Goal: Task Accomplishment & Management: Manage account settings

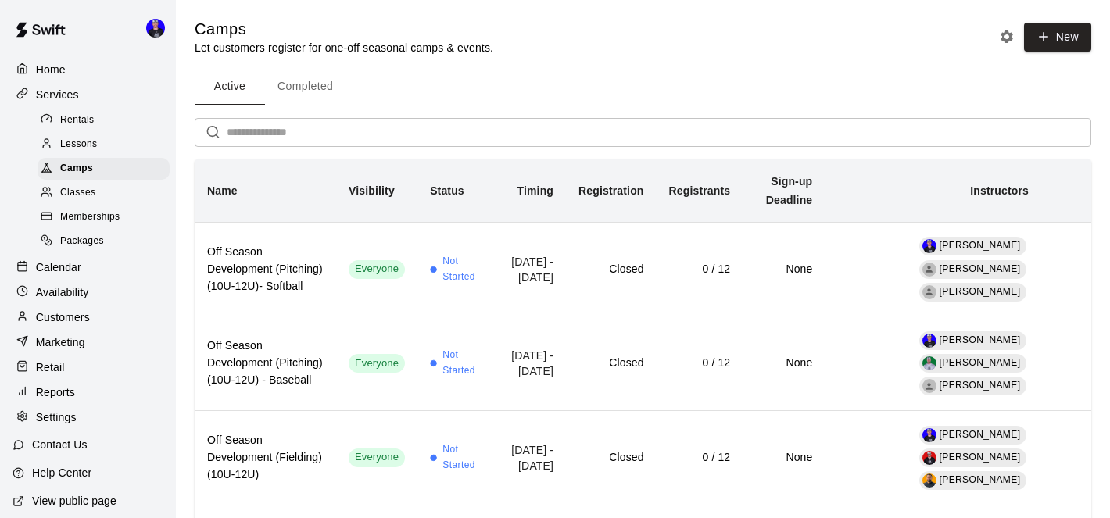
scroll to position [51, 0]
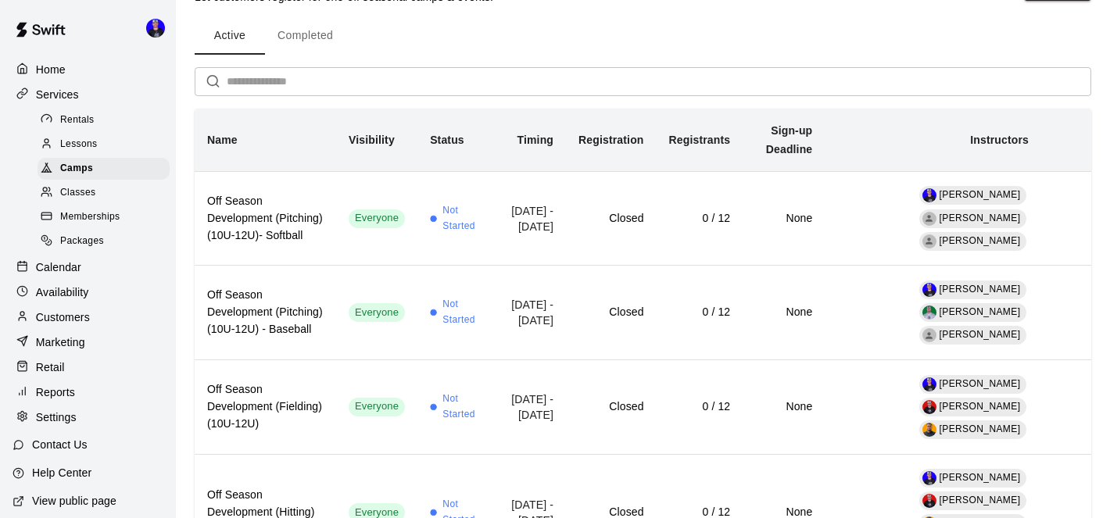
click at [64, 263] on p "Calendar" at bounding box center [58, 268] width 45 height 16
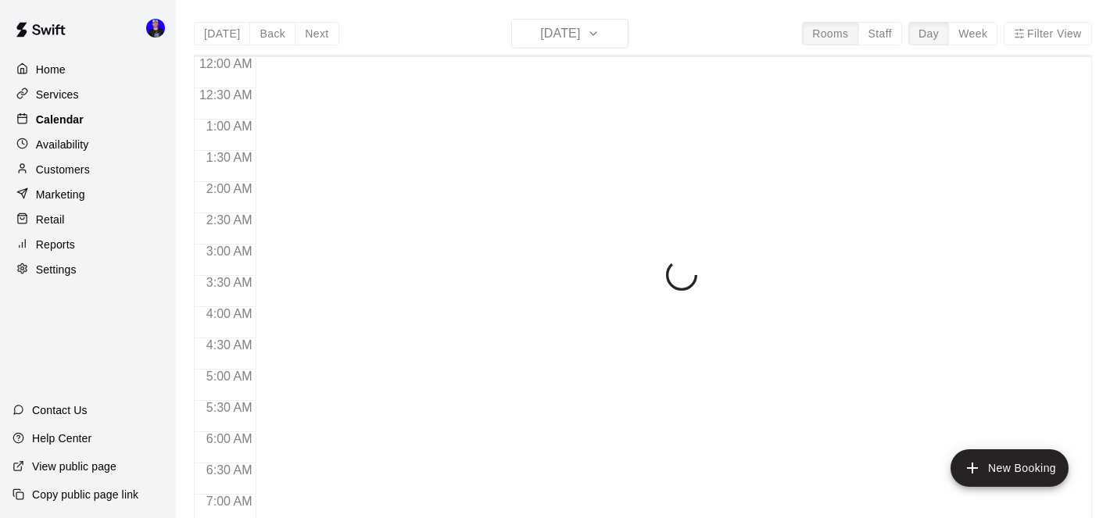
scroll to position [706, 0]
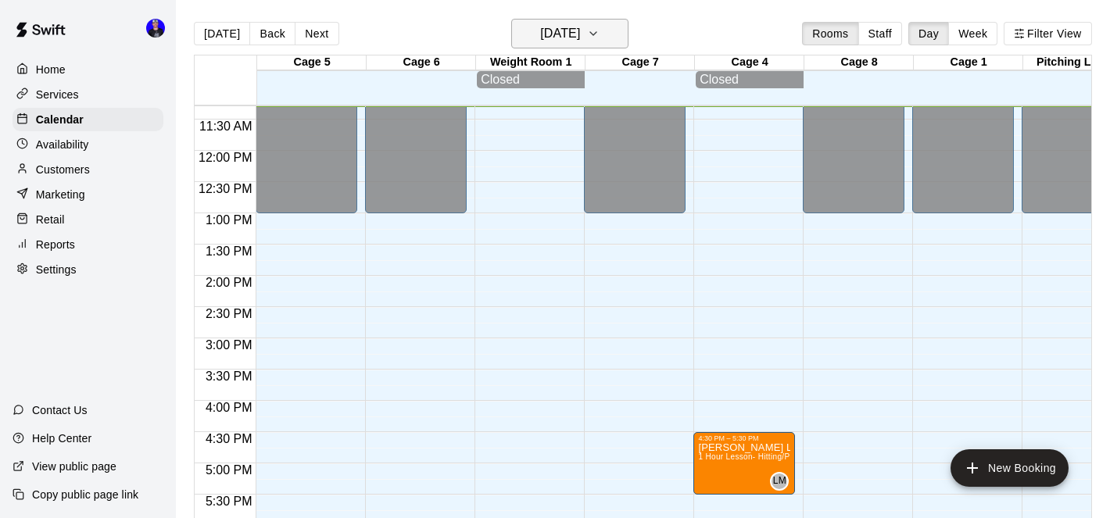
click at [600, 33] on button "[DATE]" at bounding box center [569, 34] width 117 height 30
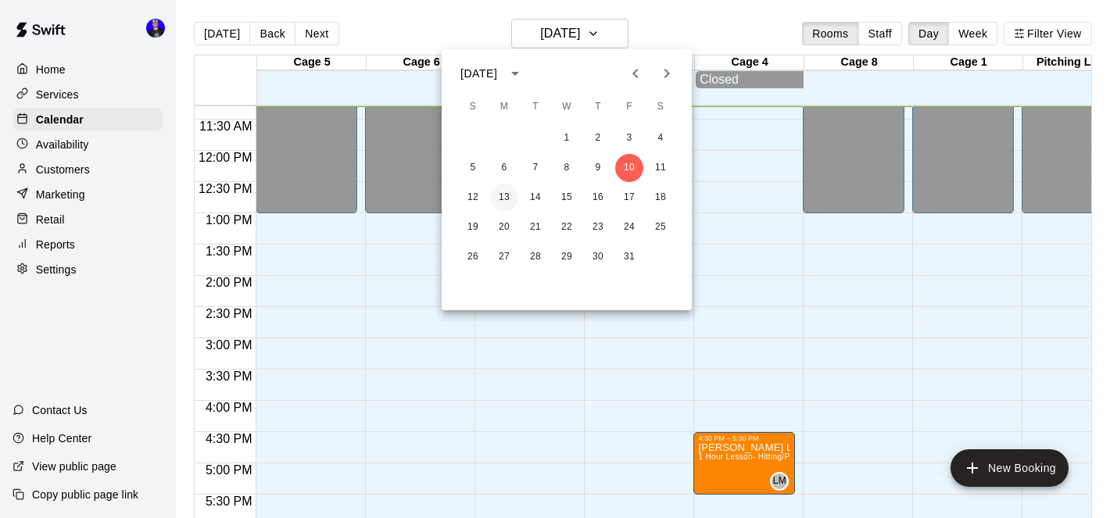
click at [506, 193] on button "13" at bounding box center [504, 198] width 28 height 28
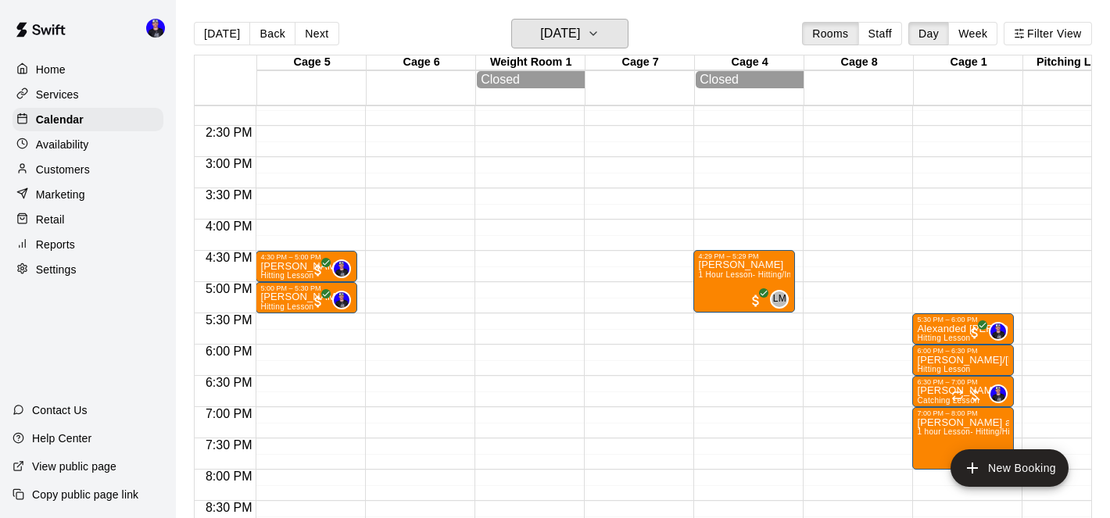
scroll to position [844, 0]
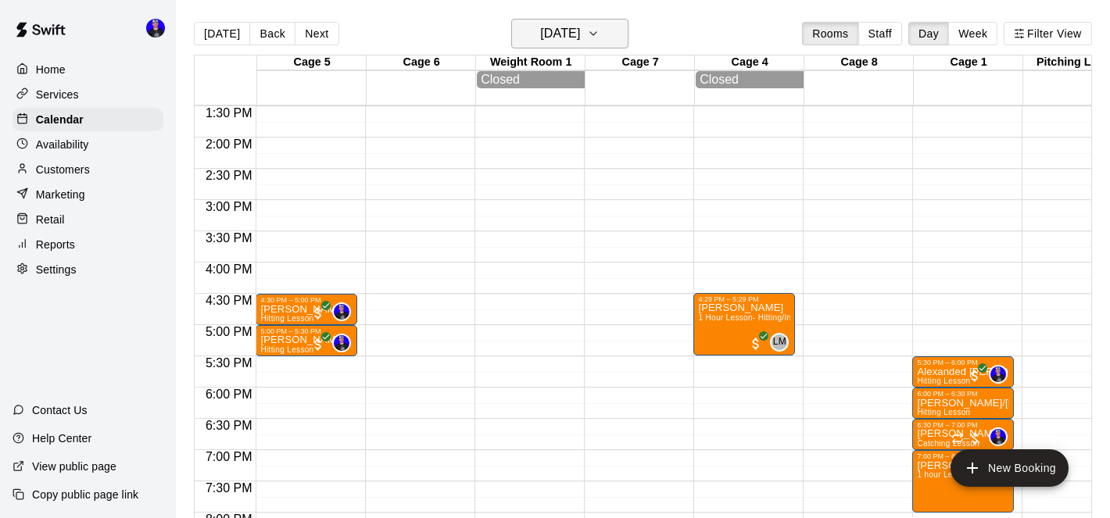
click at [580, 38] on h6 "[DATE]" at bounding box center [560, 34] width 40 height 22
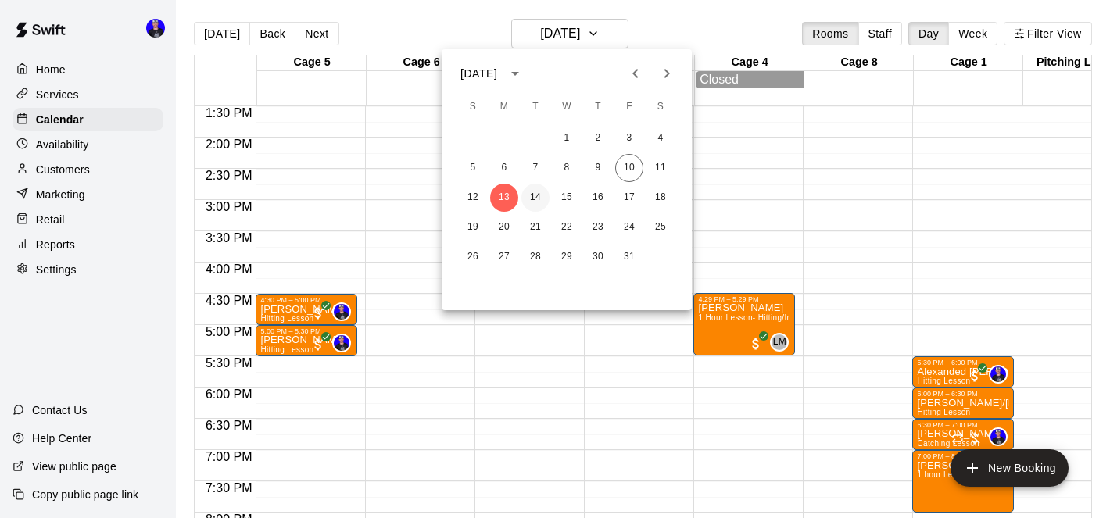
click at [533, 198] on button "14" at bounding box center [535, 198] width 28 height 28
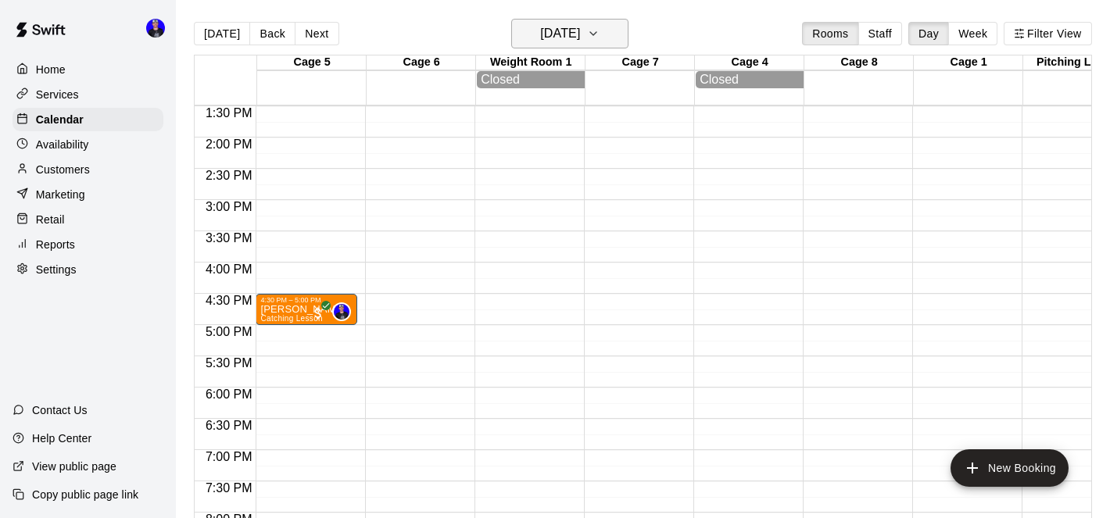
click at [580, 35] on h6 "[DATE]" at bounding box center [560, 34] width 40 height 22
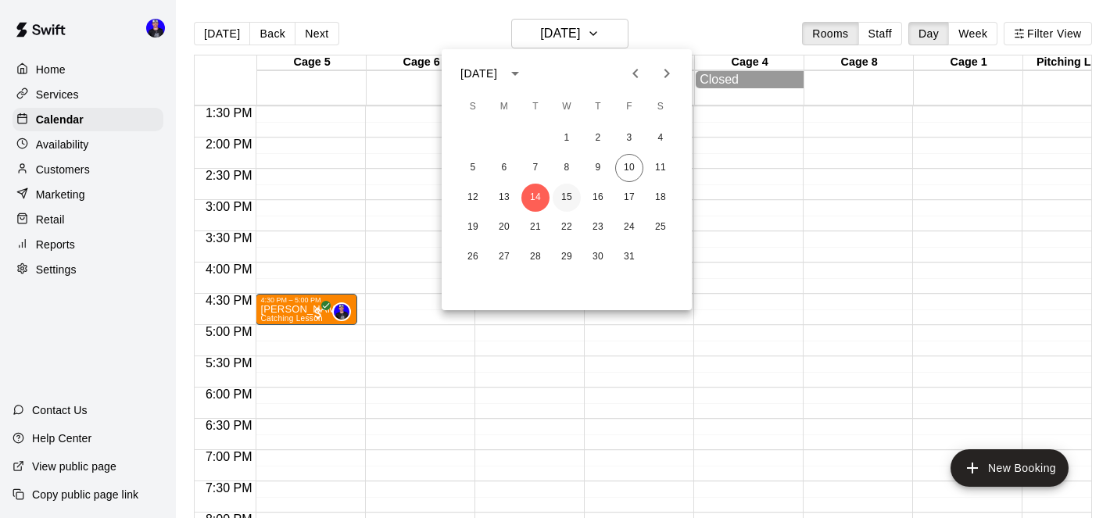
click at [564, 201] on button "15" at bounding box center [567, 198] width 28 height 28
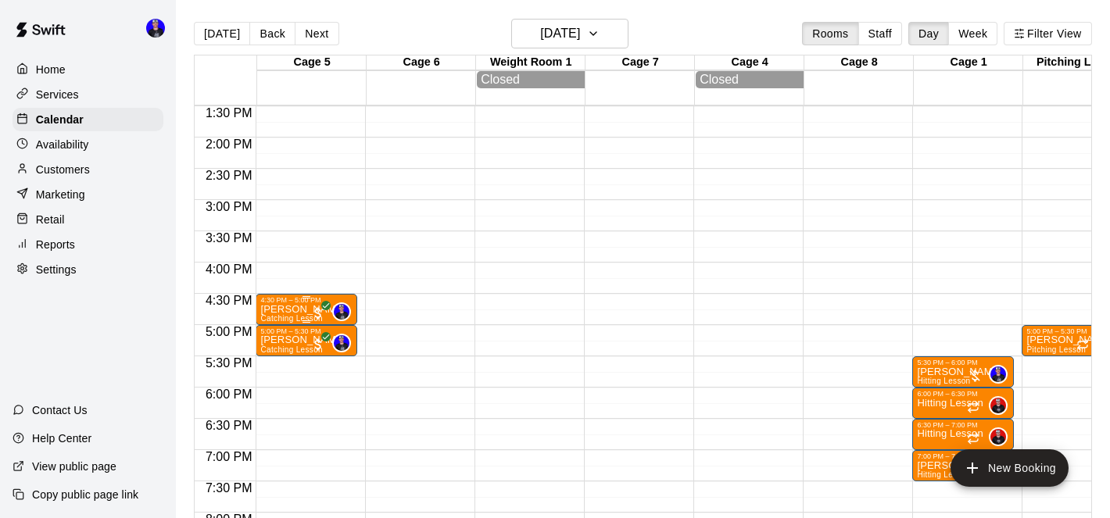
click at [293, 310] on p "[PERSON_NAME]" at bounding box center [302, 310] width 85 height 0
click at [503, 265] on div at bounding box center [555, 259] width 1110 height 518
click at [296, 304] on div "4:30 PM – 5:00 PM" at bounding box center [306, 300] width 92 height 8
click at [278, 385] on icon "delete" at bounding box center [276, 388] width 11 height 14
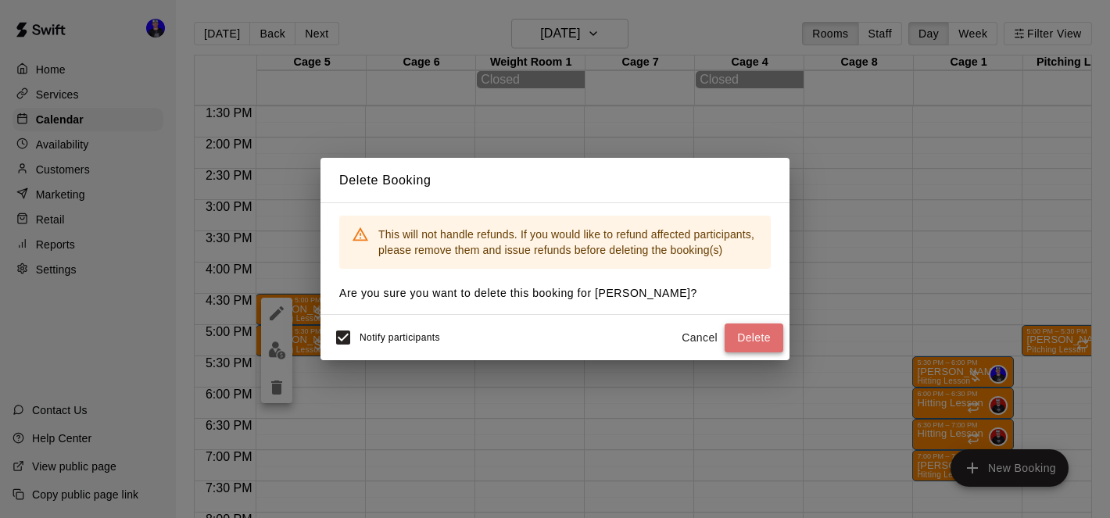
click at [745, 330] on button "Delete" at bounding box center [754, 338] width 59 height 29
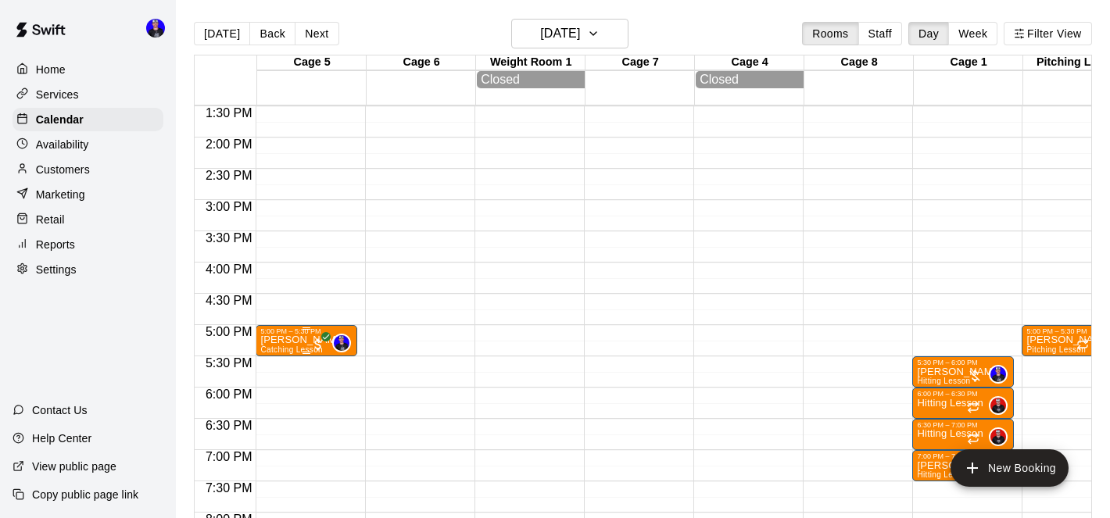
click at [299, 340] on p "[PERSON_NAME]" at bounding box center [302, 340] width 85 height 0
click at [278, 428] on icon "delete" at bounding box center [276, 432] width 19 height 19
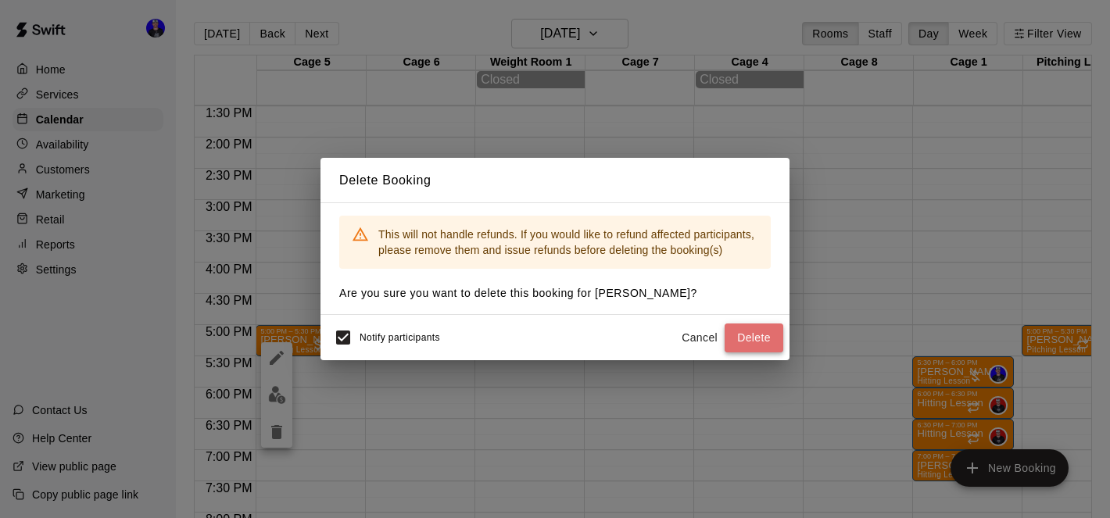
click at [754, 335] on button "Delete" at bounding box center [754, 338] width 59 height 29
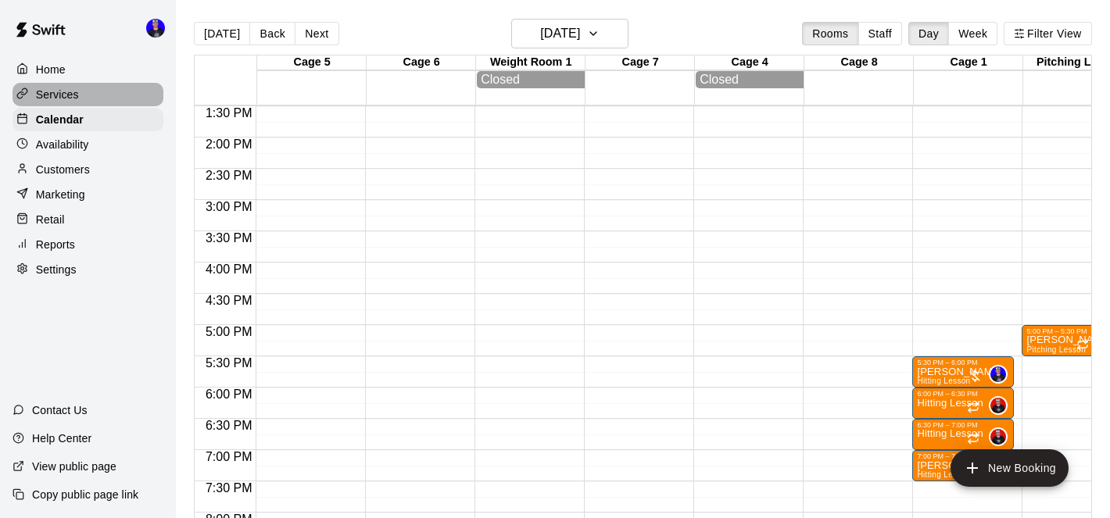
click at [62, 99] on p "Services" at bounding box center [57, 95] width 43 height 16
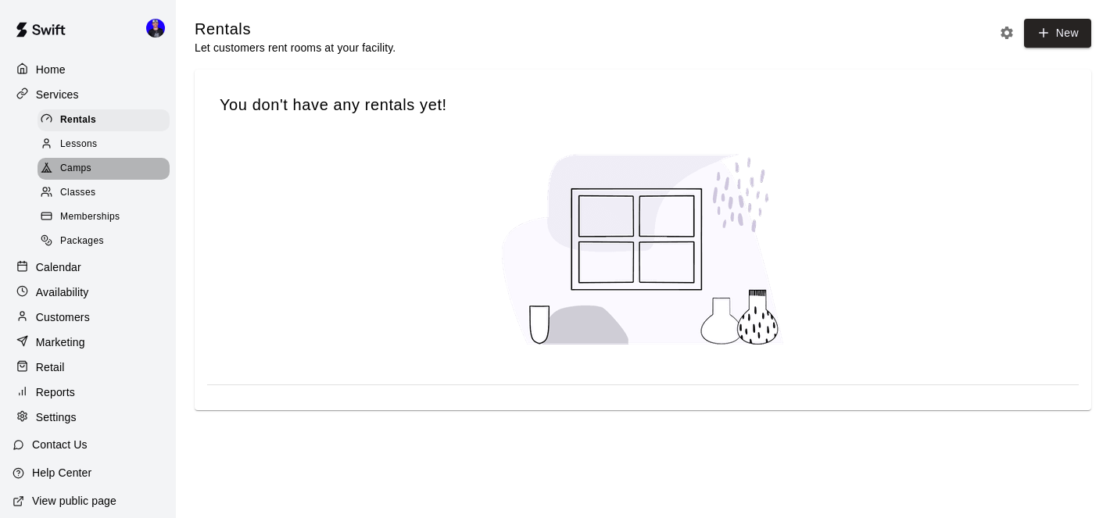
click at [86, 161] on span "Camps" at bounding box center [75, 169] width 31 height 16
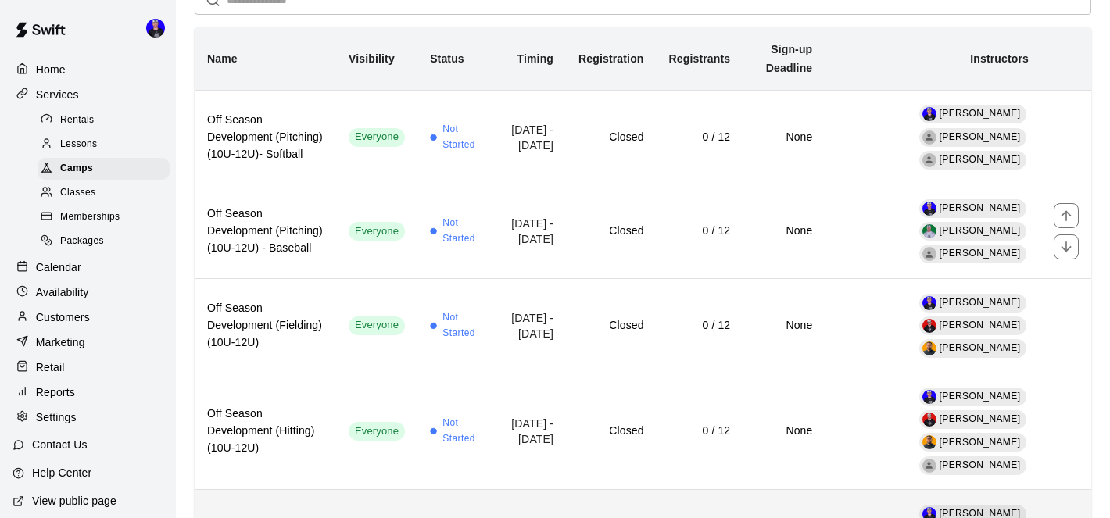
scroll to position [137, 0]
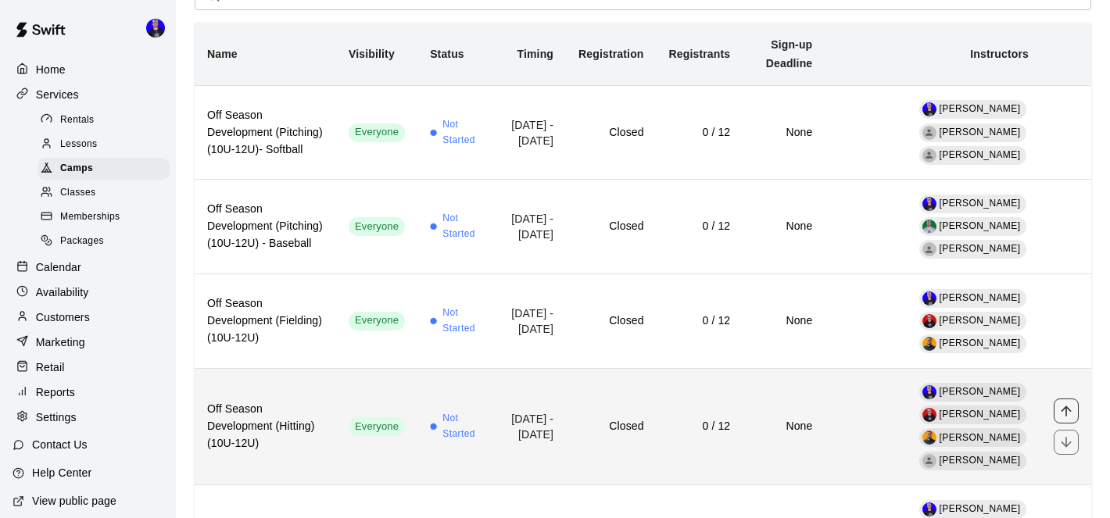
click at [1069, 403] on icon "move item up" at bounding box center [1067, 411] width 16 height 16
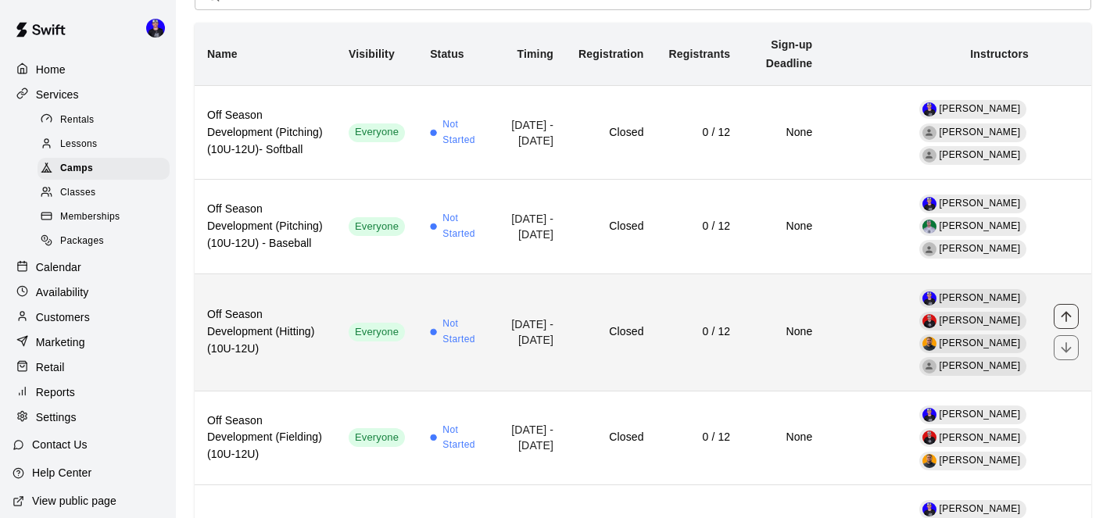
click at [1069, 309] on icon "move item up" at bounding box center [1067, 317] width 16 height 16
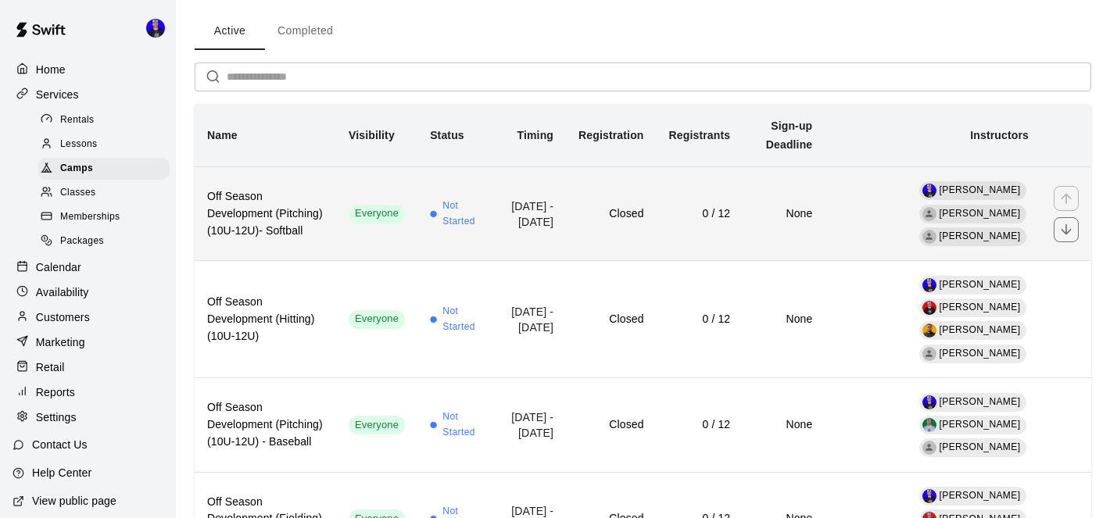
scroll to position [66, 0]
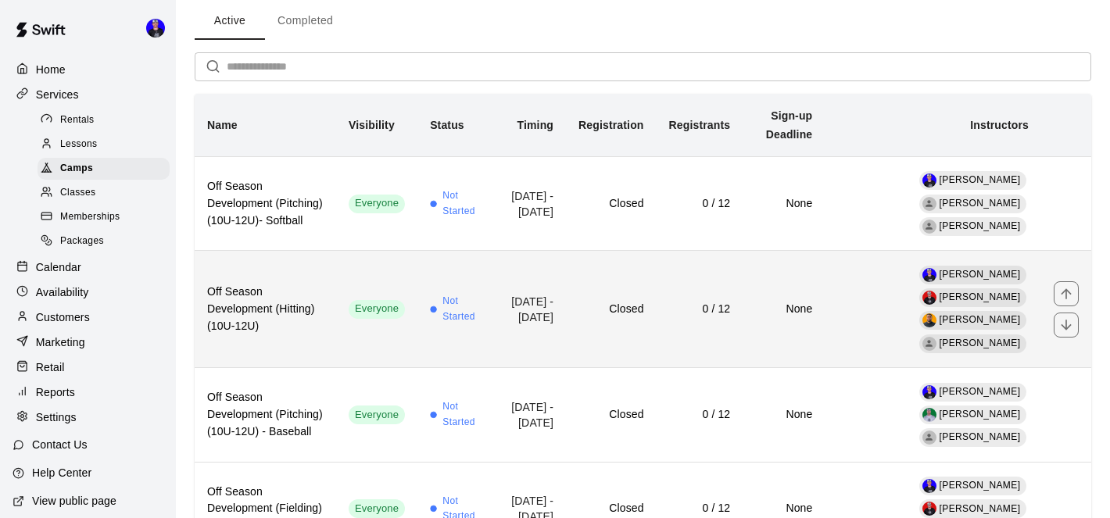
click at [641, 301] on h6 "Closed" at bounding box center [611, 309] width 65 height 17
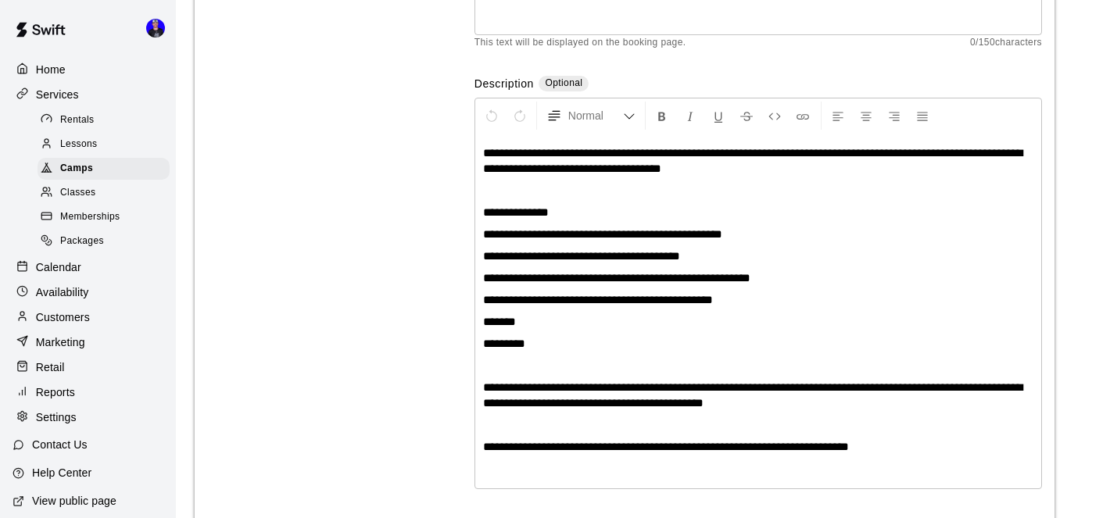
scroll to position [240, 0]
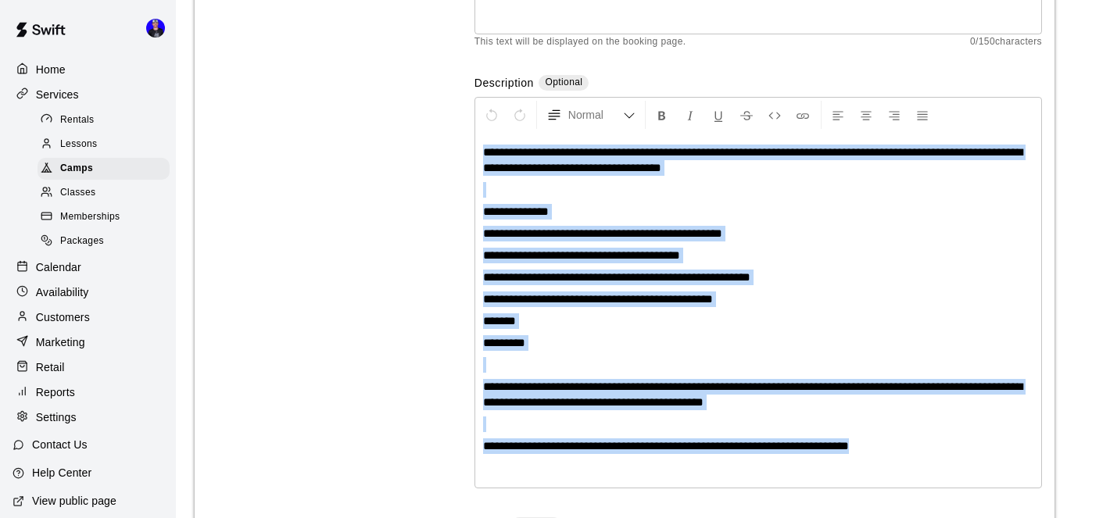
drag, startPoint x: 483, startPoint y: 150, endPoint x: 954, endPoint y: 447, distance: 556.5
click at [954, 447] on div "**********" at bounding box center [758, 310] width 566 height 355
copy div "**********"
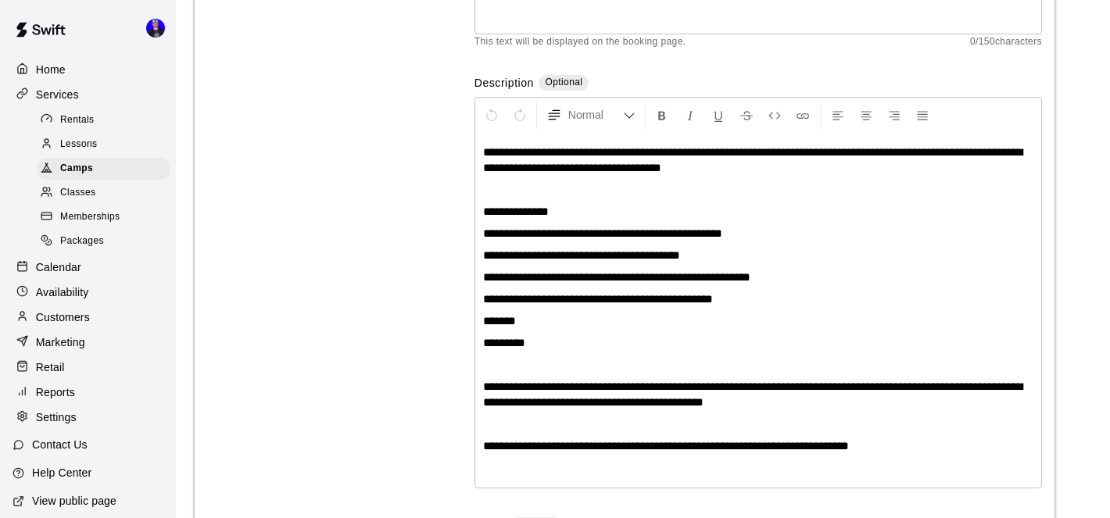
click at [429, 259] on div "**********" at bounding box center [624, 335] width 835 height 867
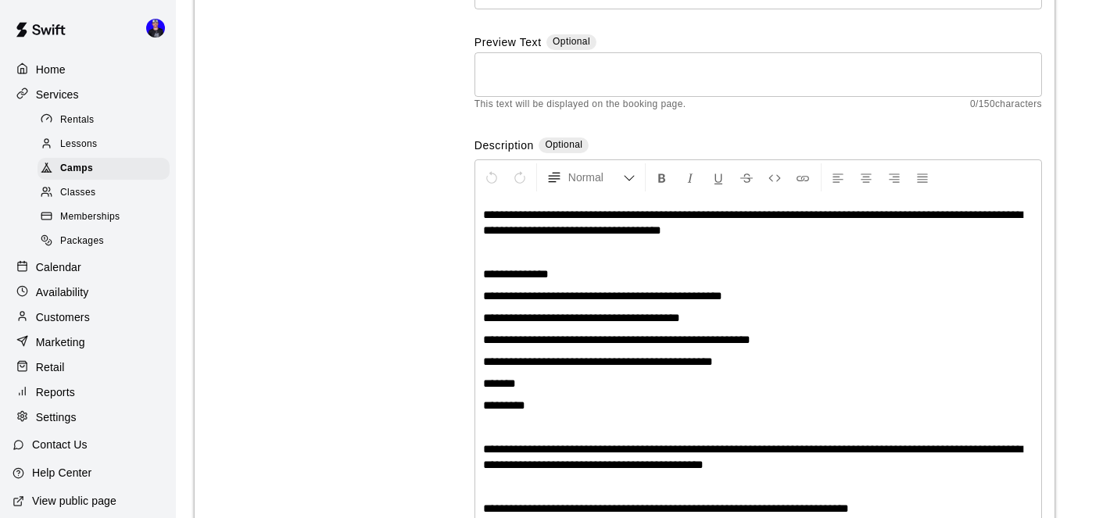
scroll to position [0, 0]
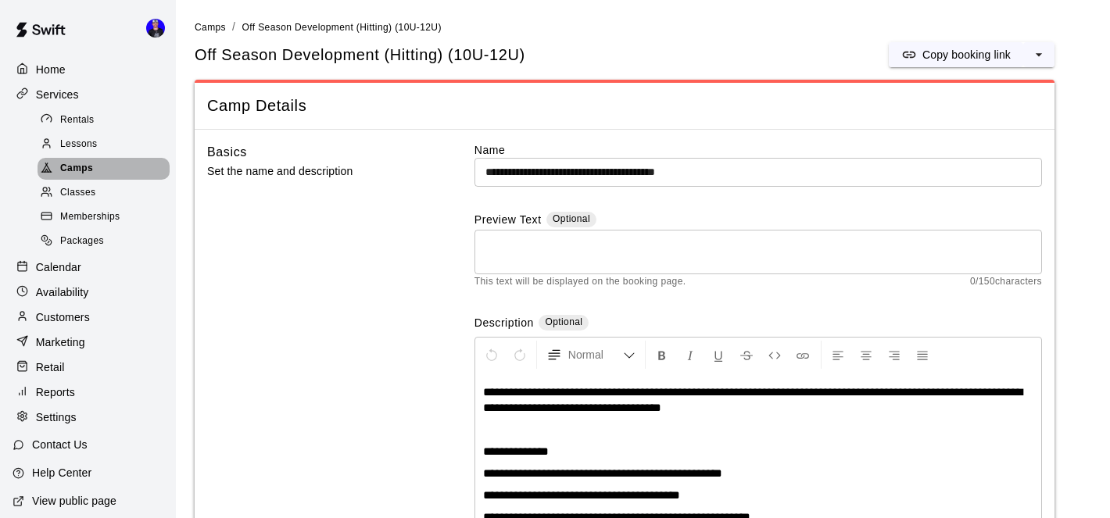
click at [81, 163] on span "Camps" at bounding box center [76, 169] width 33 height 16
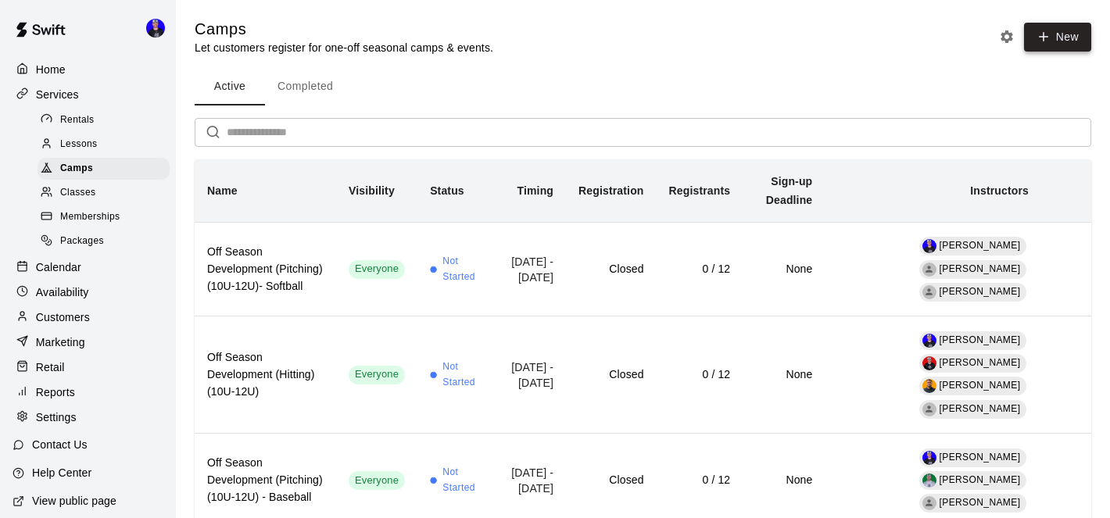
click at [1063, 35] on button "New" at bounding box center [1057, 37] width 67 height 29
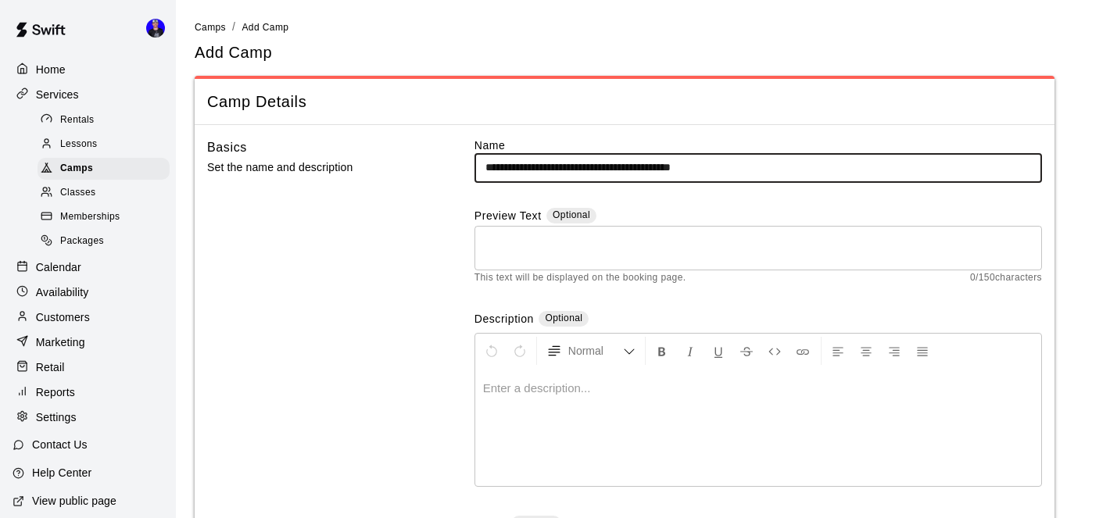
type input "**********"
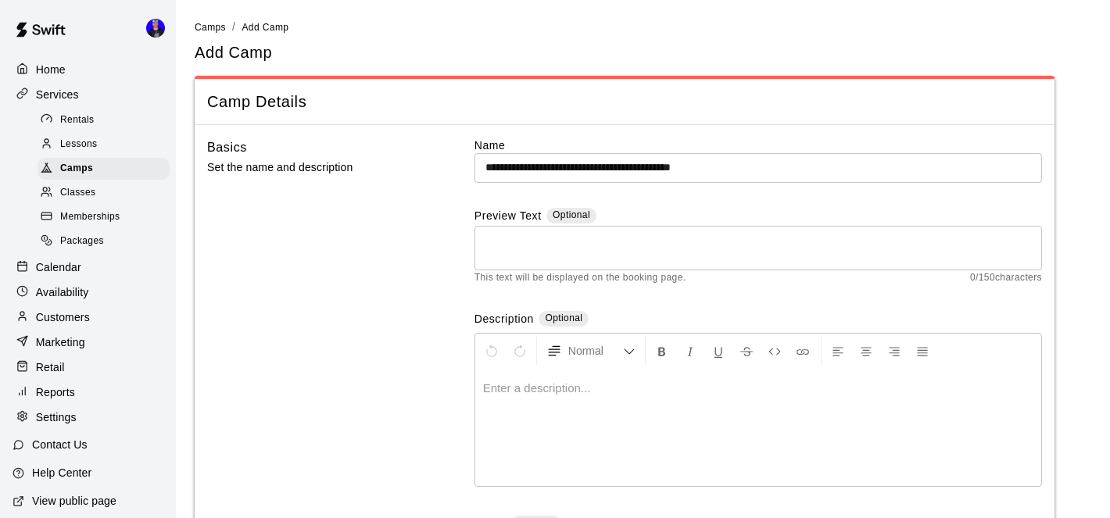
click at [523, 395] on p at bounding box center [758, 389] width 550 height 16
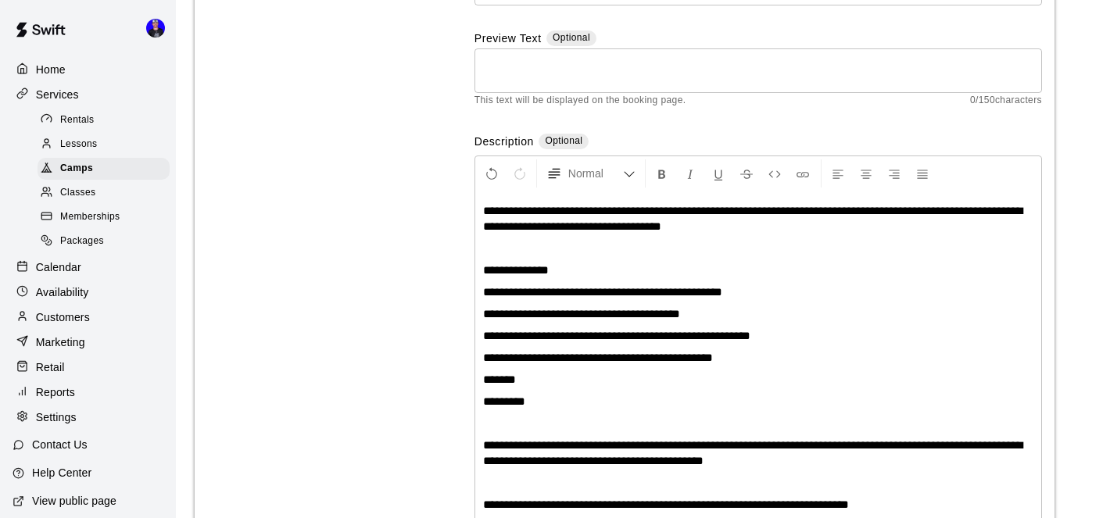
scroll to position [178, 0]
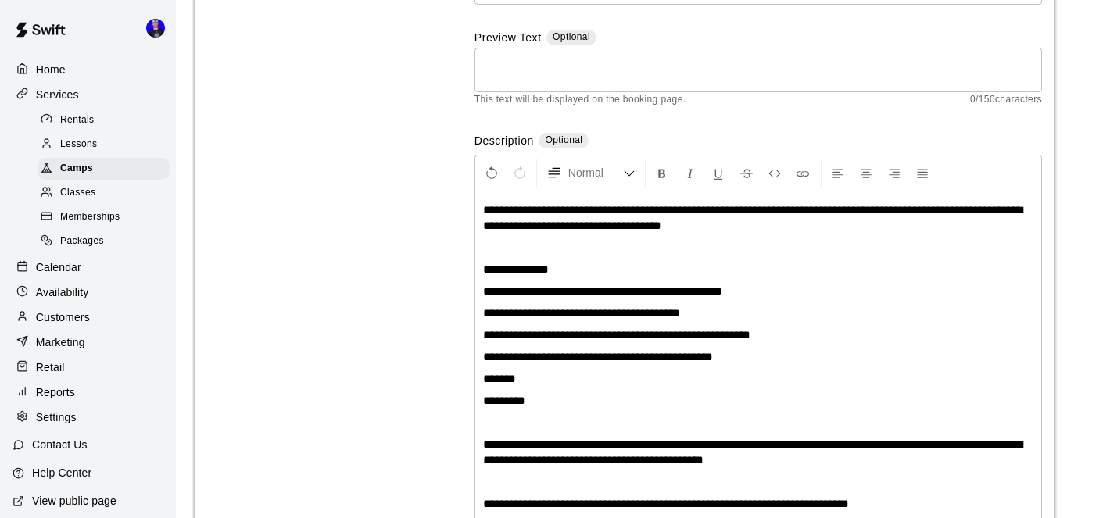
click at [721, 213] on span "**********" at bounding box center [752, 217] width 539 height 27
click at [713, 360] on span "**********" at bounding box center [598, 357] width 230 height 12
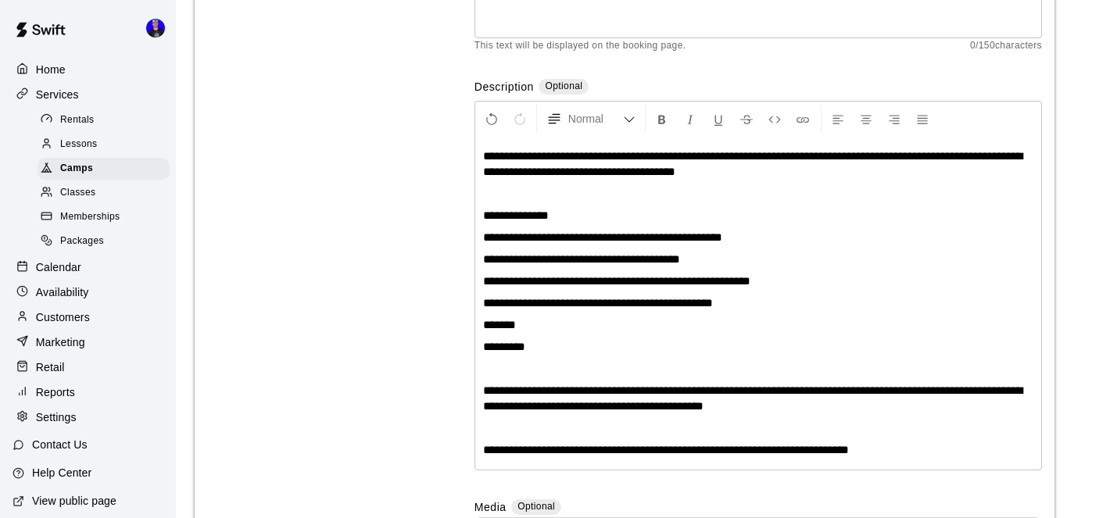
scroll to position [235, 0]
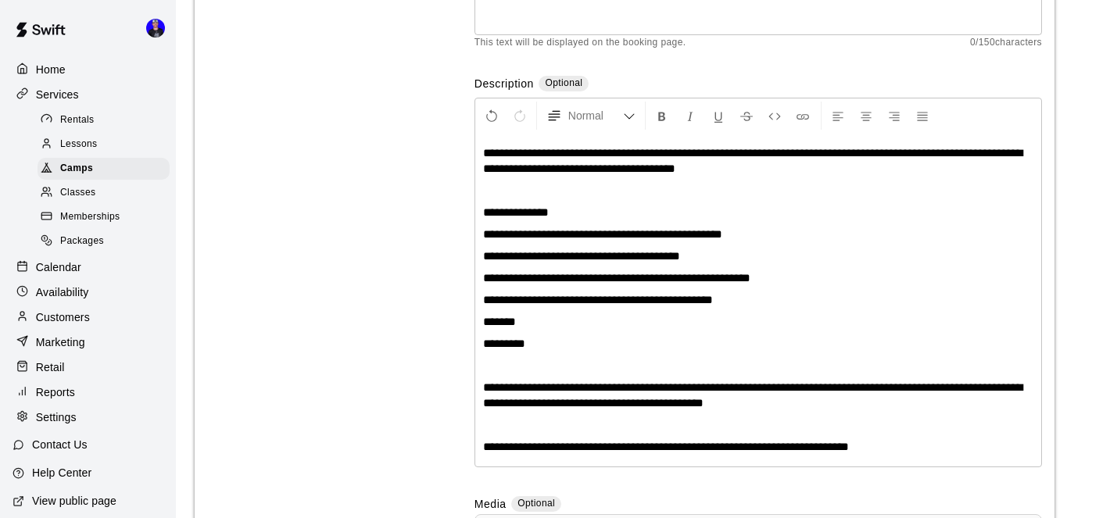
click at [746, 301] on p "**********" at bounding box center [758, 300] width 550 height 16
drag, startPoint x: 745, startPoint y: 303, endPoint x: 475, endPoint y: 296, distance: 270.6
click at [475, 296] on div "**********" at bounding box center [759, 283] width 568 height 370
click at [680, 257] on span "**********" at bounding box center [581, 256] width 197 height 12
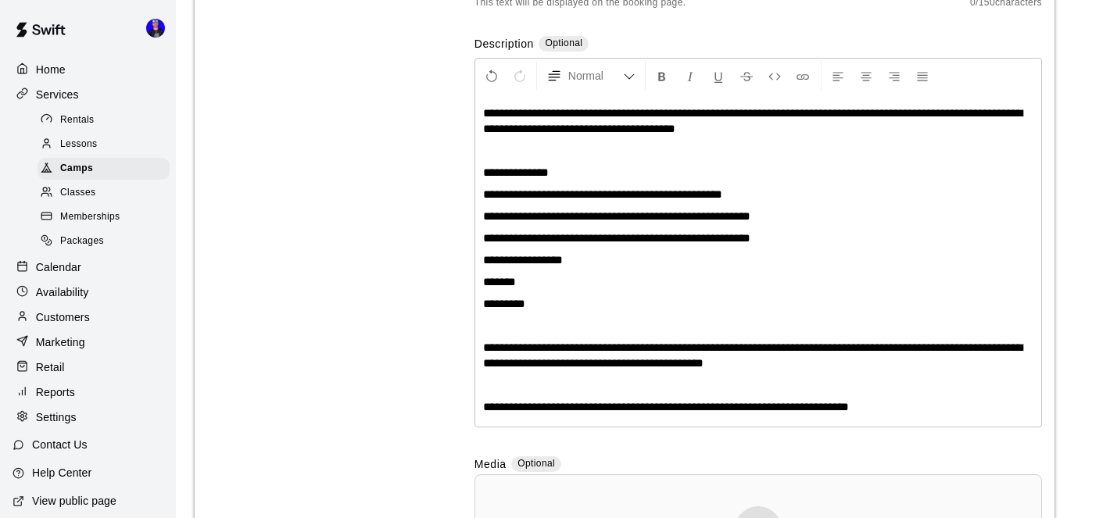
scroll to position [293, 0]
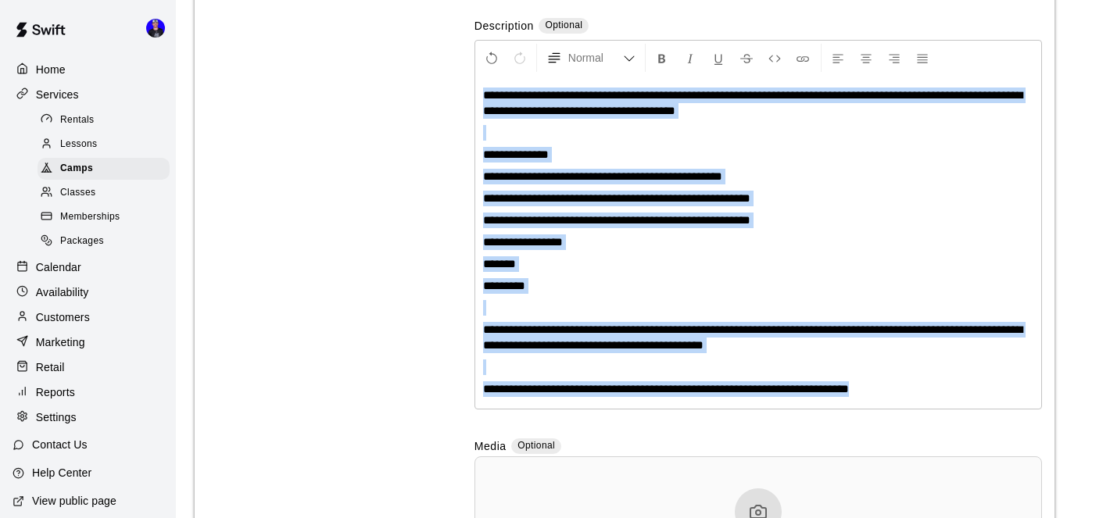
drag, startPoint x: 899, startPoint y: 391, endPoint x: 482, endPoint y: 92, distance: 513.3
click at [482, 92] on div "**********" at bounding box center [758, 242] width 566 height 333
click at [813, 192] on p "**********" at bounding box center [758, 199] width 550 height 16
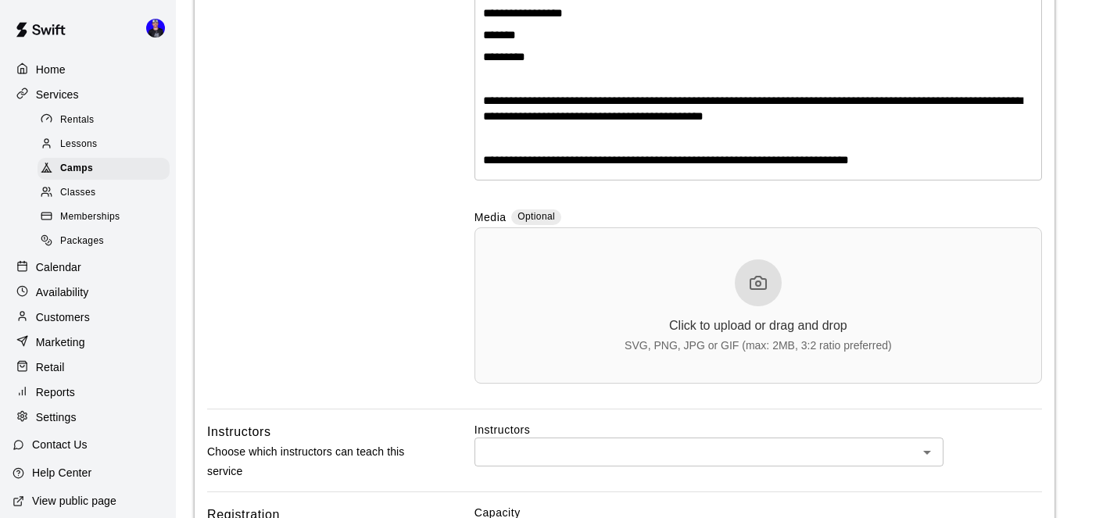
scroll to position [578, 0]
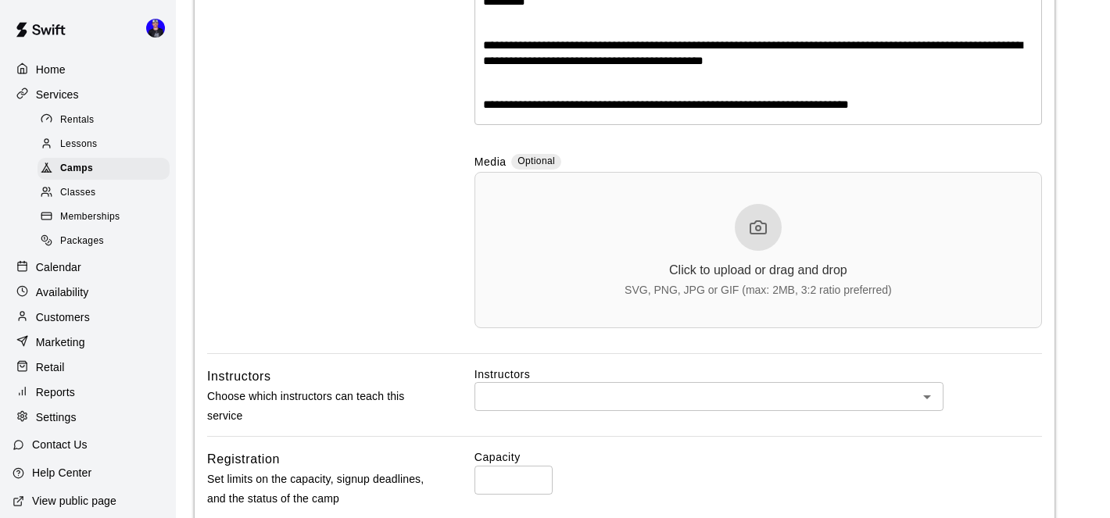
click at [754, 230] on icon at bounding box center [758, 227] width 19 height 19
click at [738, 230] on div at bounding box center [758, 227] width 47 height 47
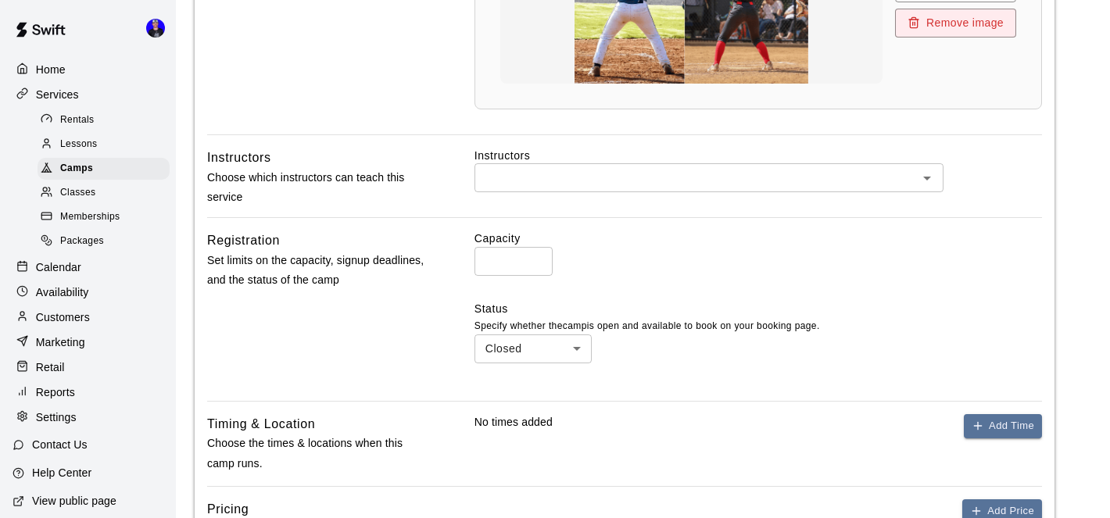
scroll to position [894, 0]
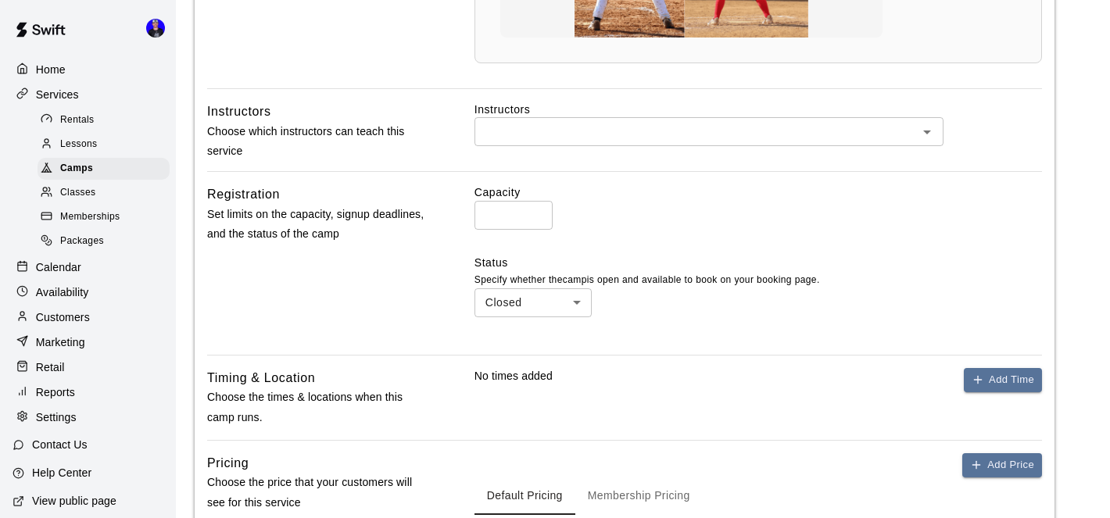
click at [606, 134] on input "text" at bounding box center [696, 132] width 434 height 20
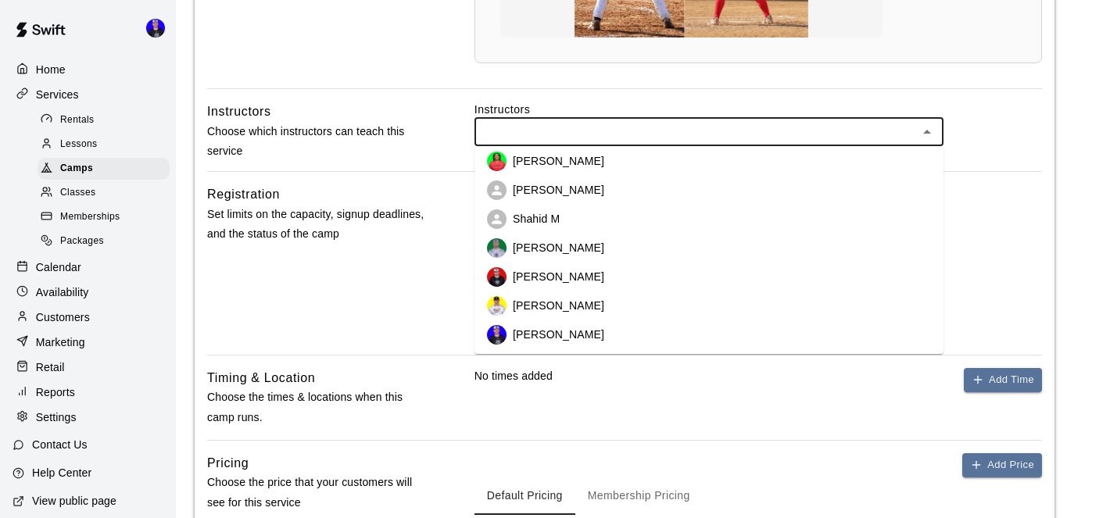
scroll to position [152, 0]
click at [561, 278] on p "[PERSON_NAME]" at bounding box center [558, 275] width 91 height 16
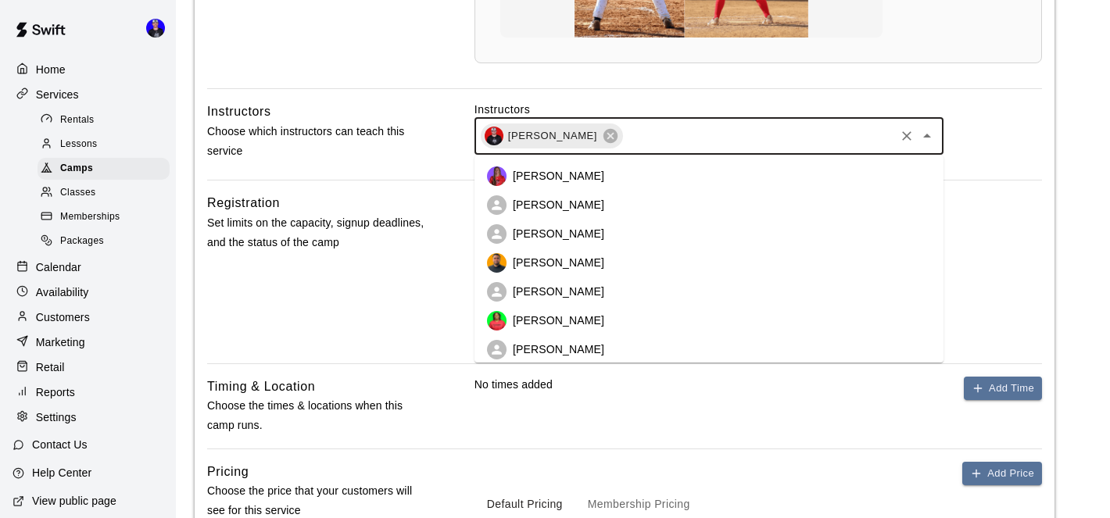
click at [625, 138] on input "text" at bounding box center [759, 137] width 268 height 20
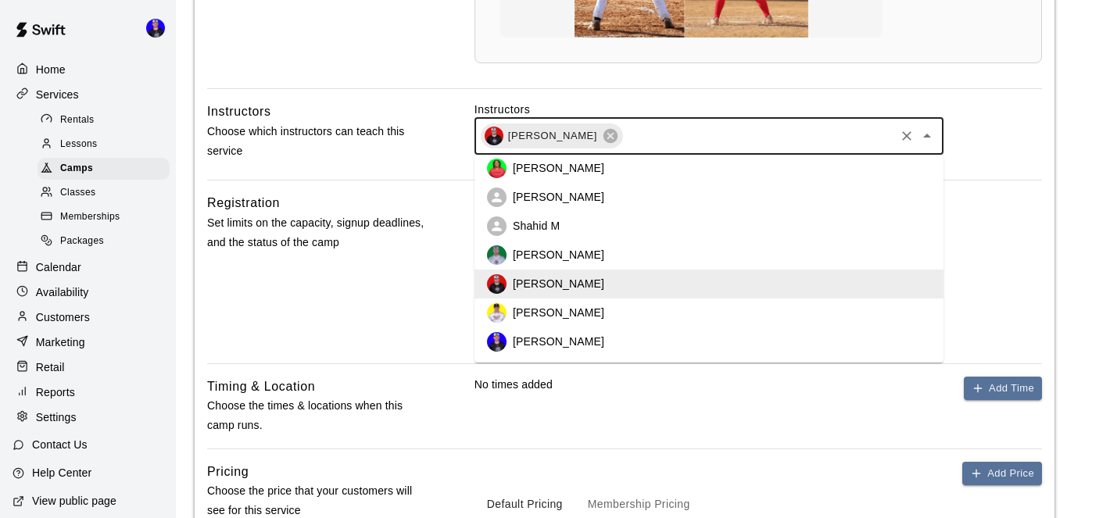
click at [575, 339] on p "[PERSON_NAME]" at bounding box center [558, 342] width 91 height 16
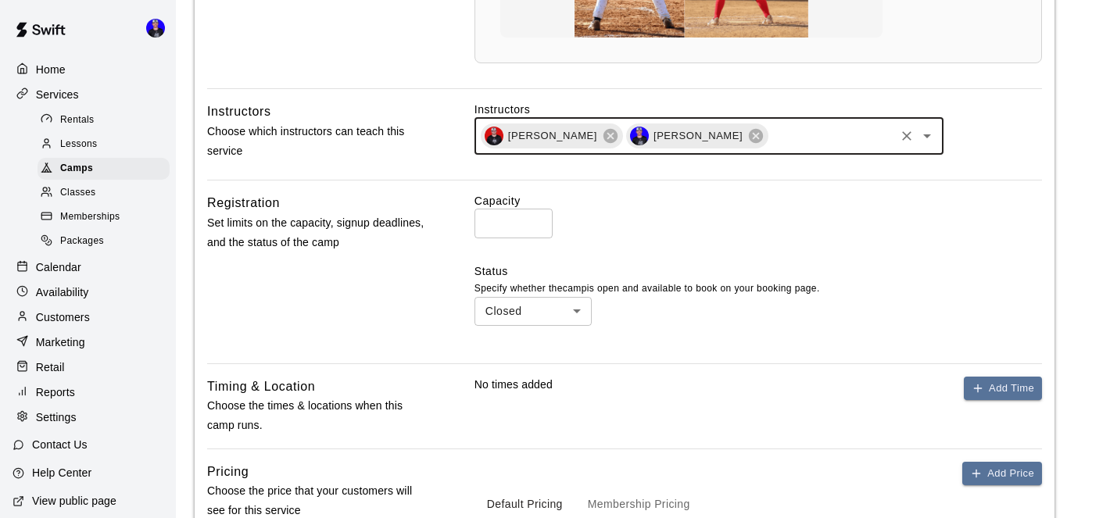
click at [770, 141] on input "text" at bounding box center [831, 137] width 123 height 20
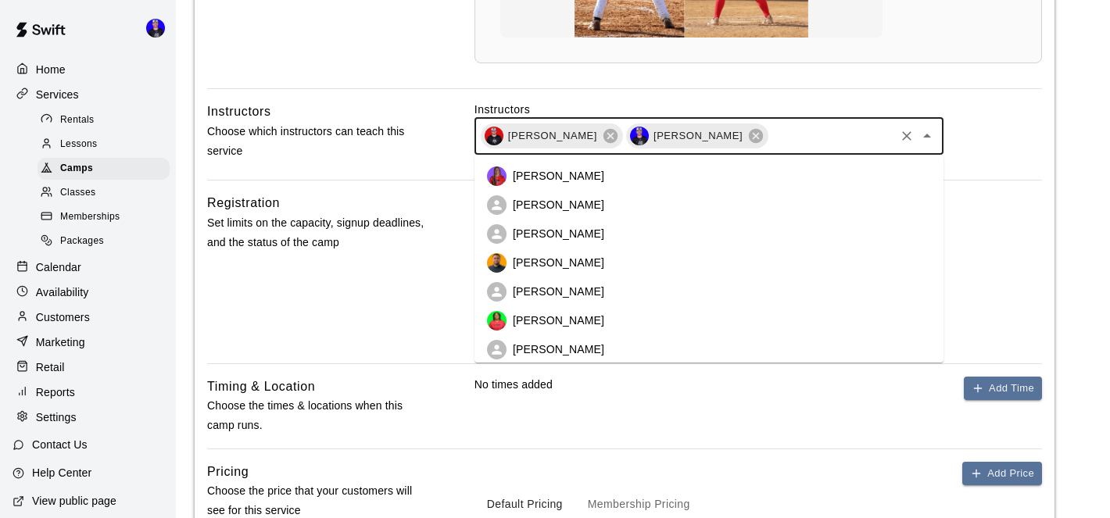
click at [636, 237] on li "[PERSON_NAME]" at bounding box center [709, 234] width 469 height 29
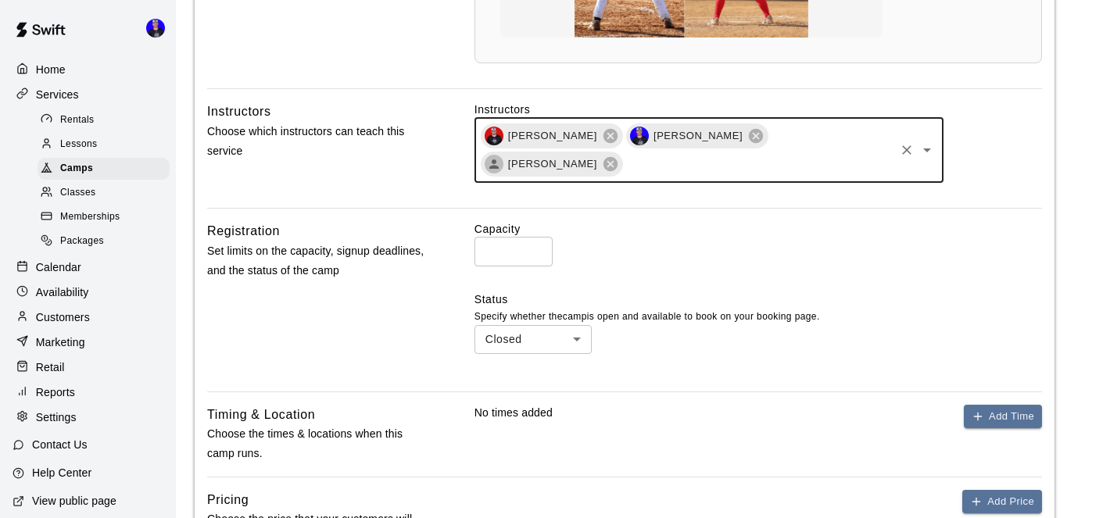
click at [505, 237] on input "*" at bounding box center [514, 251] width 78 height 29
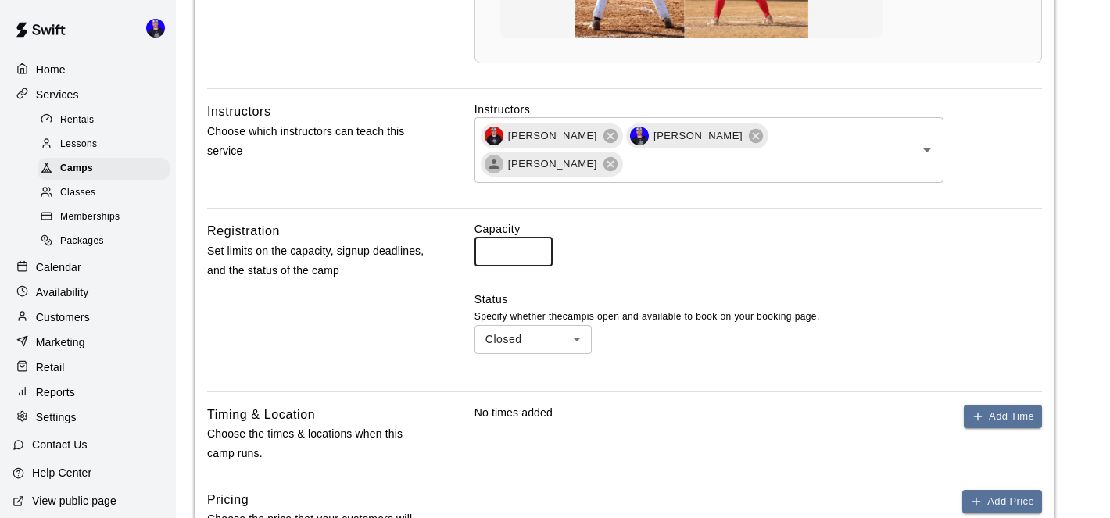
type input "**"
click at [799, 221] on div "Capacity ** ​" at bounding box center [759, 243] width 568 height 45
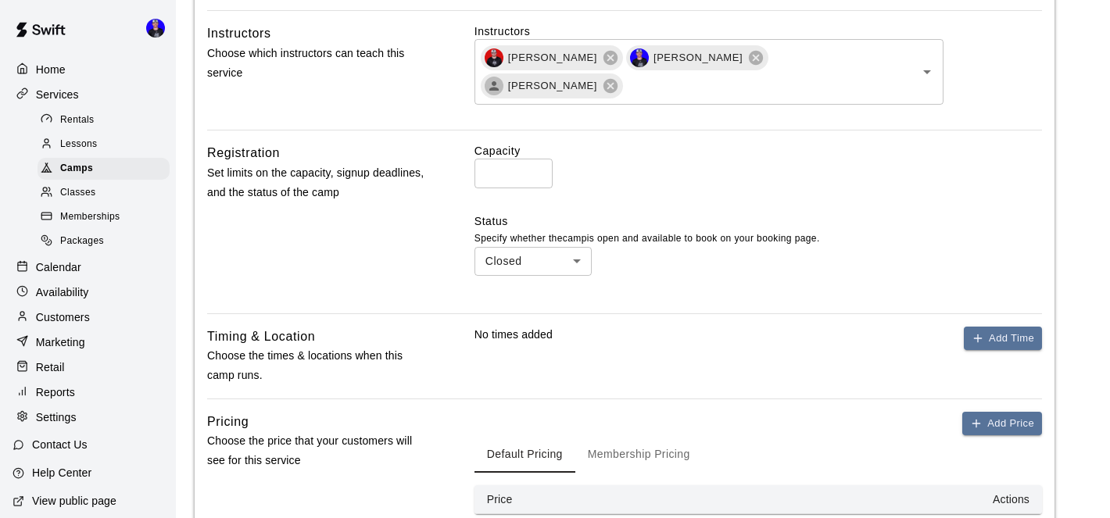
scroll to position [1008, 0]
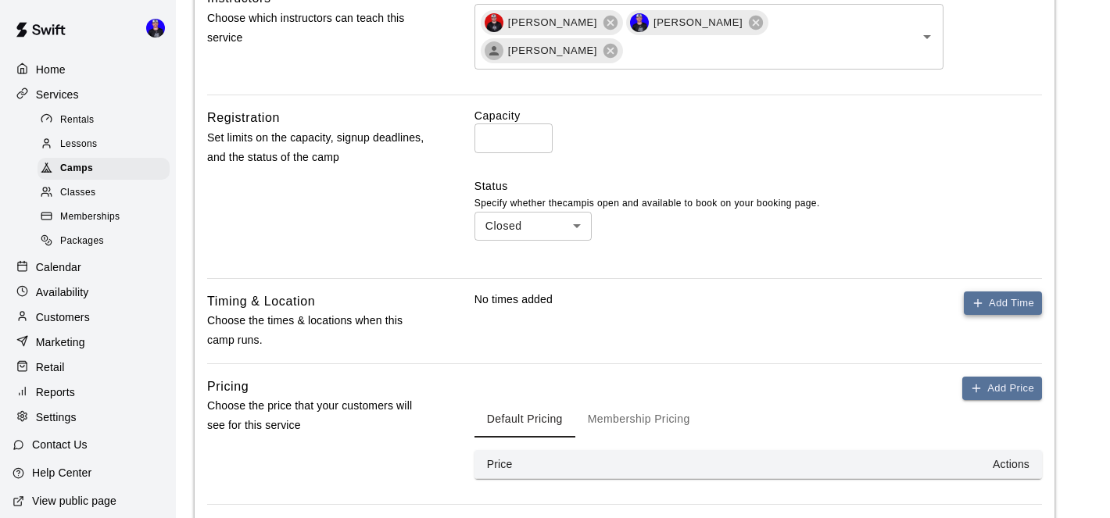
click at [993, 292] on button "Add Time" at bounding box center [1003, 304] width 78 height 24
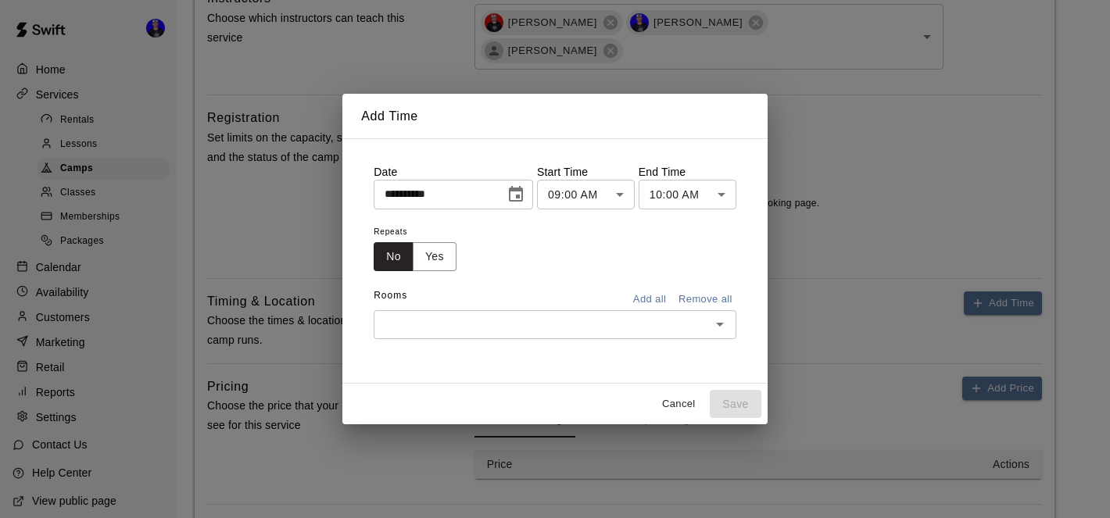
click at [518, 192] on icon "Choose date, selected date is Oct 10, 2025" at bounding box center [516, 194] width 19 height 19
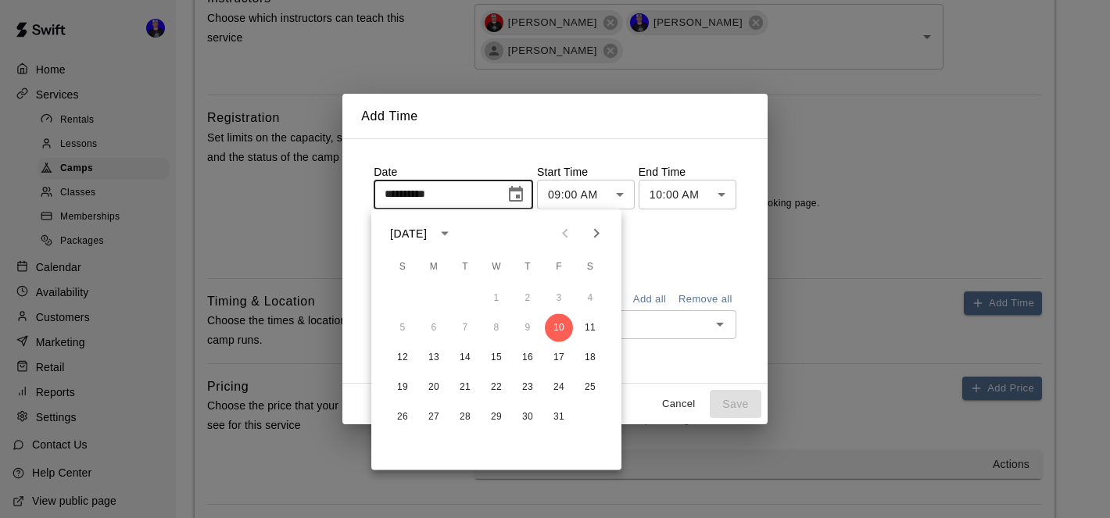
click at [595, 233] on icon "Next month" at bounding box center [596, 233] width 19 height 19
click at [405, 387] on button "16" at bounding box center [403, 388] width 28 height 28
type input "**********"
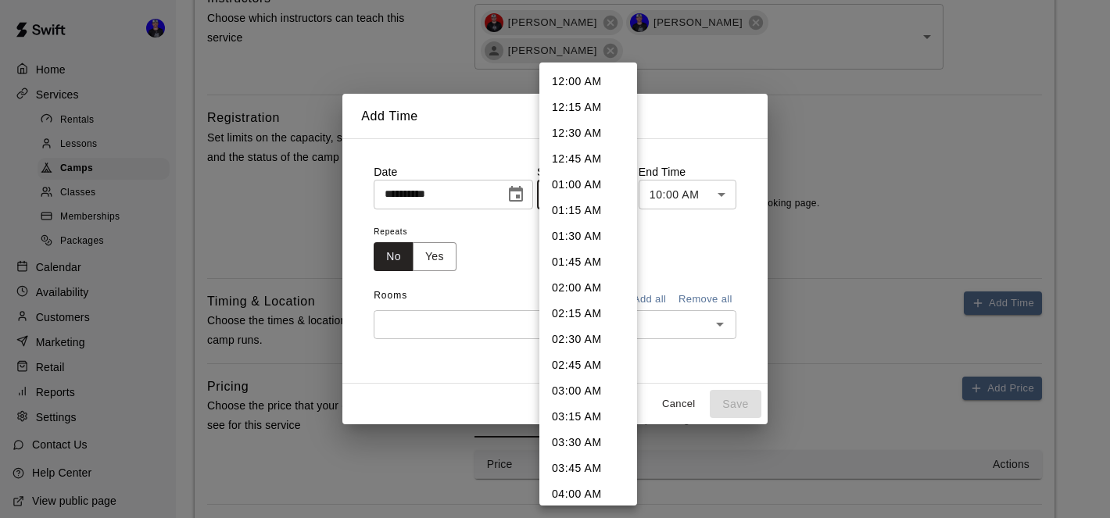
scroll to position [726, 0]
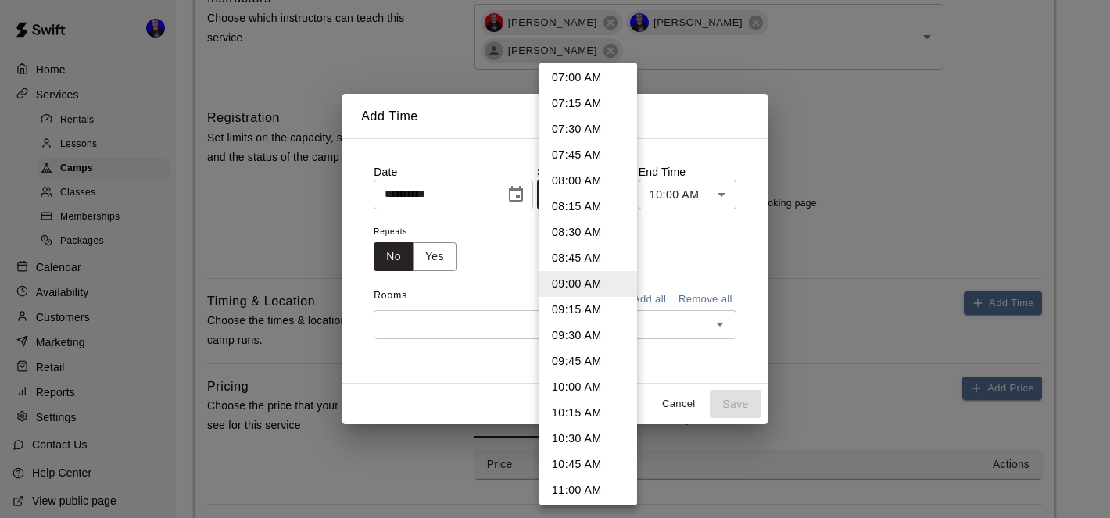
click at [587, 181] on li "08:00 AM" at bounding box center [588, 181] width 98 height 26
type input "********"
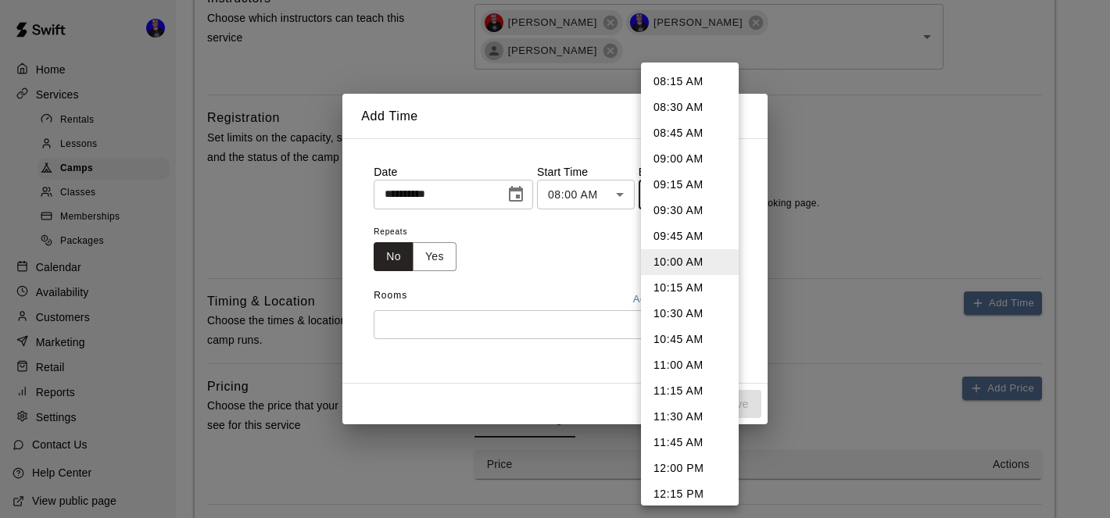
click at [685, 163] on li "09:00 AM" at bounding box center [690, 159] width 98 height 26
type input "********"
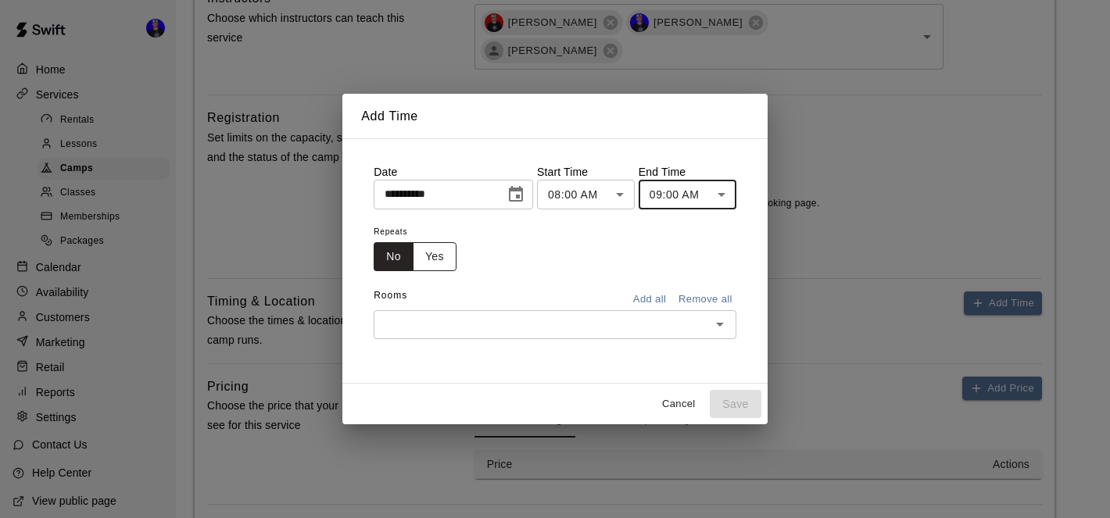
click at [440, 257] on button "Yes" at bounding box center [435, 256] width 44 height 29
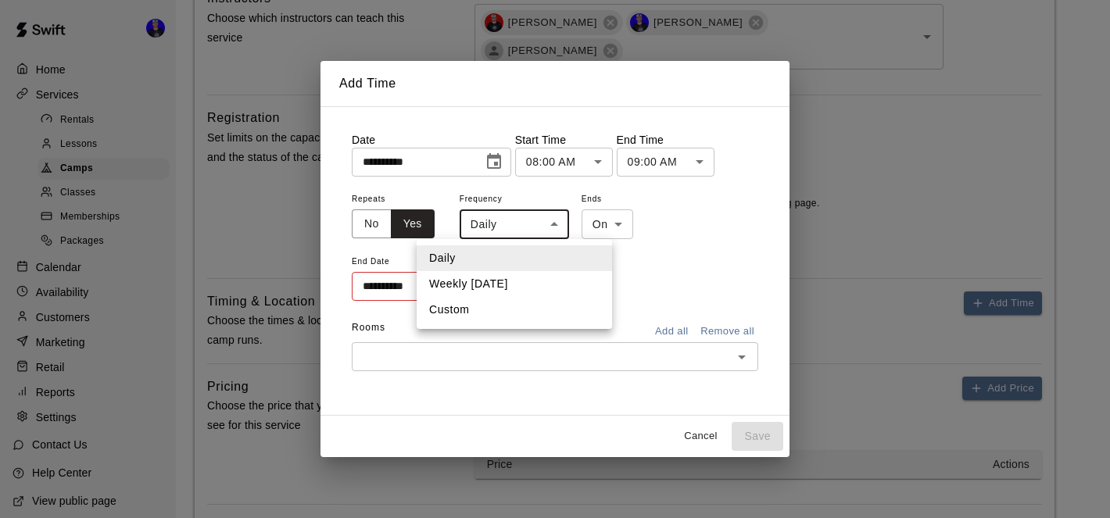
click at [506, 279] on li "Weekly [DATE]" at bounding box center [514, 284] width 195 height 26
type input "******"
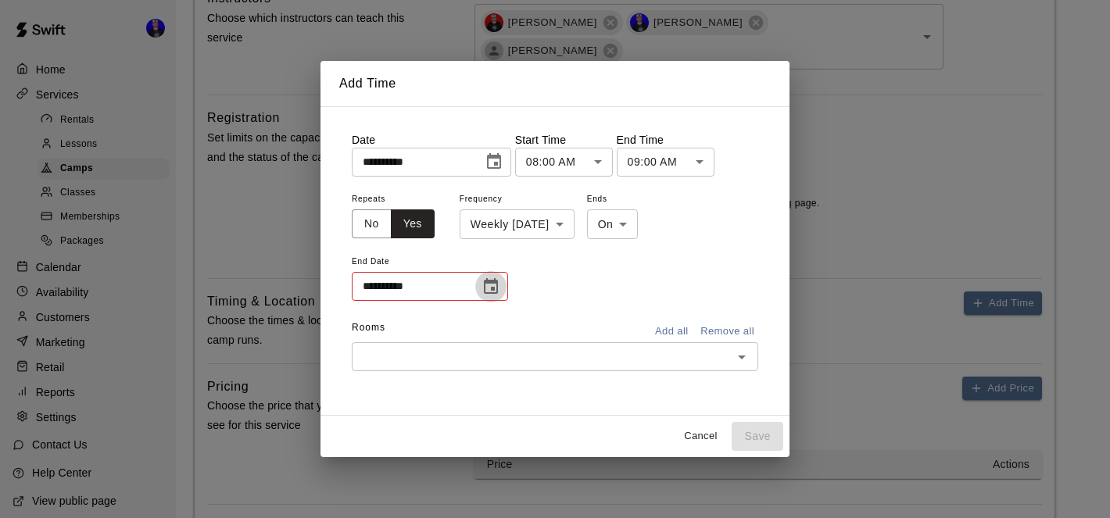
click at [493, 284] on icon "Choose date" at bounding box center [491, 287] width 19 height 19
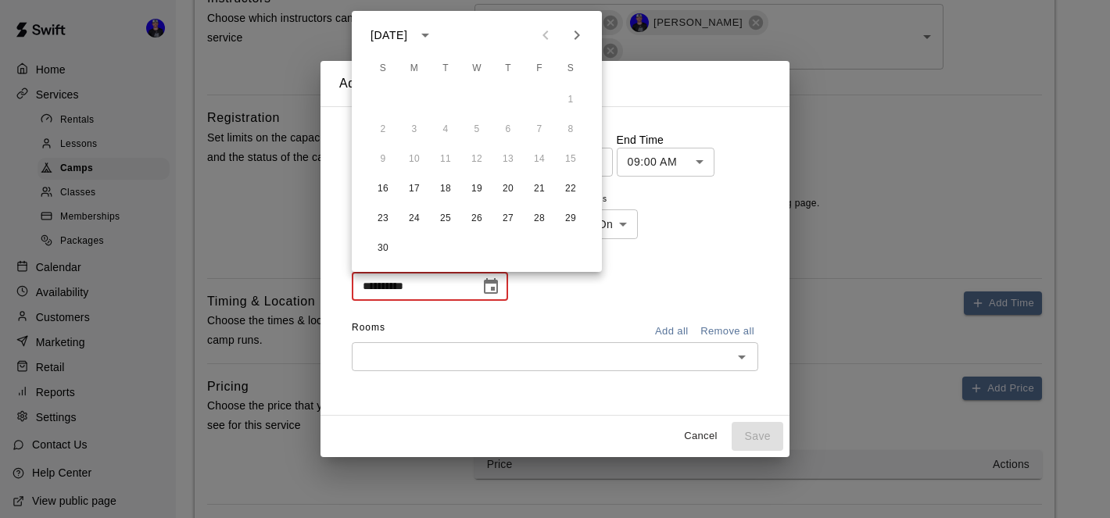
click at [579, 34] on icon "Next month" at bounding box center [577, 35] width 19 height 19
click at [382, 154] on button "14" at bounding box center [383, 159] width 28 height 28
type input "**********"
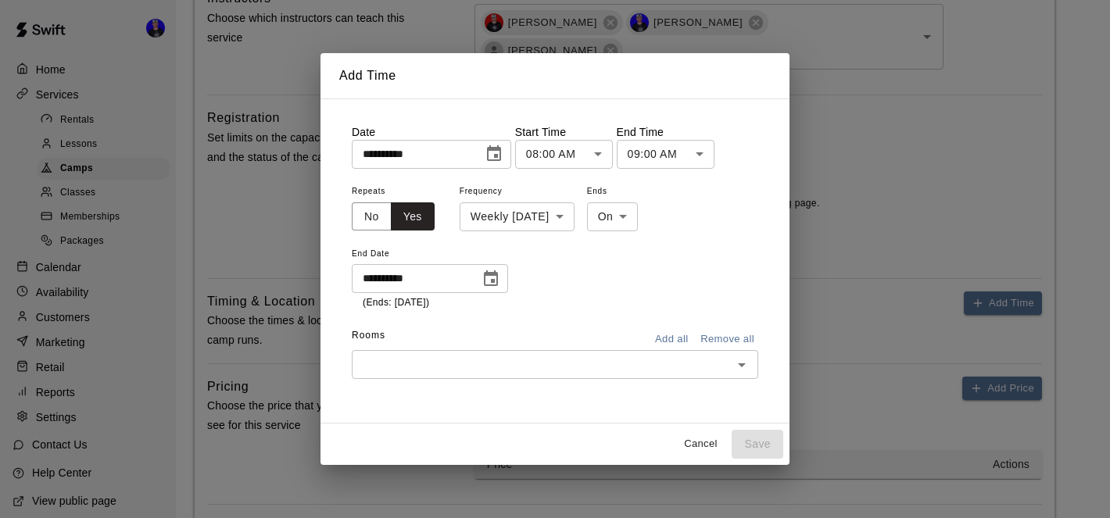
click at [633, 362] on input "text" at bounding box center [541, 365] width 371 height 20
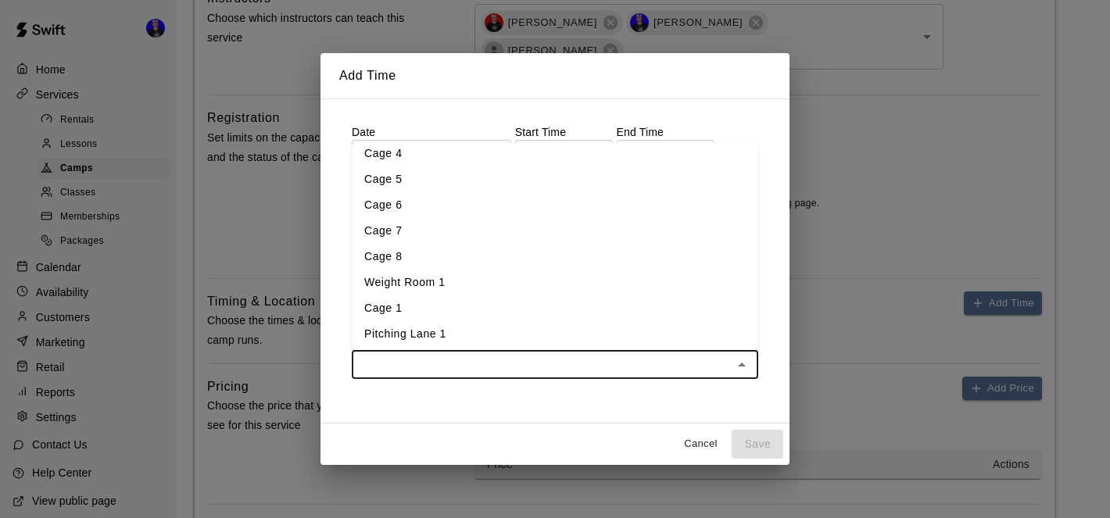
scroll to position [0, 0]
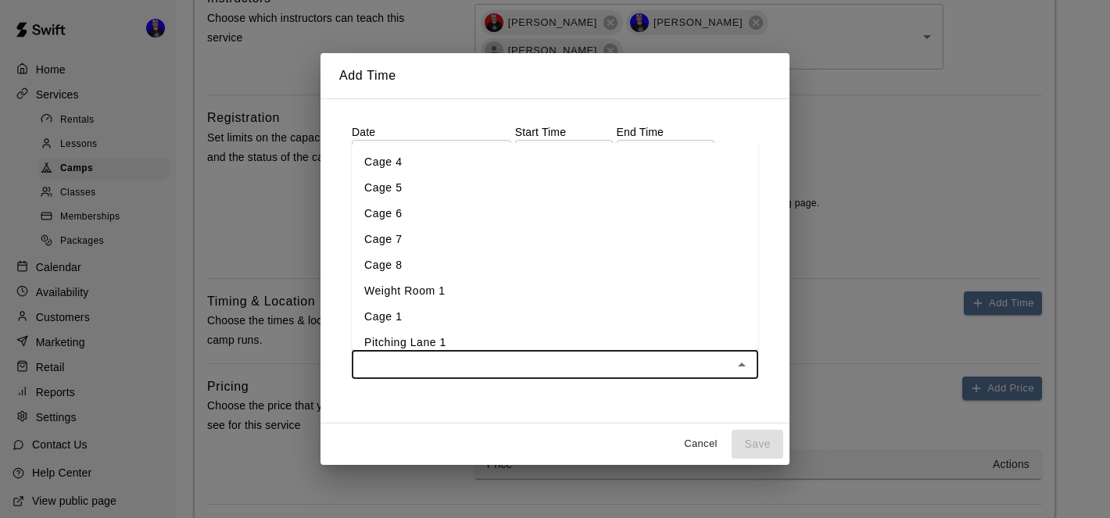
click at [556, 199] on li "Cage 5" at bounding box center [555, 188] width 407 height 26
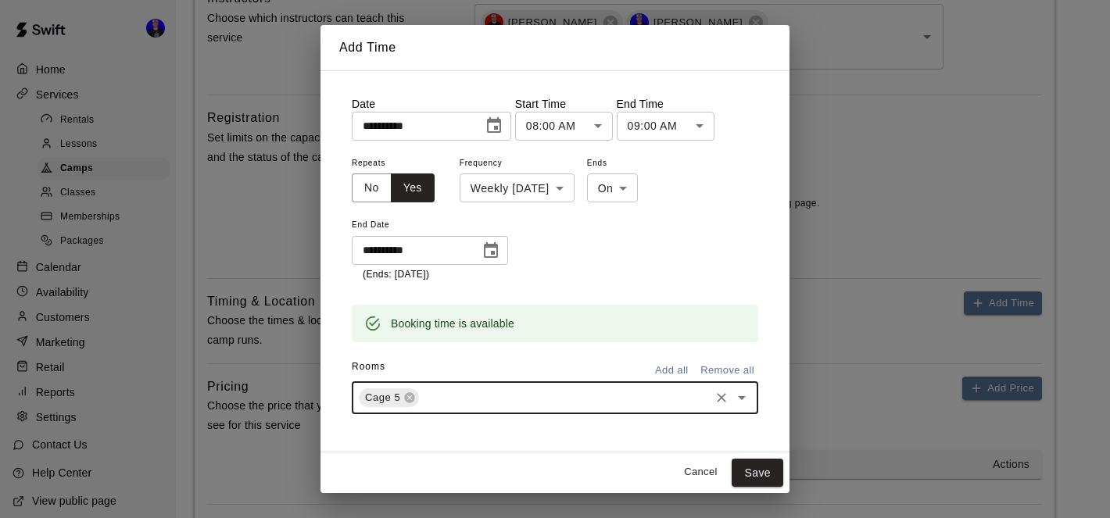
click at [566, 384] on div "Cage 5 ​" at bounding box center [555, 398] width 407 height 33
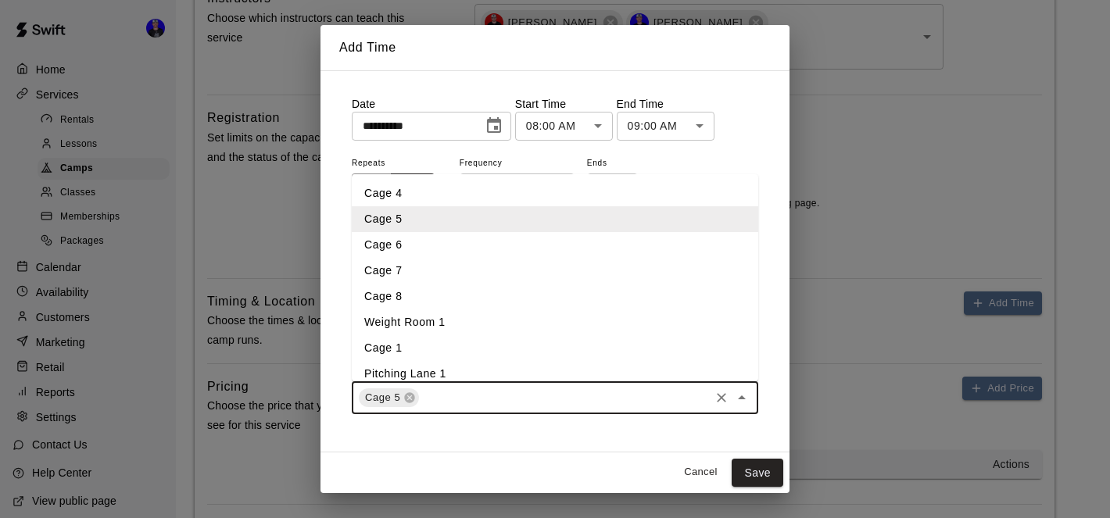
click at [514, 246] on li "Cage 6" at bounding box center [555, 245] width 407 height 26
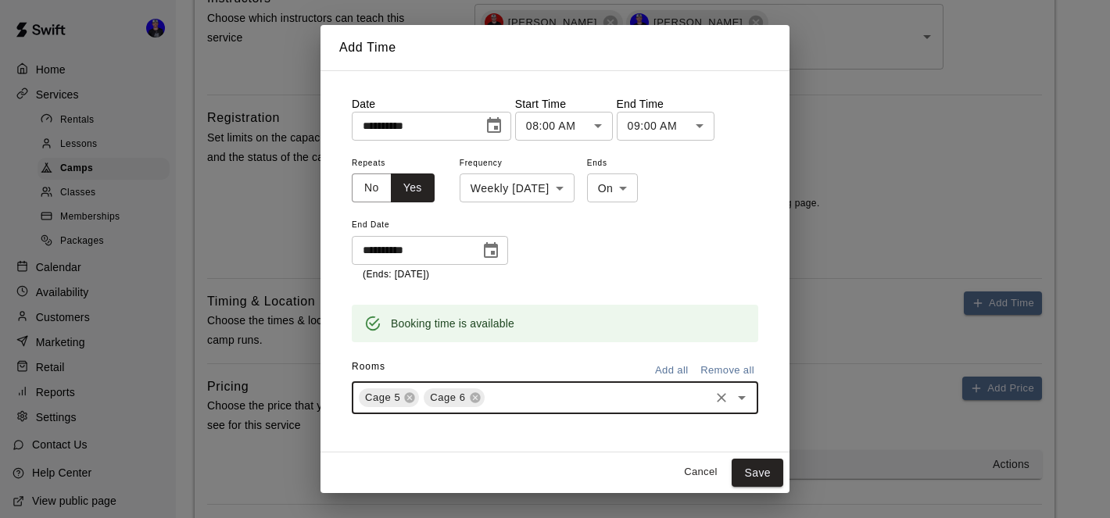
click at [542, 382] on div "Cage 5 Cage 6 ​" at bounding box center [555, 398] width 407 height 33
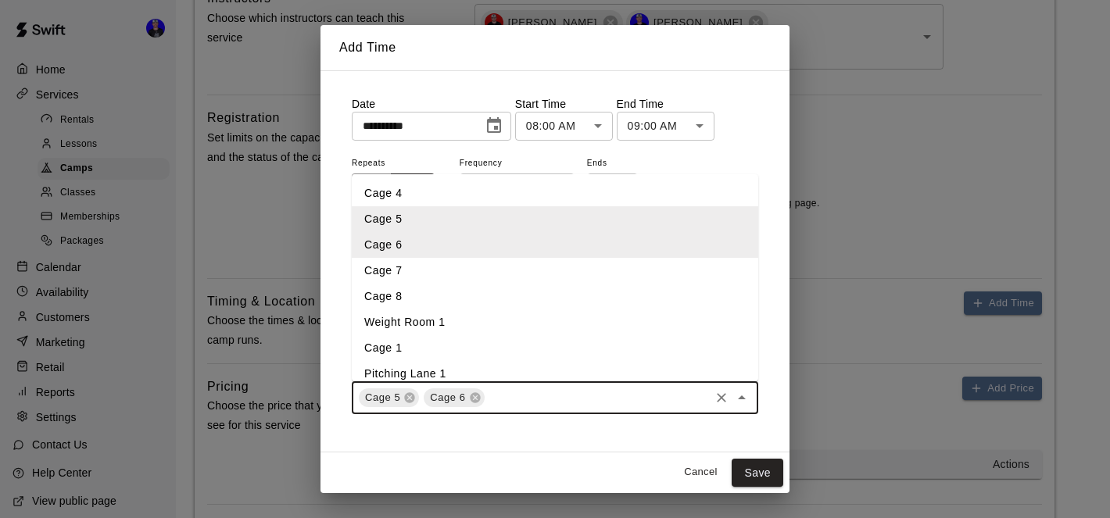
click at [508, 274] on li "Cage 7" at bounding box center [555, 271] width 407 height 26
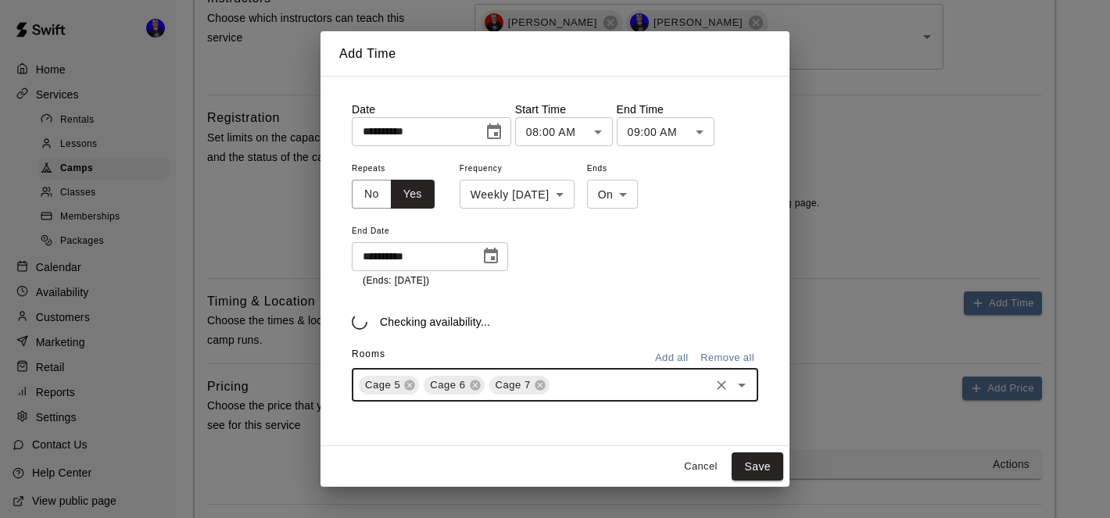
click at [576, 392] on input "text" at bounding box center [630, 385] width 156 height 20
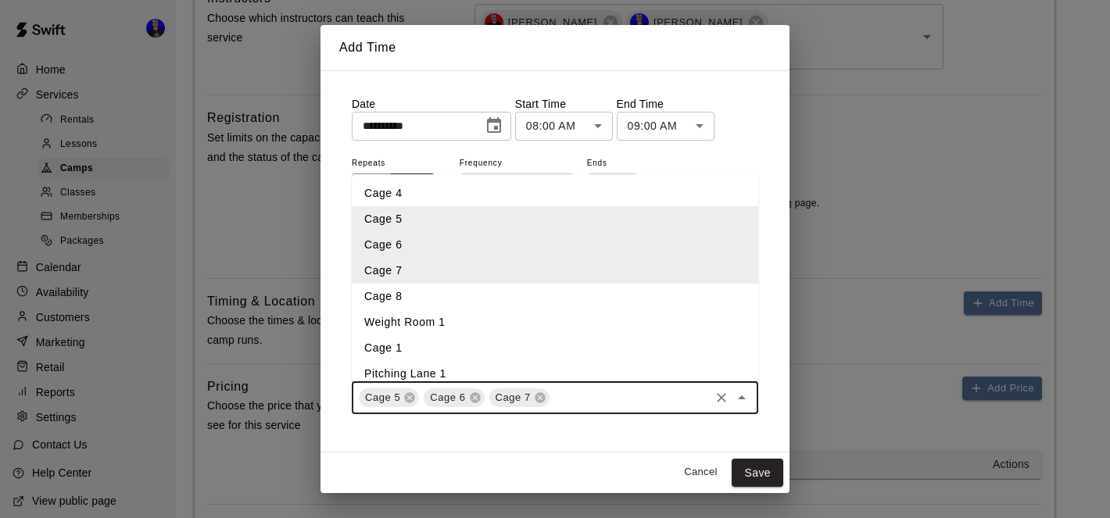
click at [508, 294] on li "Cage 8" at bounding box center [555, 297] width 407 height 26
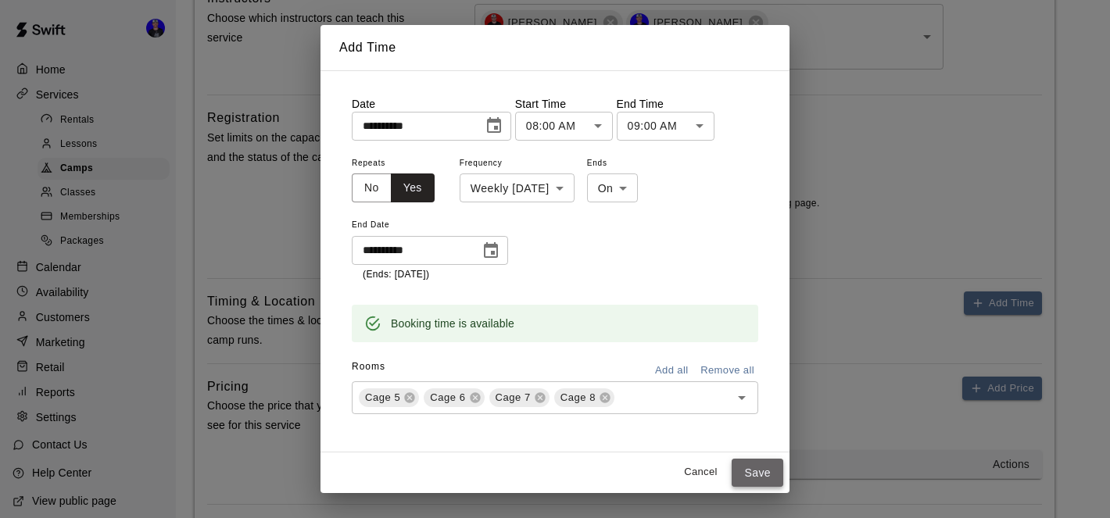
click at [754, 471] on button "Save" at bounding box center [758, 473] width 52 height 29
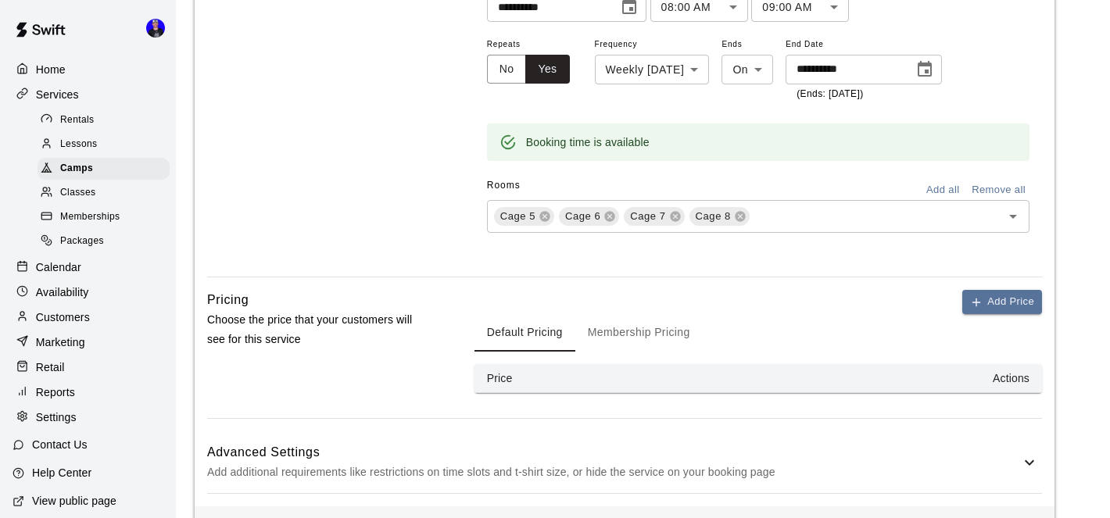
scroll to position [1406, 0]
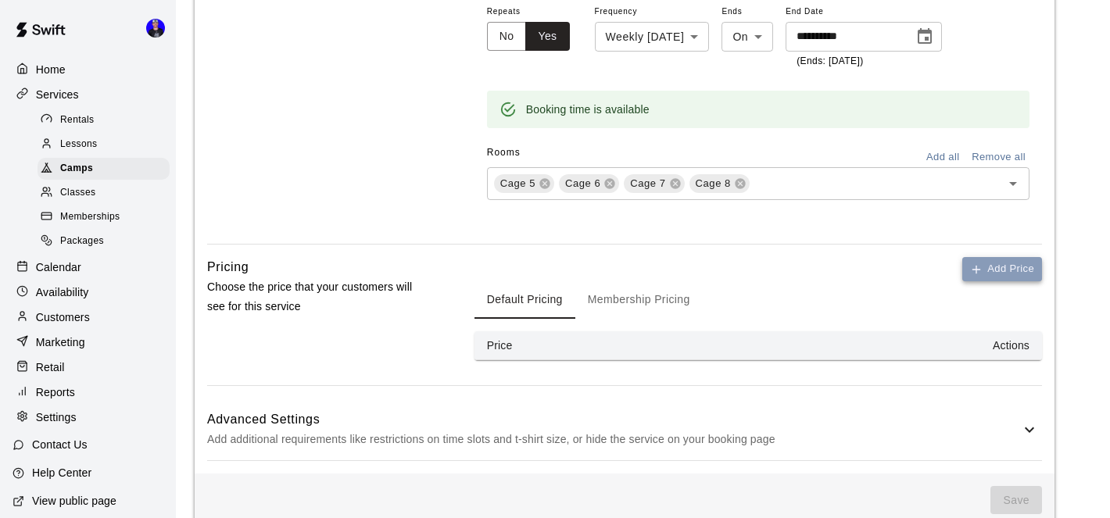
click at [984, 257] on button "Add Price" at bounding box center [1002, 269] width 80 height 24
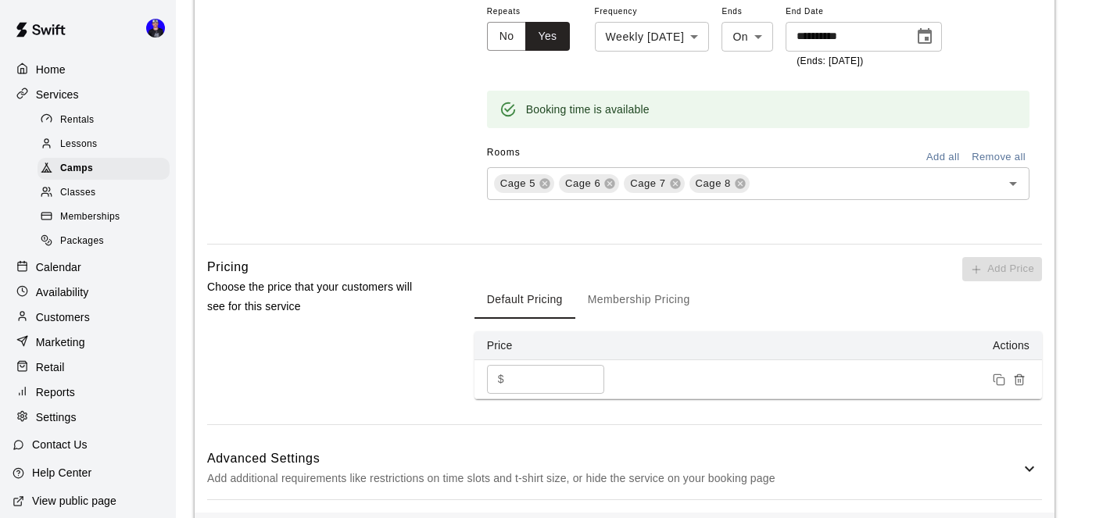
click at [531, 365] on input "*" at bounding box center [558, 379] width 94 height 29
type input "***"
click at [639, 281] on button "Membership Pricing" at bounding box center [638, 300] width 127 height 38
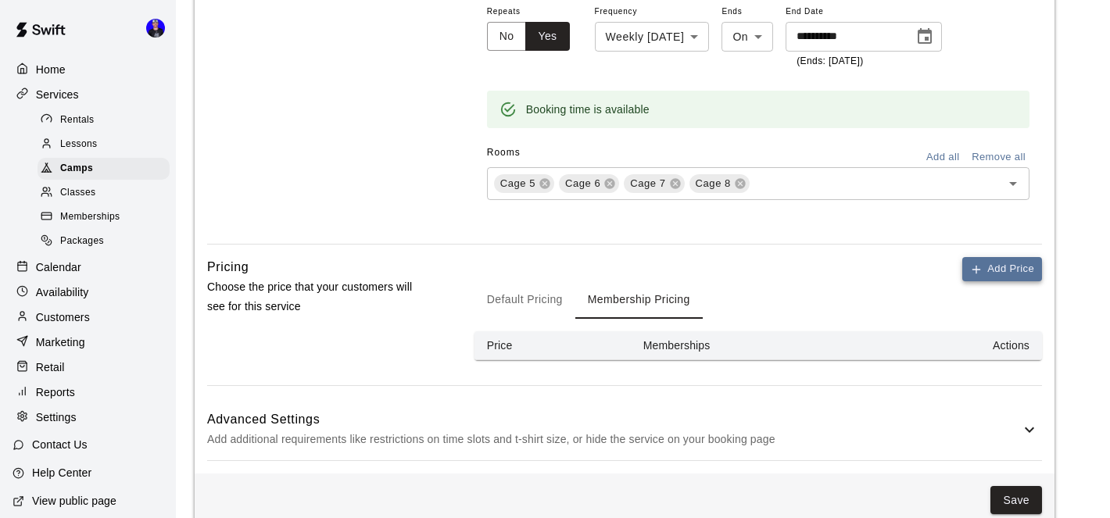
click at [983, 257] on button "Add Price" at bounding box center [1002, 269] width 80 height 24
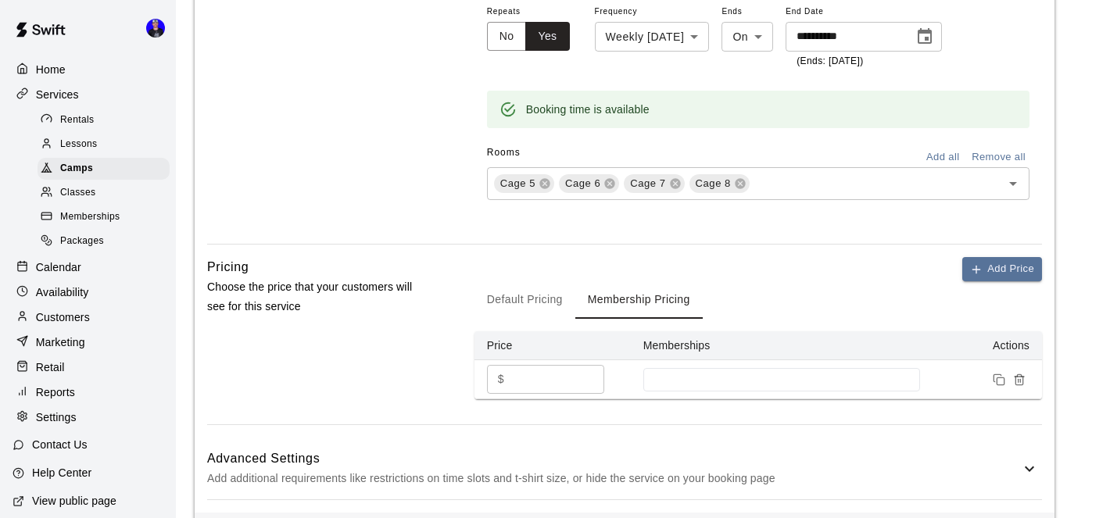
click at [544, 365] on input "*" at bounding box center [558, 379] width 94 height 29
type input "***"
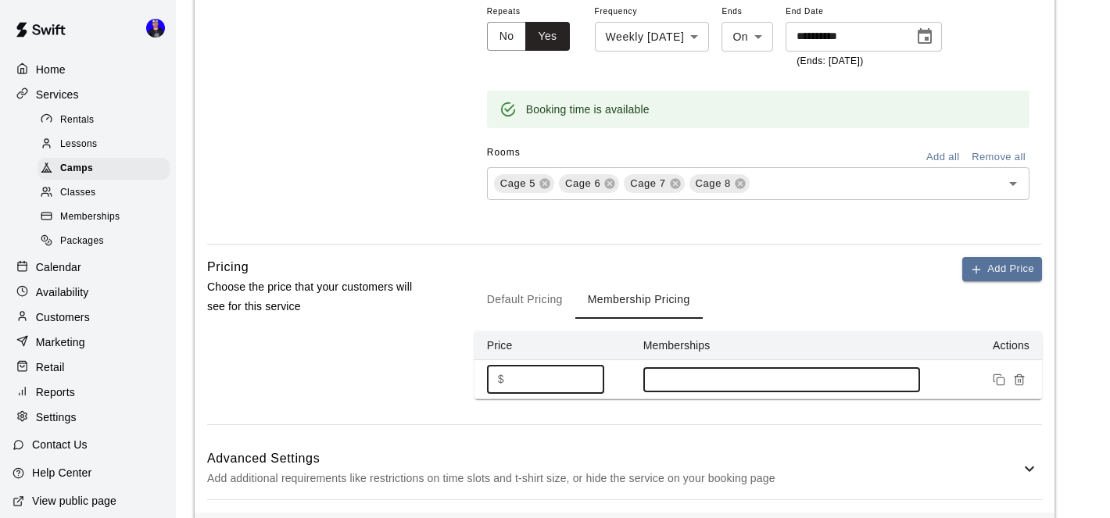
click at [748, 374] on input at bounding box center [781, 380] width 261 height 13
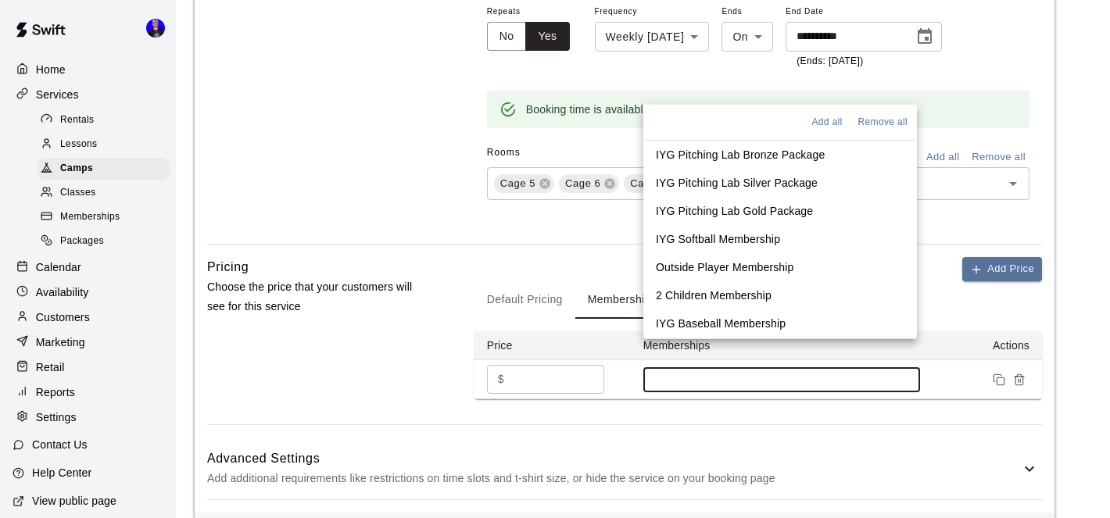
click at [754, 238] on p "IYG Softball Membership" at bounding box center [718, 239] width 124 height 16
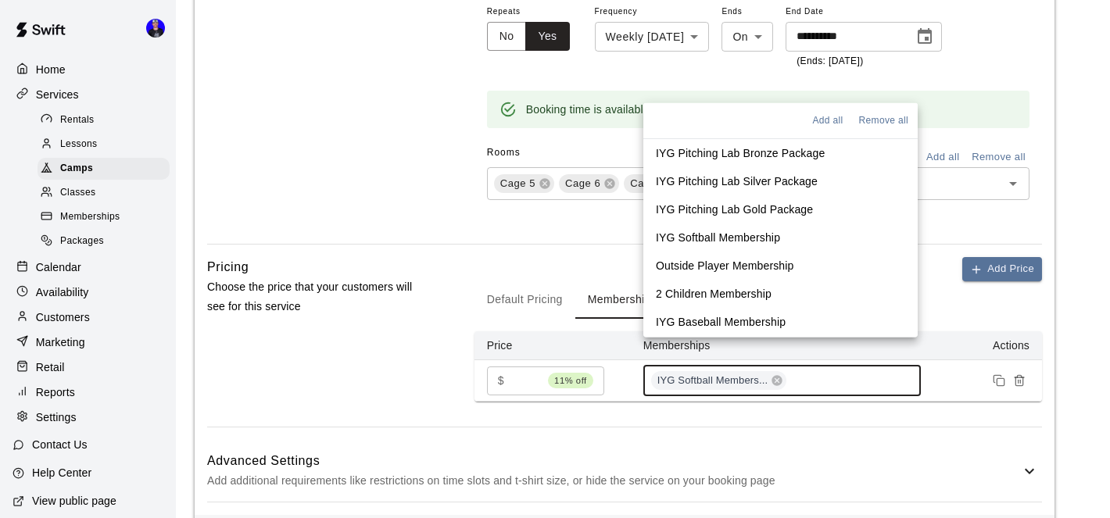
click at [751, 263] on p "Outside Player Membership" at bounding box center [725, 266] width 138 height 16
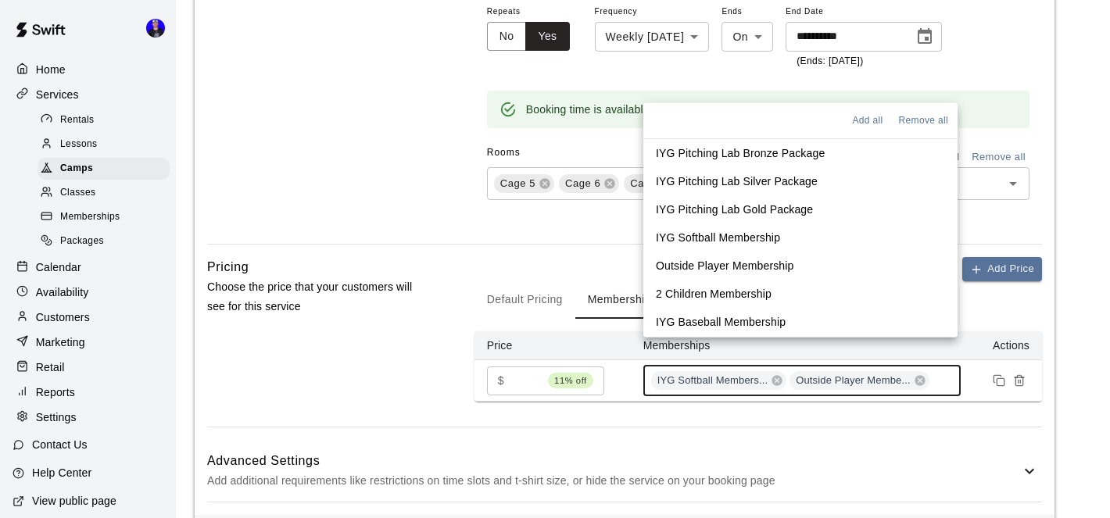
click at [751, 294] on p "2 Children Membership" at bounding box center [714, 294] width 116 height 16
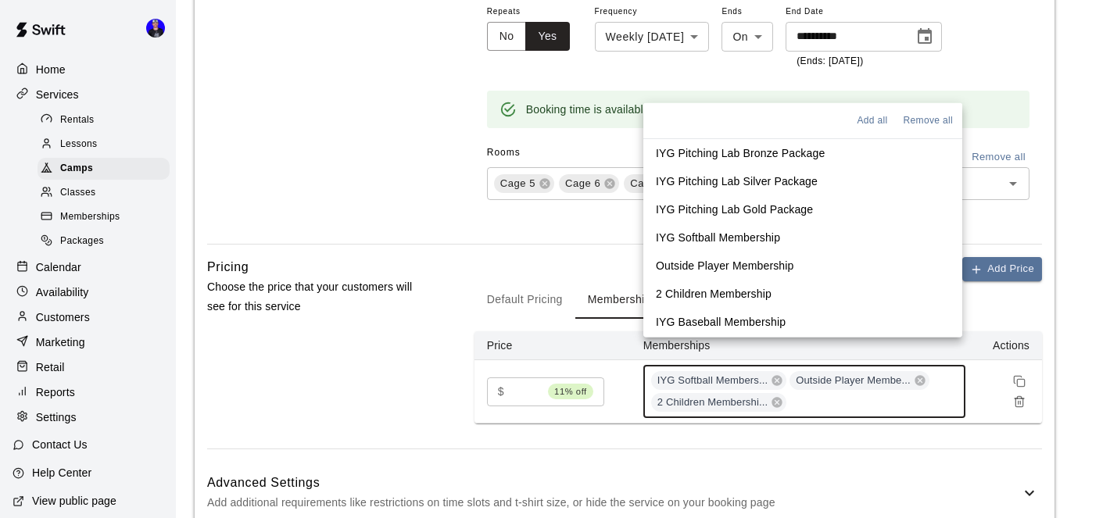
click at [749, 320] on p "IYG Baseball Membership" at bounding box center [721, 322] width 130 height 16
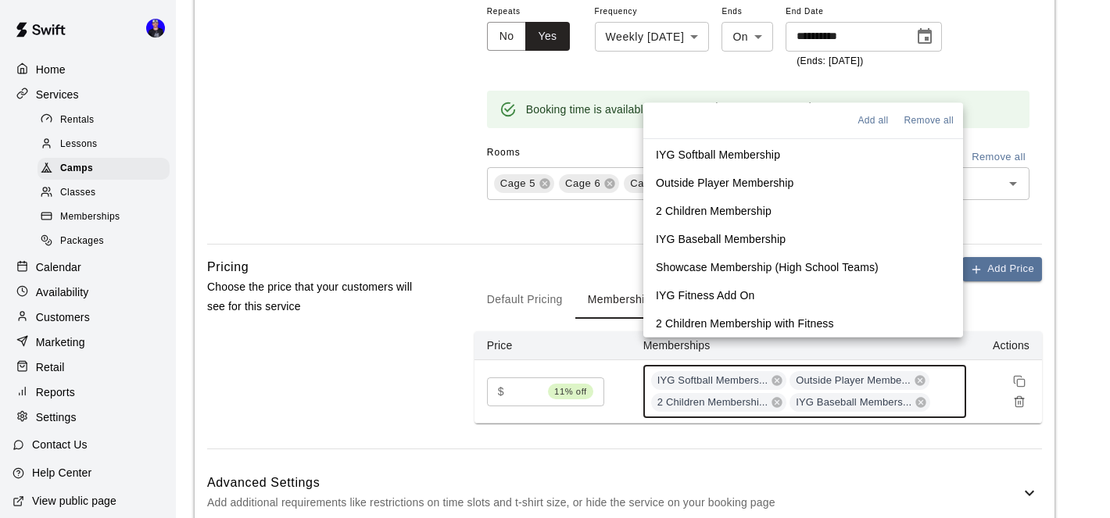
click at [740, 321] on p "2 Children Membership with Fitness" at bounding box center [745, 324] width 178 height 16
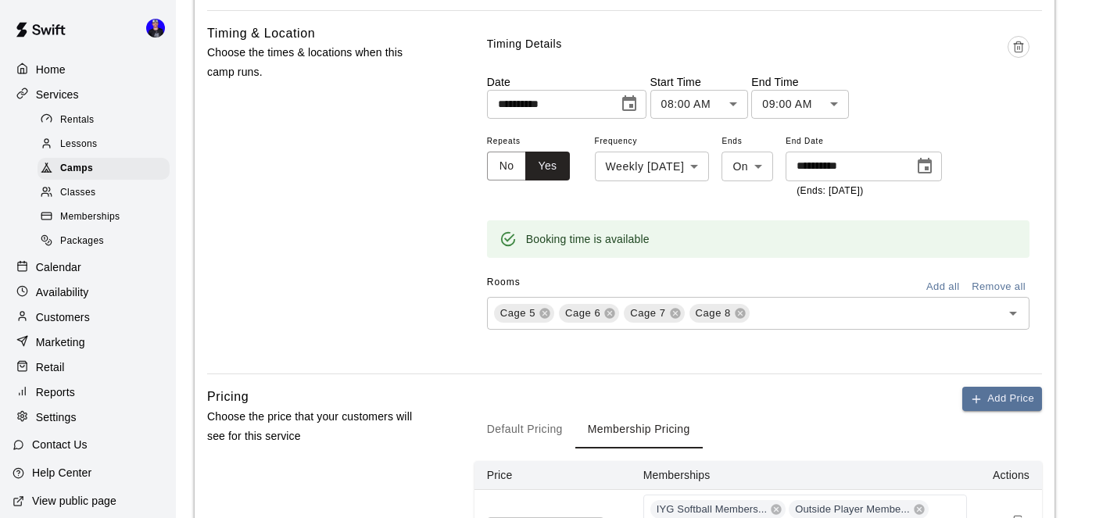
scroll to position [1489, 0]
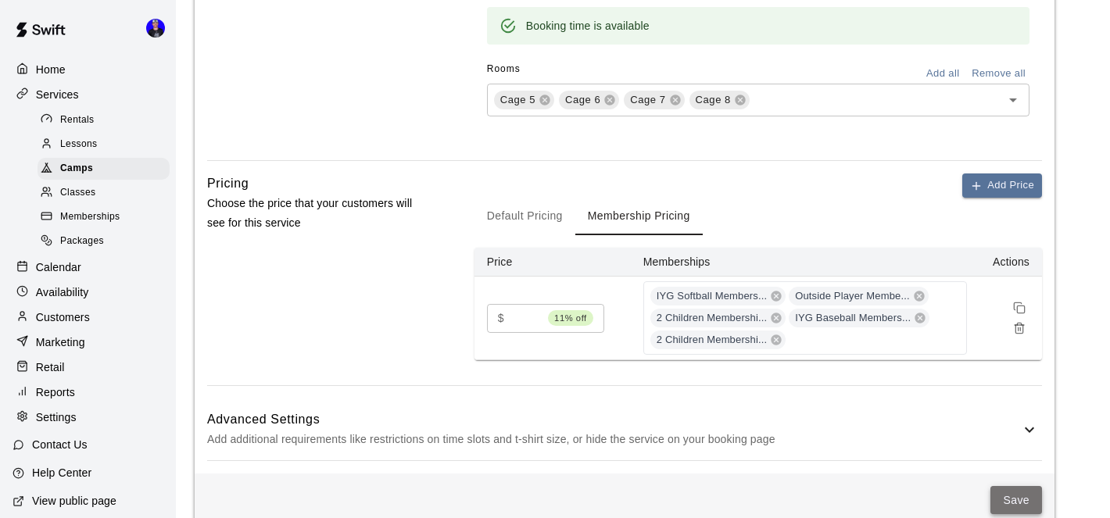
click at [1013, 486] on button "Save" at bounding box center [1017, 500] width 52 height 29
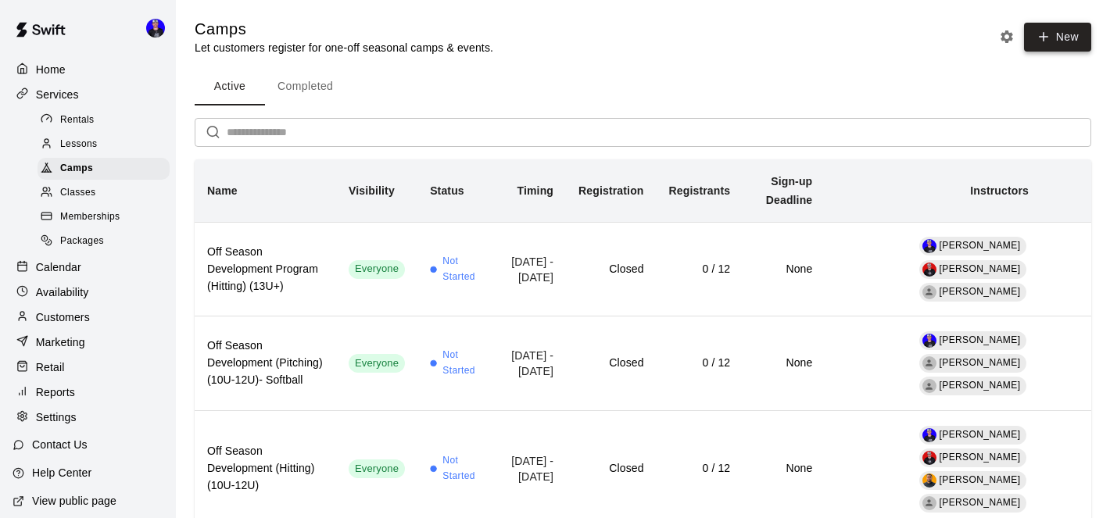
click at [1059, 33] on button "New" at bounding box center [1057, 37] width 67 height 29
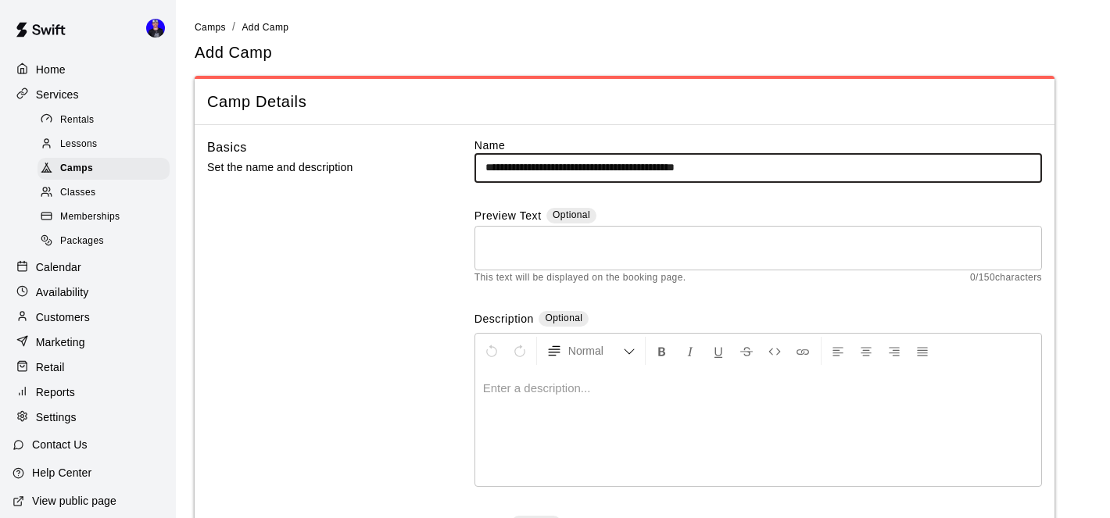
type input "**********"
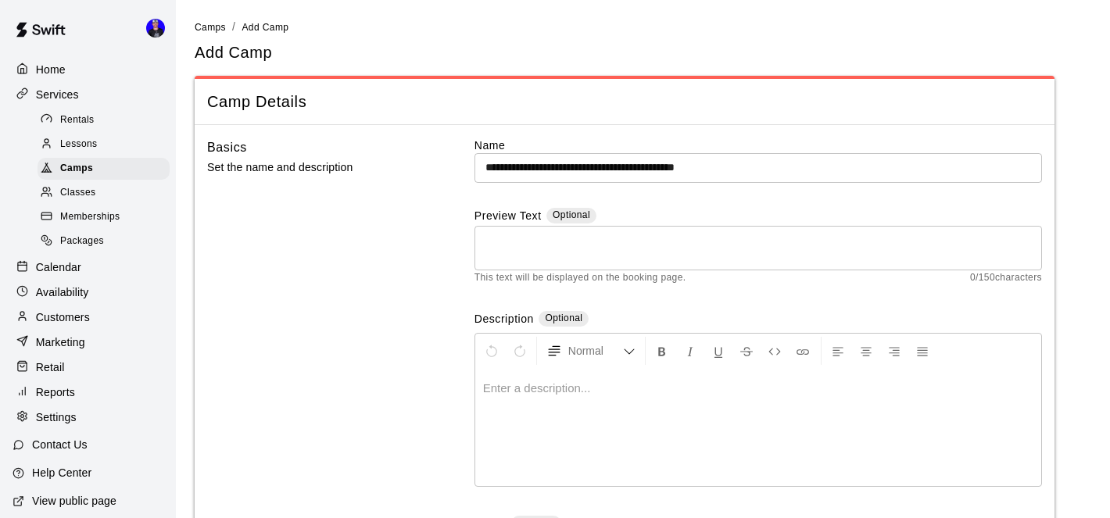
click at [664, 419] on div at bounding box center [758, 427] width 566 height 117
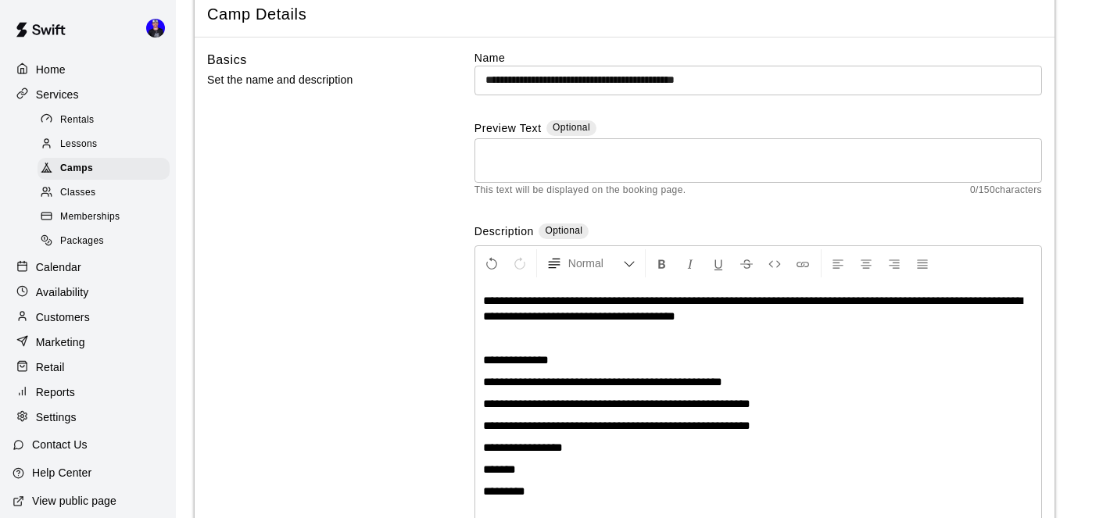
scroll to position [133, 0]
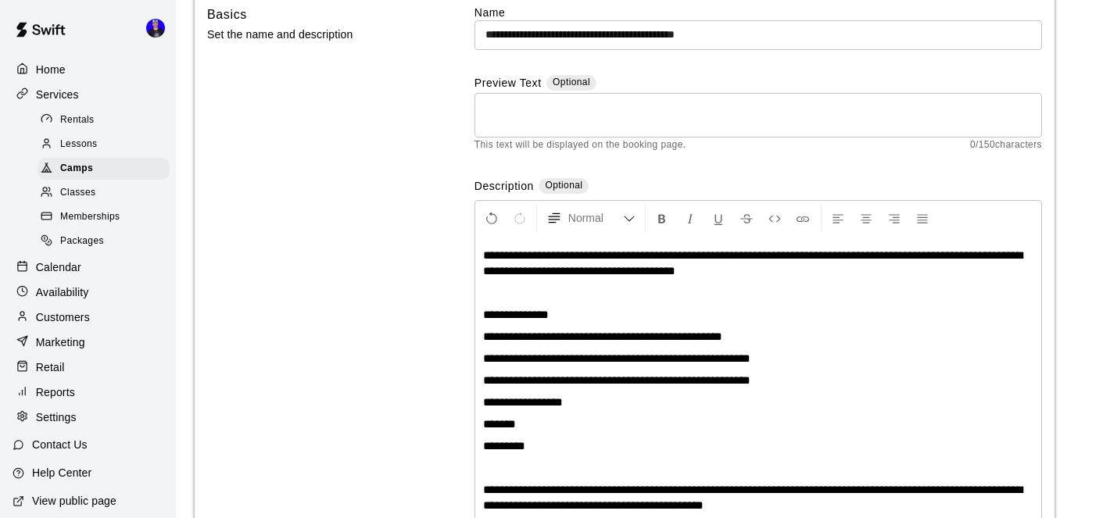
click at [801, 253] on span "**********" at bounding box center [752, 262] width 539 height 27
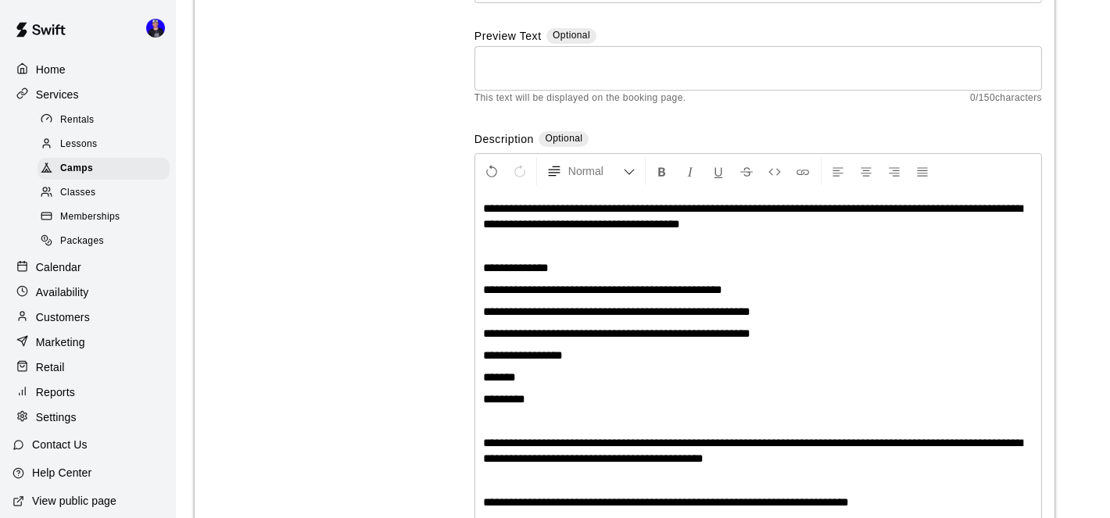
scroll to position [181, 0]
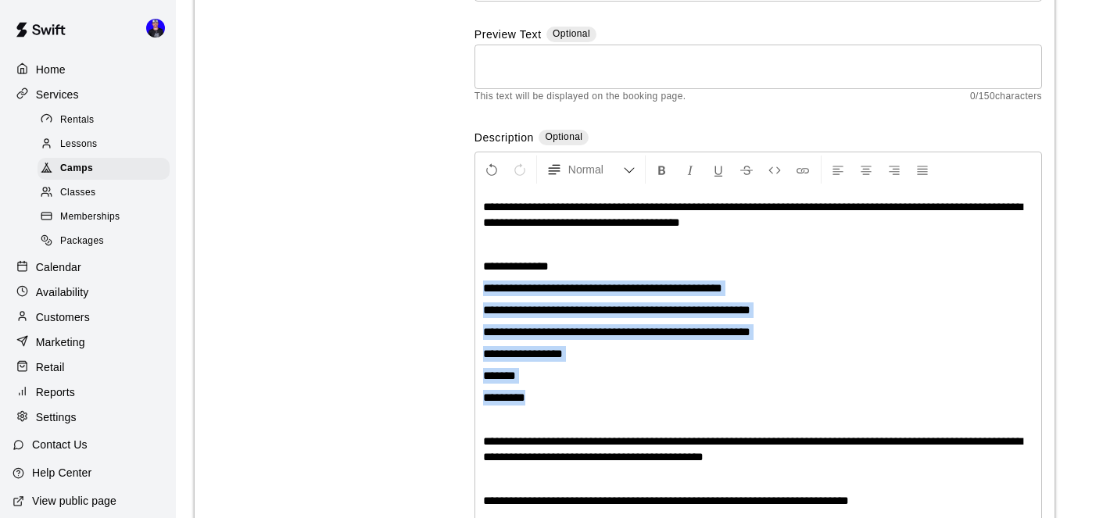
drag, startPoint x: 543, startPoint y: 399, endPoint x: 473, endPoint y: 283, distance: 135.0
click at [473, 283] on div "**********" at bounding box center [624, 353] width 835 height 794
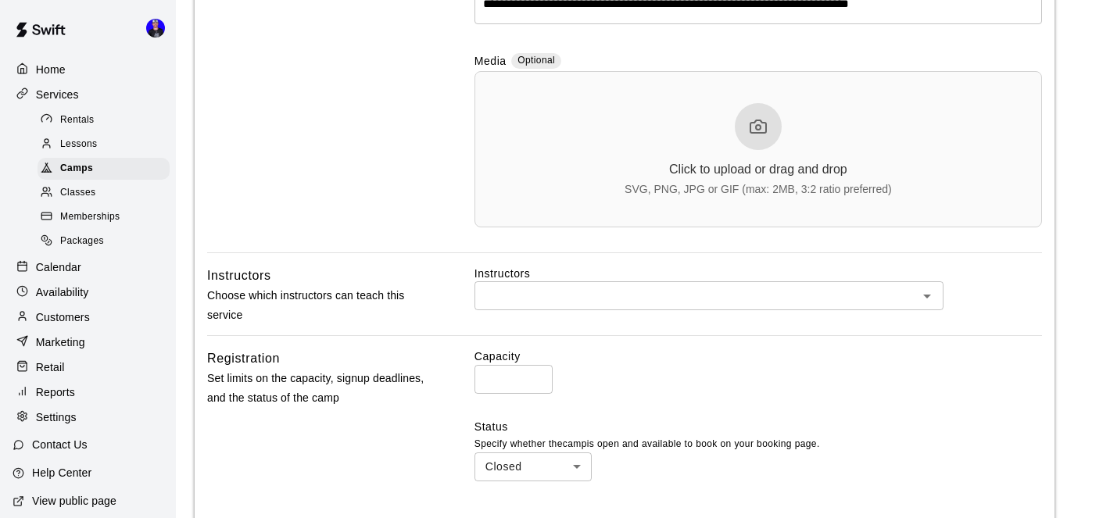
scroll to position [547, 0]
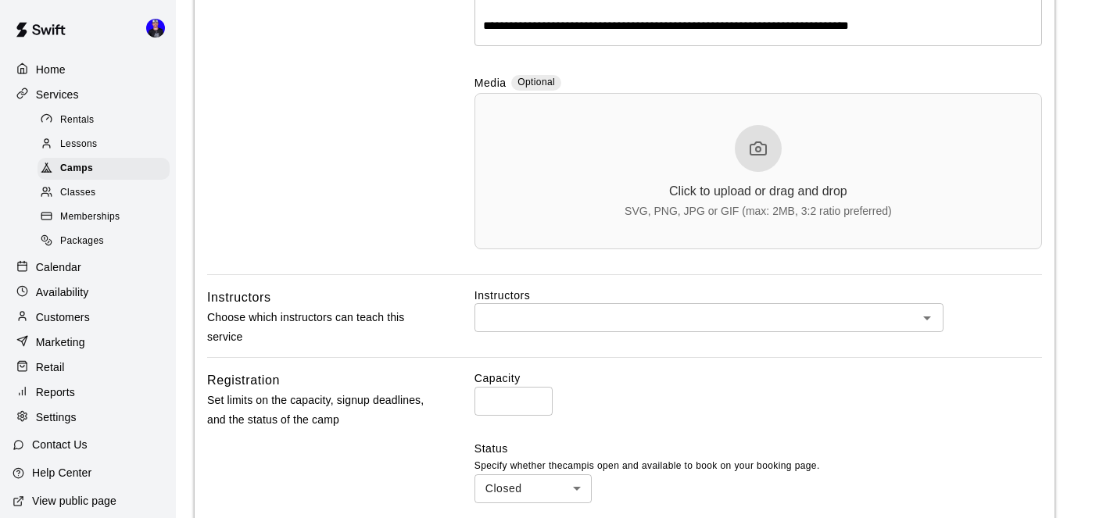
click at [772, 155] on div at bounding box center [758, 148] width 47 height 47
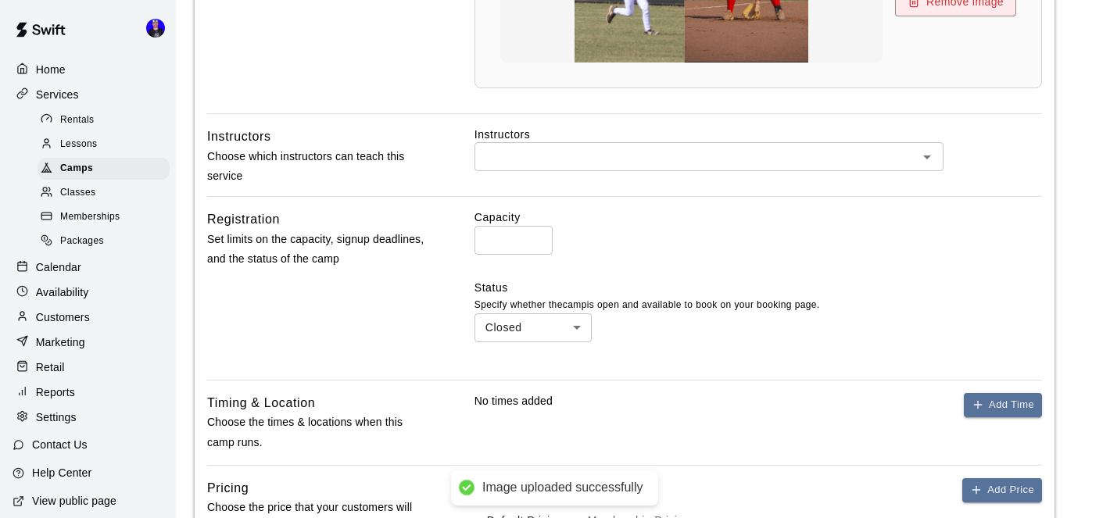
scroll to position [763, 0]
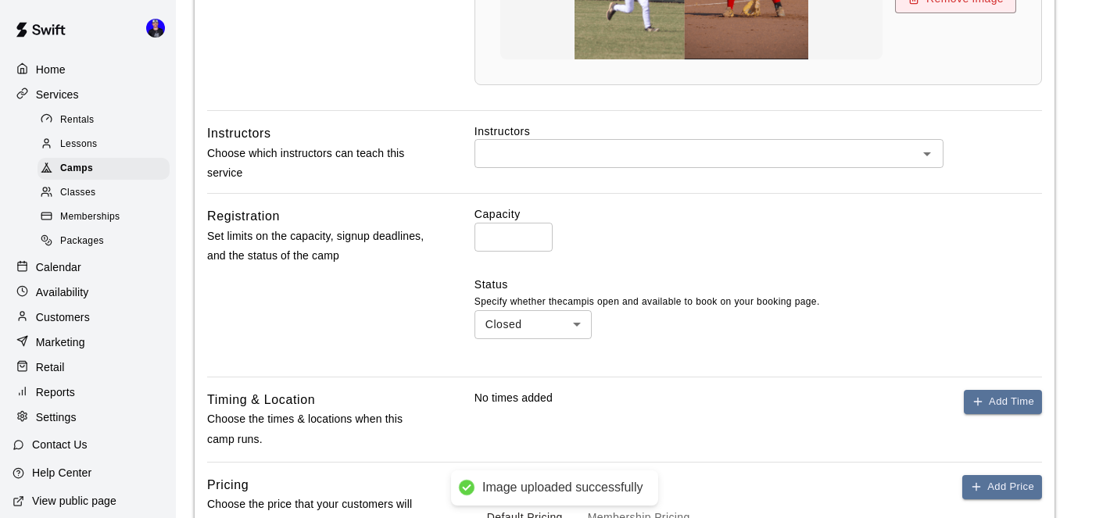
click at [778, 164] on div "​" at bounding box center [709, 153] width 469 height 29
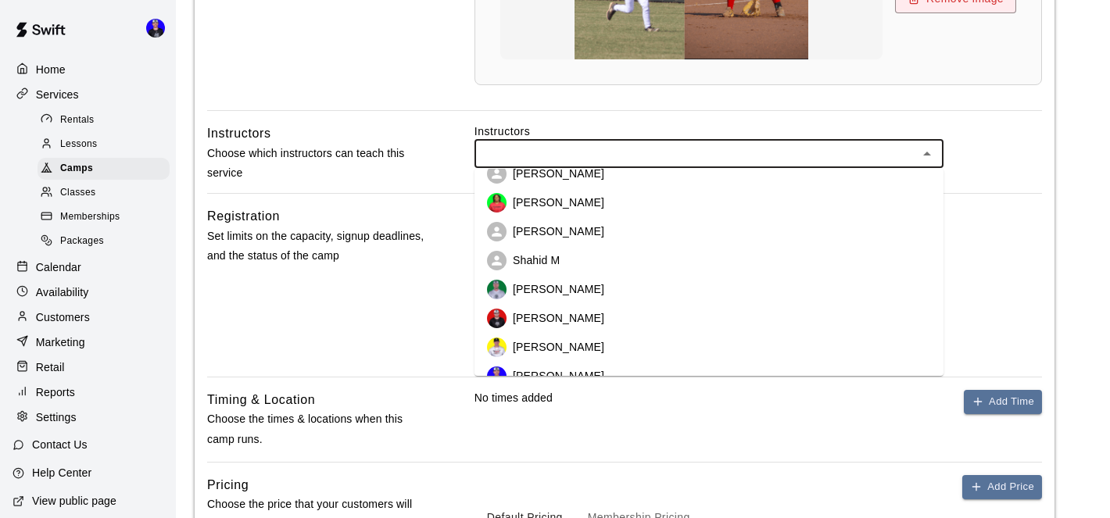
scroll to position [152, 0]
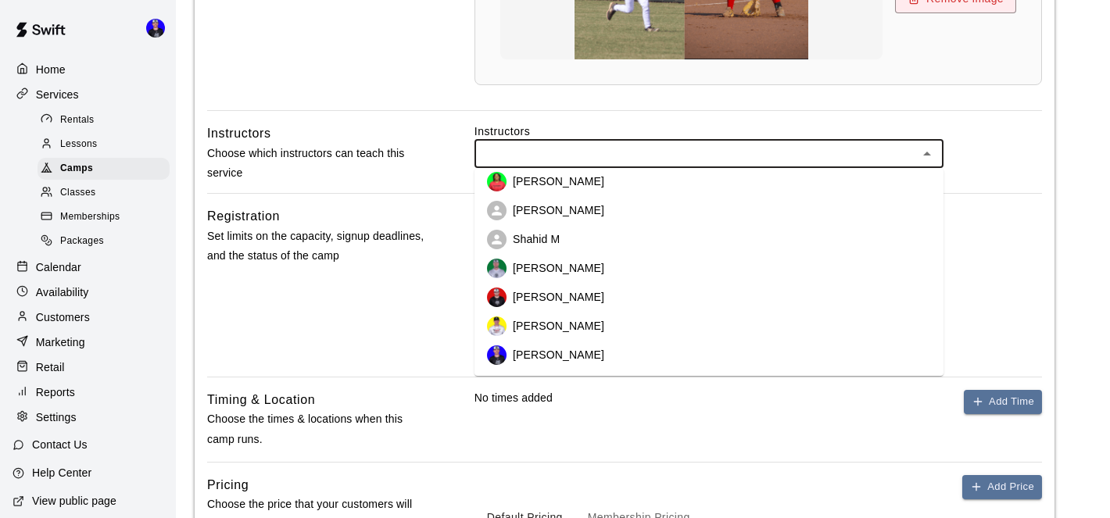
click at [629, 303] on li "[PERSON_NAME]" at bounding box center [709, 297] width 469 height 29
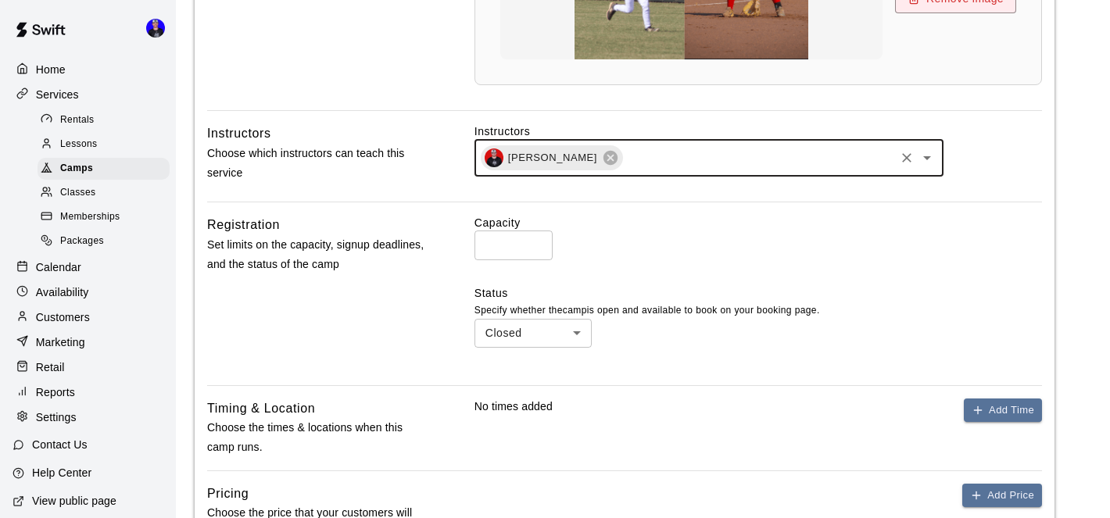
click at [672, 158] on input "text" at bounding box center [759, 159] width 268 height 20
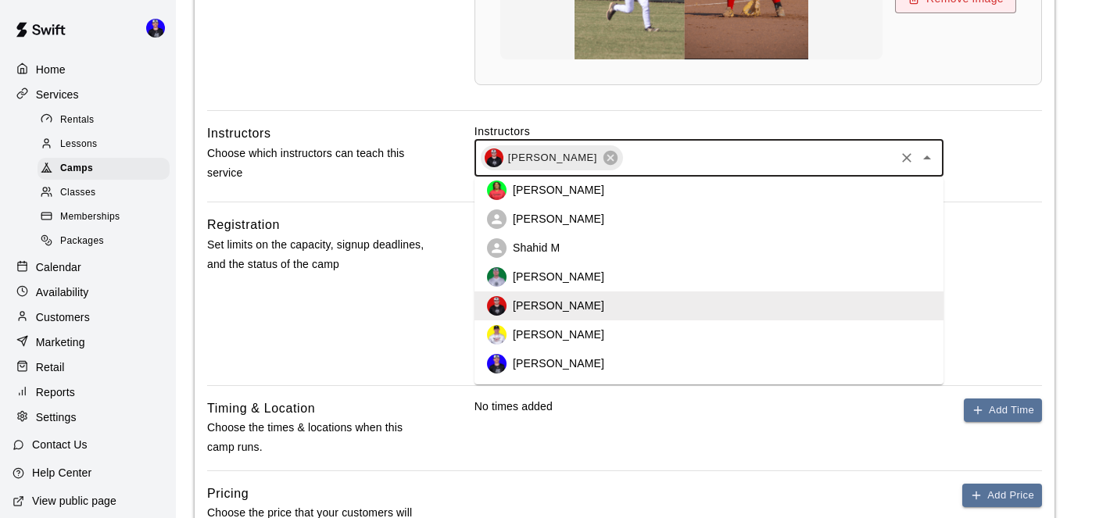
click at [607, 368] on li "[PERSON_NAME]" at bounding box center [709, 363] width 469 height 29
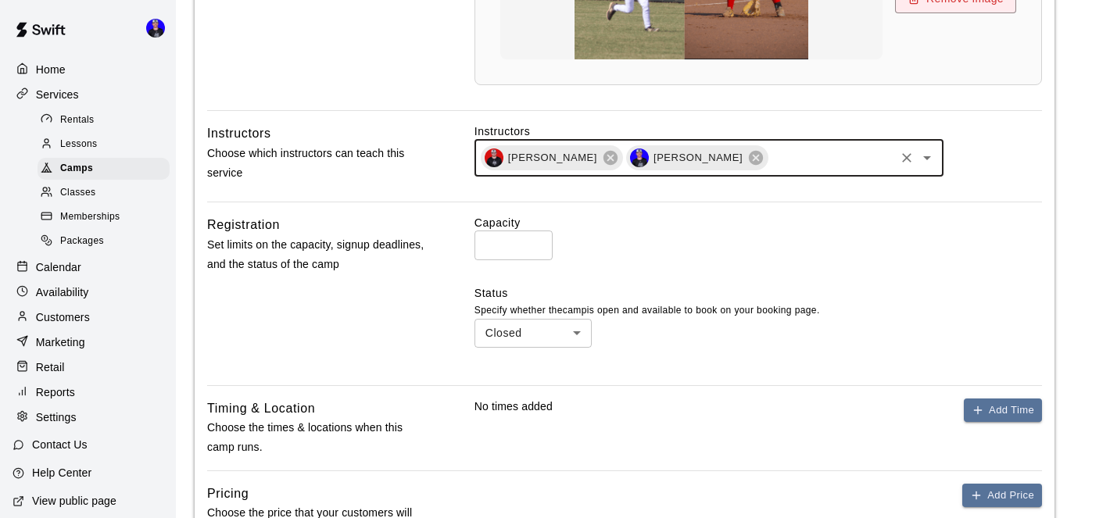
click at [770, 150] on input "text" at bounding box center [831, 159] width 123 height 20
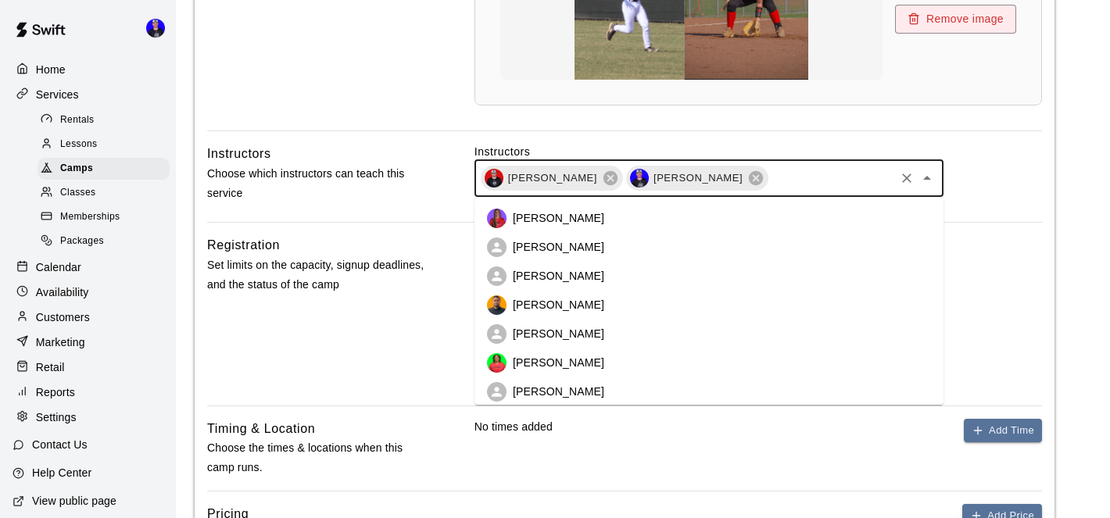
scroll to position [747, 0]
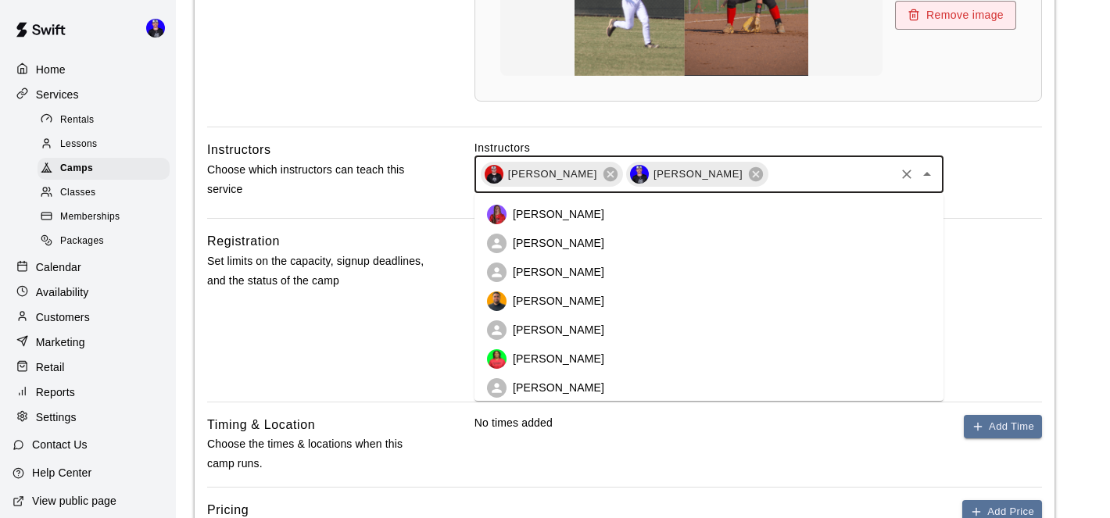
click at [611, 299] on li "[PERSON_NAME]" at bounding box center [709, 301] width 469 height 29
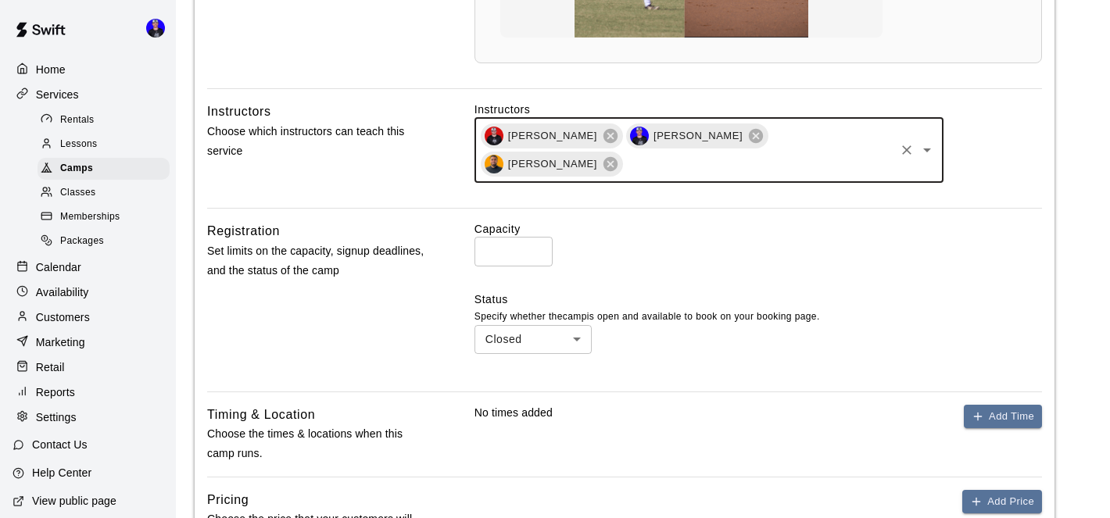
scroll to position [848, 0]
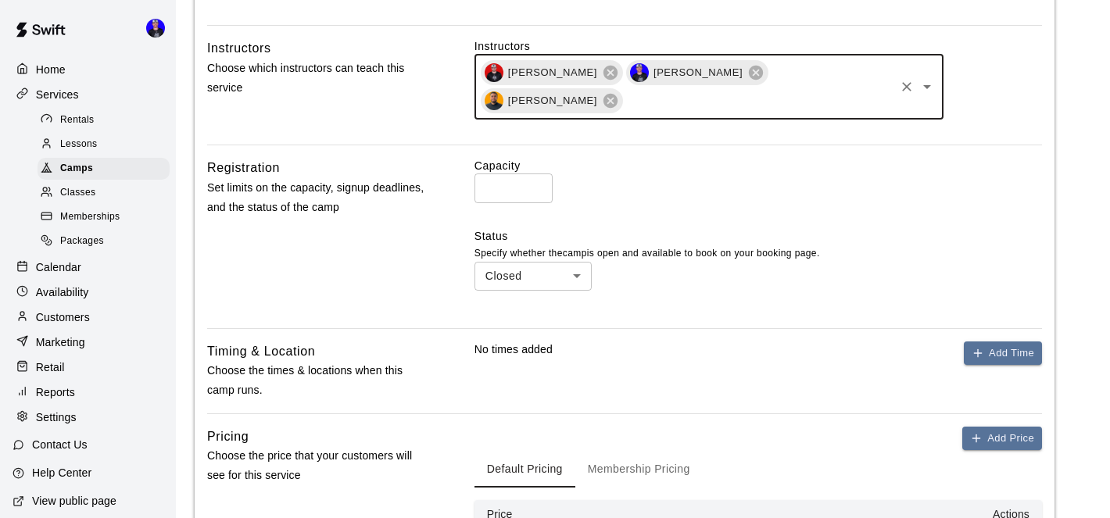
click at [499, 174] on input "*" at bounding box center [514, 188] width 78 height 29
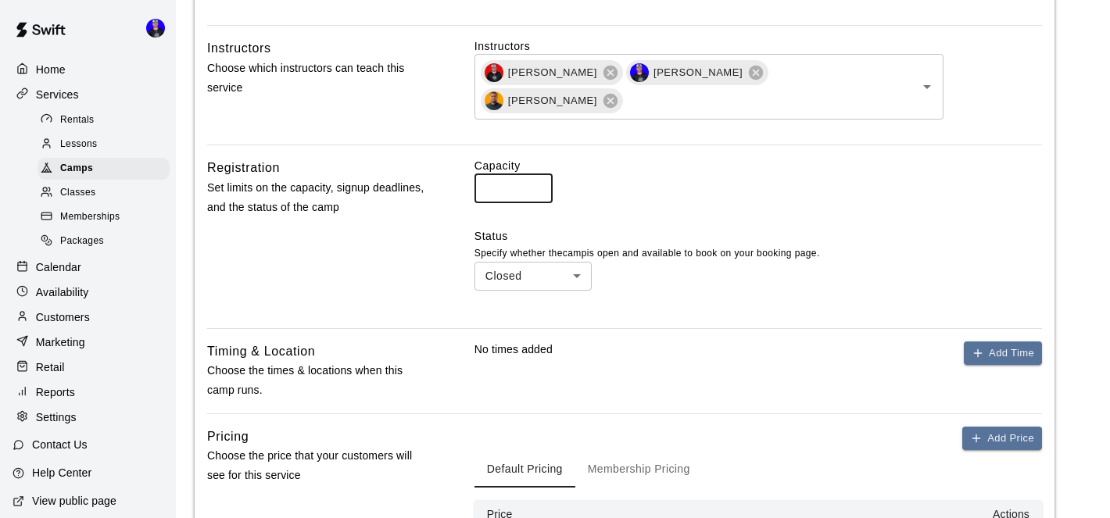
type input "**"
click at [801, 164] on div "Capacity ** ​" at bounding box center [759, 180] width 568 height 45
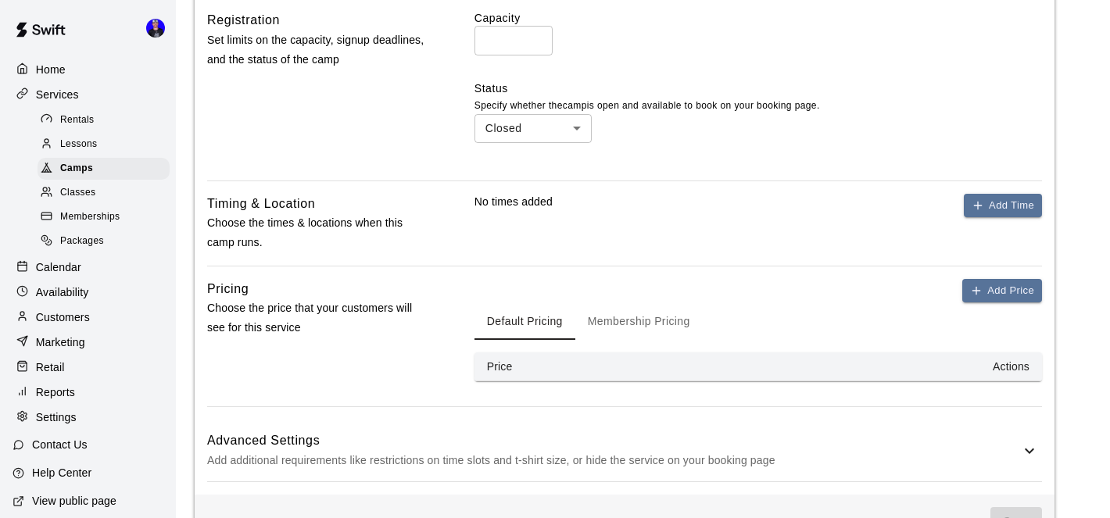
scroll to position [1004, 0]
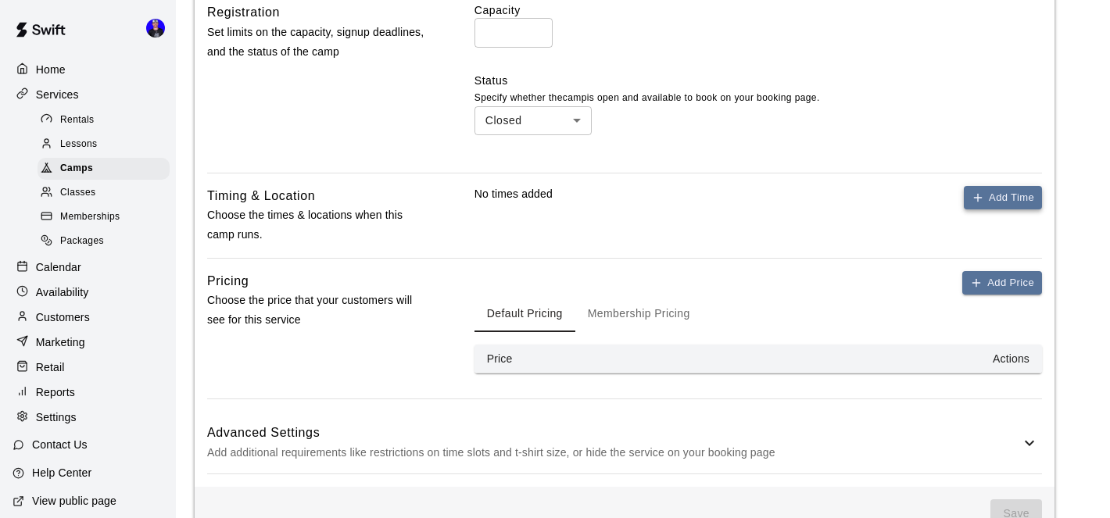
click at [989, 186] on button "Add Time" at bounding box center [1003, 198] width 78 height 24
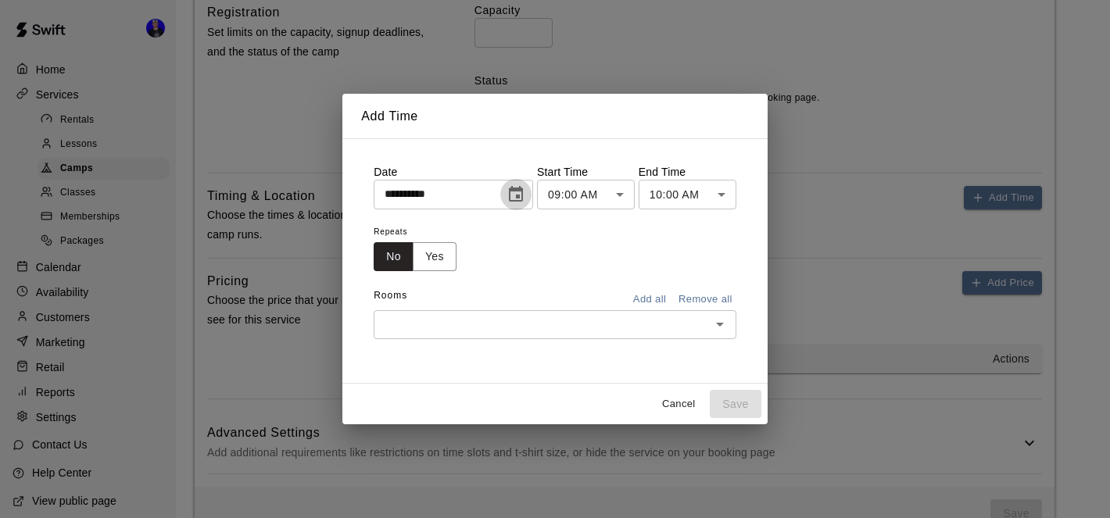
click at [523, 200] on icon "Choose date, selected date is Oct 10, 2025" at bounding box center [516, 194] width 14 height 16
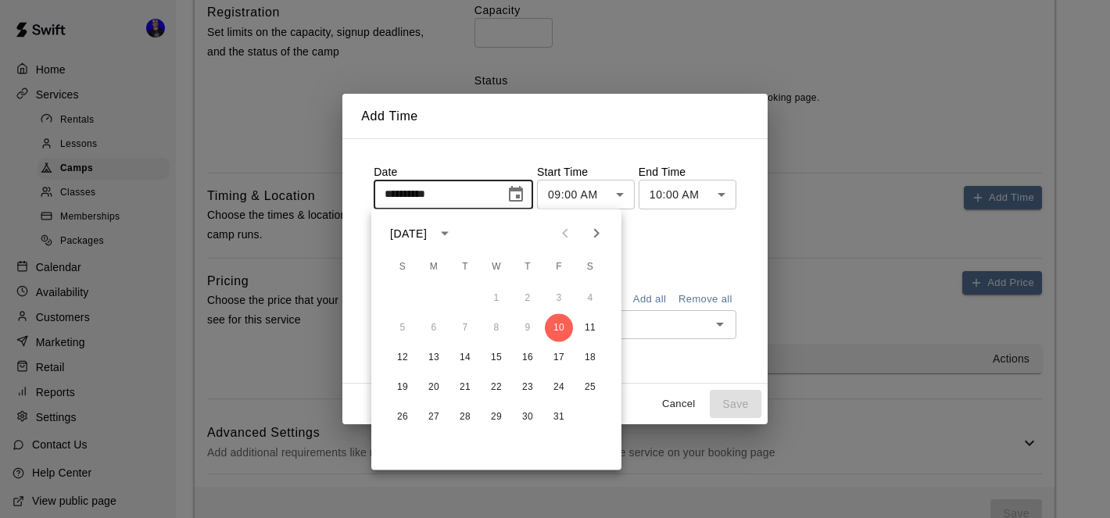
click at [601, 231] on icon "Next month" at bounding box center [596, 233] width 19 height 19
click at [402, 385] on button "16" at bounding box center [403, 388] width 28 height 28
type input "**********"
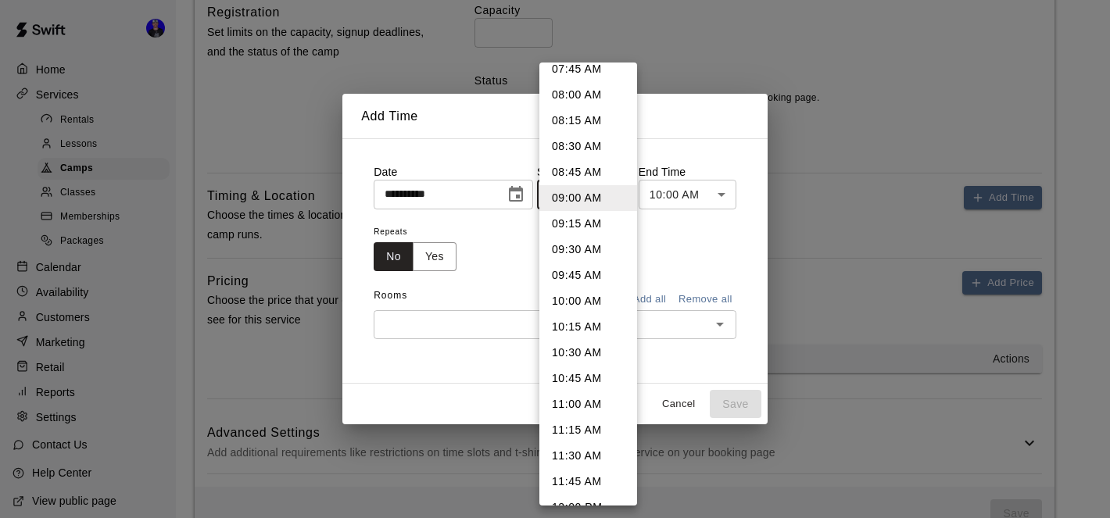
scroll to position [862, 0]
click at [582, 353] on li "11:00 AM" at bounding box center [588, 355] width 98 height 26
type input "********"
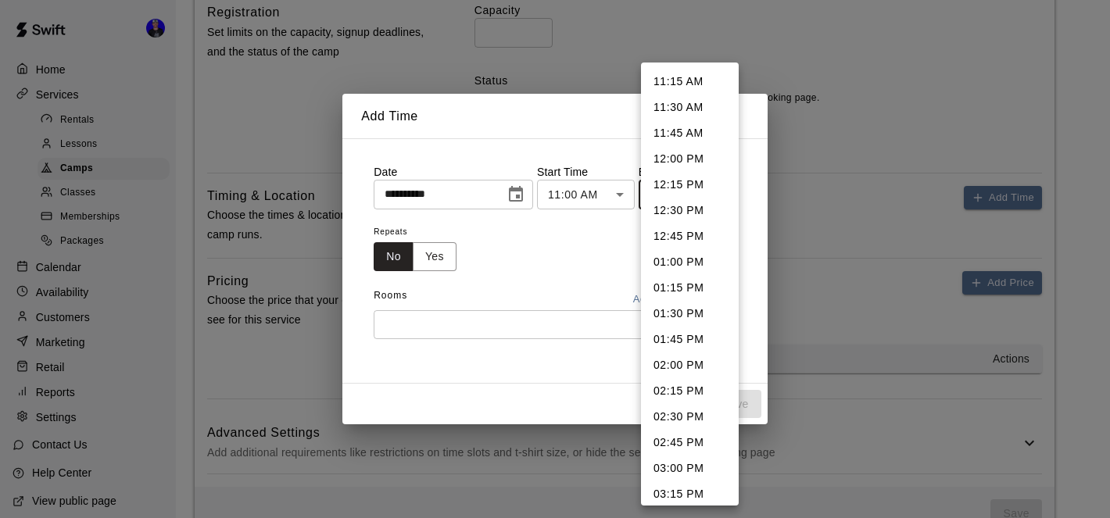
click at [685, 156] on li "12:00 PM" at bounding box center [690, 159] width 98 height 26
type input "********"
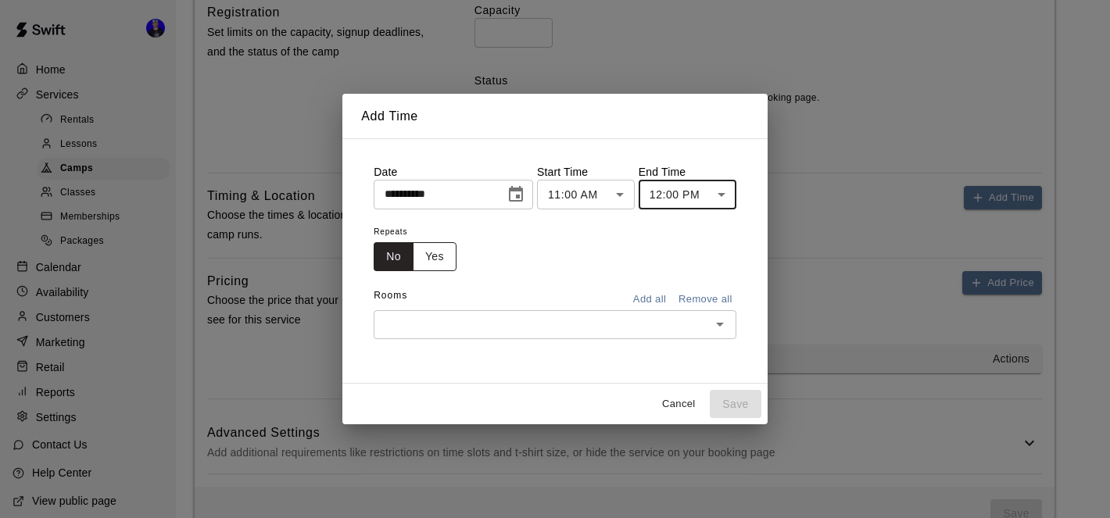
click at [450, 260] on button "Yes" at bounding box center [435, 256] width 44 height 29
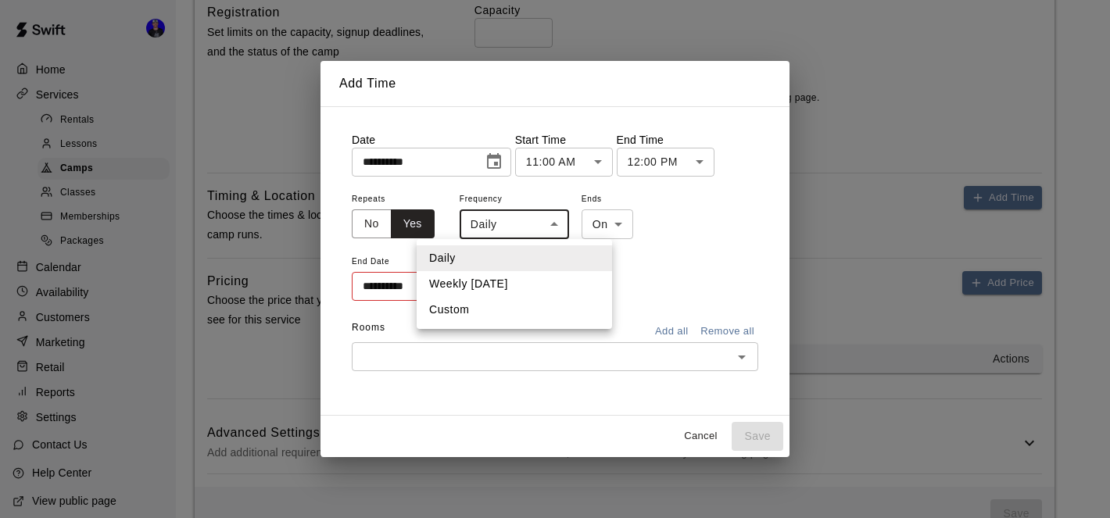
click at [522, 278] on li "Weekly [DATE]" at bounding box center [514, 284] width 195 height 26
type input "******"
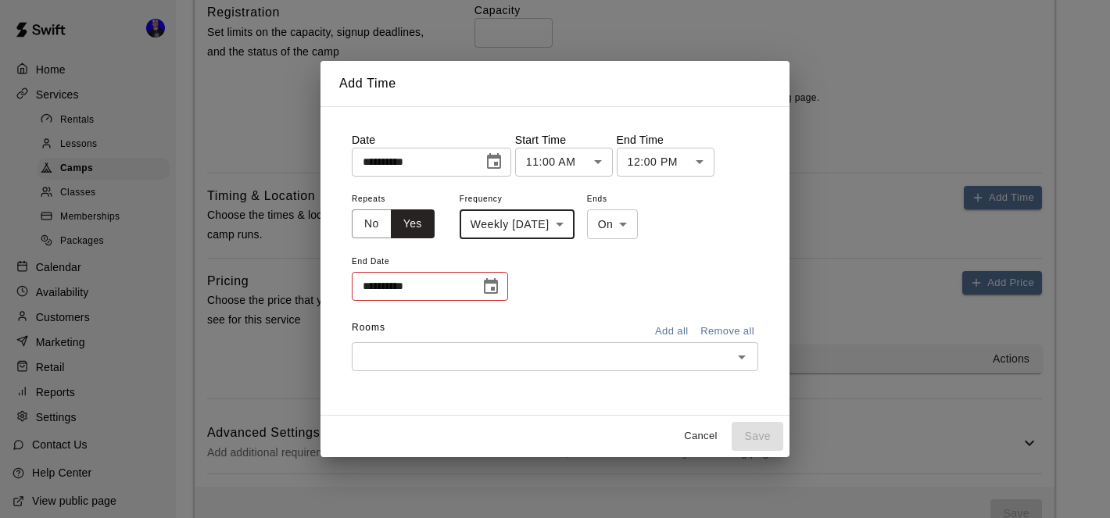
click at [493, 288] on icon "Choose date" at bounding box center [491, 286] width 14 height 16
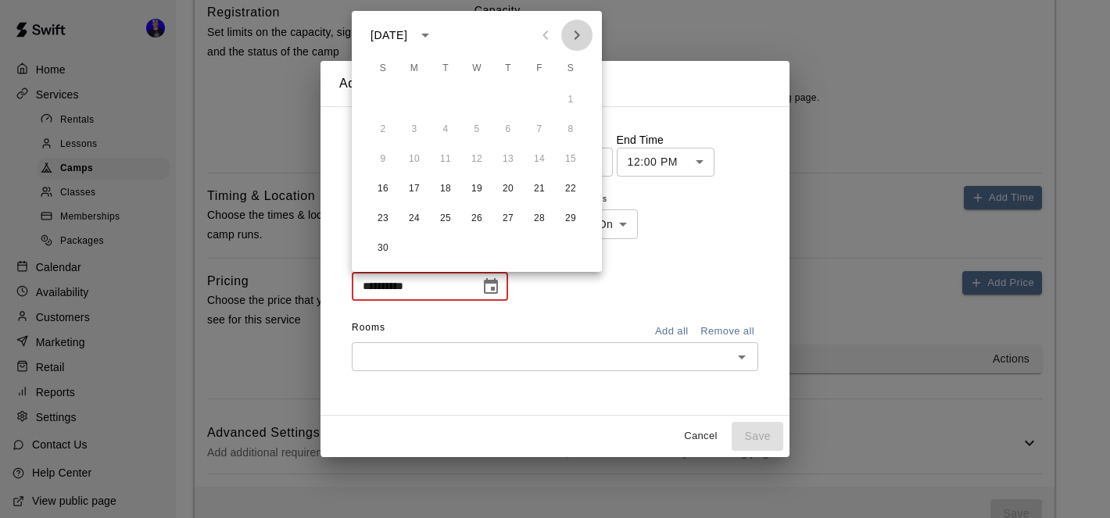
click at [576, 30] on icon "Next month" at bounding box center [577, 35] width 19 height 19
click at [383, 159] on button "14" at bounding box center [383, 159] width 28 height 28
type input "**********"
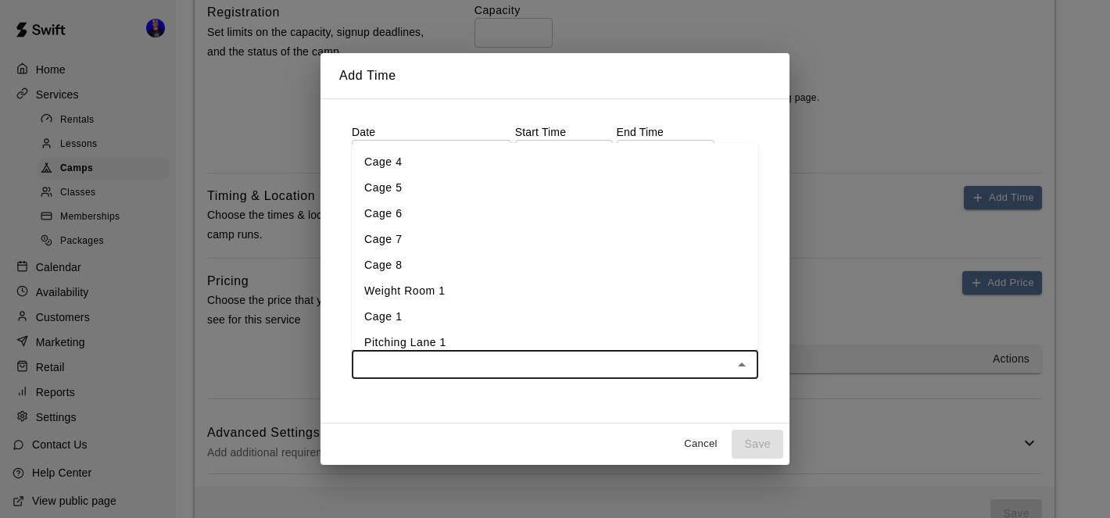
click at [596, 360] on input "text" at bounding box center [541, 365] width 371 height 20
click at [493, 181] on li "Cage 5" at bounding box center [555, 188] width 407 height 26
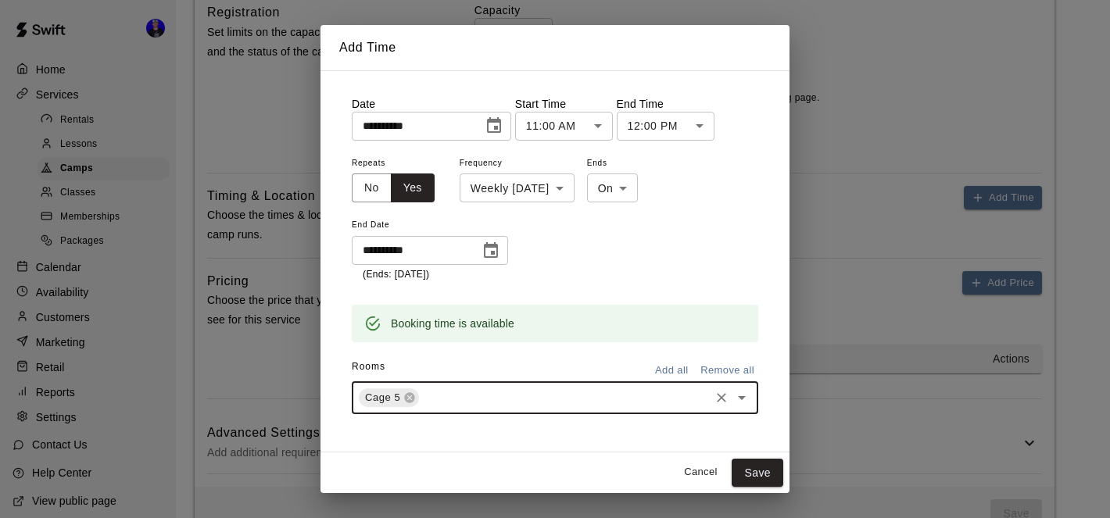
click at [507, 391] on input "text" at bounding box center [564, 398] width 286 height 20
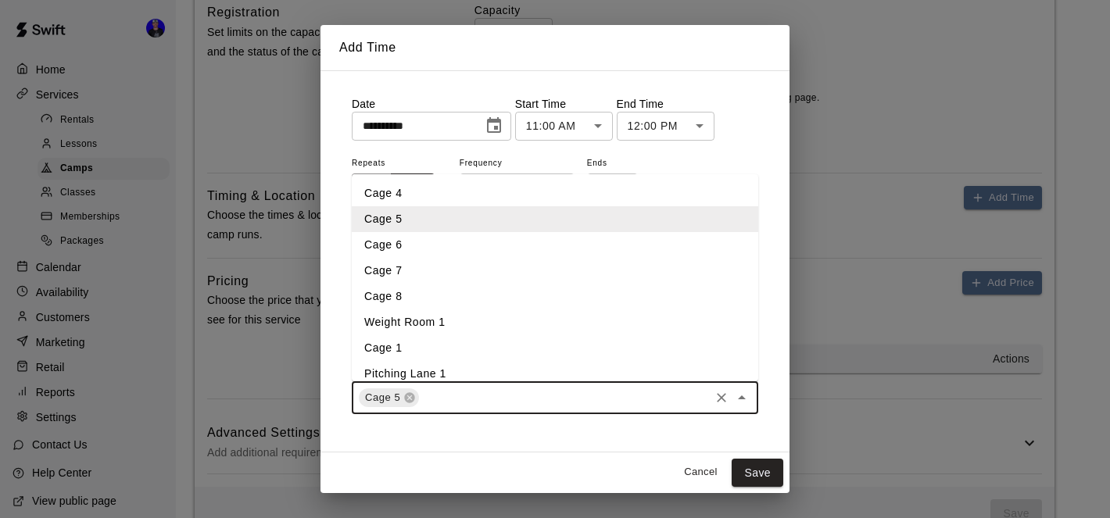
click at [485, 250] on li "Cage 6" at bounding box center [555, 245] width 407 height 26
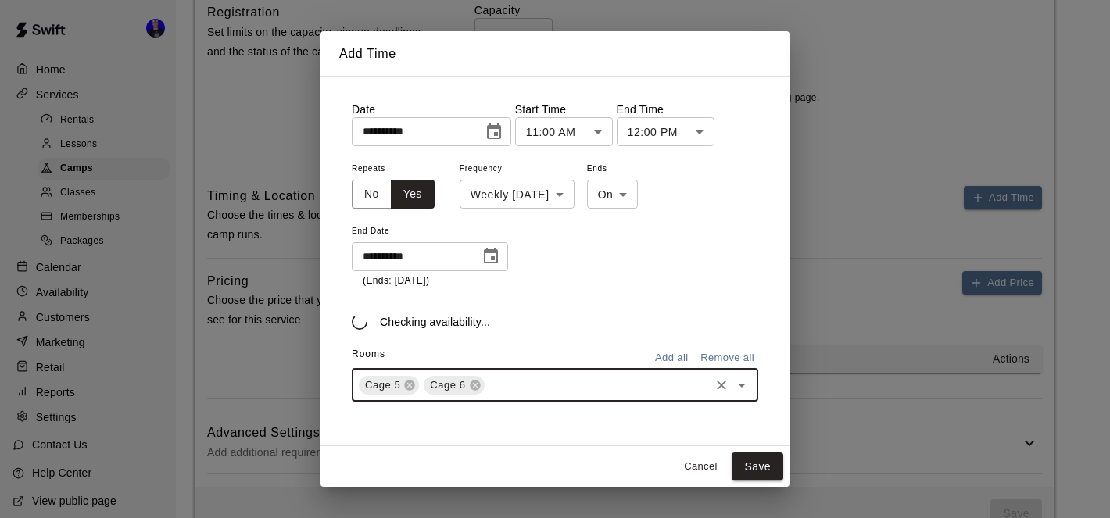
click at [518, 389] on input "text" at bounding box center [597, 385] width 220 height 20
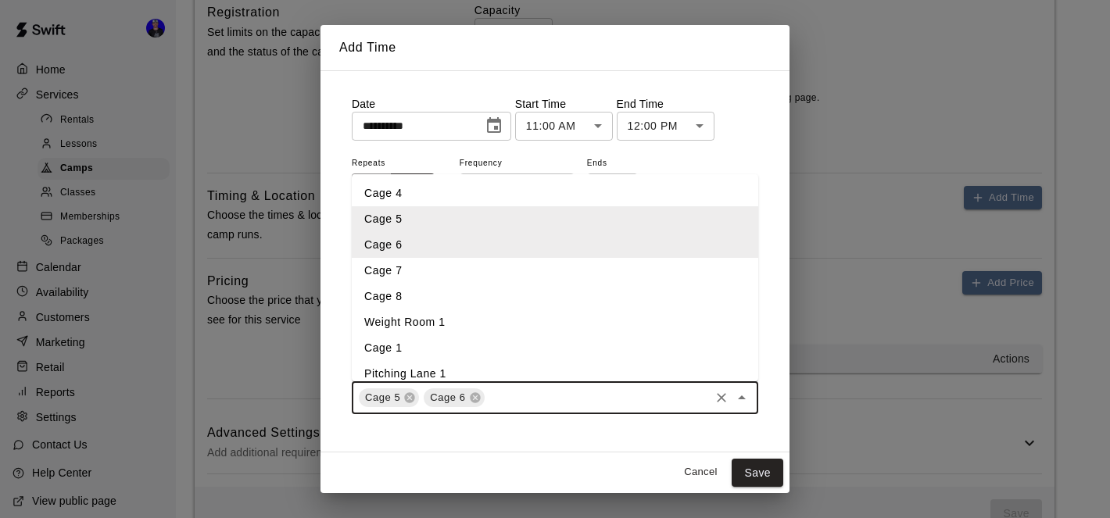
click at [480, 270] on li "Cage 7" at bounding box center [555, 271] width 407 height 26
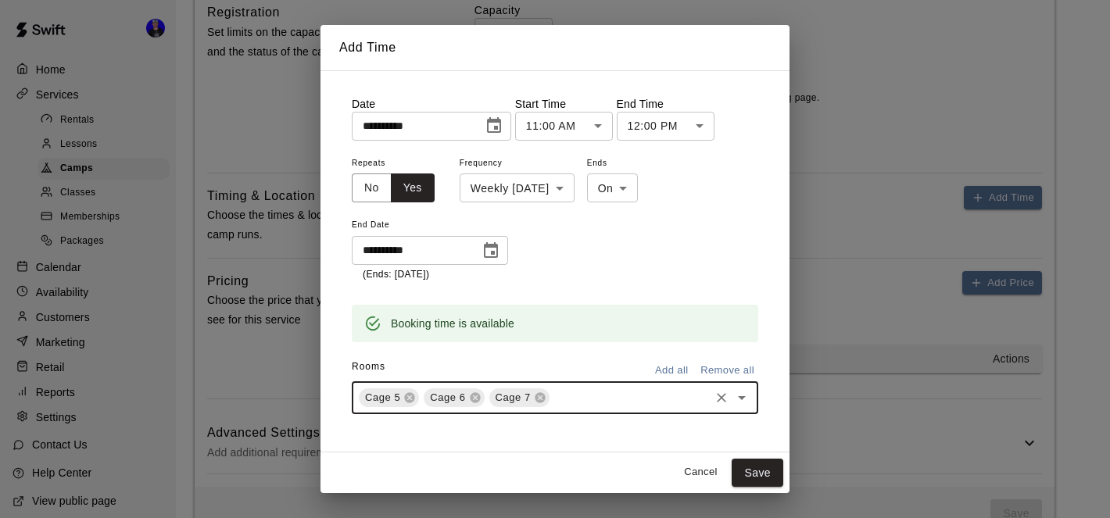
click at [571, 382] on div "Cage 5 Cage 6 Cage 7 ​" at bounding box center [555, 398] width 407 height 33
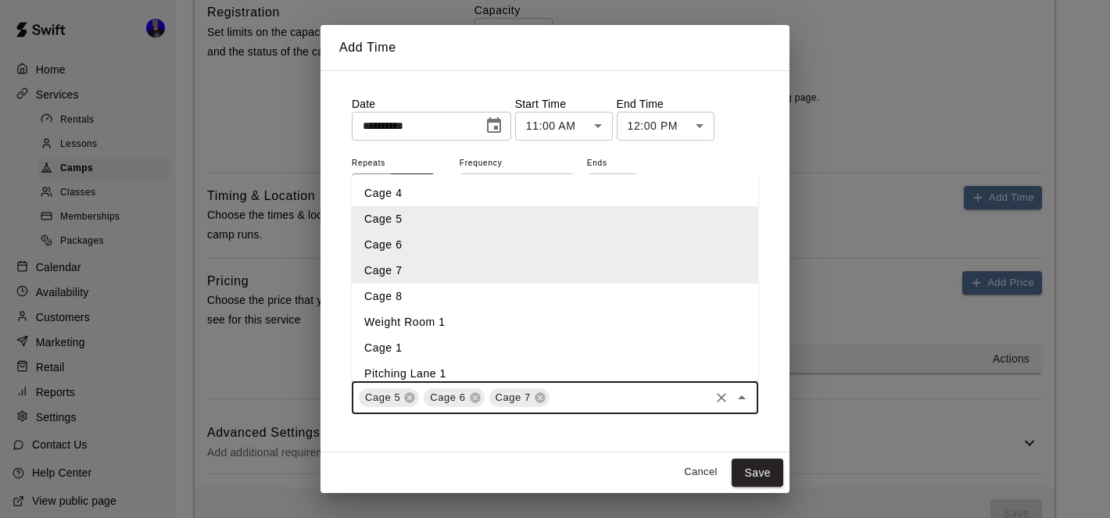
click at [521, 303] on li "Cage 8" at bounding box center [555, 297] width 407 height 26
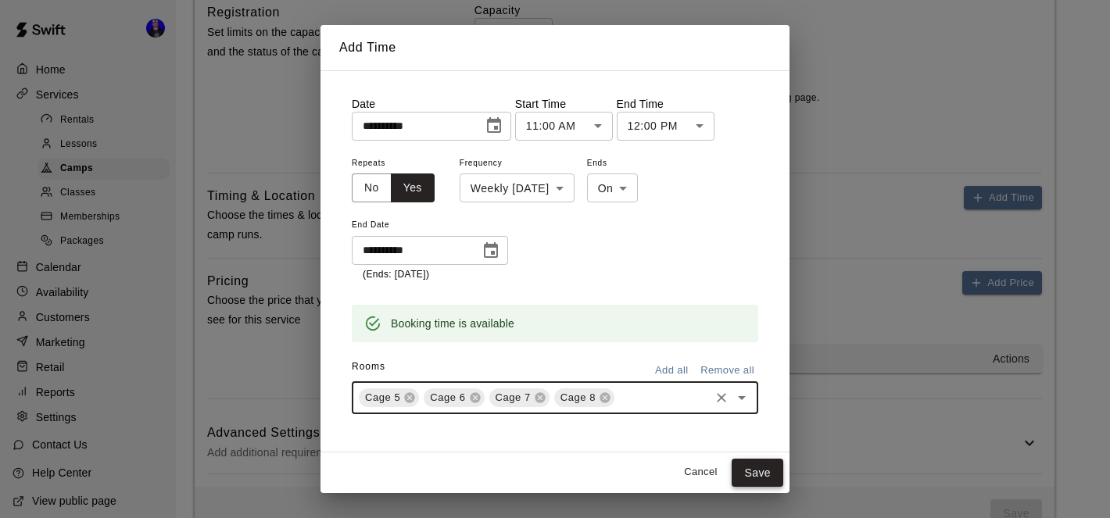
click at [755, 468] on button "Save" at bounding box center [758, 473] width 52 height 29
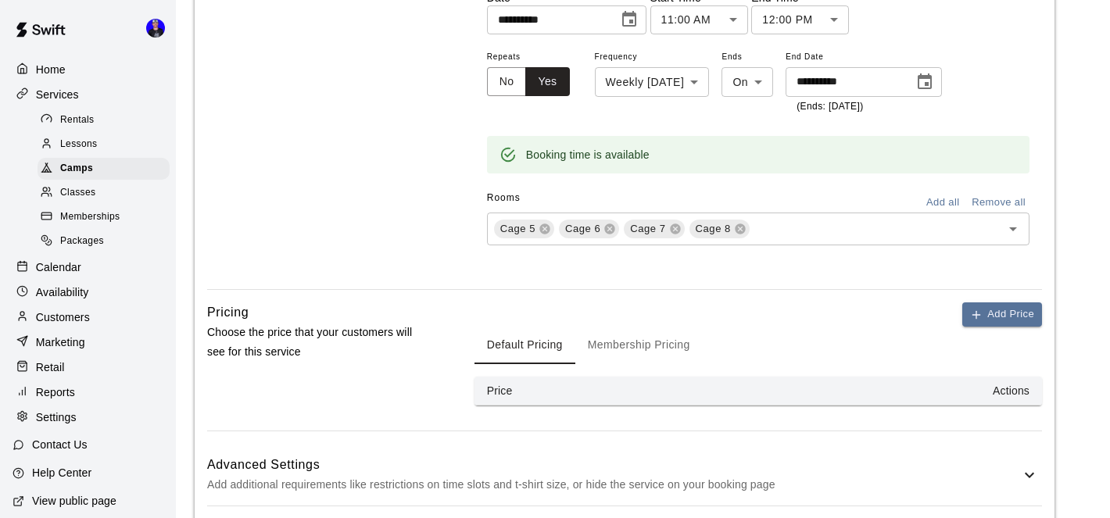
scroll to position [1296, 0]
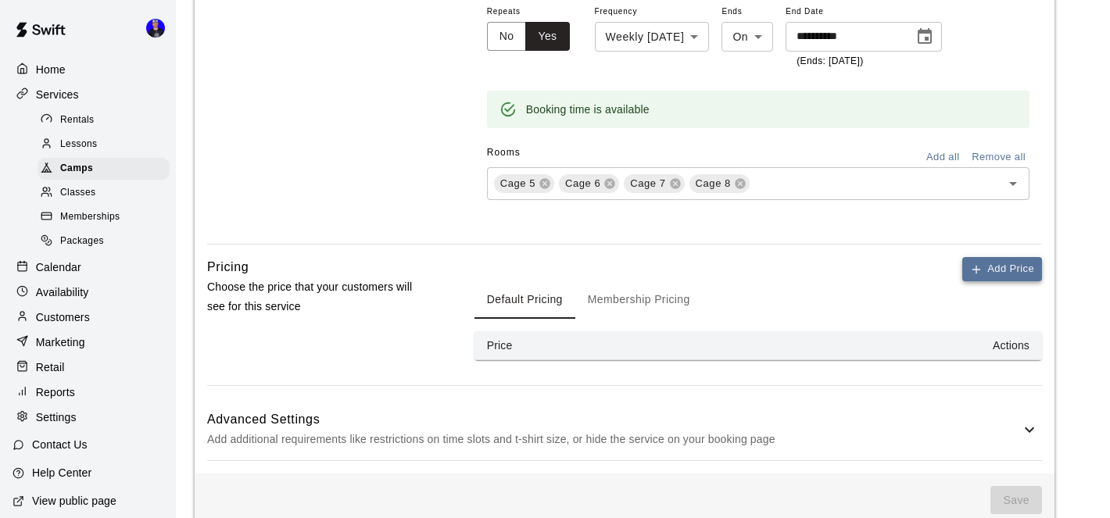
click at [987, 257] on button "Add Price" at bounding box center [1002, 269] width 80 height 24
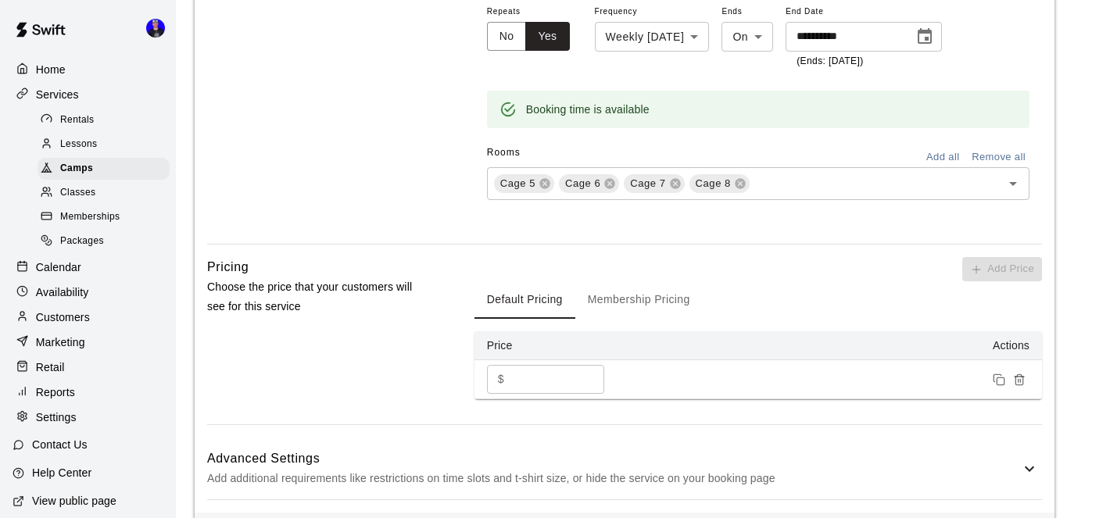
click at [533, 365] on input "*" at bounding box center [558, 379] width 94 height 29
type input "***"
click at [626, 281] on button "Membership Pricing" at bounding box center [638, 300] width 127 height 38
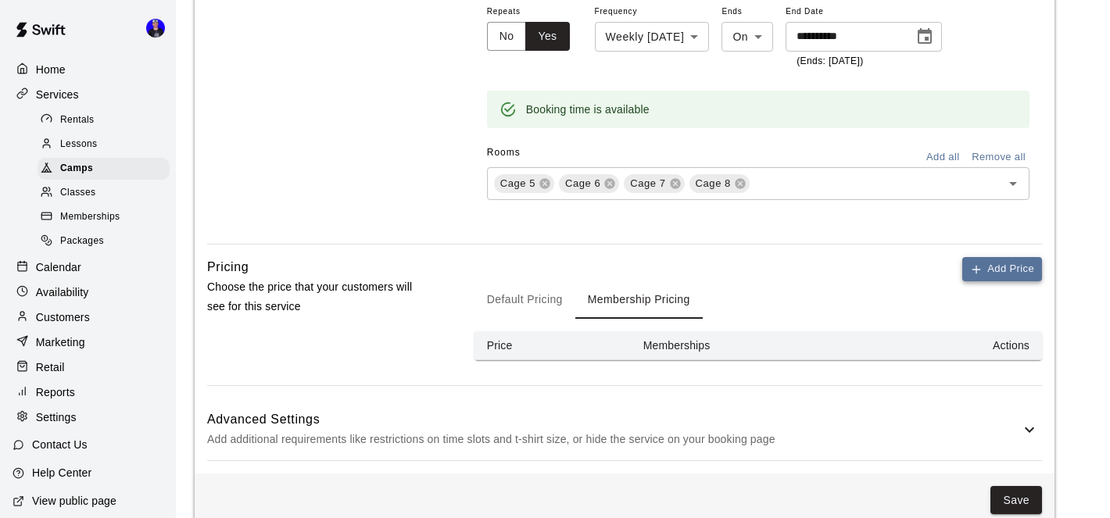
click at [987, 257] on button "Add Price" at bounding box center [1002, 269] width 80 height 24
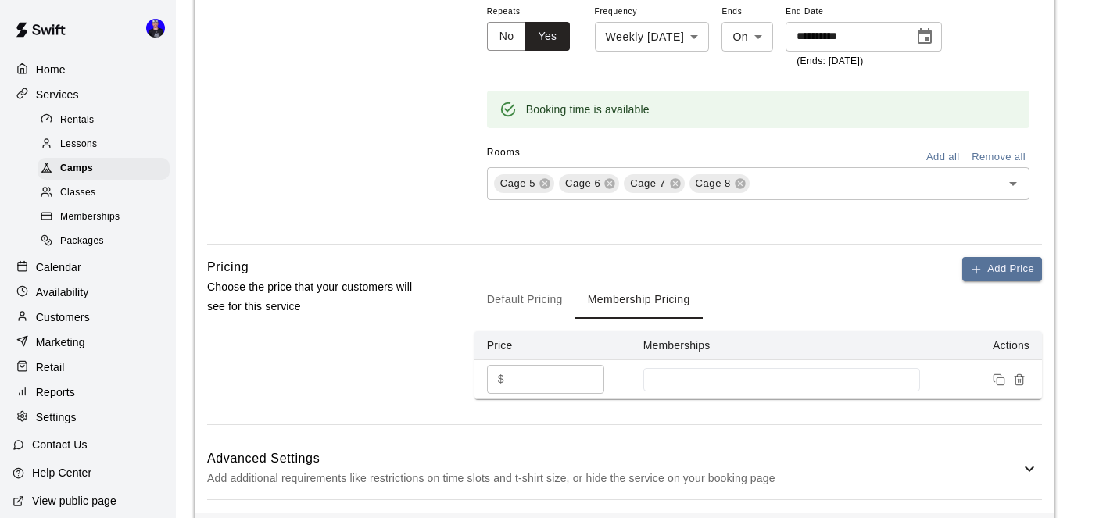
click at [529, 365] on input "*" at bounding box center [558, 379] width 94 height 29
type input "***"
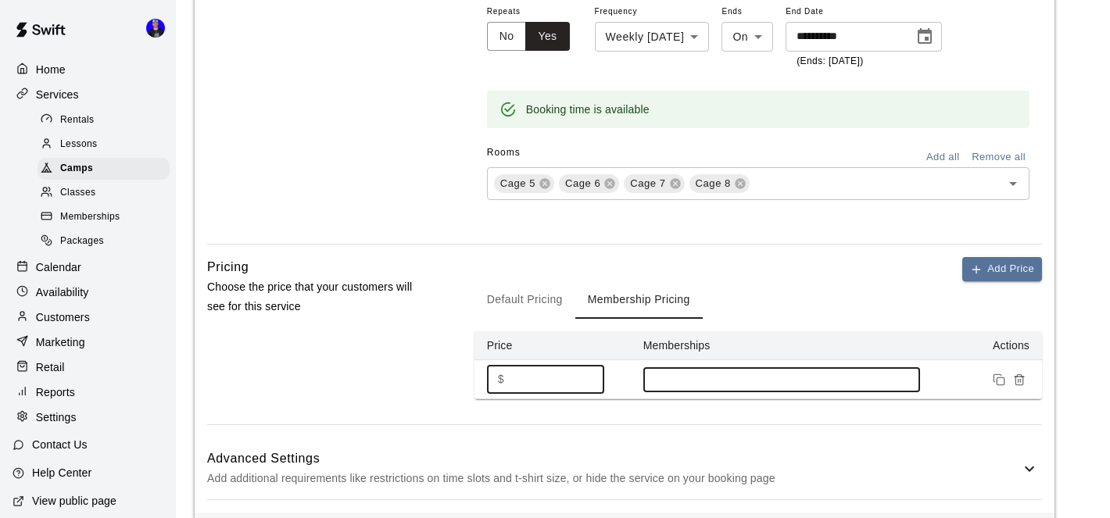
click at [693, 374] on input at bounding box center [781, 380] width 261 height 13
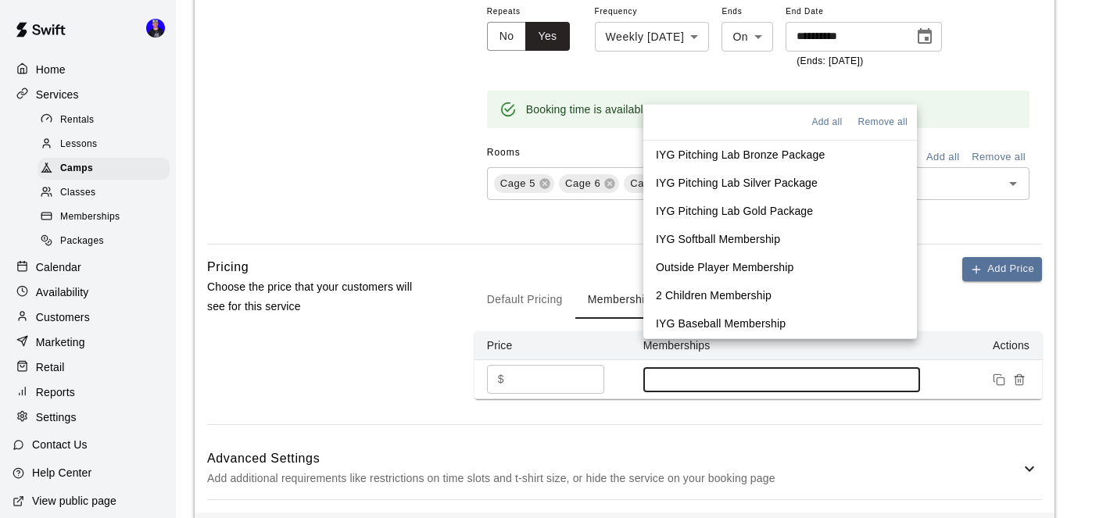
click at [762, 240] on p "IYG Softball Membership" at bounding box center [718, 239] width 124 height 16
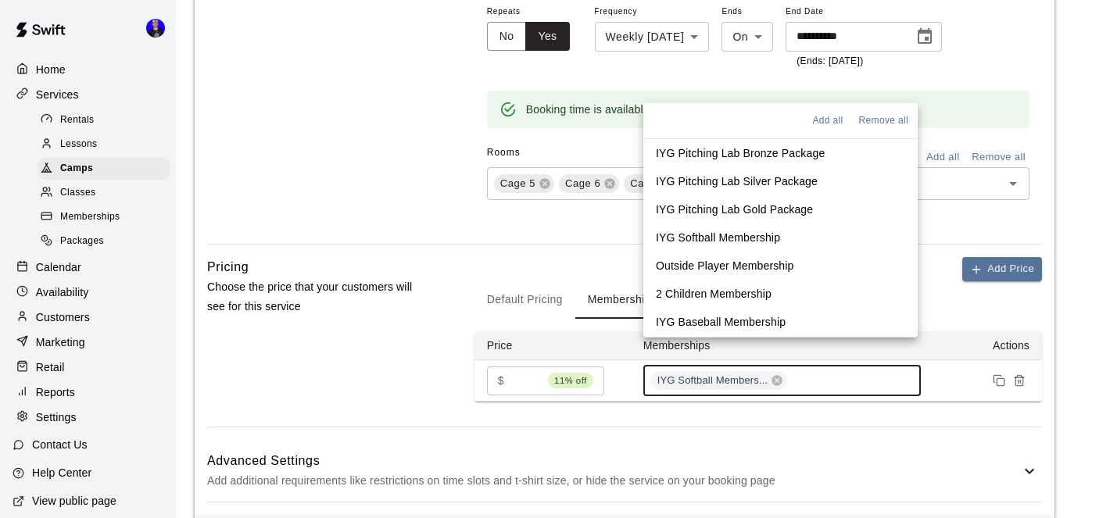
click at [764, 267] on p "Outside Player Membership" at bounding box center [725, 266] width 138 height 16
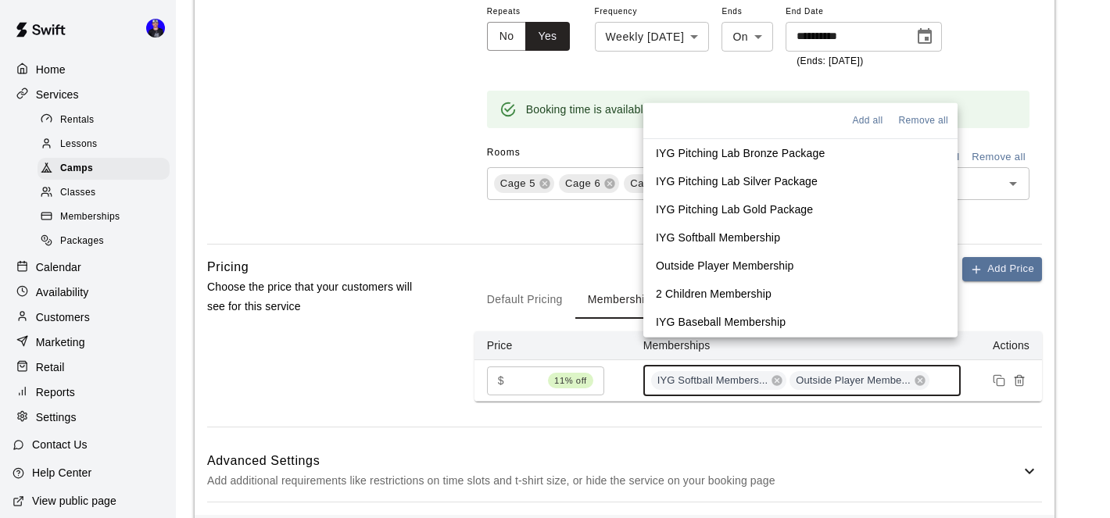
click at [759, 298] on p "2 Children Membership" at bounding box center [714, 294] width 116 height 16
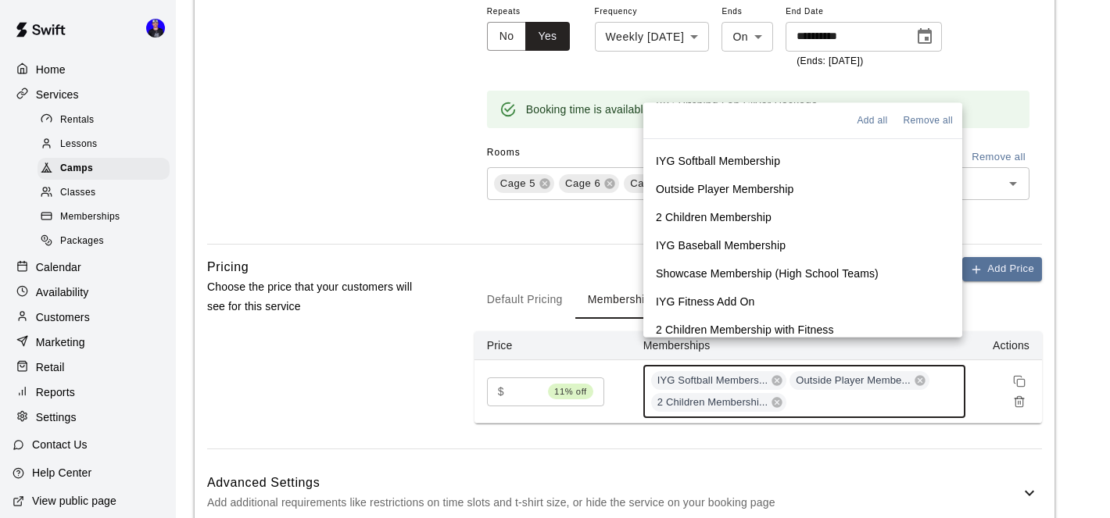
scroll to position [83, 0]
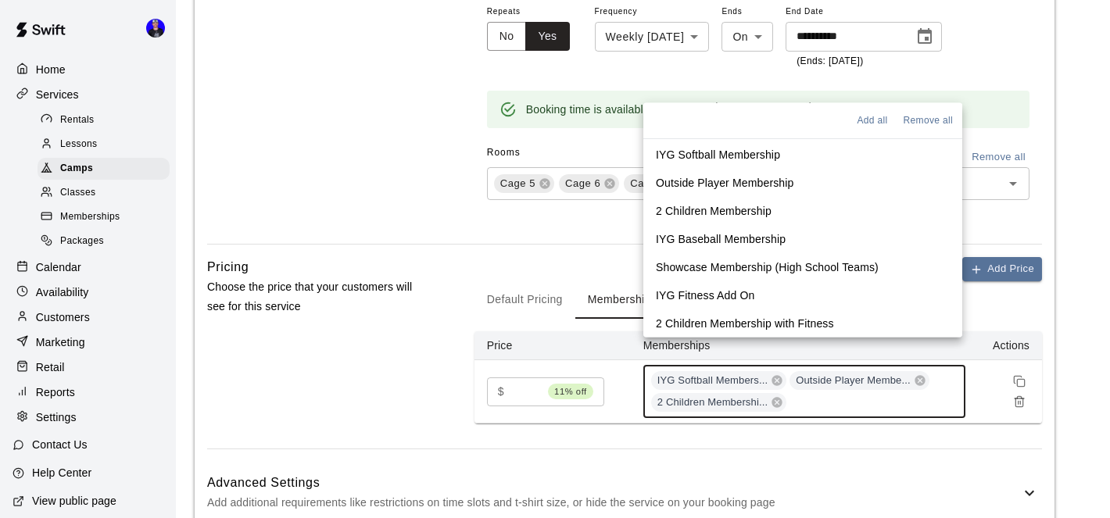
click at [765, 234] on p "IYG Baseball Membership" at bounding box center [721, 239] width 130 height 16
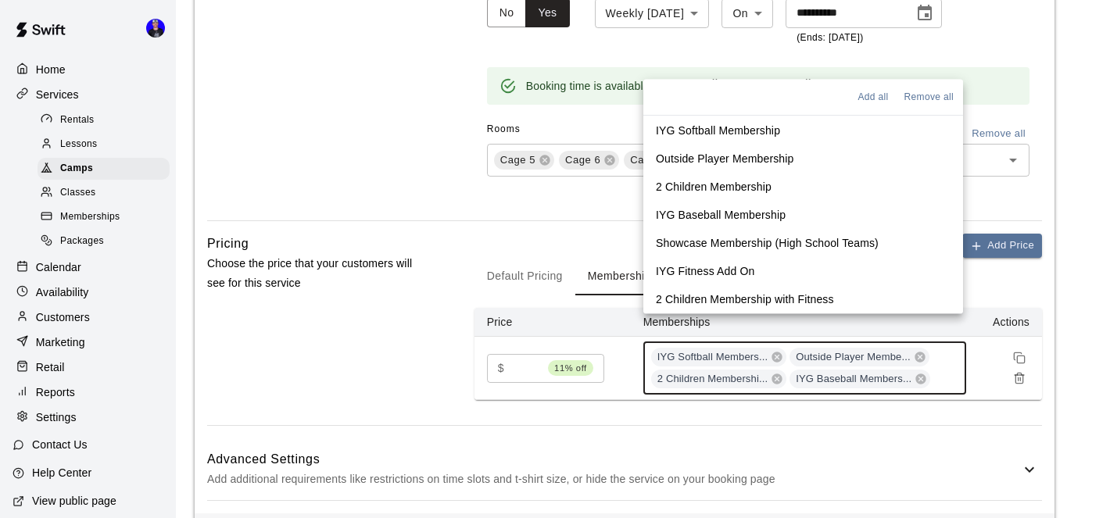
scroll to position [1352, 0]
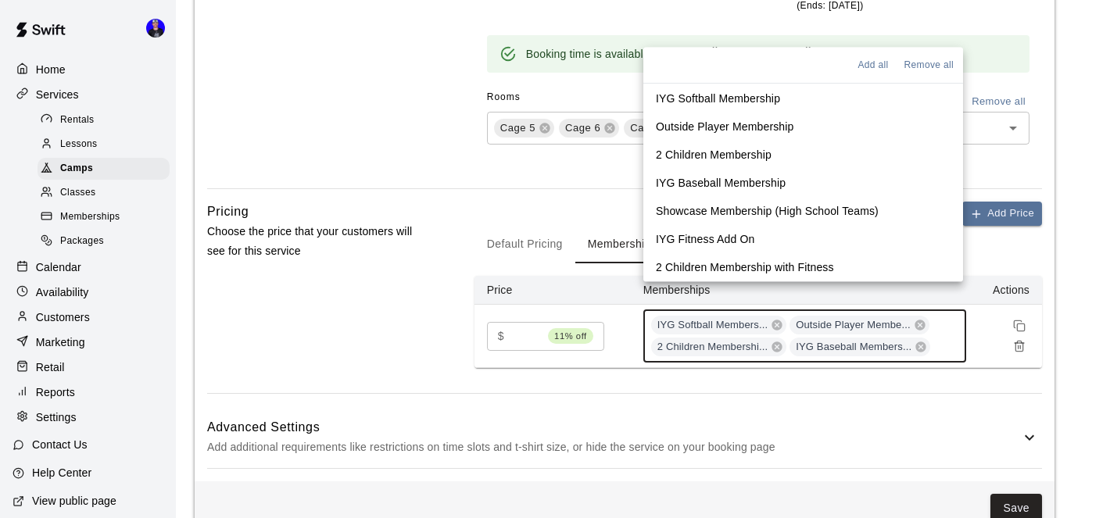
click at [764, 267] on p "2 Children Membership with Fitness" at bounding box center [745, 268] width 178 height 16
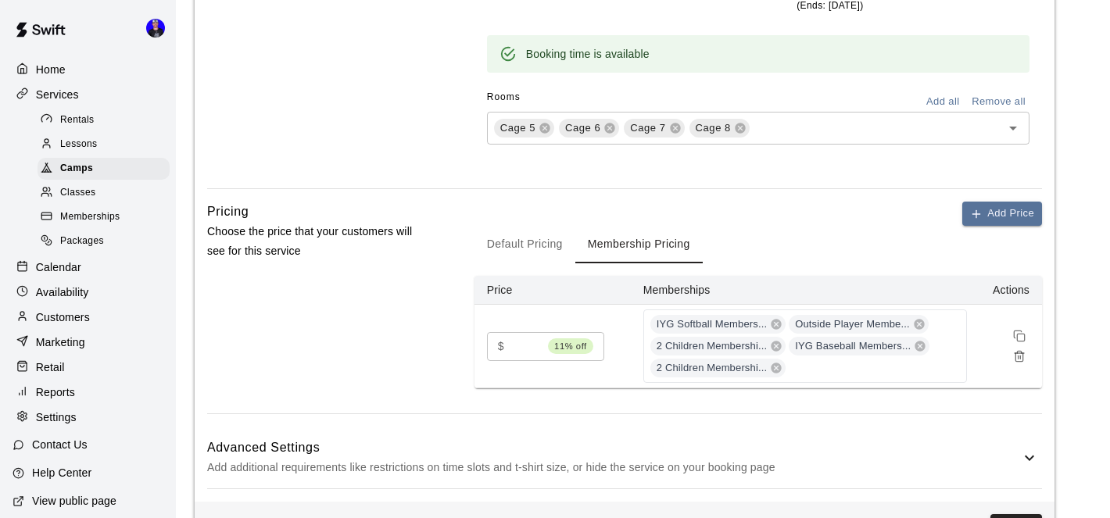
scroll to position [1380, 0]
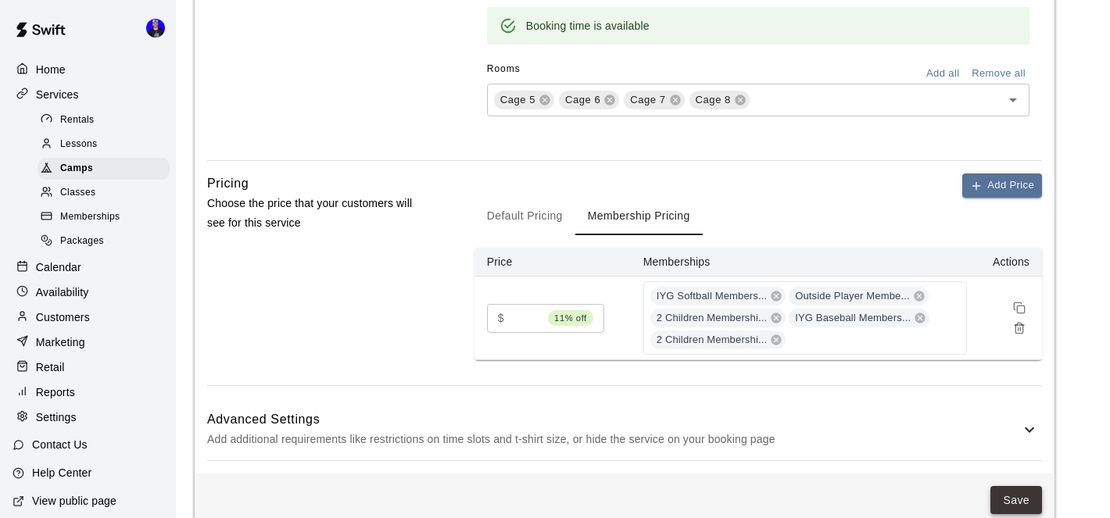
click at [1018, 486] on button "Save" at bounding box center [1017, 500] width 52 height 29
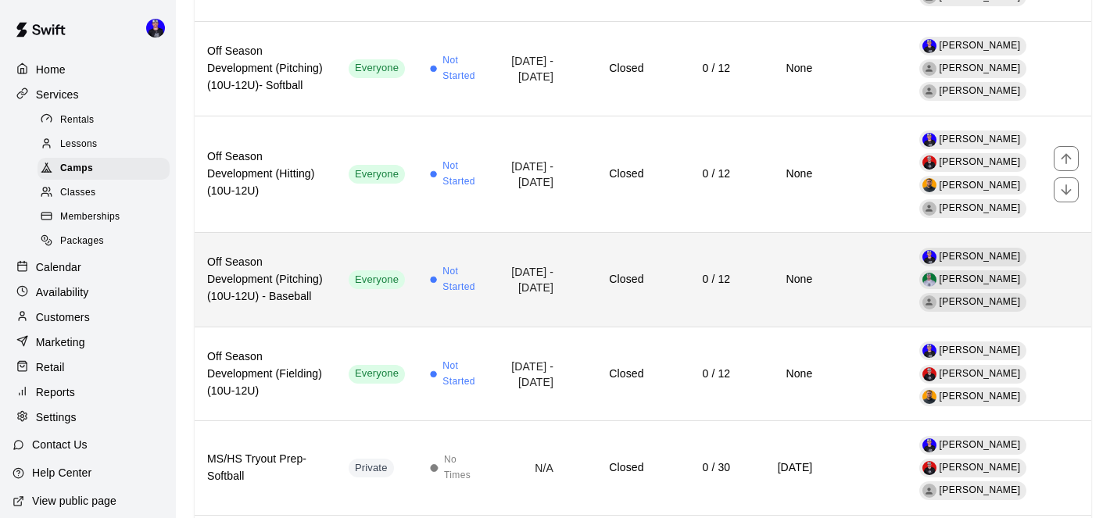
scroll to position [392, 0]
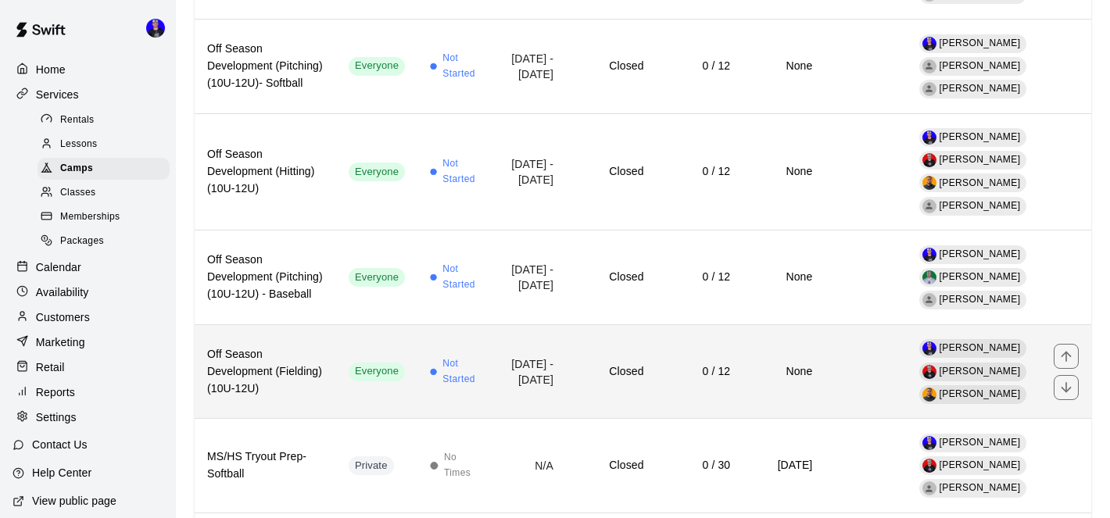
click at [500, 324] on td "[DATE] - [DATE]" at bounding box center [530, 371] width 72 height 95
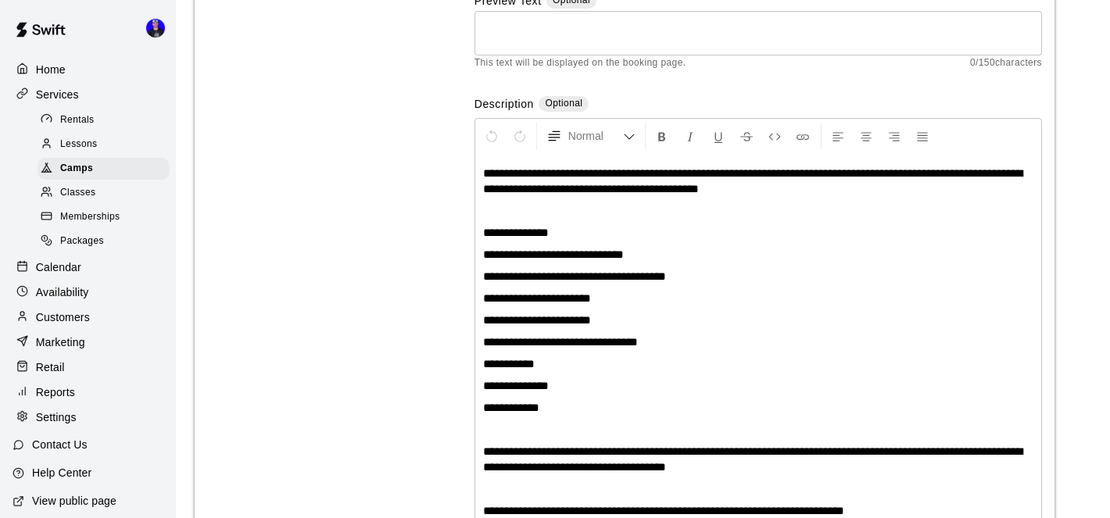
scroll to position [261, 0]
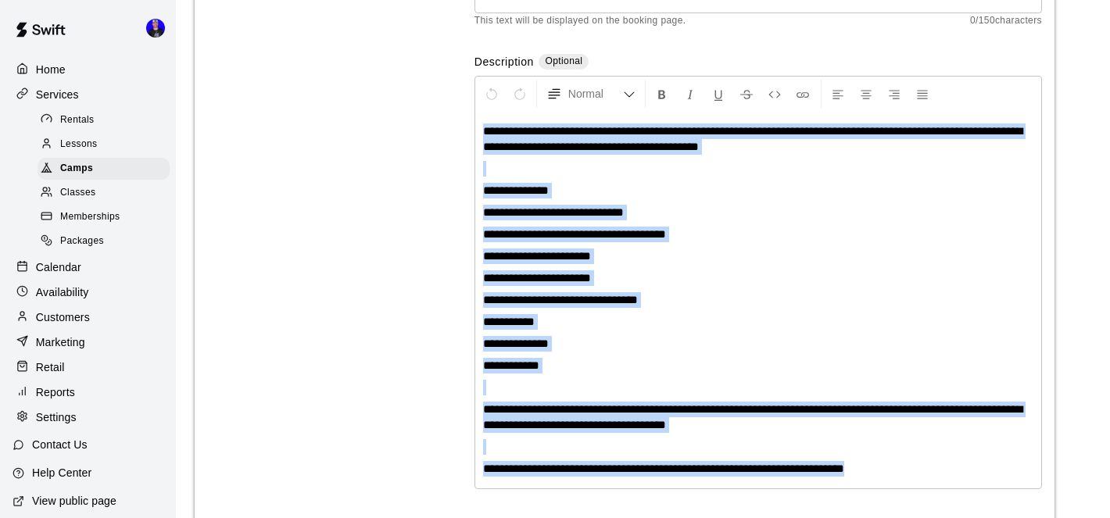
drag, startPoint x: 484, startPoint y: 128, endPoint x: 908, endPoint y: 474, distance: 546.8
click at [908, 474] on div "**********" at bounding box center [758, 300] width 566 height 377
copy div "**********"
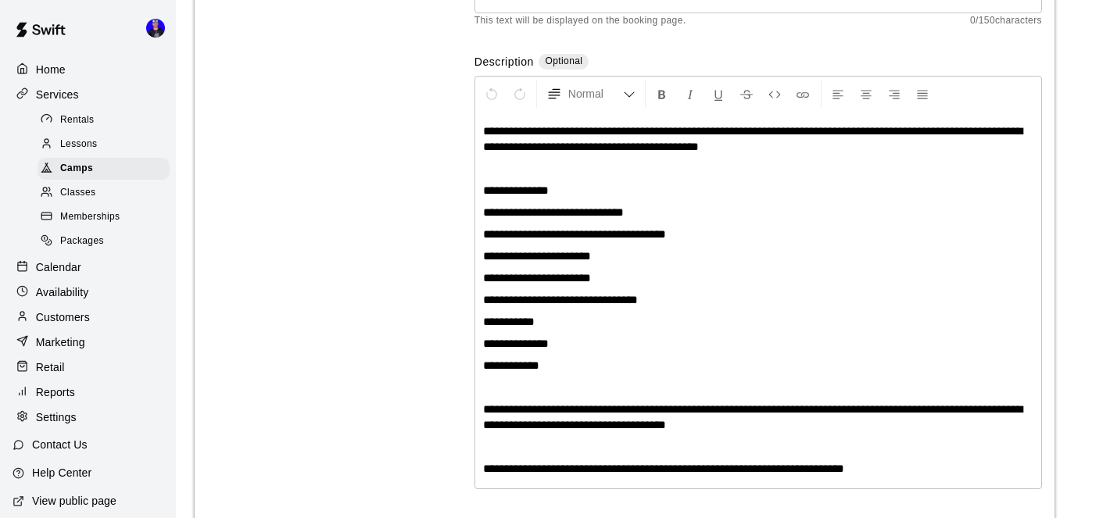
click at [331, 174] on div "Basics Set the name and description" at bounding box center [315, 325] width 217 height 889
click at [93, 162] on div "Camps" at bounding box center [104, 169] width 132 height 22
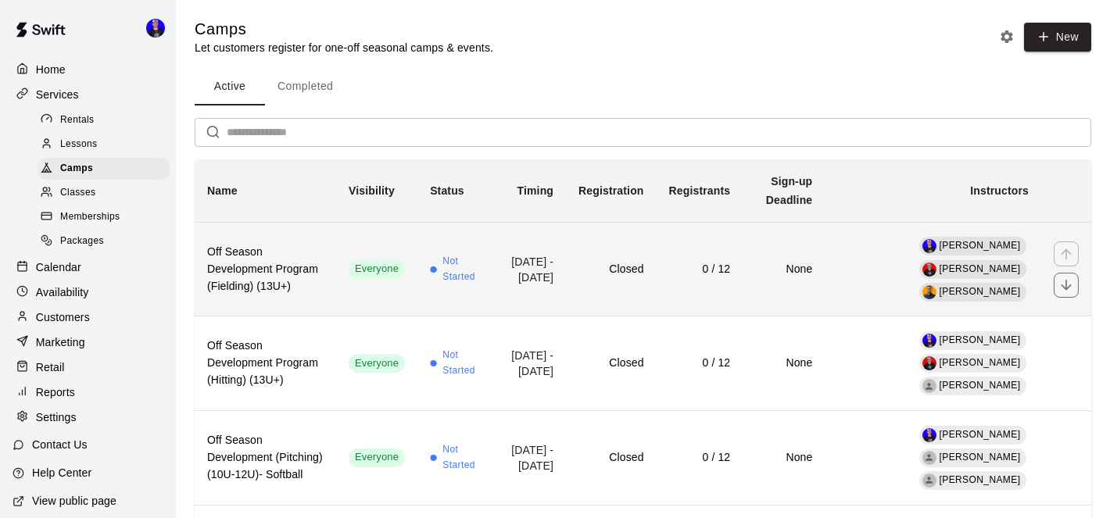
click at [471, 260] on span "Not Started" at bounding box center [461, 269] width 39 height 31
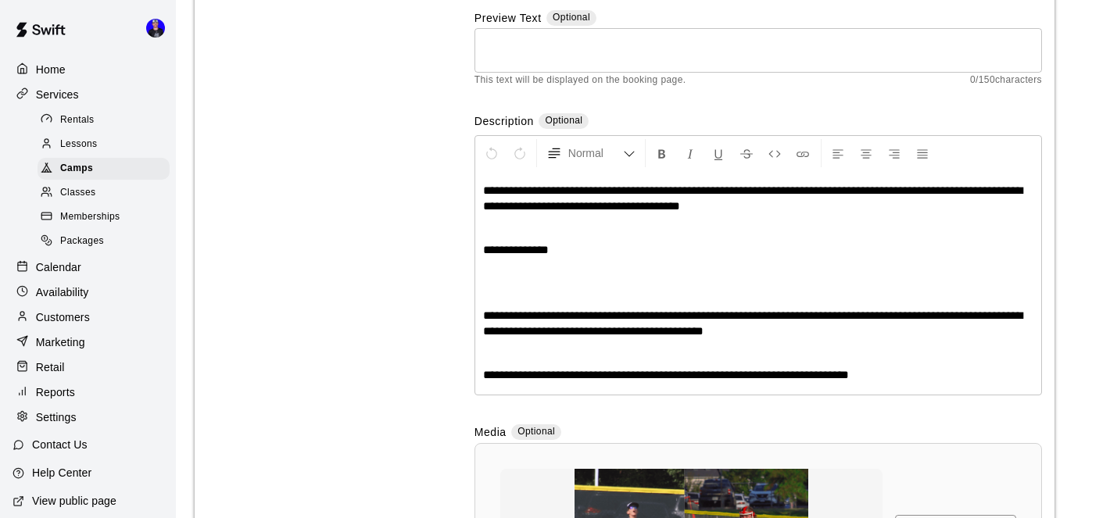
scroll to position [212, 0]
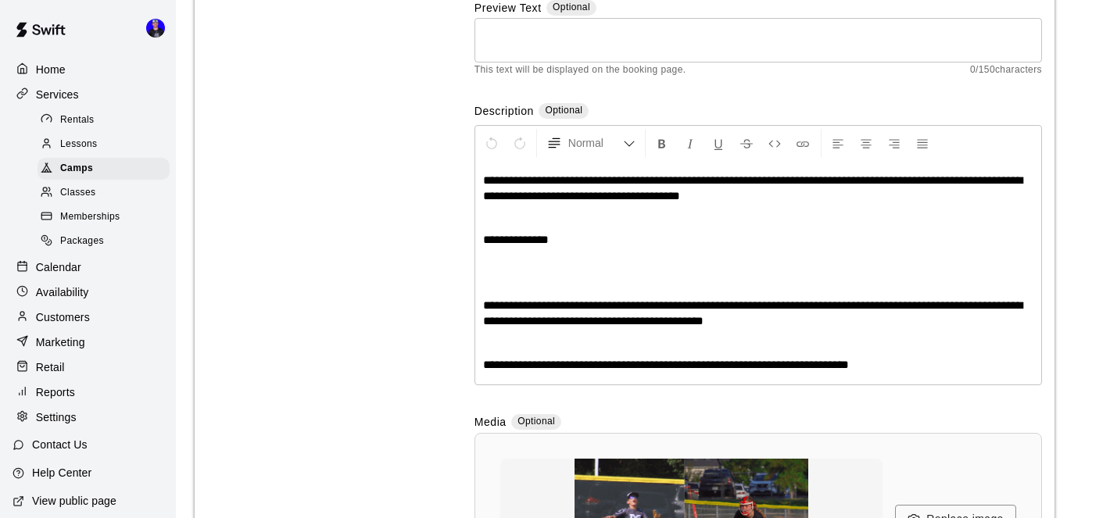
click at [575, 242] on p "**********" at bounding box center [758, 240] width 550 height 16
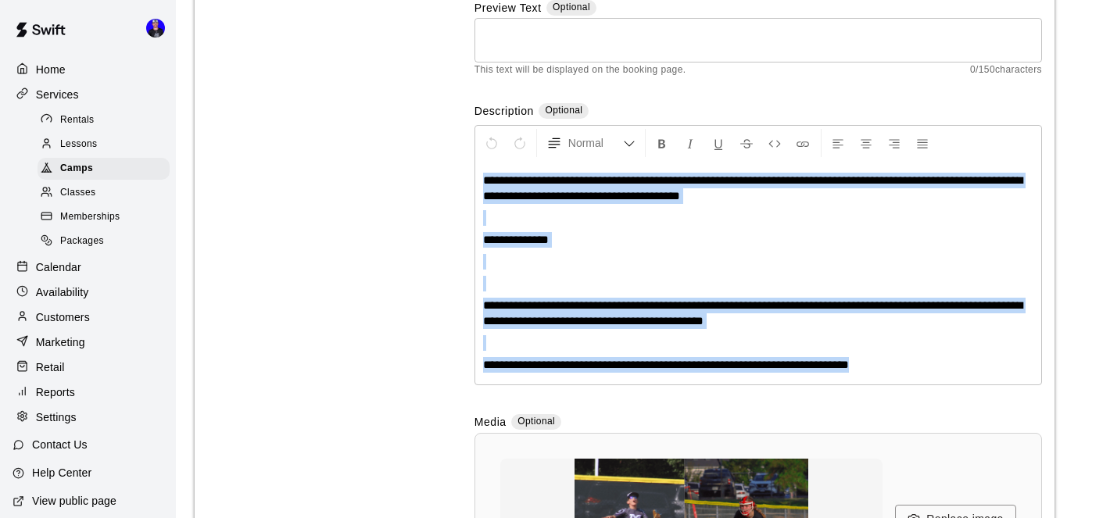
drag, startPoint x: 482, startPoint y: 181, endPoint x: 1021, endPoint y: 402, distance: 582.3
click at [1021, 402] on div "**********" at bounding box center [759, 298] width 568 height 736
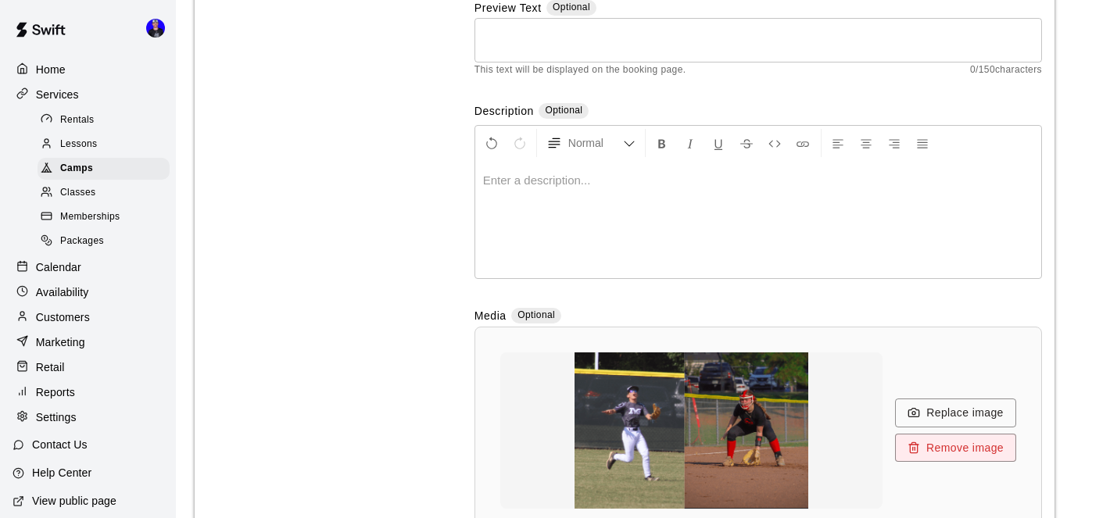
scroll to position [219, 0]
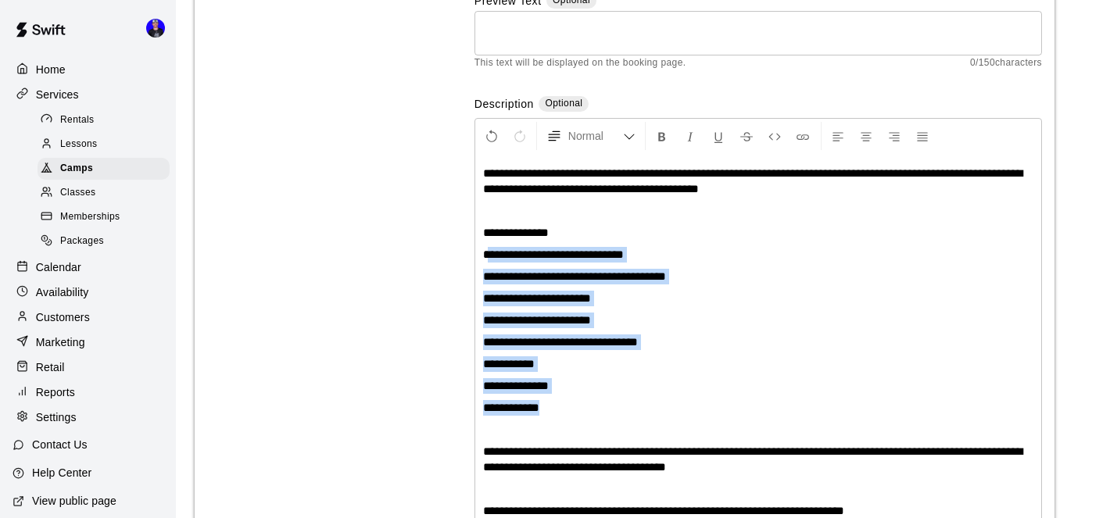
drag, startPoint x: 548, startPoint y: 410, endPoint x: 486, endPoint y: 261, distance: 160.9
click at [486, 261] on div "**********" at bounding box center [758, 342] width 566 height 377
click at [595, 372] on div "**********" at bounding box center [758, 342] width 566 height 377
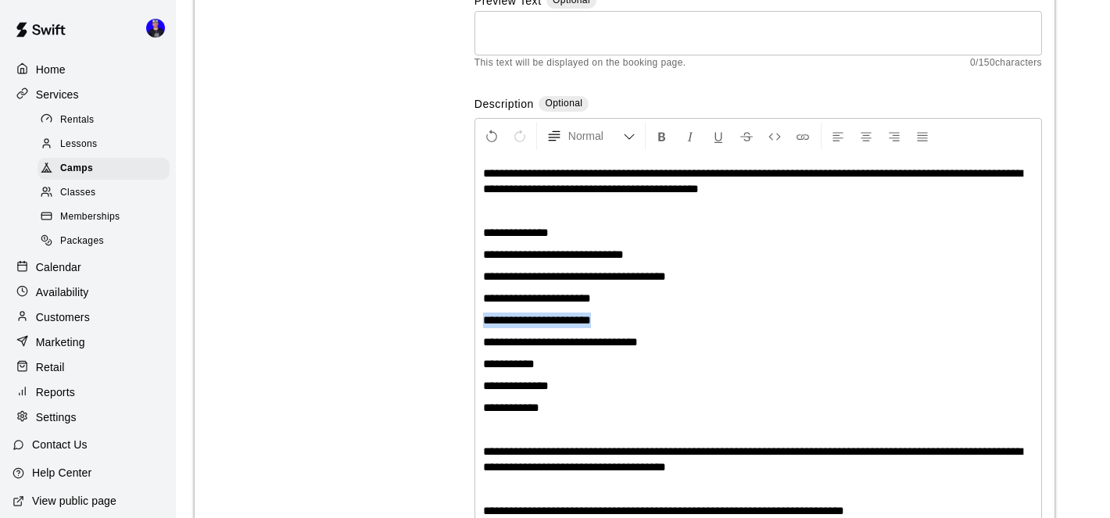
drag, startPoint x: 483, startPoint y: 321, endPoint x: 606, endPoint y: 324, distance: 122.8
click at [606, 324] on p "**********" at bounding box center [758, 321] width 550 height 16
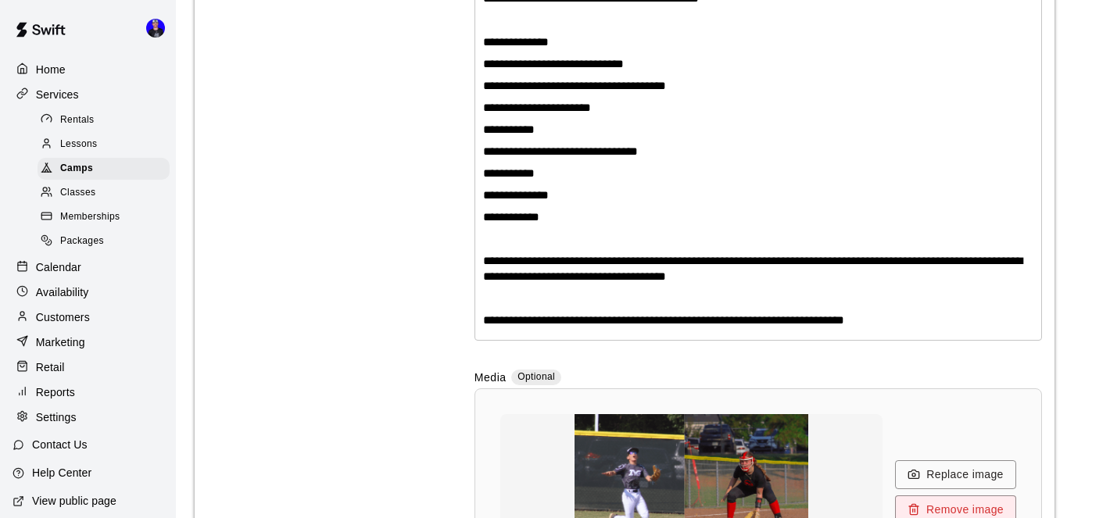
scroll to position [410, 0]
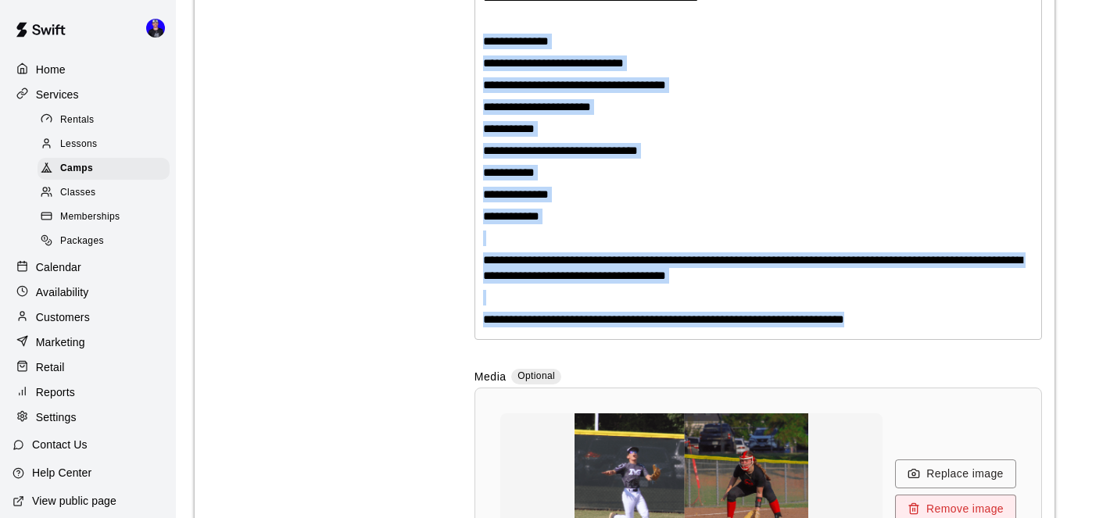
drag, startPoint x: 908, startPoint y: 324, endPoint x: 543, endPoint y: 30, distance: 468.2
click at [543, 30] on div "**********" at bounding box center [758, 150] width 566 height 377
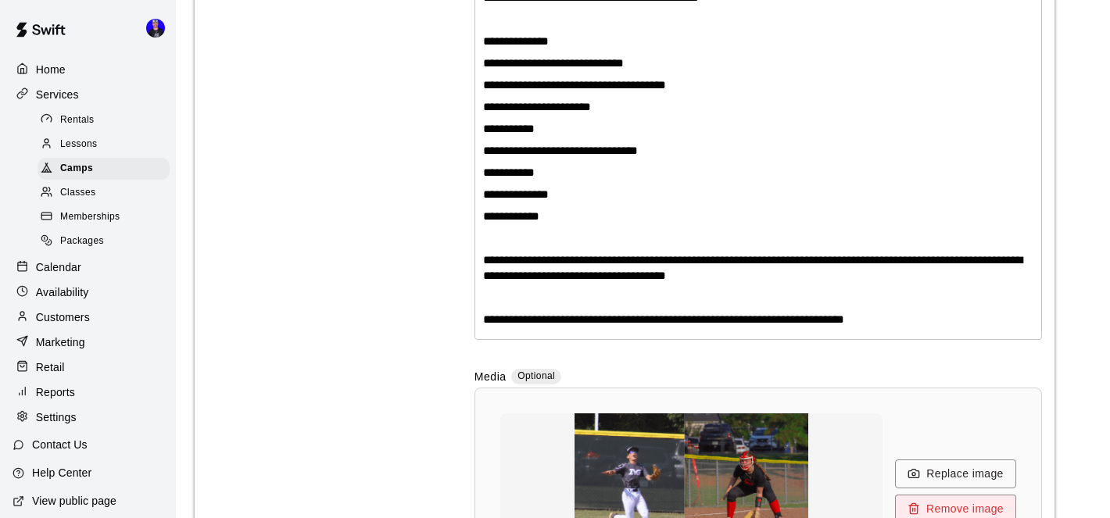
click at [425, 102] on div "**********" at bounding box center [624, 176] width 835 height 889
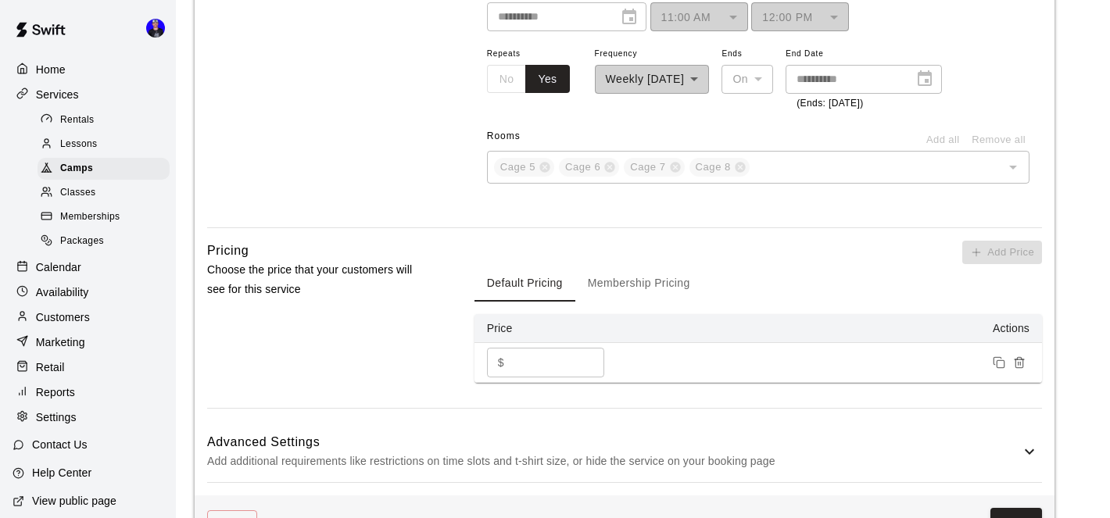
scroll to position [1434, 0]
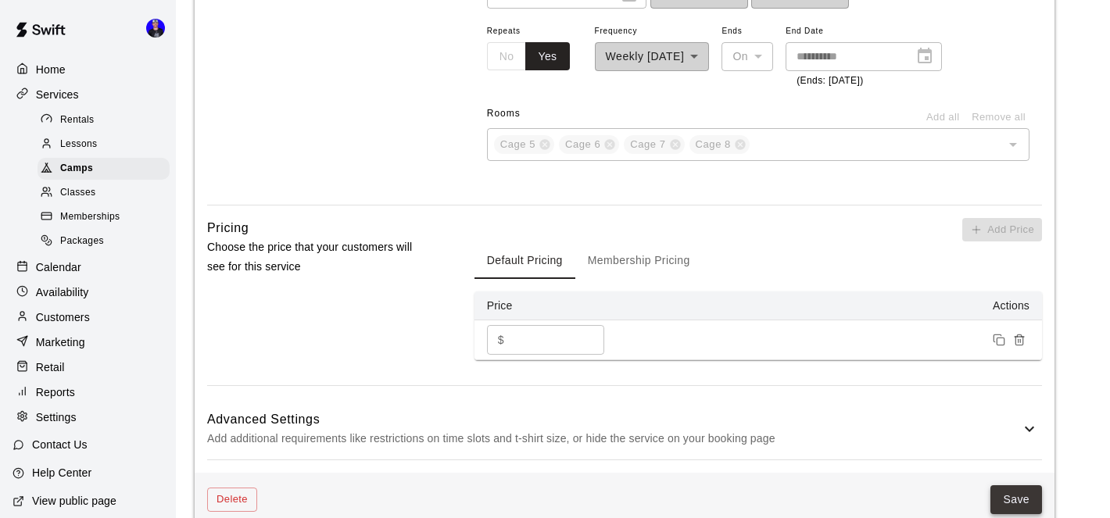
click at [1023, 485] on button "Save" at bounding box center [1017, 499] width 52 height 29
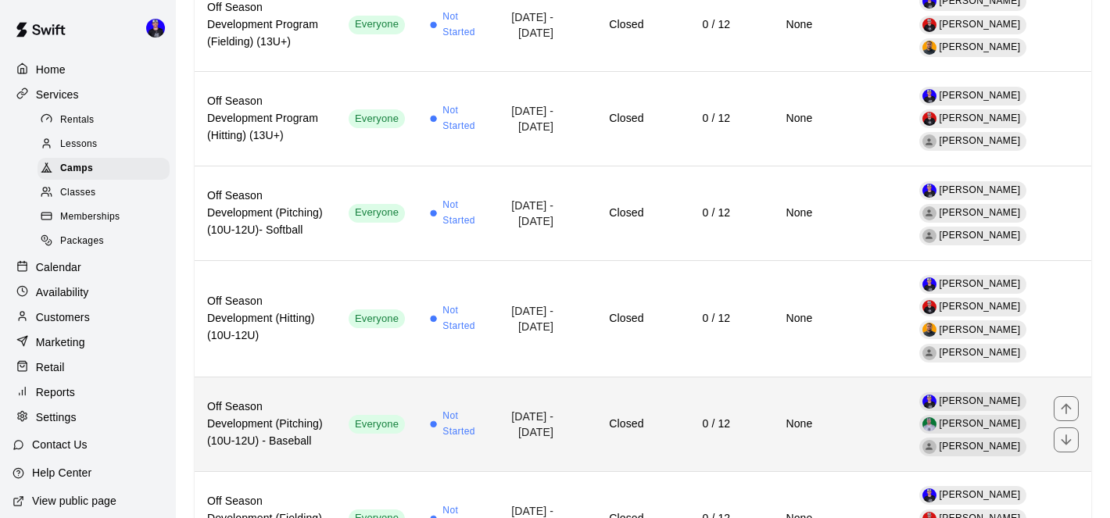
scroll to position [267, 0]
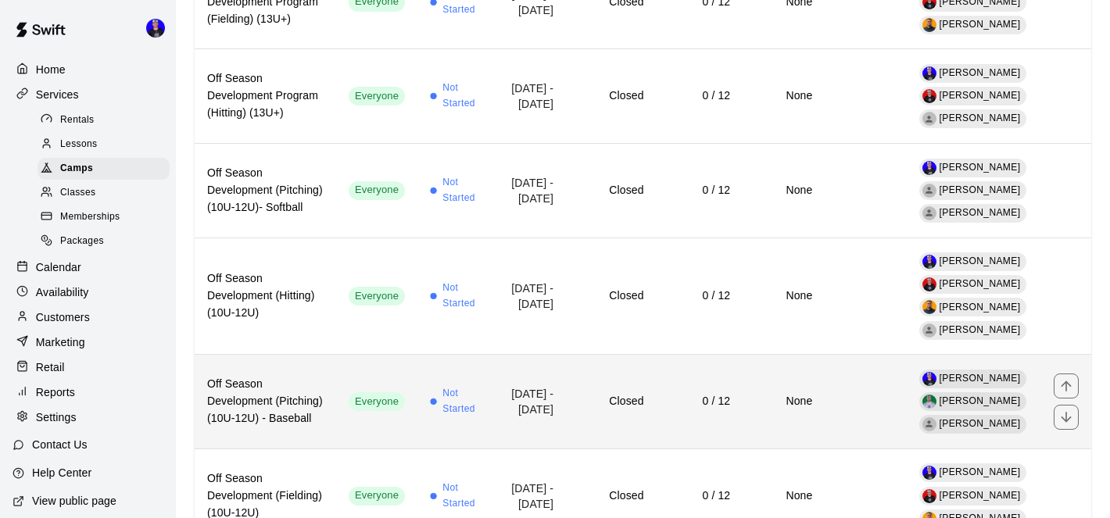
click at [510, 355] on td "[DATE] - [DATE]" at bounding box center [530, 402] width 72 height 95
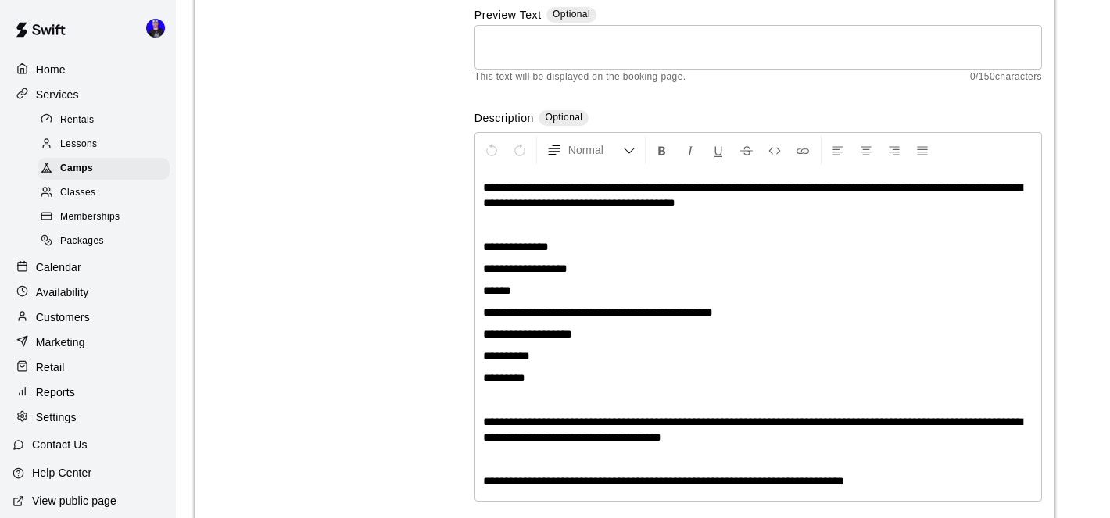
scroll to position [249, 0]
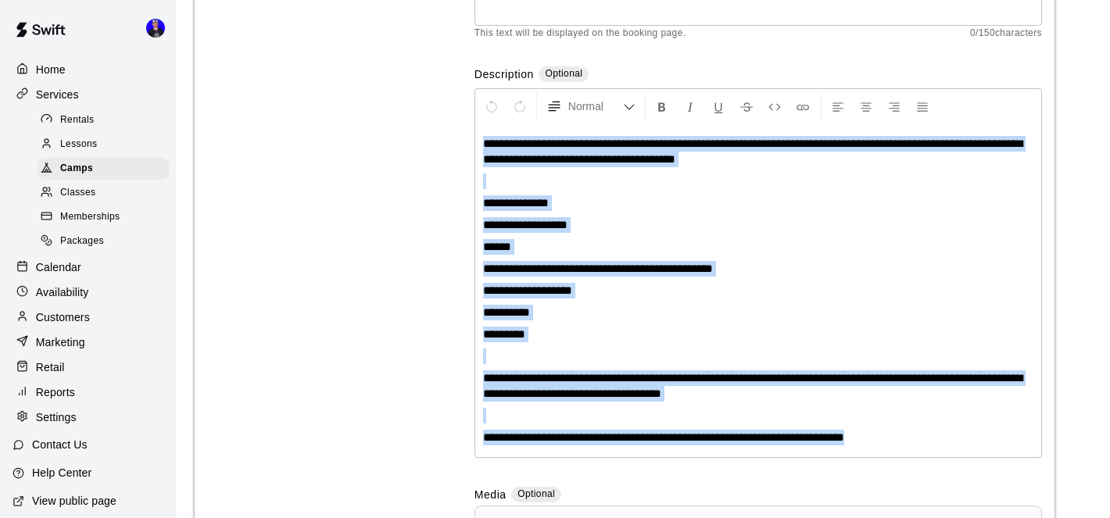
drag, startPoint x: 483, startPoint y: 142, endPoint x: 915, endPoint y: 442, distance: 526.1
click at [915, 442] on div "**********" at bounding box center [758, 290] width 566 height 333
copy div "**********"
click at [865, 283] on p "**********" at bounding box center [758, 291] width 550 height 16
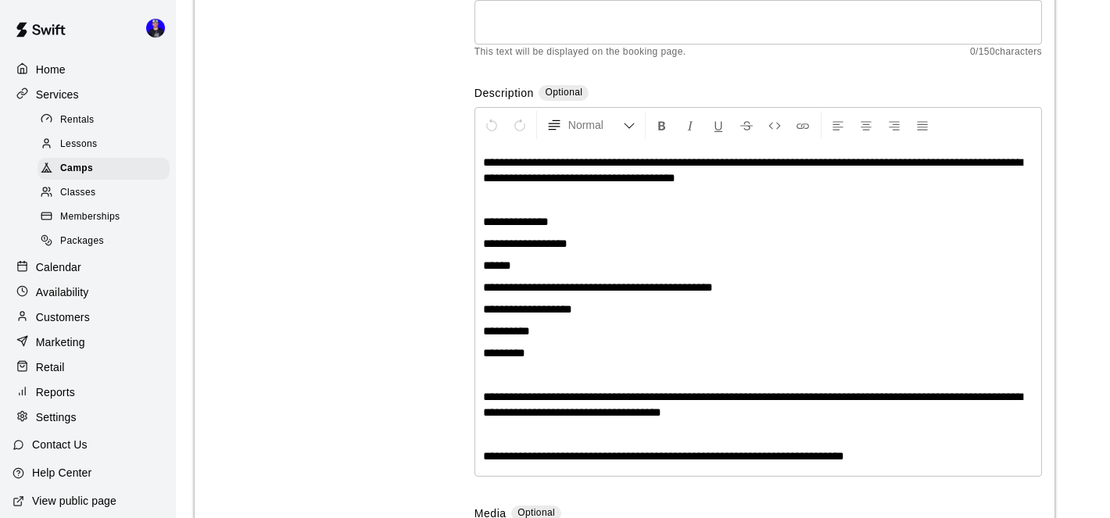
scroll to position [0, 0]
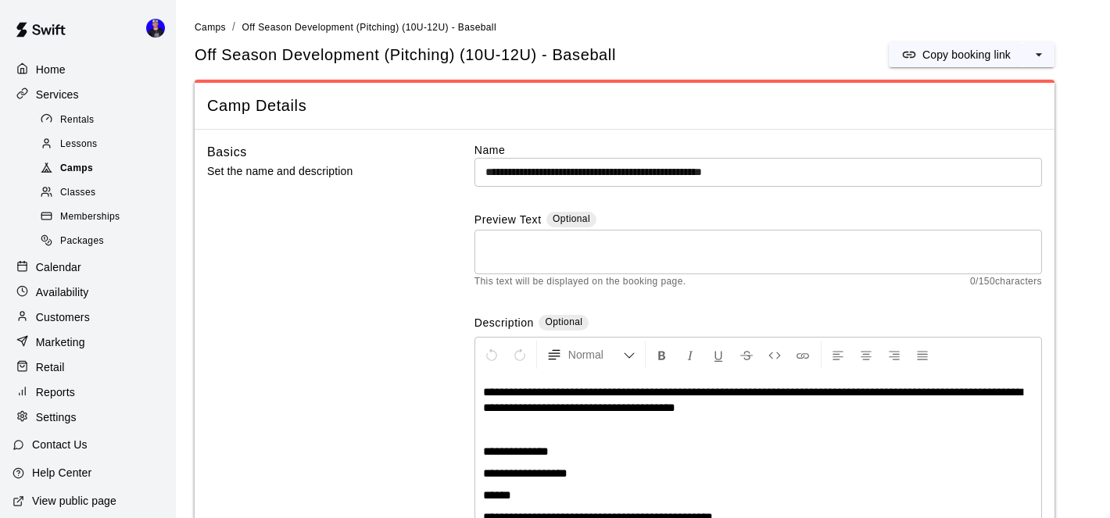
click at [88, 167] on span "Camps" at bounding box center [76, 169] width 33 height 16
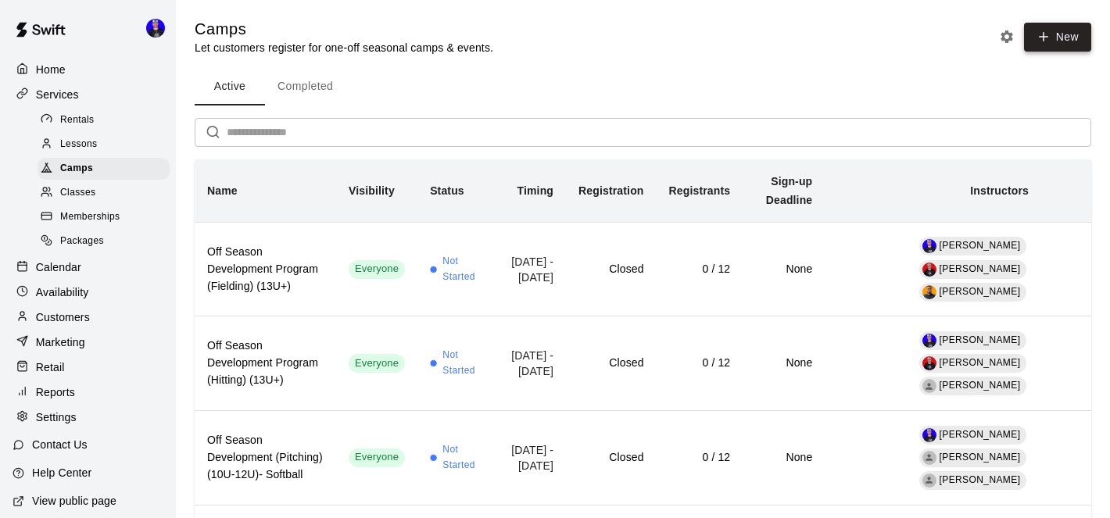
click at [1050, 39] on icon "button" at bounding box center [1044, 37] width 14 height 14
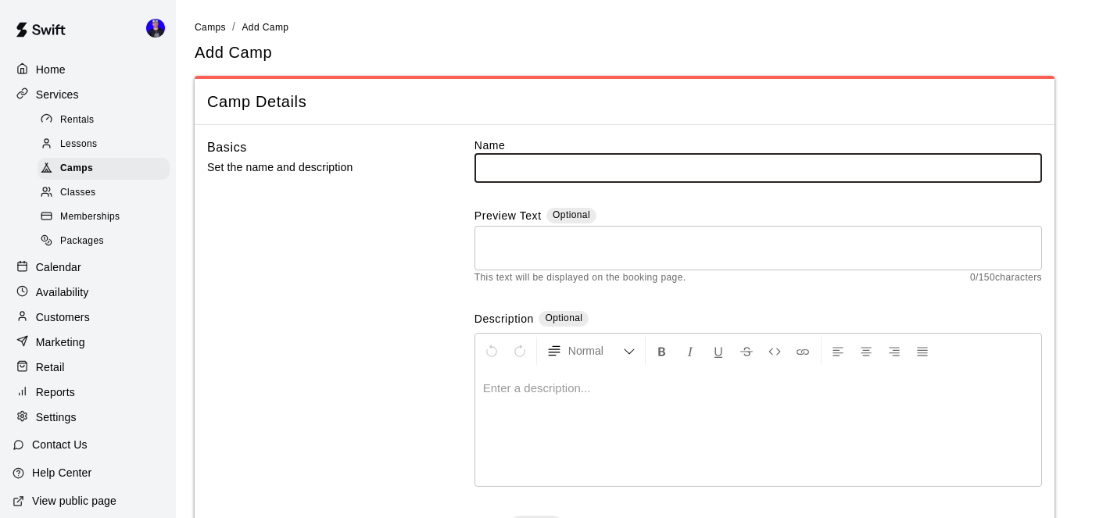
click at [521, 174] on input "text" at bounding box center [759, 167] width 568 height 29
type input "**********"
click at [536, 394] on p at bounding box center [758, 389] width 550 height 16
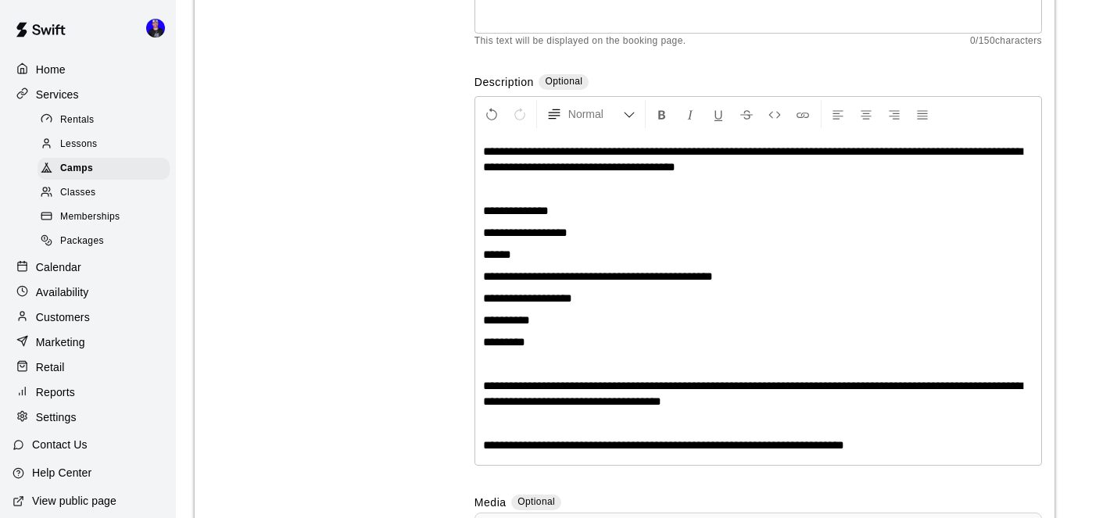
scroll to position [240, 0]
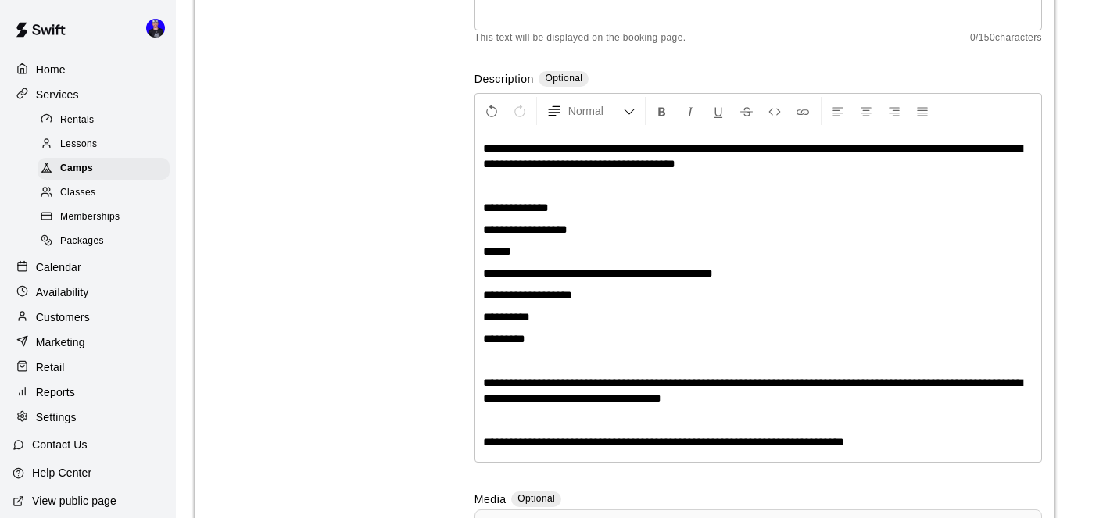
click at [719, 152] on span "**********" at bounding box center [752, 155] width 539 height 27
click at [642, 163] on span "**********" at bounding box center [752, 155] width 539 height 27
click at [736, 167] on span "**********" at bounding box center [752, 155] width 539 height 27
click at [511, 254] on span "*****" at bounding box center [497, 251] width 28 height 12
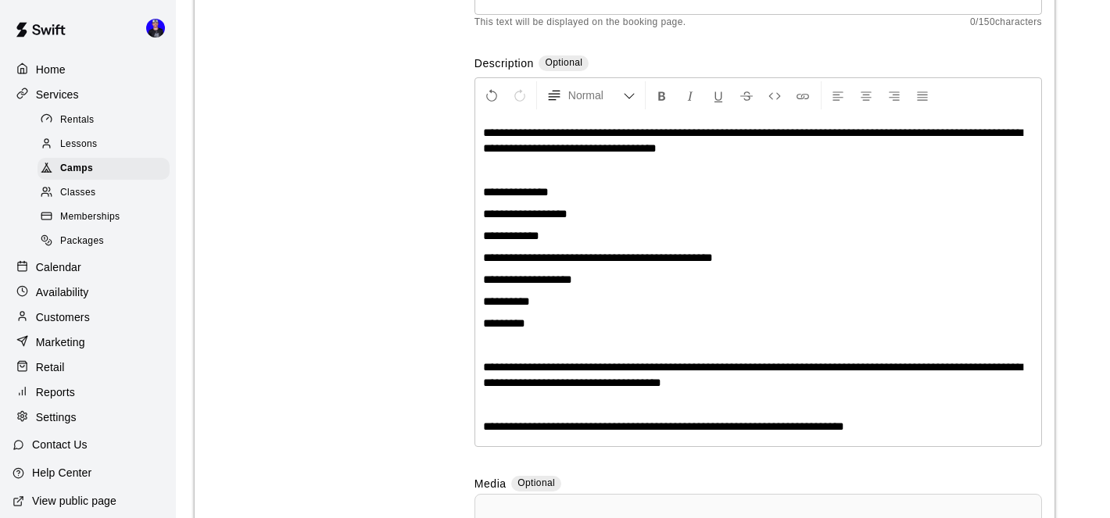
scroll to position [263, 0]
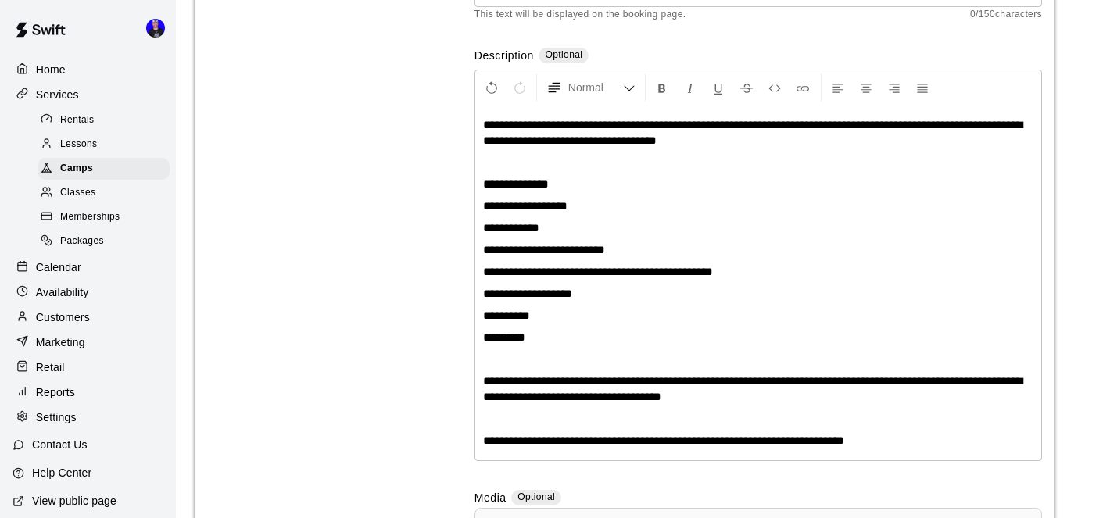
click at [738, 330] on p "********" at bounding box center [758, 338] width 550 height 16
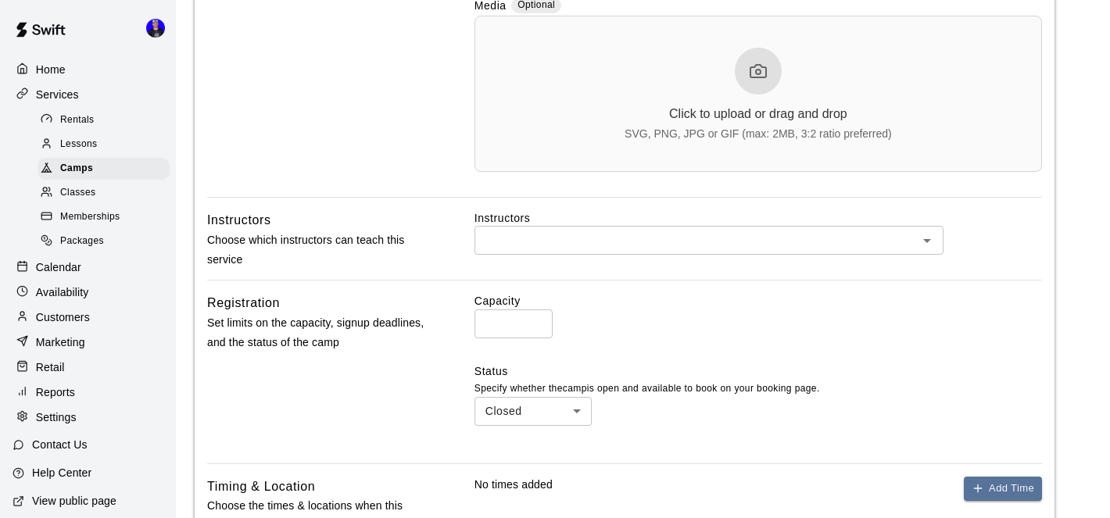
scroll to position [758, 0]
click at [765, 57] on div at bounding box center [758, 69] width 47 height 47
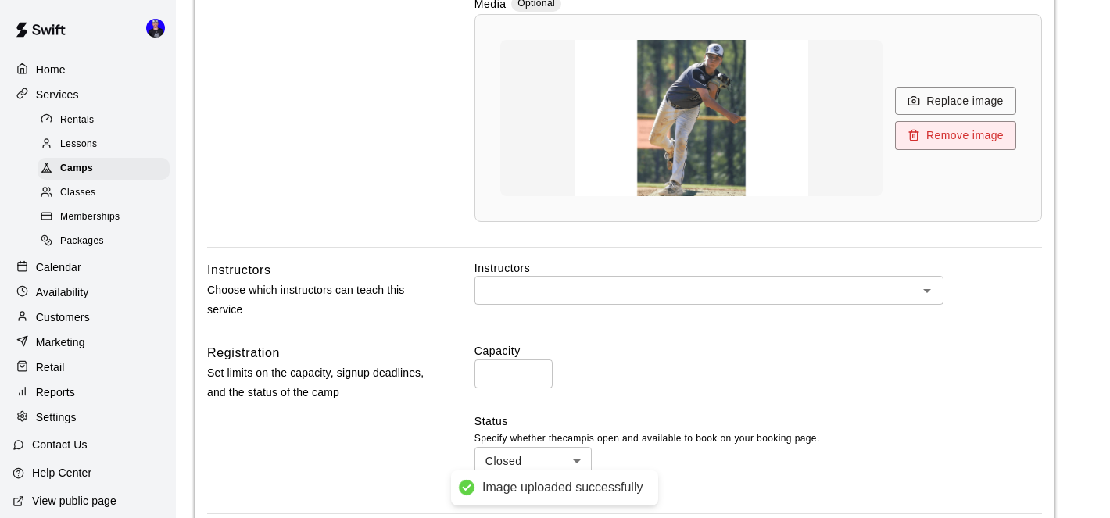
click at [731, 296] on input "text" at bounding box center [696, 291] width 434 height 20
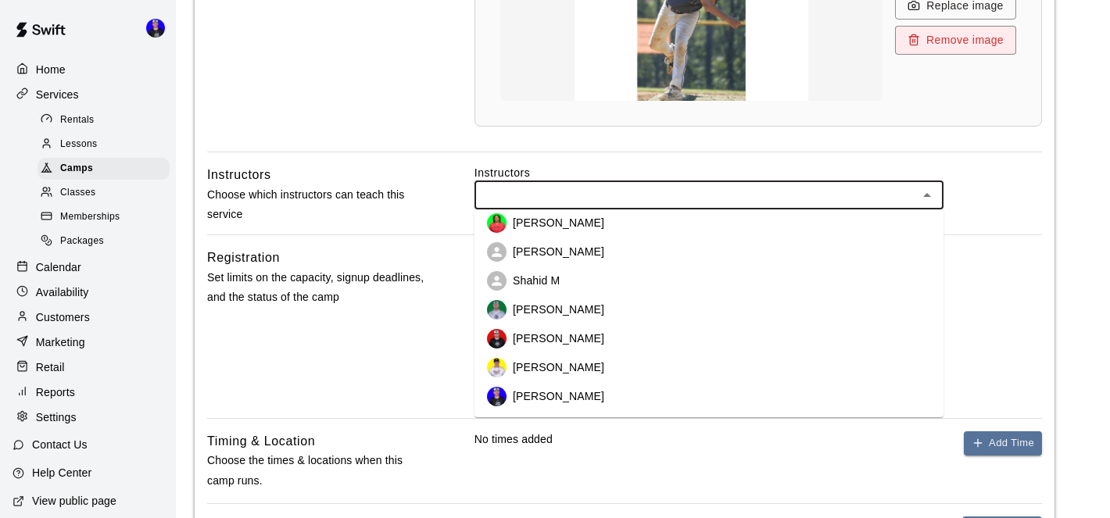
scroll to position [854, 0]
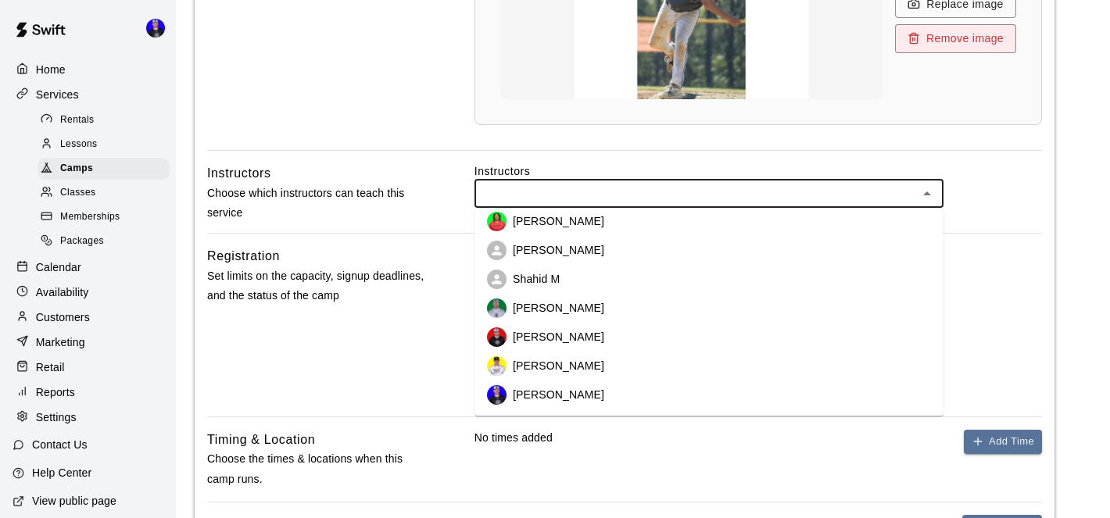
click at [637, 393] on li "[PERSON_NAME]" at bounding box center [709, 395] width 469 height 29
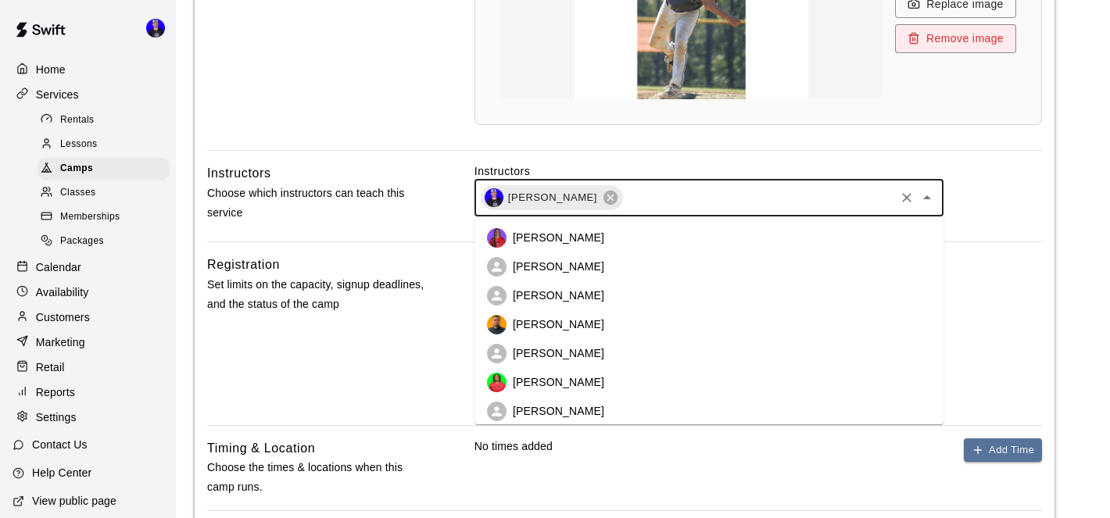
click at [684, 204] on input "text" at bounding box center [759, 198] width 268 height 20
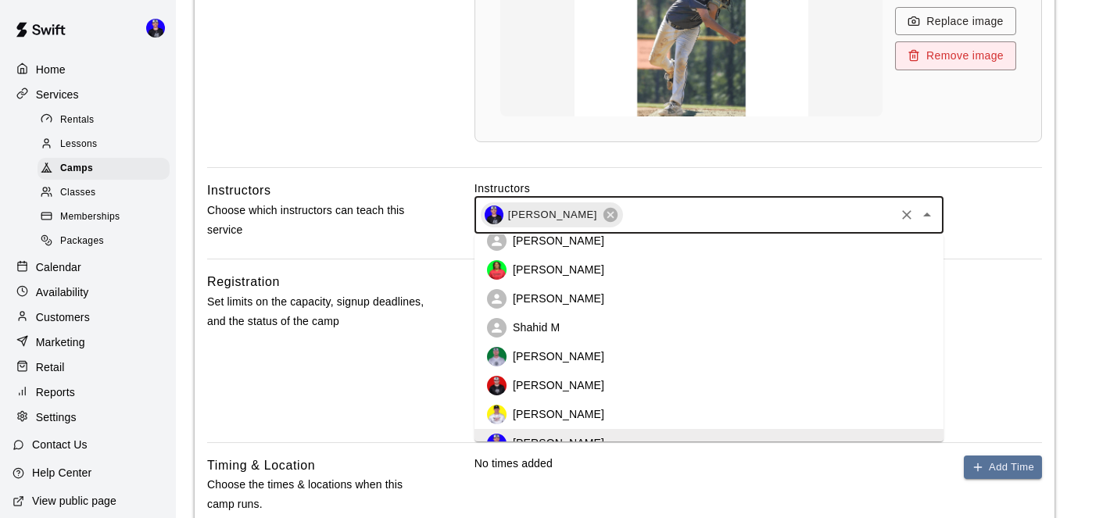
scroll to position [152, 0]
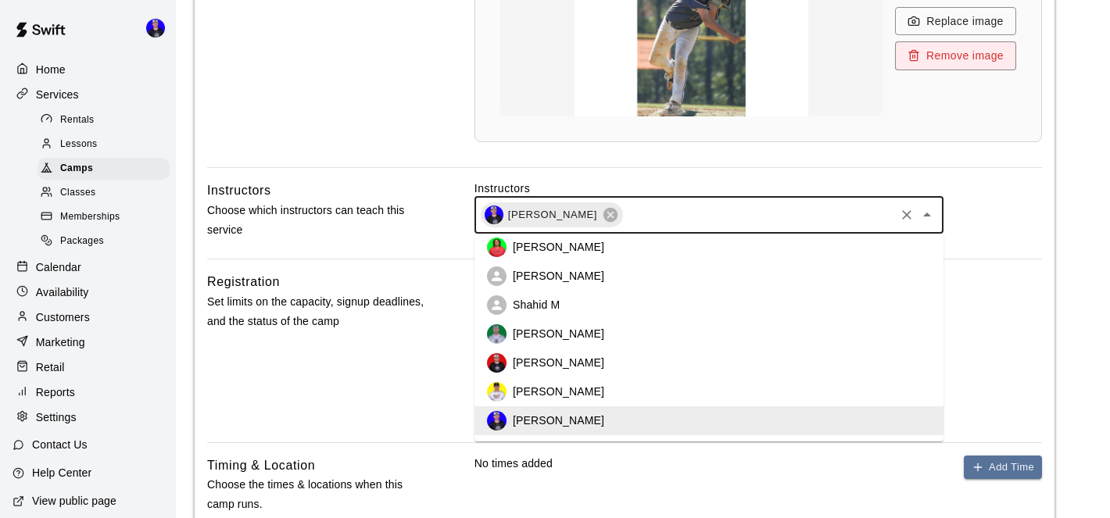
click at [623, 337] on li "[PERSON_NAME]" at bounding box center [709, 334] width 469 height 29
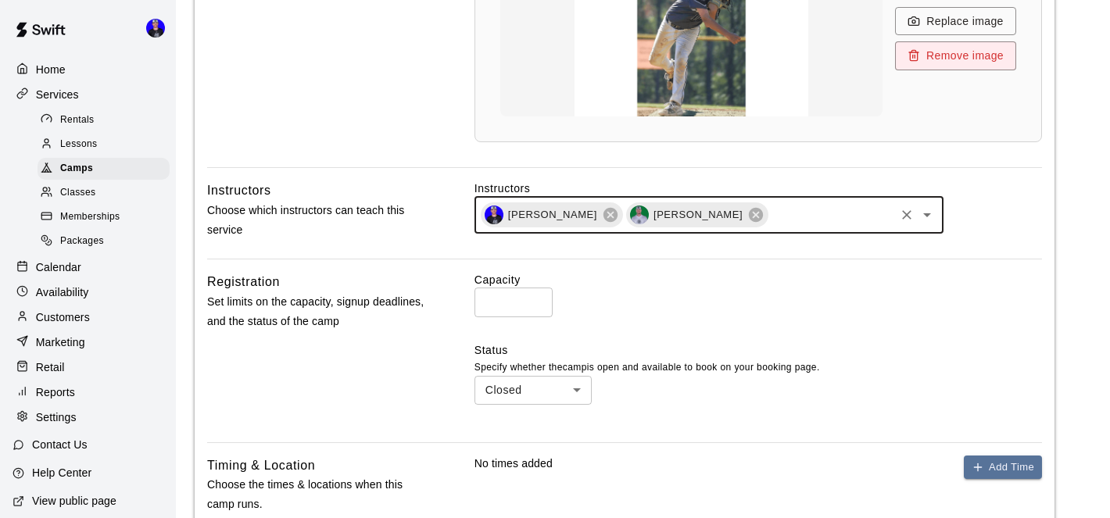
click at [770, 210] on input "text" at bounding box center [831, 216] width 123 height 20
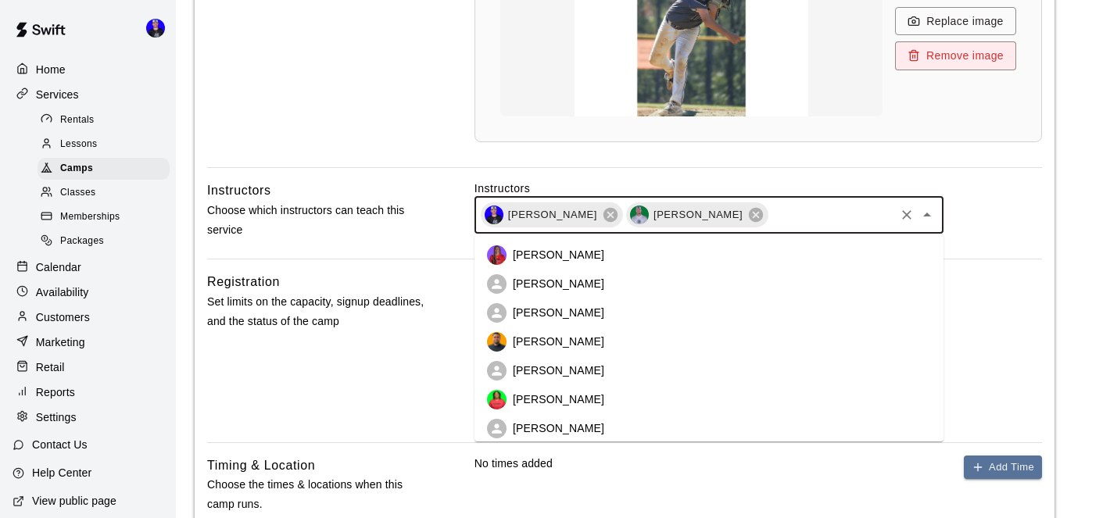
click at [639, 313] on li "[PERSON_NAME]" at bounding box center [709, 313] width 469 height 29
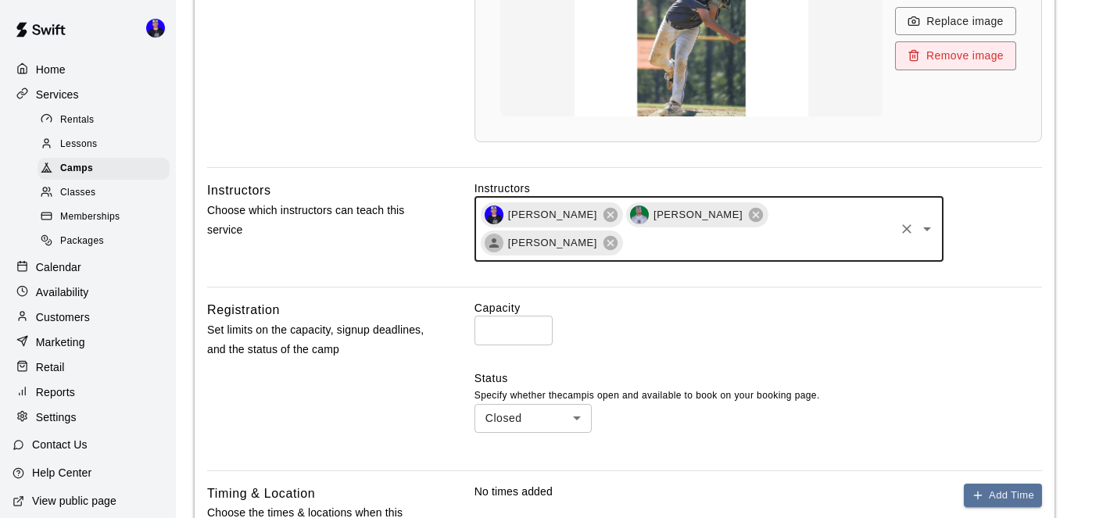
click at [498, 316] on input "*" at bounding box center [514, 330] width 78 height 29
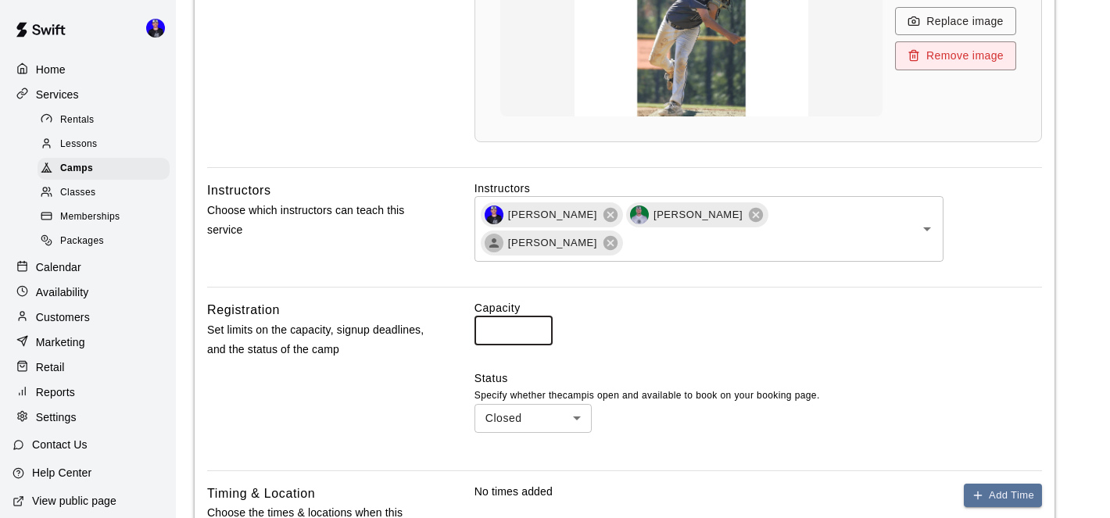
type input "**"
click at [787, 302] on div "Capacity ** ​" at bounding box center [759, 322] width 568 height 45
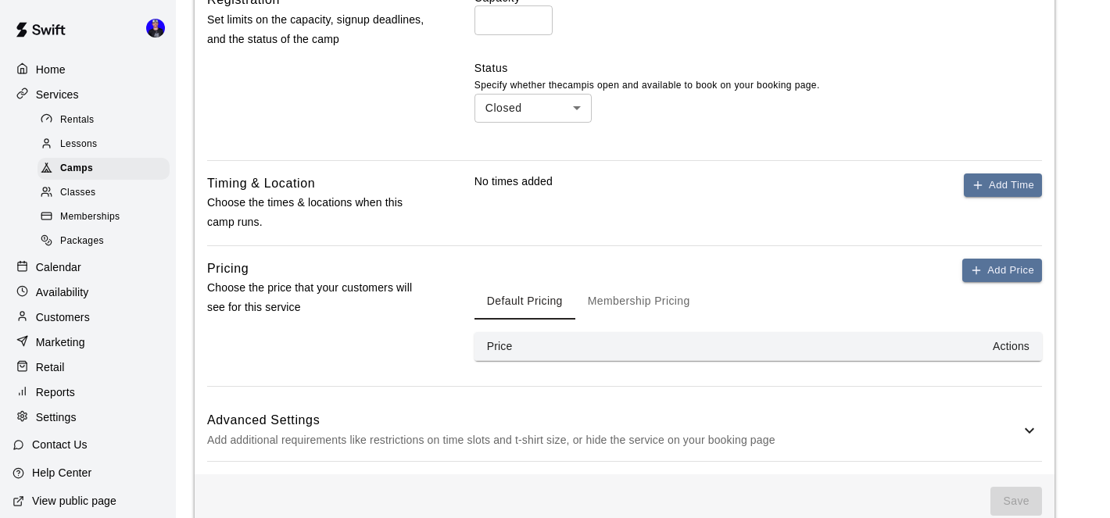
scroll to position [1148, 0]
click at [987, 173] on button "Add Time" at bounding box center [1003, 185] width 78 height 24
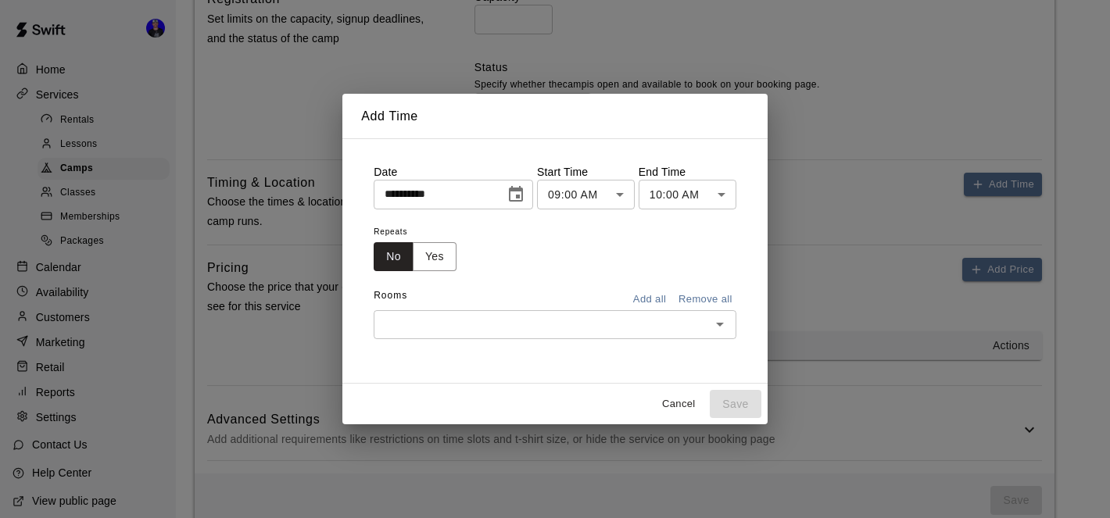
click at [518, 195] on icon "Choose date, selected date is Oct 10, 2025" at bounding box center [516, 194] width 19 height 19
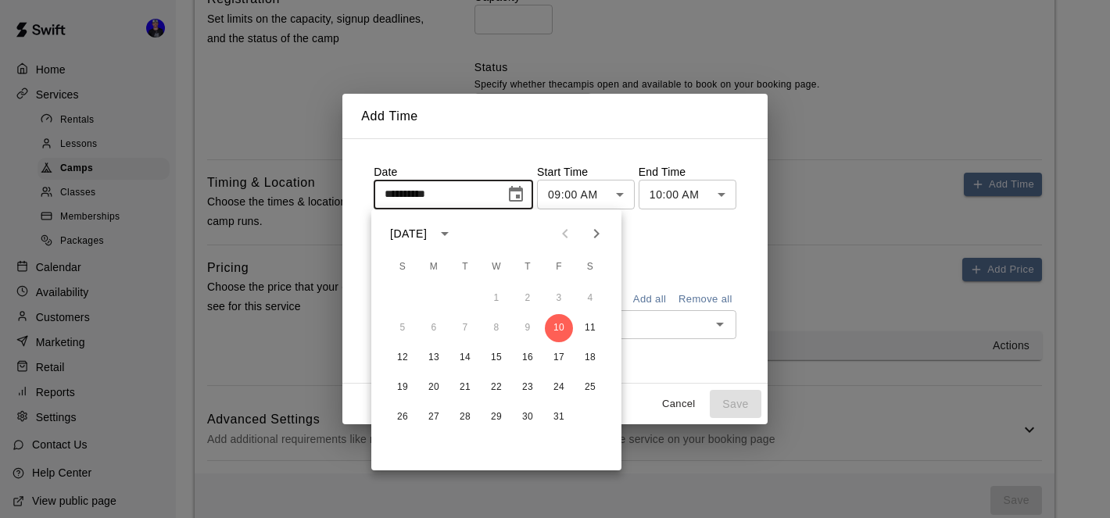
click at [593, 227] on icon "Next month" at bounding box center [596, 233] width 19 height 19
click at [404, 385] on button "16" at bounding box center [403, 388] width 28 height 28
type input "**********"
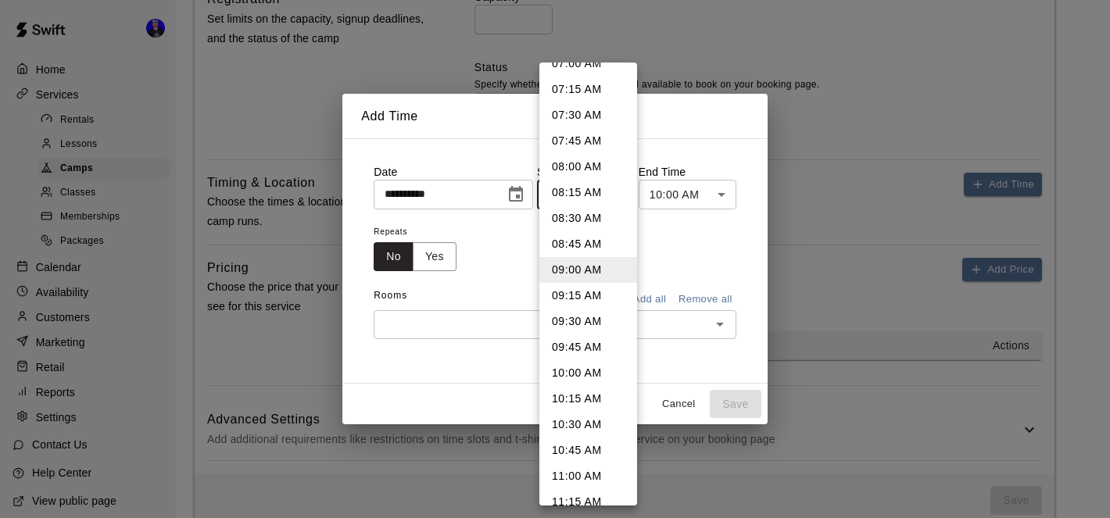
scroll to position [742, 0]
click at [580, 366] on li "10:00 AM" at bounding box center [588, 372] width 98 height 26
type input "********"
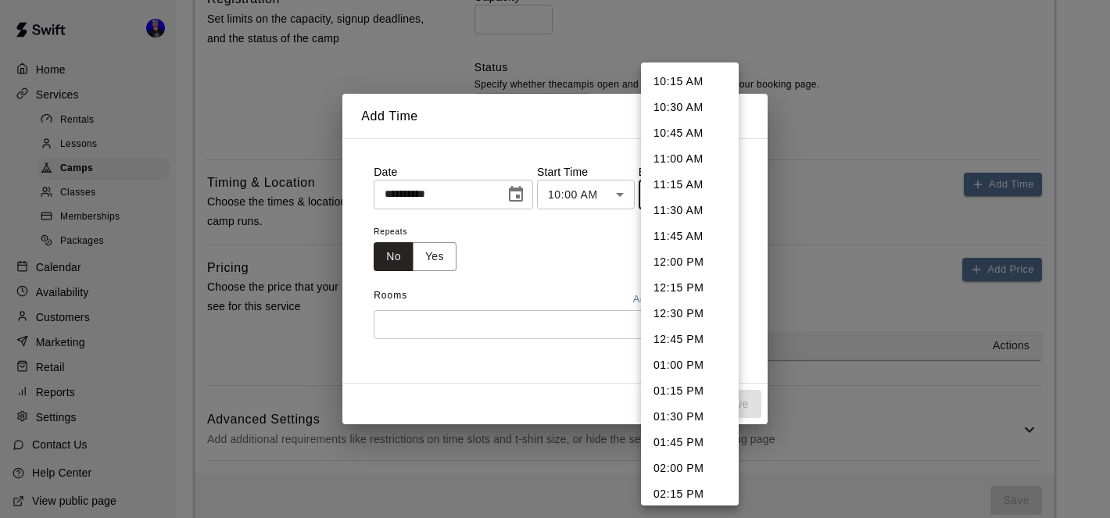
click at [686, 158] on li "11:00 AM" at bounding box center [690, 159] width 98 height 26
type input "********"
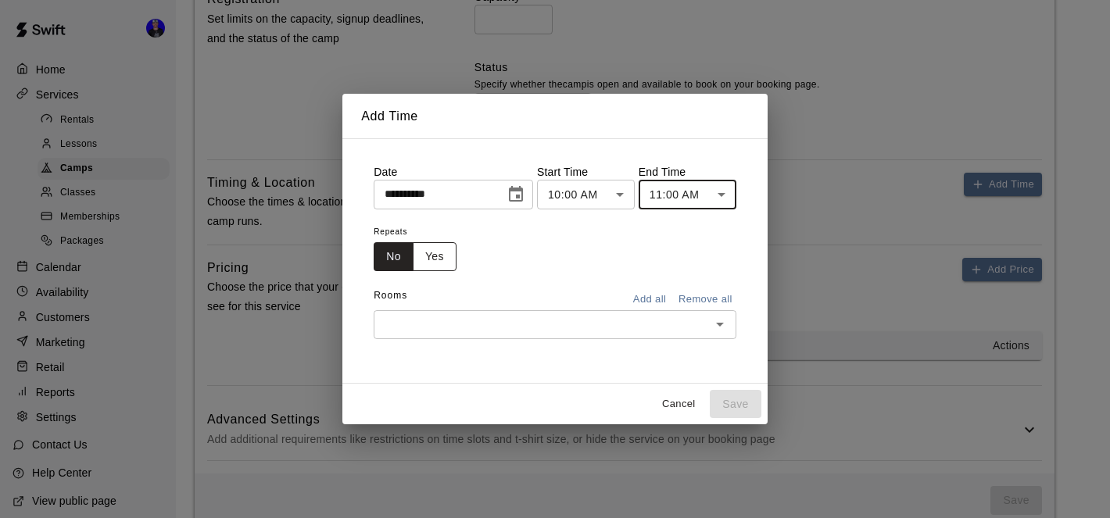
click at [432, 260] on button "Yes" at bounding box center [435, 256] width 44 height 29
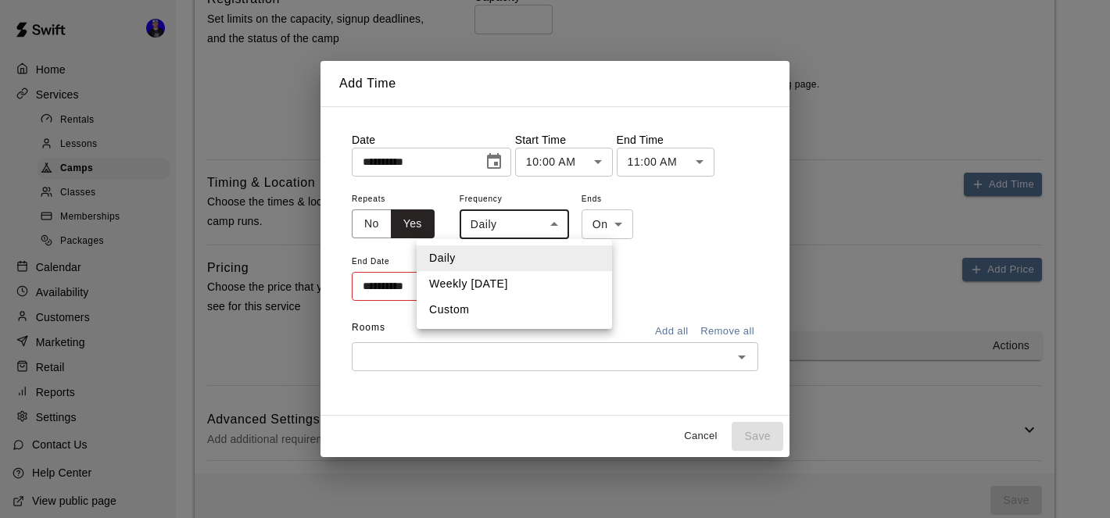
click at [518, 281] on li "Weekly [DATE]" at bounding box center [514, 284] width 195 height 26
type input "******"
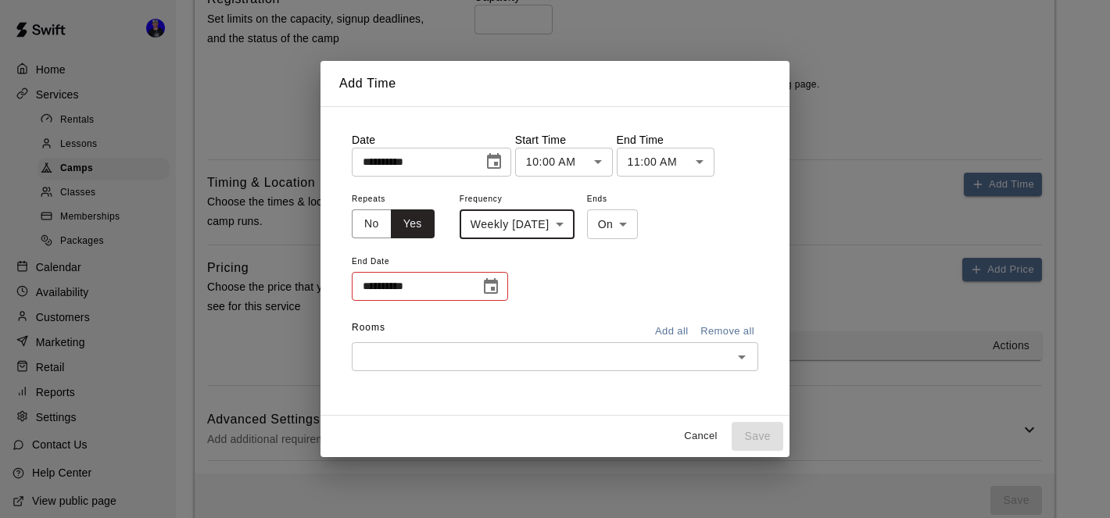
click at [495, 287] on icon "Choose date" at bounding box center [491, 287] width 19 height 19
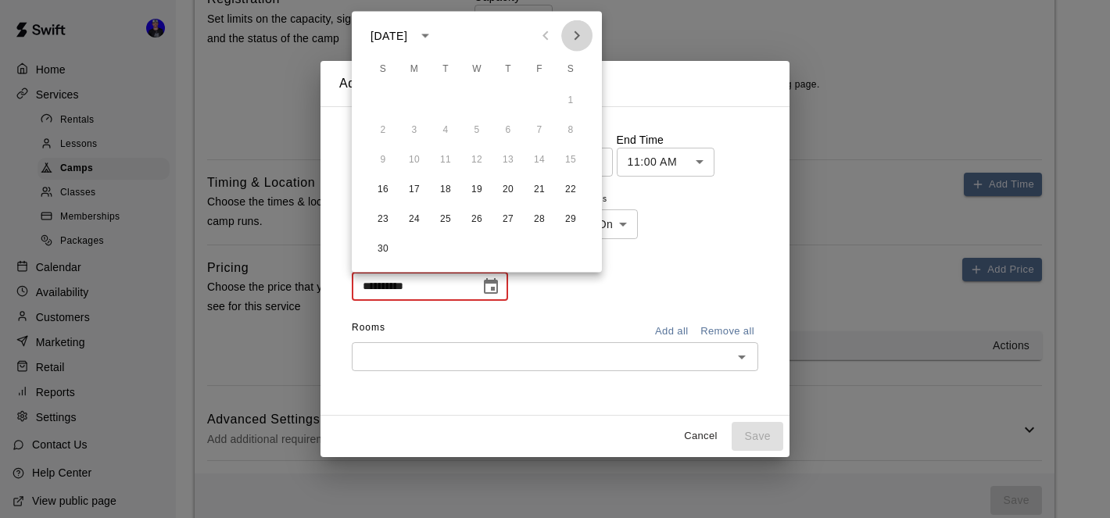
click at [576, 36] on icon "Next month" at bounding box center [577, 36] width 19 height 19
click at [386, 159] on button "14" at bounding box center [383, 160] width 28 height 28
type input "**********"
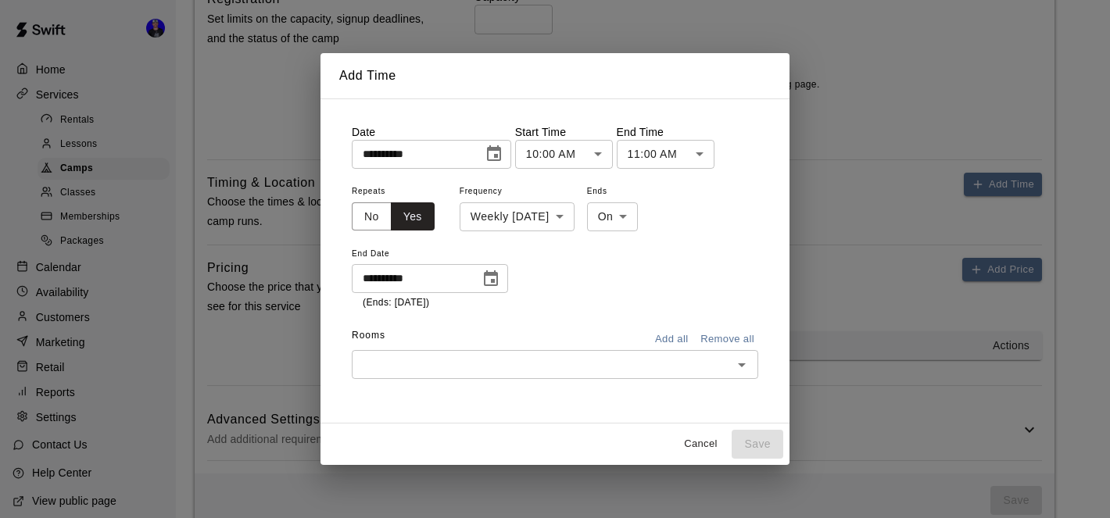
click at [635, 360] on input "text" at bounding box center [541, 365] width 371 height 20
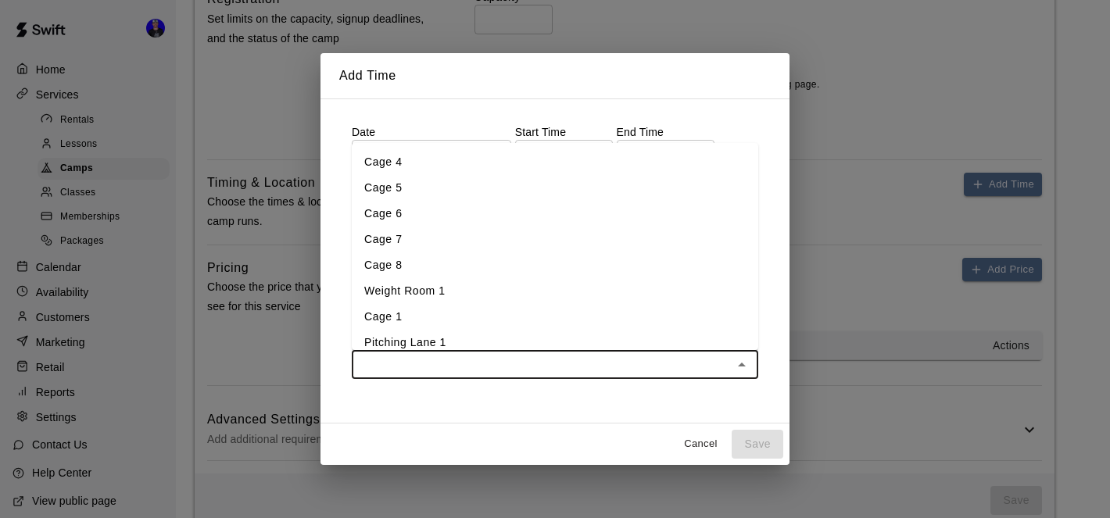
scroll to position [37, 0]
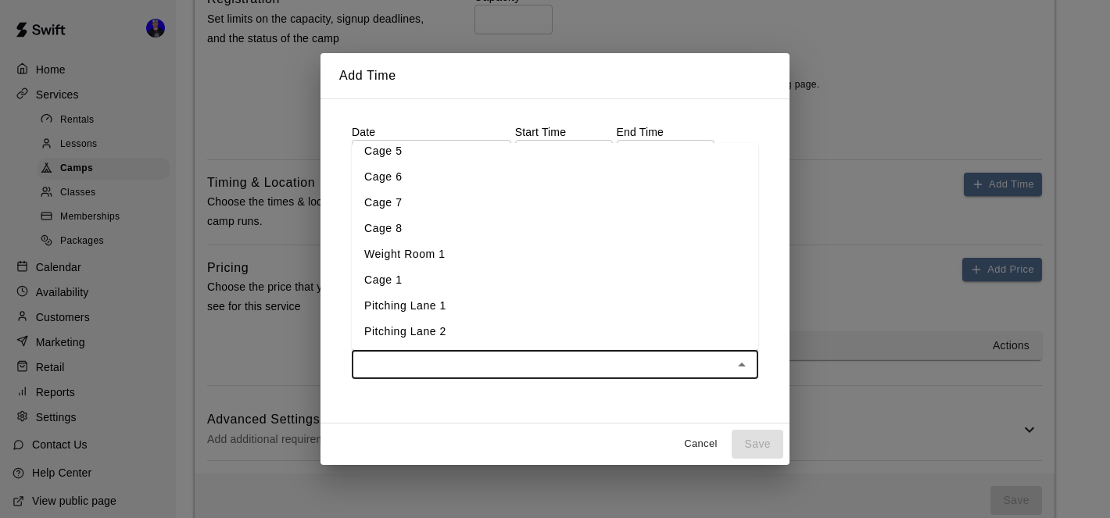
click at [503, 303] on li "Pitching Lane 1" at bounding box center [555, 306] width 407 height 26
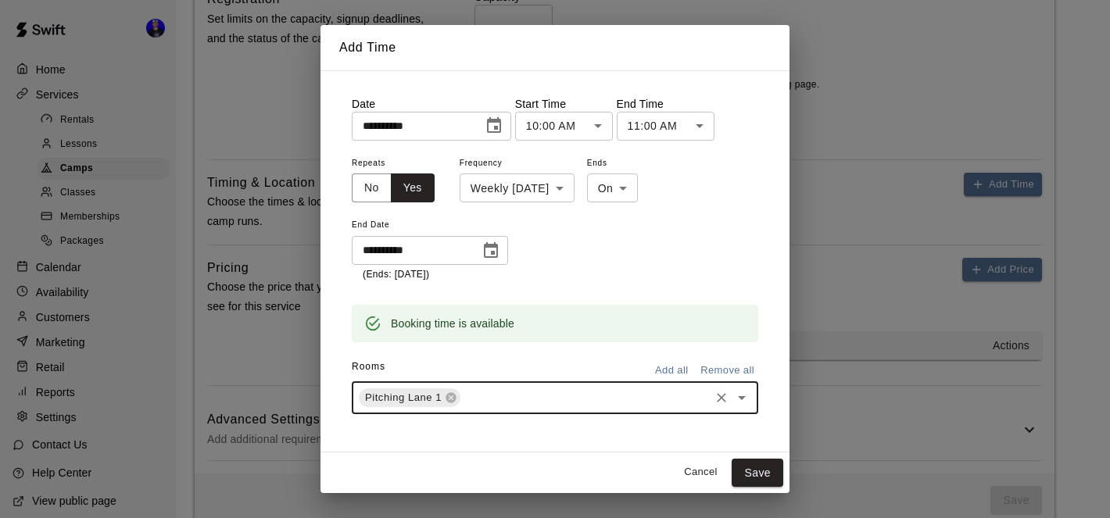
click at [533, 390] on input "text" at bounding box center [585, 398] width 245 height 20
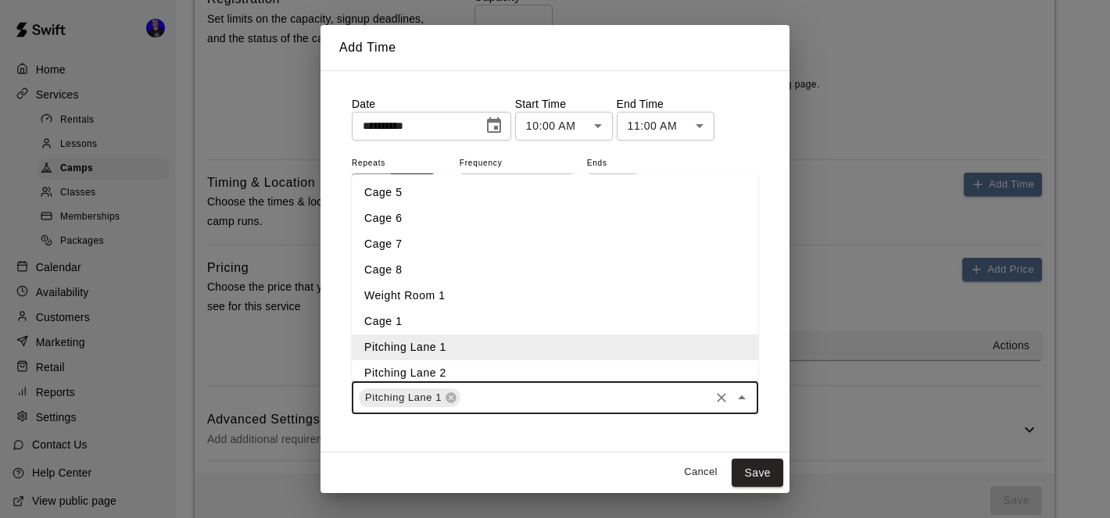
scroll to position [38, 0]
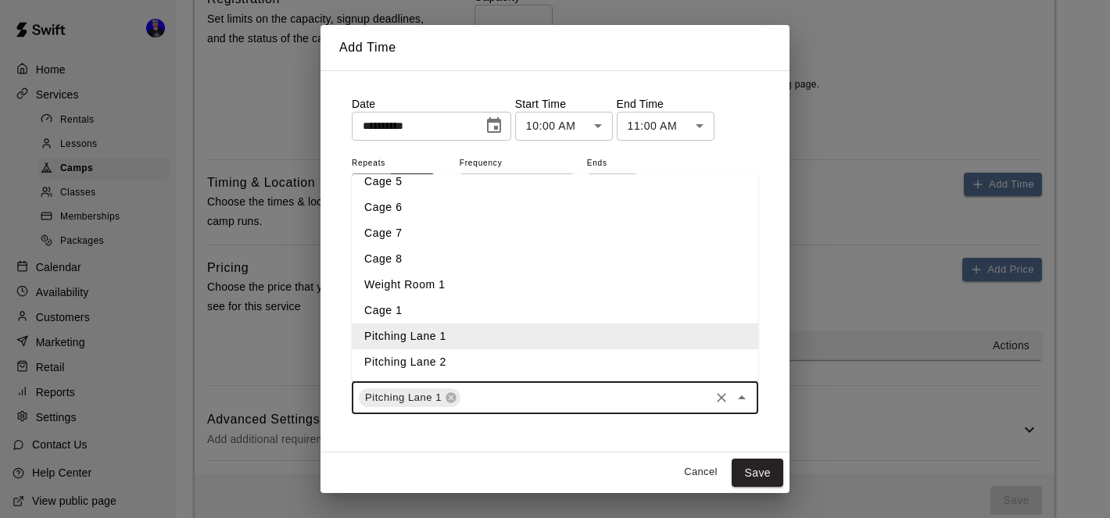
click at [508, 356] on li "Pitching Lane 2" at bounding box center [555, 362] width 407 height 26
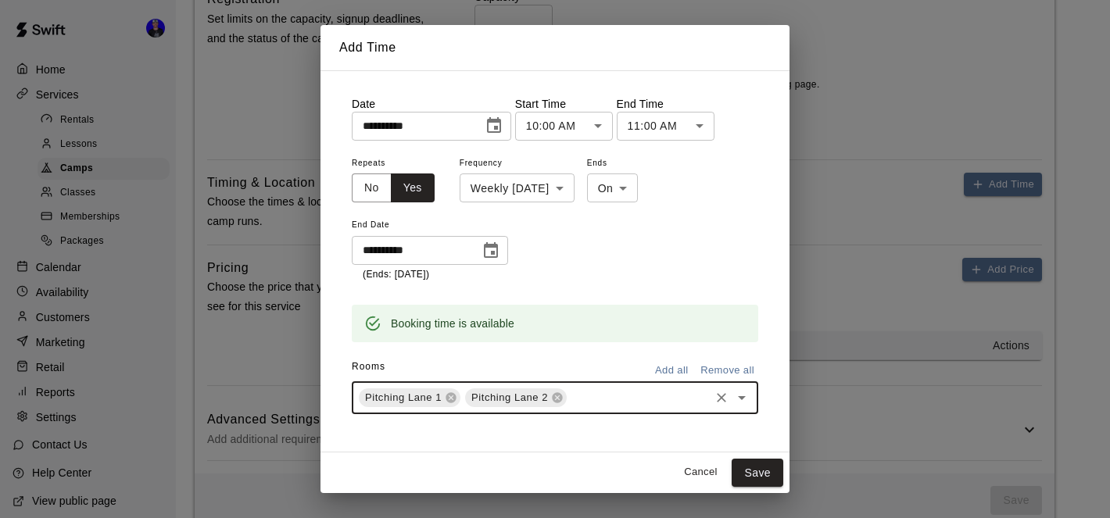
click at [600, 396] on input "text" at bounding box center [638, 398] width 138 height 20
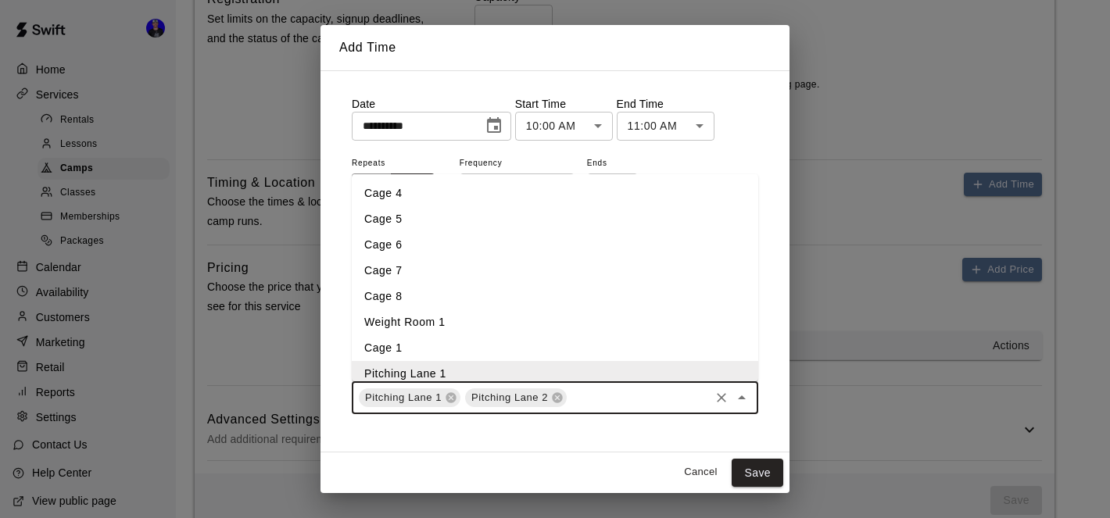
click at [506, 279] on li "Cage 7" at bounding box center [555, 271] width 407 height 26
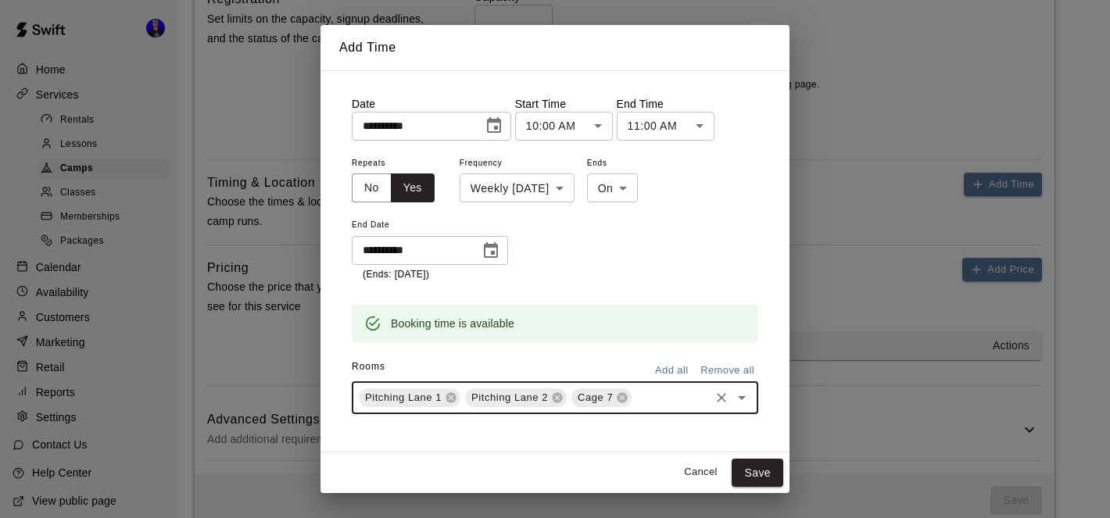
click at [668, 401] on input "text" at bounding box center [670, 398] width 73 height 20
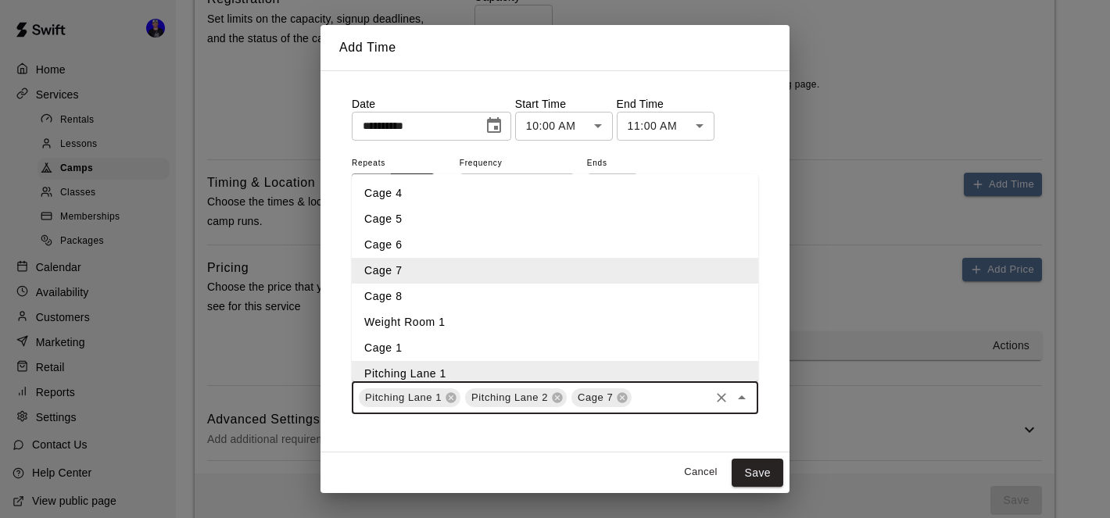
click at [559, 310] on li "Weight Room 1" at bounding box center [555, 323] width 407 height 26
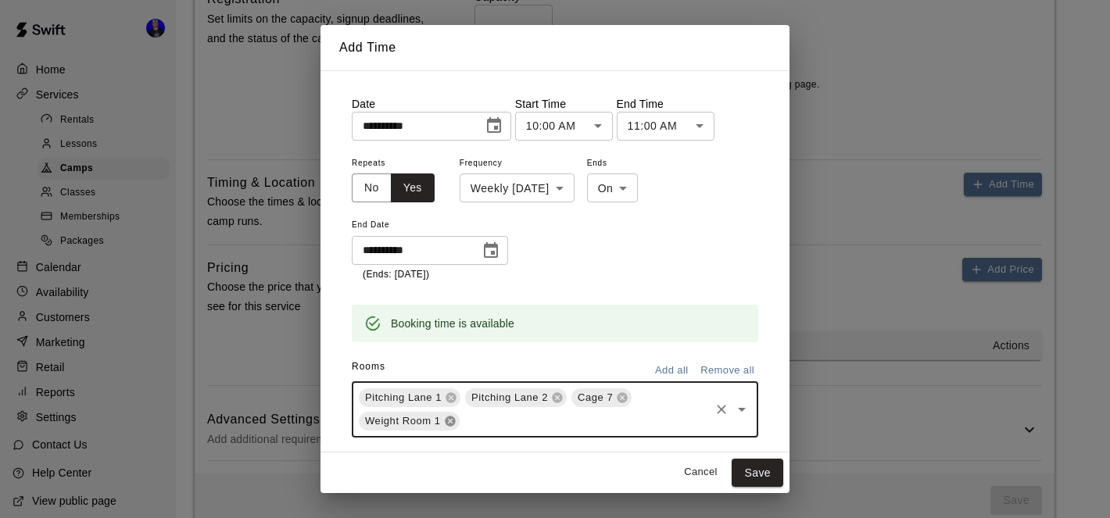
click at [452, 422] on icon at bounding box center [450, 421] width 13 height 13
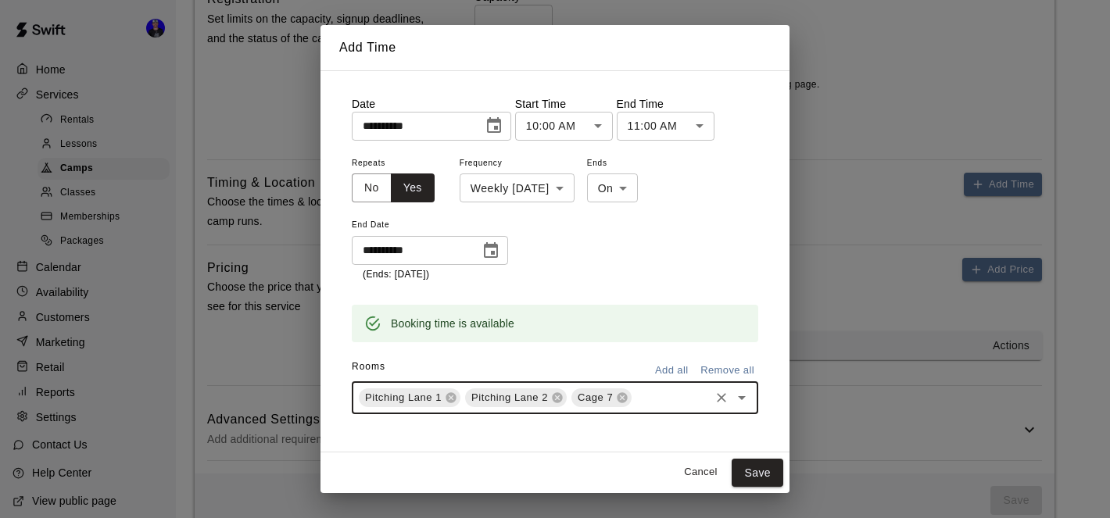
click at [661, 396] on input "text" at bounding box center [670, 398] width 73 height 20
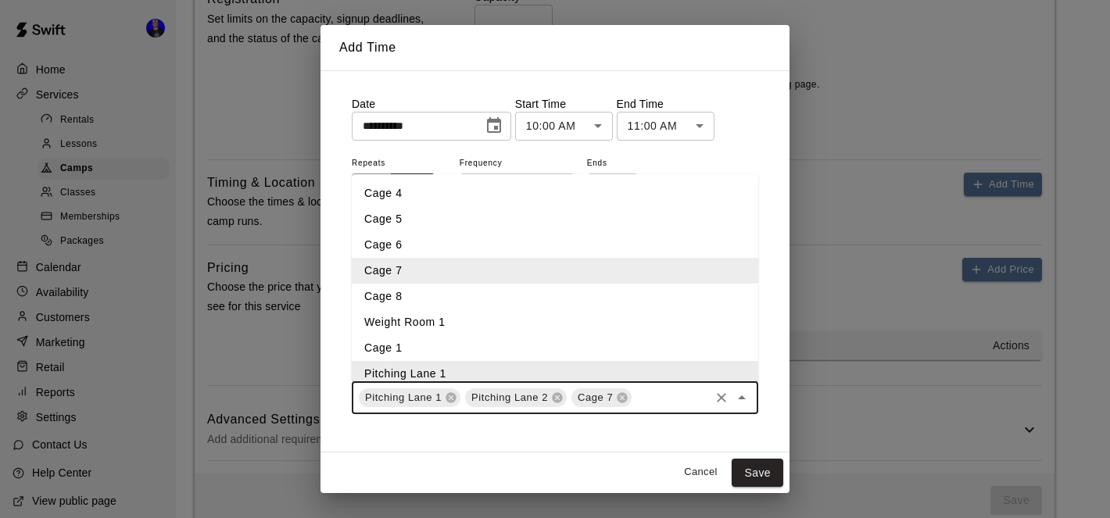
scroll to position [5, 0]
click at [513, 292] on li "Cage 8" at bounding box center [555, 291] width 407 height 26
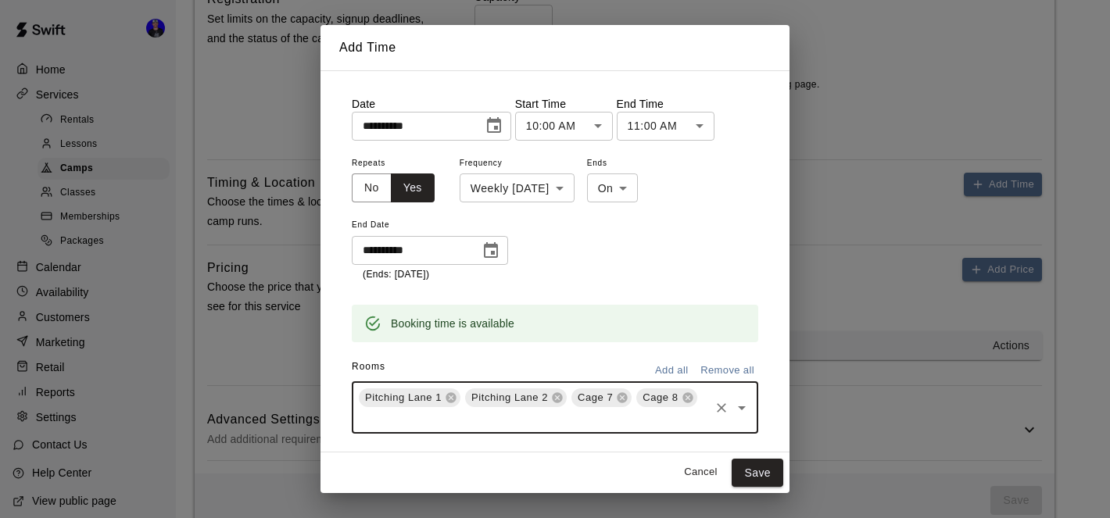
click at [721, 253] on div "**********" at bounding box center [555, 218] width 407 height 130
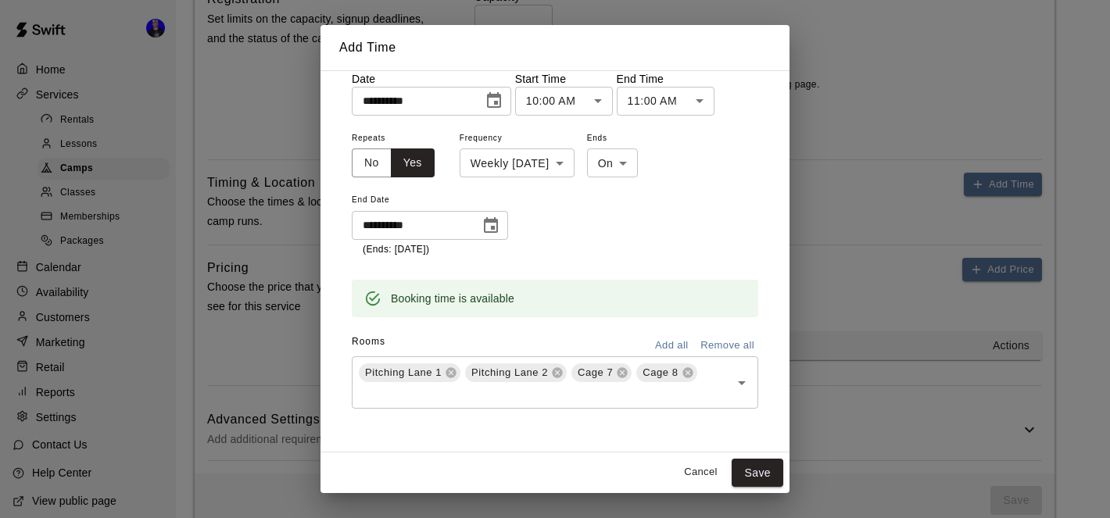
scroll to position [26, 0]
click at [754, 471] on button "Save" at bounding box center [758, 473] width 52 height 29
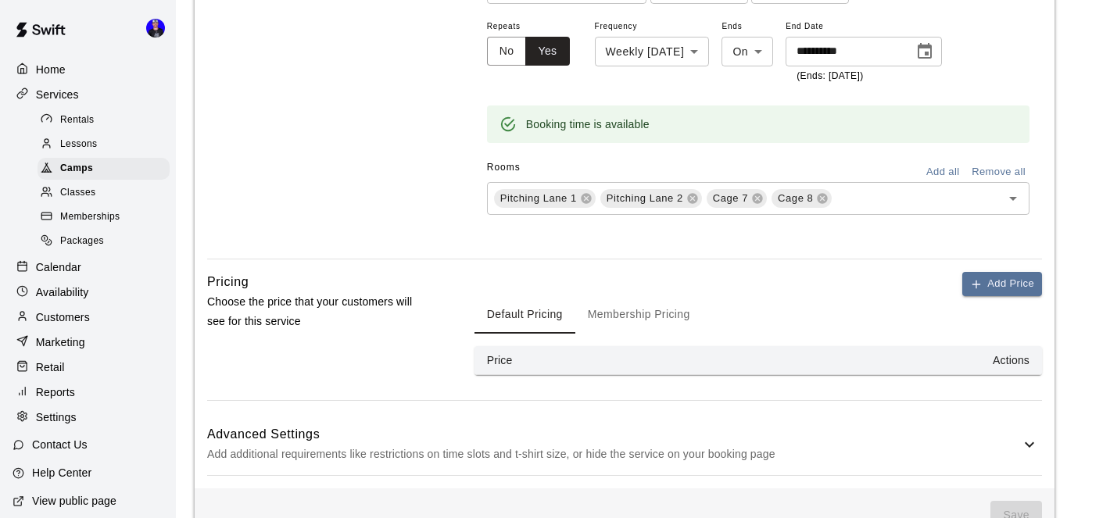
scroll to position [1420, 0]
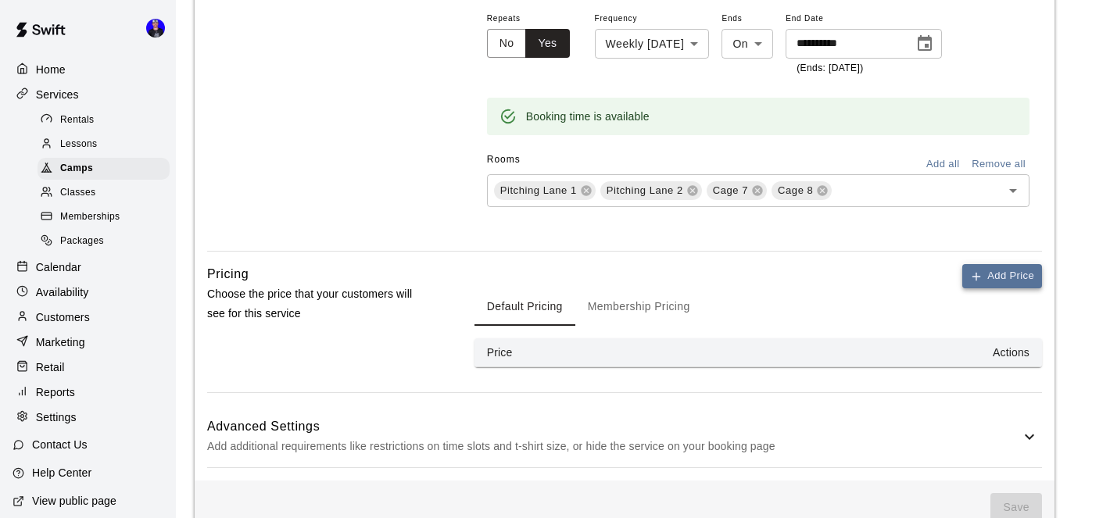
click at [994, 264] on button "Add Price" at bounding box center [1002, 276] width 80 height 24
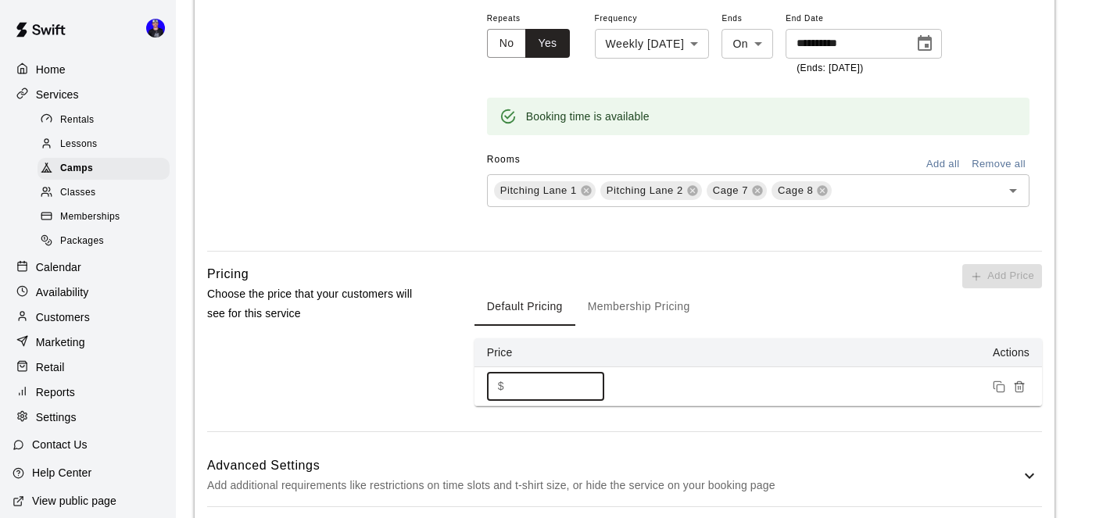
click at [537, 372] on input "*" at bounding box center [558, 386] width 94 height 29
type input "***"
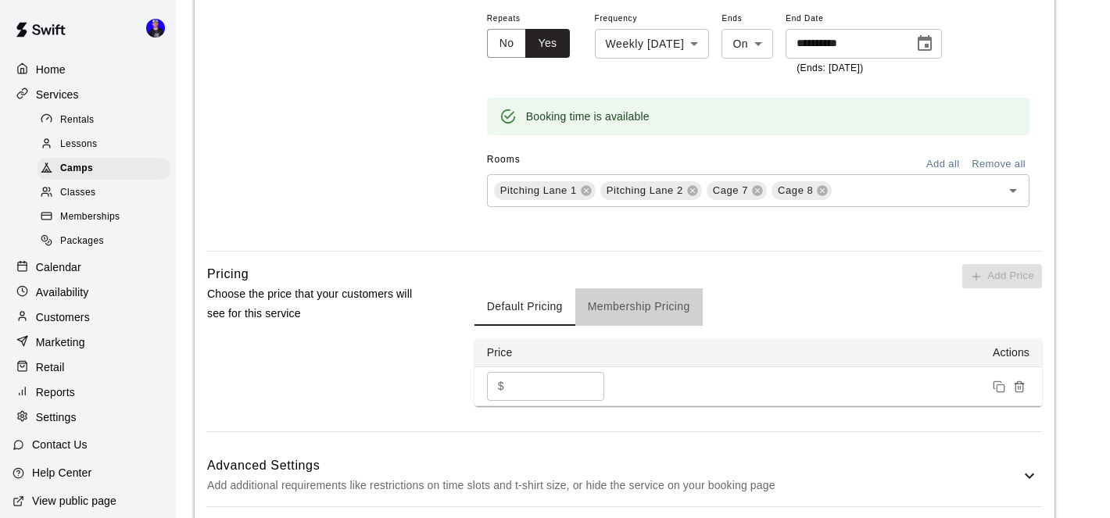
click at [612, 288] on button "Membership Pricing" at bounding box center [638, 307] width 127 height 38
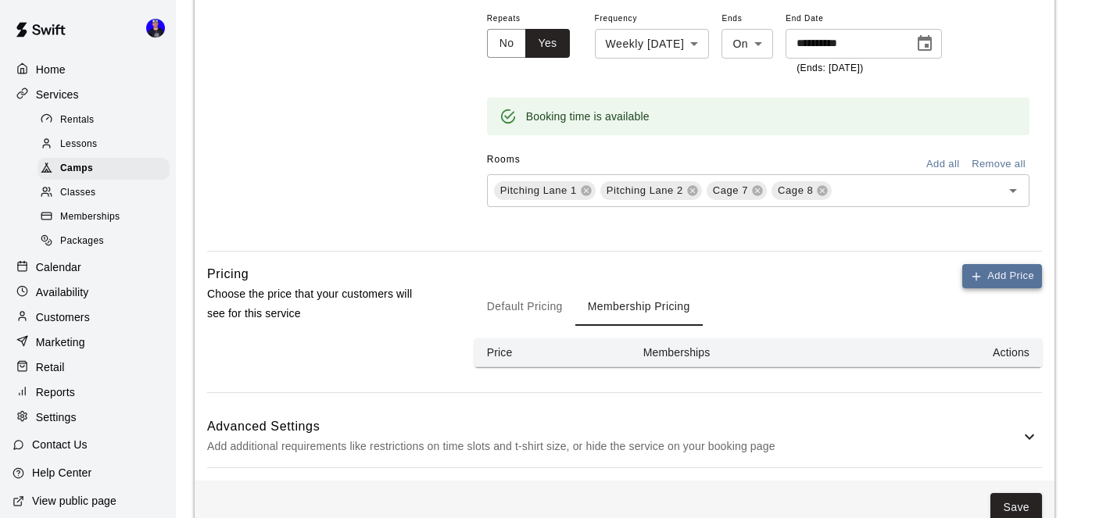
click at [998, 264] on button "Add Price" at bounding box center [1002, 276] width 80 height 24
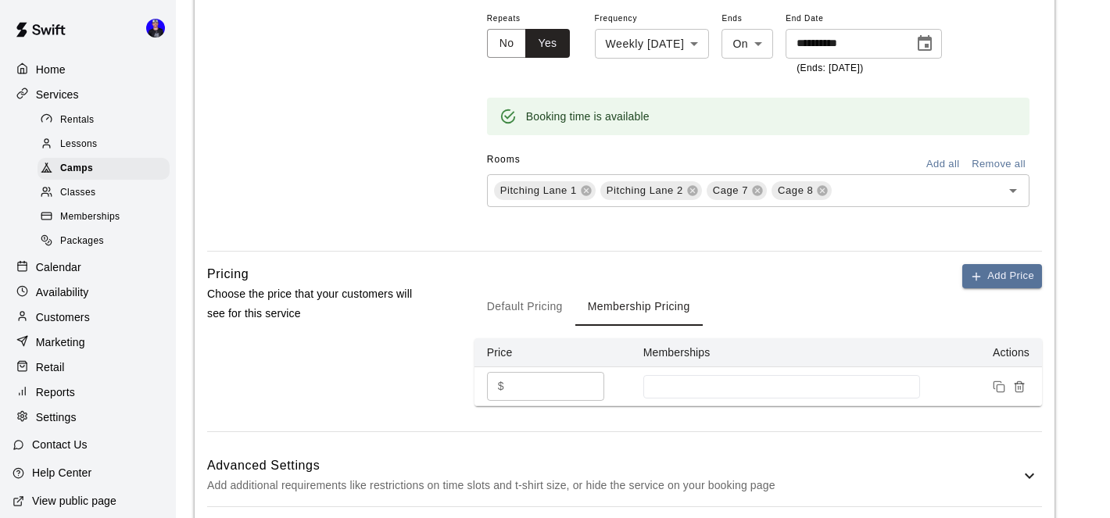
click at [536, 372] on input "*" at bounding box center [558, 386] width 94 height 29
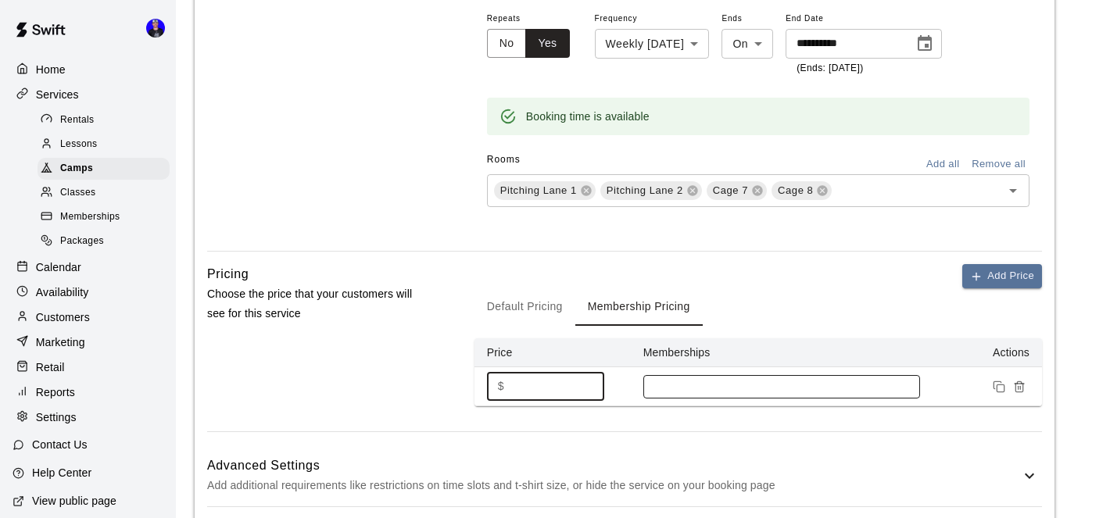
click at [689, 375] on div at bounding box center [781, 386] width 277 height 23
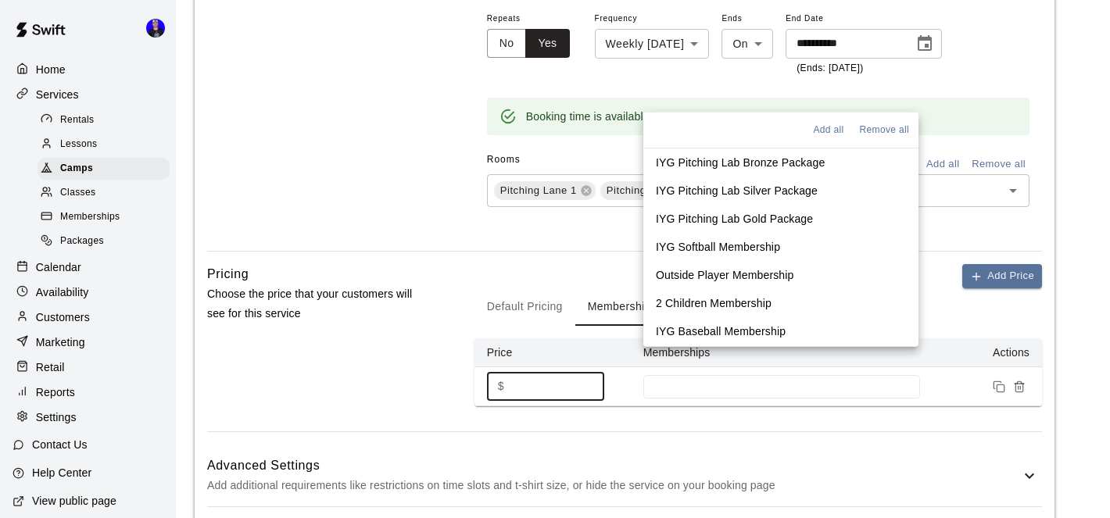
scroll to position [27, 0]
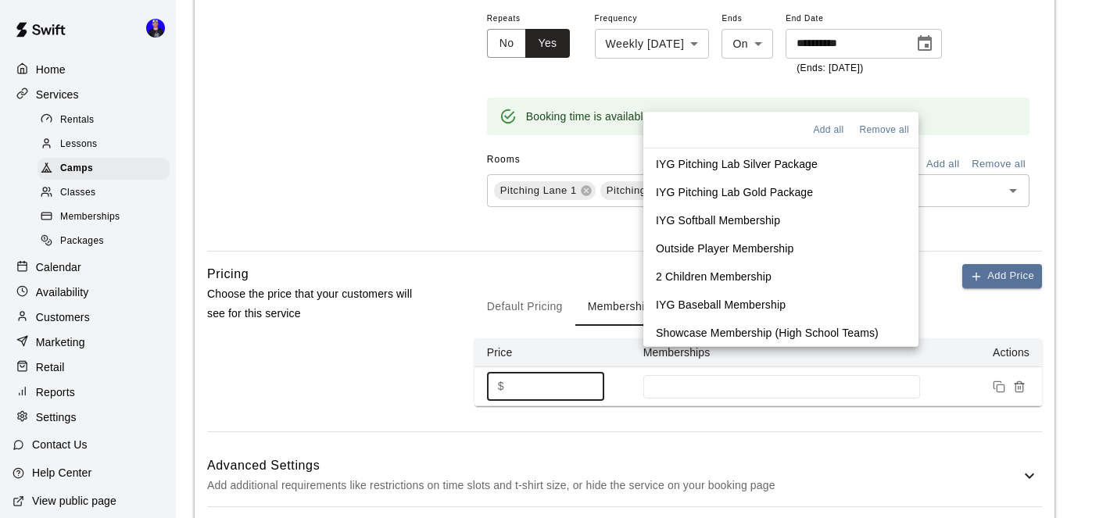
click at [743, 278] on p "2 Children Membership" at bounding box center [714, 277] width 116 height 16
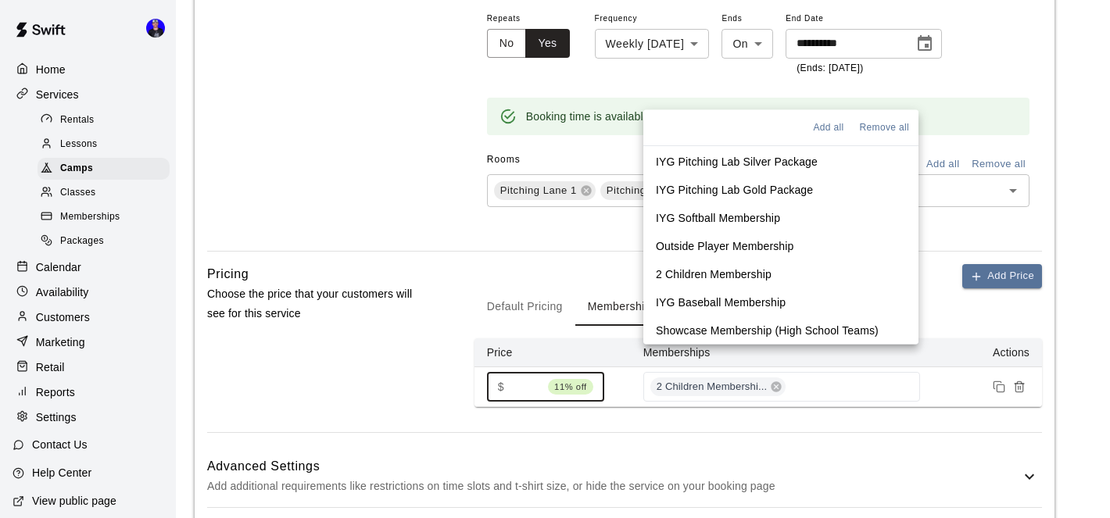
click at [749, 247] on p "Outside Player Membership" at bounding box center [725, 246] width 138 height 16
click at [744, 309] on p "IYG Baseball Membership" at bounding box center [721, 303] width 130 height 16
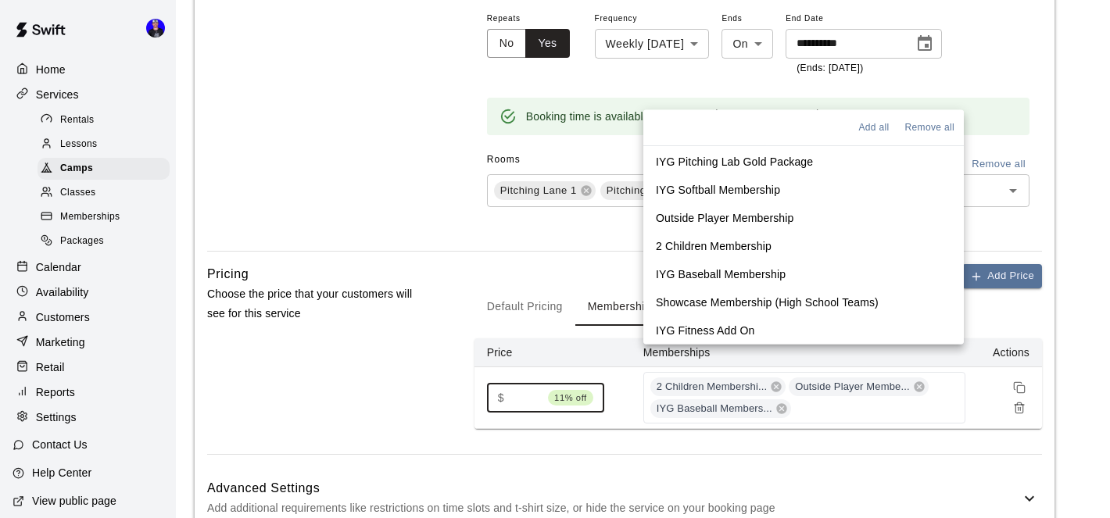
scroll to position [83, 0]
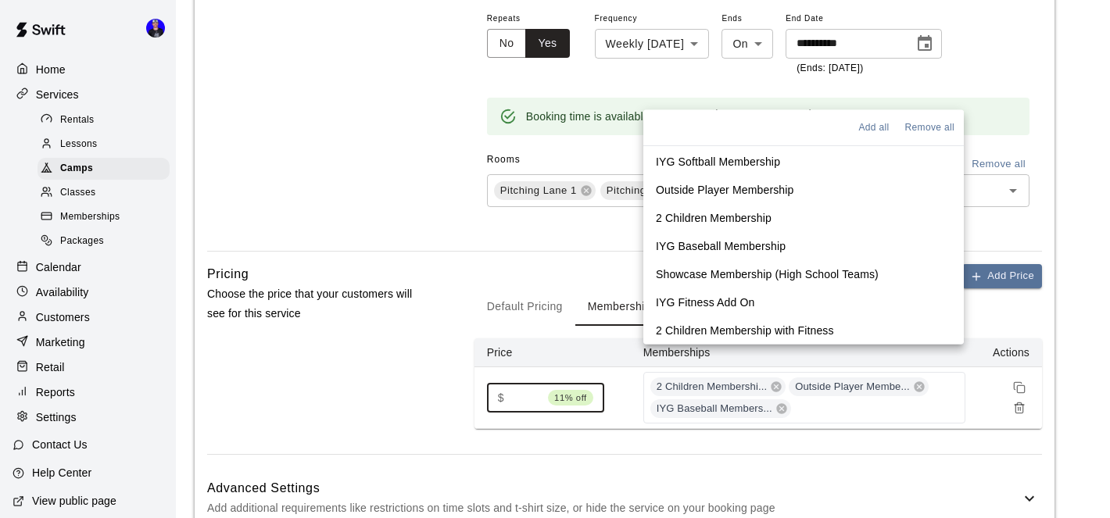
click at [743, 328] on p "2 Children Membership with Fitness" at bounding box center [745, 331] width 178 height 16
type input "***"
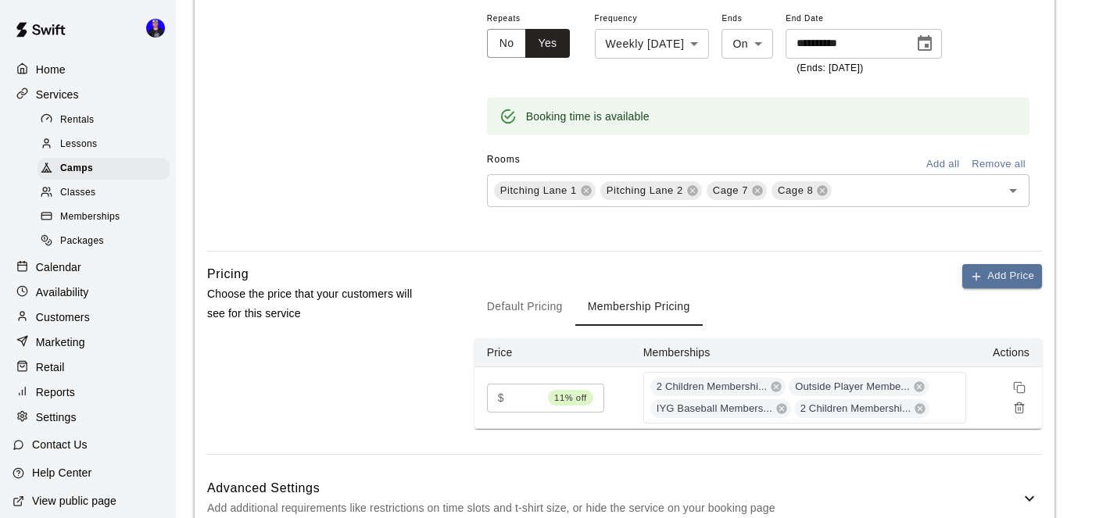
scroll to position [1489, 0]
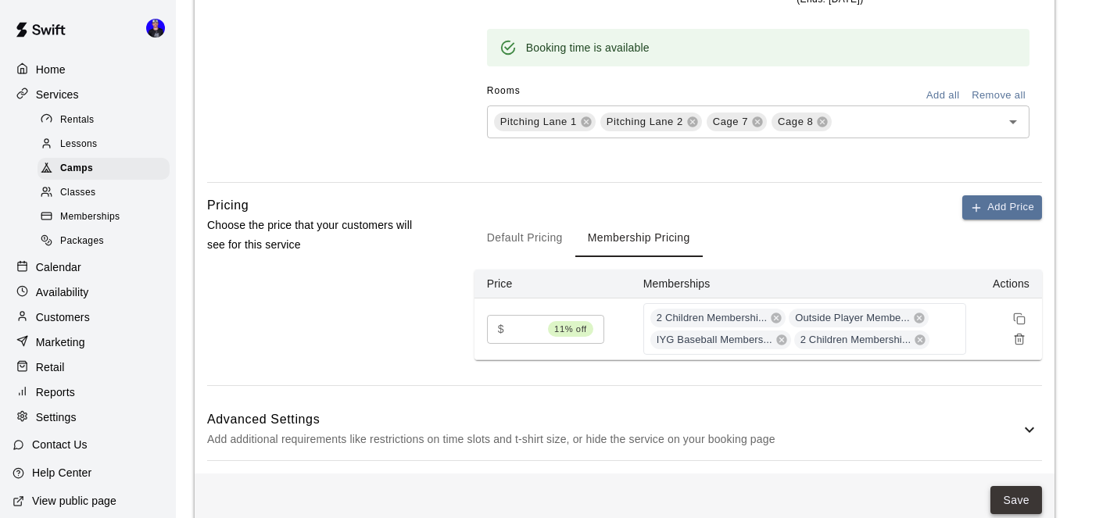
click at [1011, 486] on button "Save" at bounding box center [1017, 500] width 52 height 29
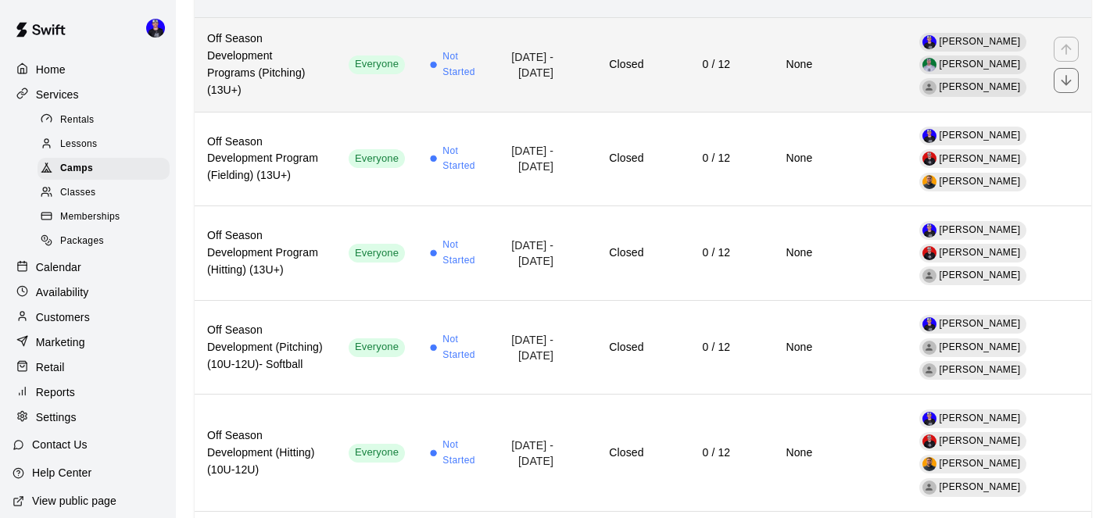
scroll to position [172, 0]
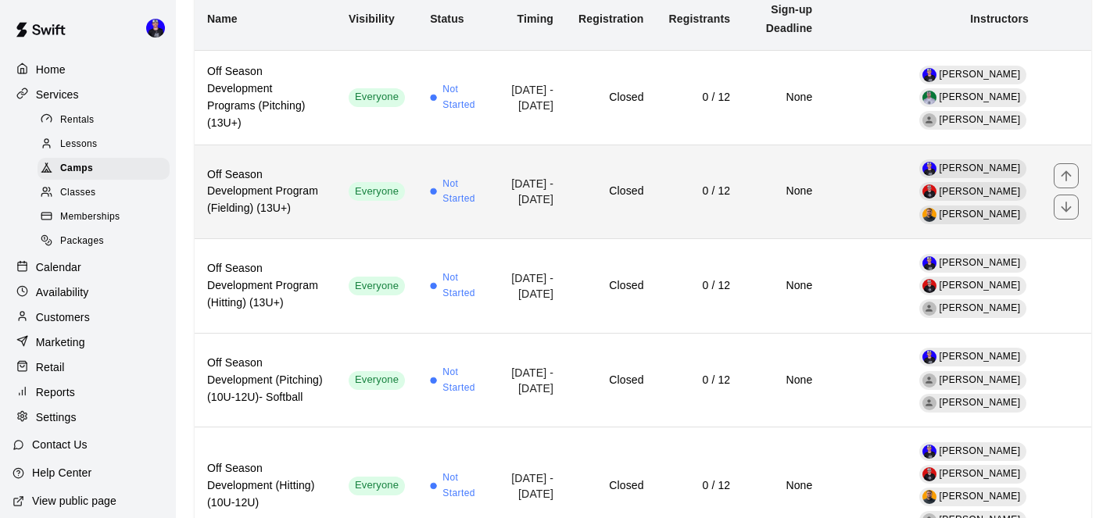
click at [566, 184] on td "[DATE] - [DATE]" at bounding box center [530, 192] width 72 height 95
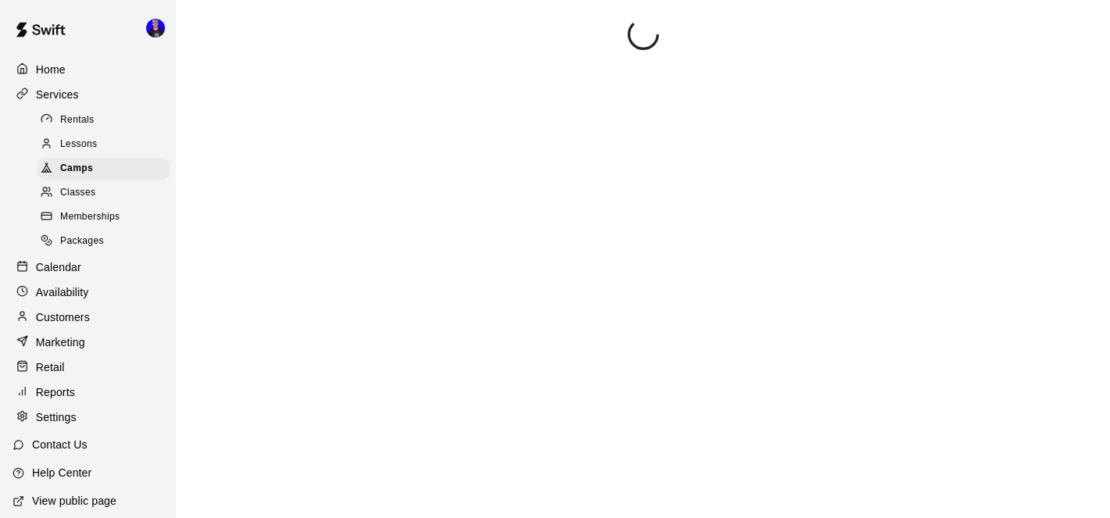
scroll to position [219, 0]
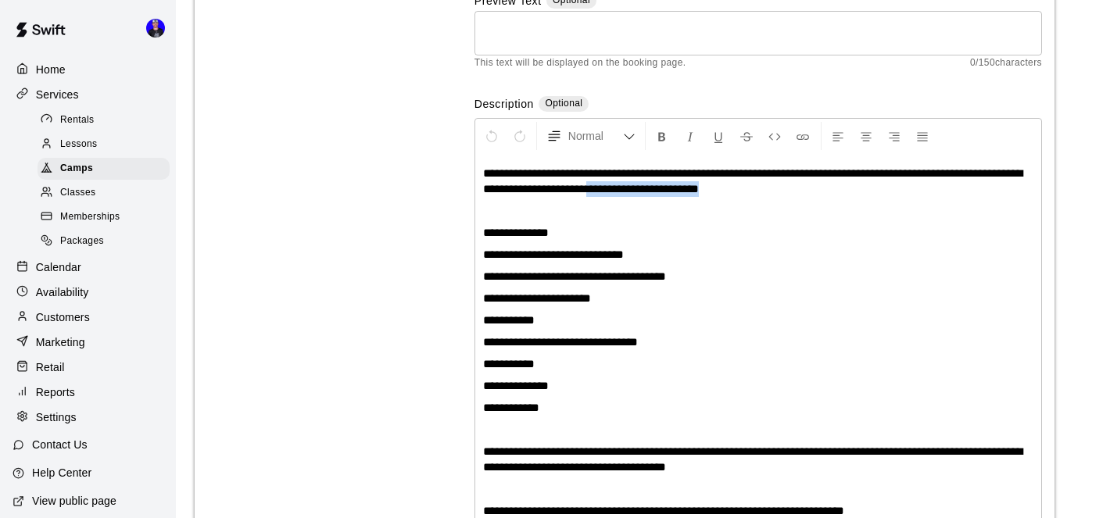
drag, startPoint x: 673, startPoint y: 189, endPoint x: 837, endPoint y: 188, distance: 164.2
click at [837, 188] on p "**********" at bounding box center [758, 181] width 550 height 31
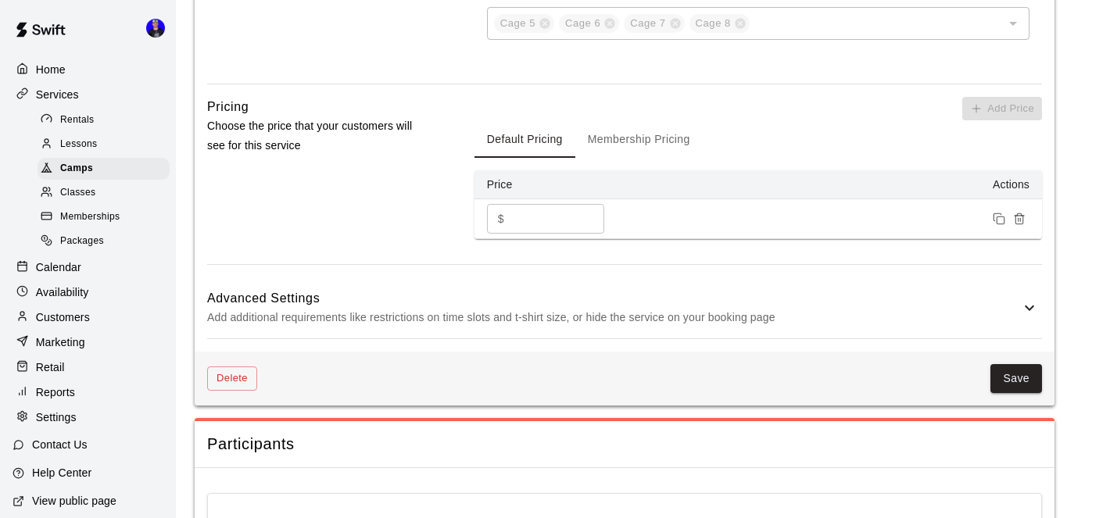
scroll to position [1663, 0]
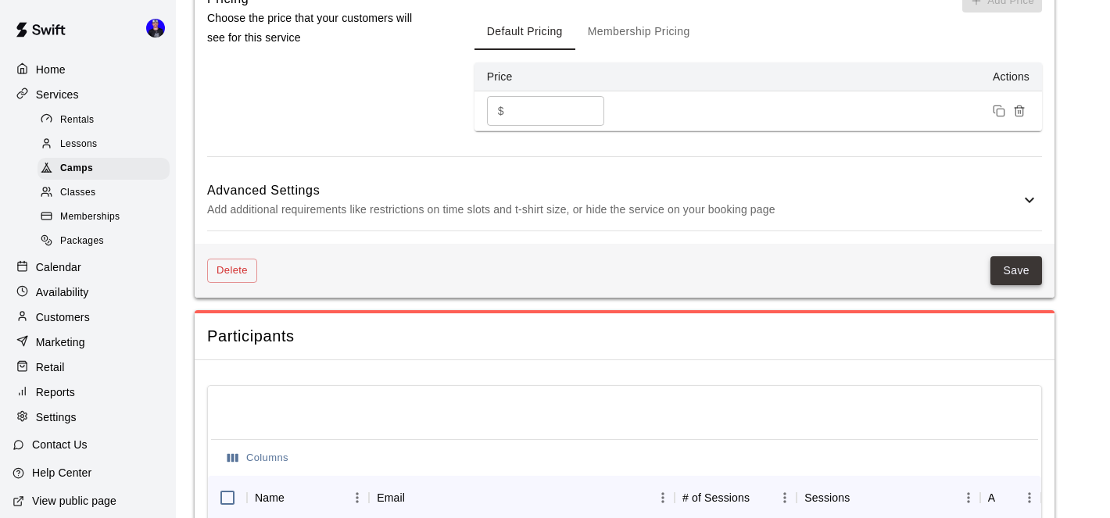
click at [1022, 256] on button "Save" at bounding box center [1017, 270] width 52 height 29
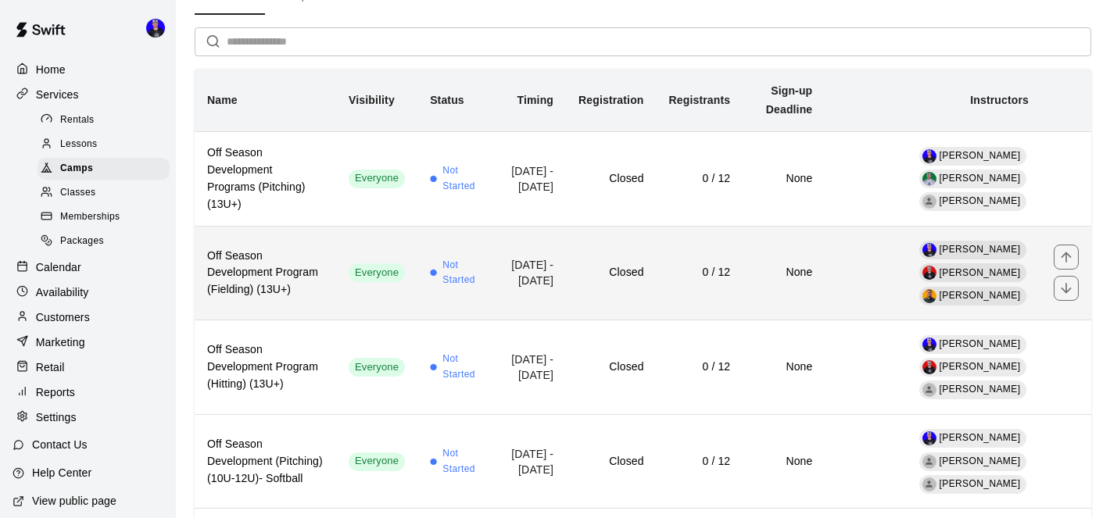
scroll to position [104, 0]
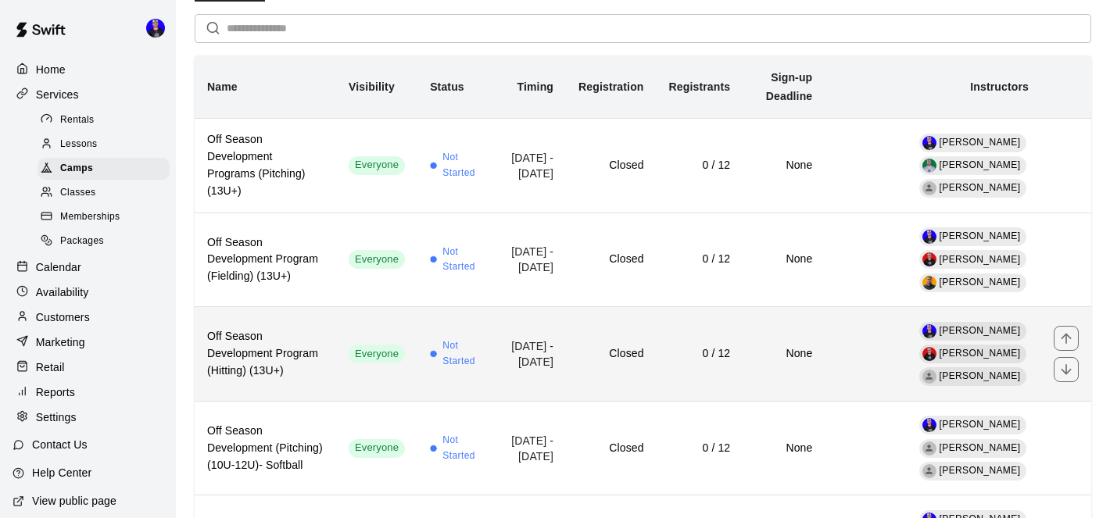
click at [556, 324] on td "[DATE] - [DATE]" at bounding box center [530, 354] width 72 height 95
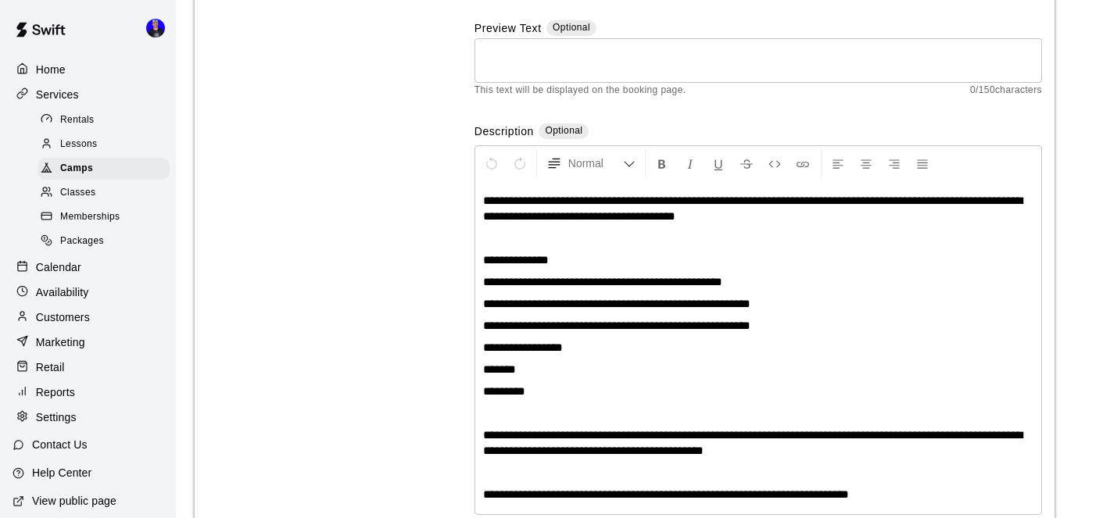
scroll to position [193, 0]
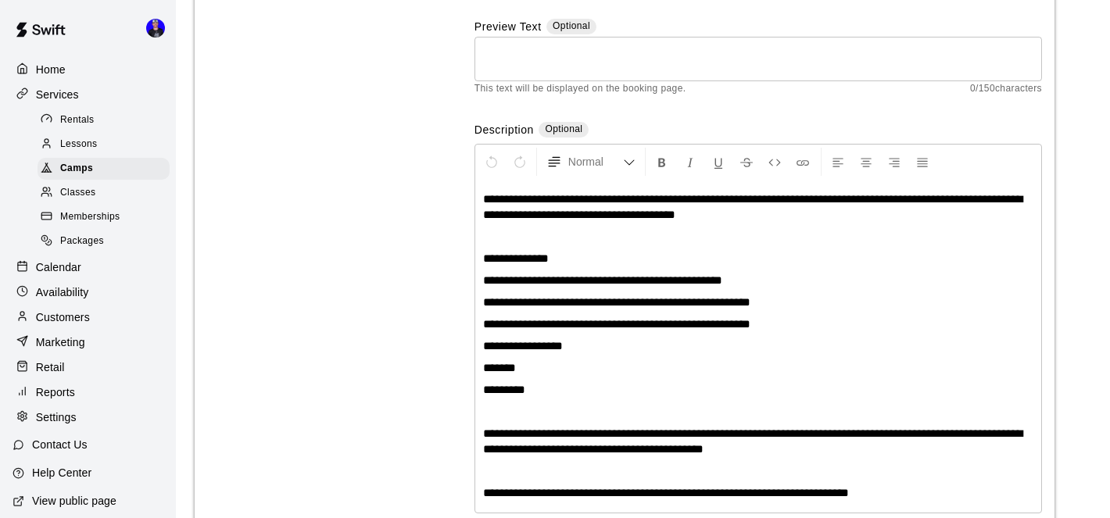
click at [658, 217] on span "**********" at bounding box center [752, 206] width 539 height 27
drag, startPoint x: 786, startPoint y: 214, endPoint x: 709, endPoint y: 217, distance: 76.7
click at [709, 217] on p "**********" at bounding box center [758, 207] width 550 height 31
click at [832, 263] on p "**********" at bounding box center [758, 259] width 550 height 16
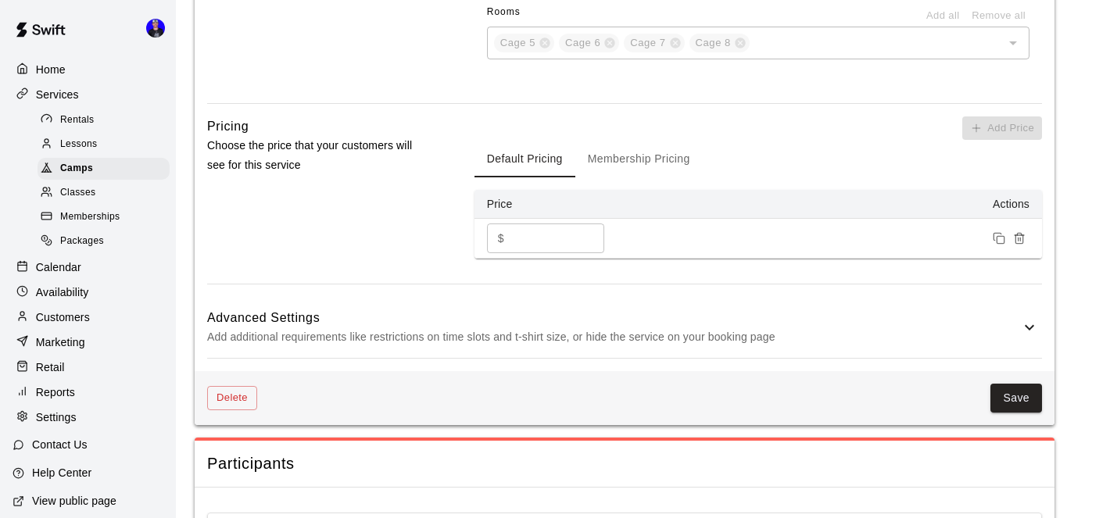
scroll to position [1553, 0]
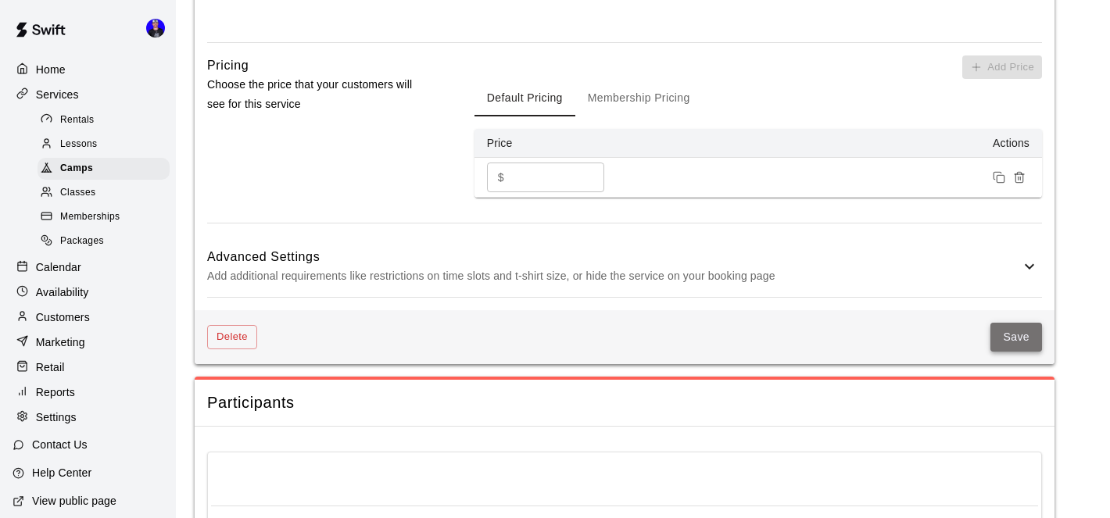
click at [1007, 323] on button "Save" at bounding box center [1017, 337] width 52 height 29
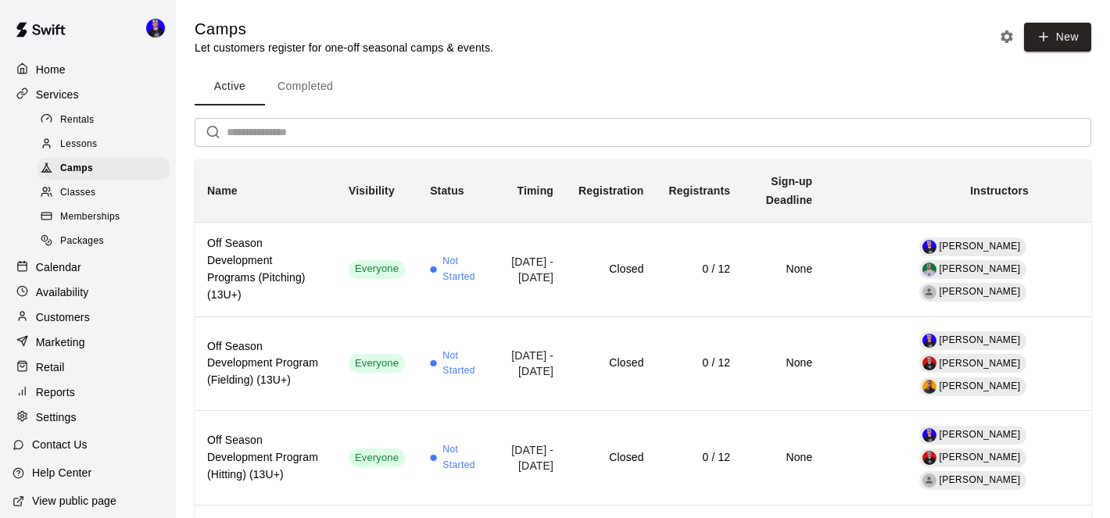
click at [775, 73] on div "Active Completed" at bounding box center [643, 87] width 897 height 38
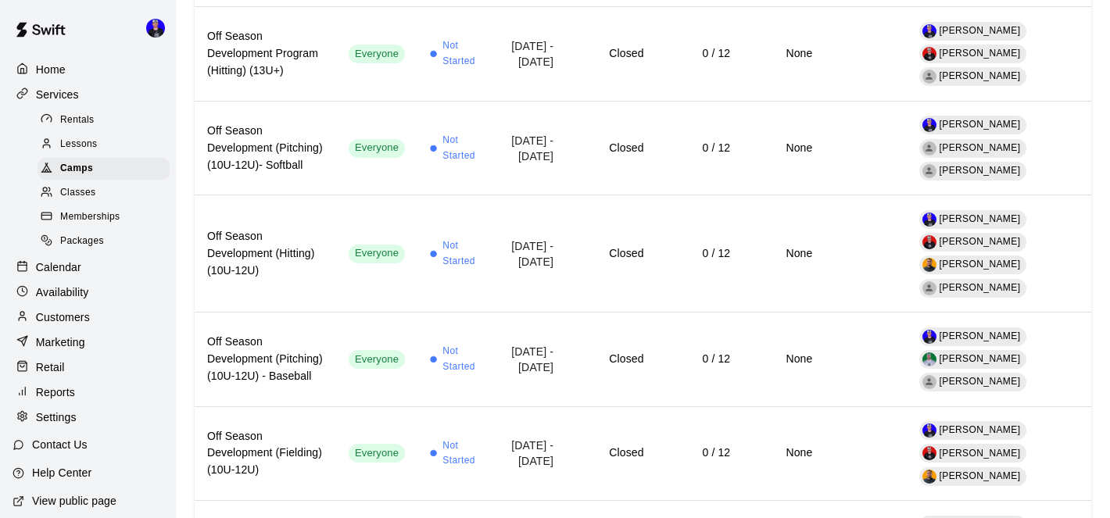
scroll to position [419, 0]
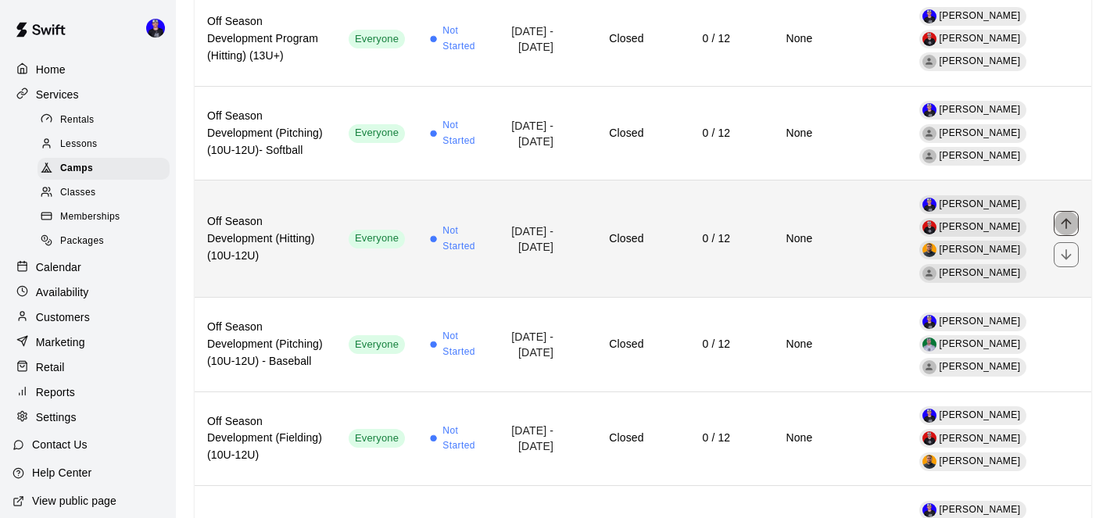
click at [1063, 216] on icon "move item up" at bounding box center [1067, 224] width 16 height 16
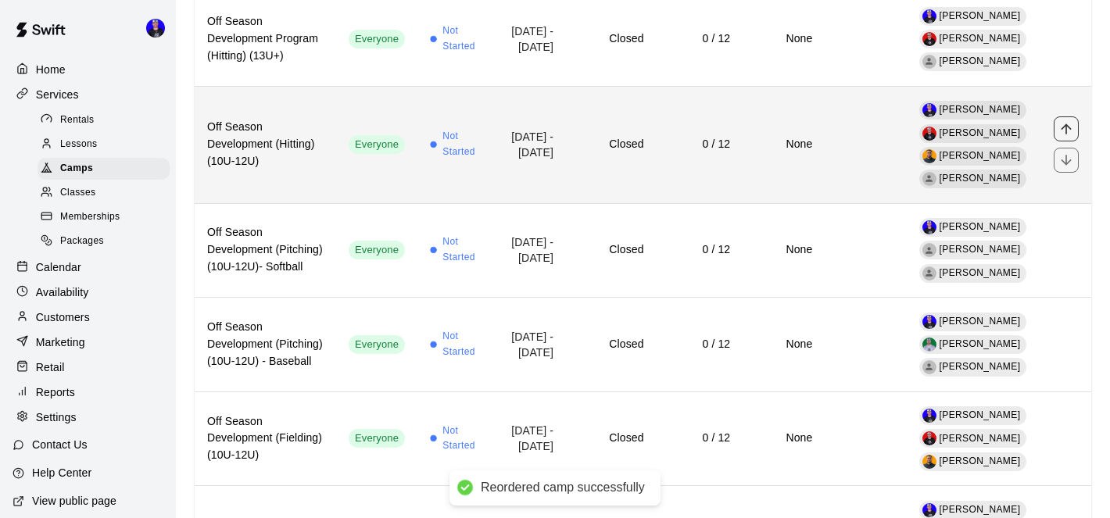
click at [1066, 124] on icon "move item up" at bounding box center [1066, 129] width 10 height 10
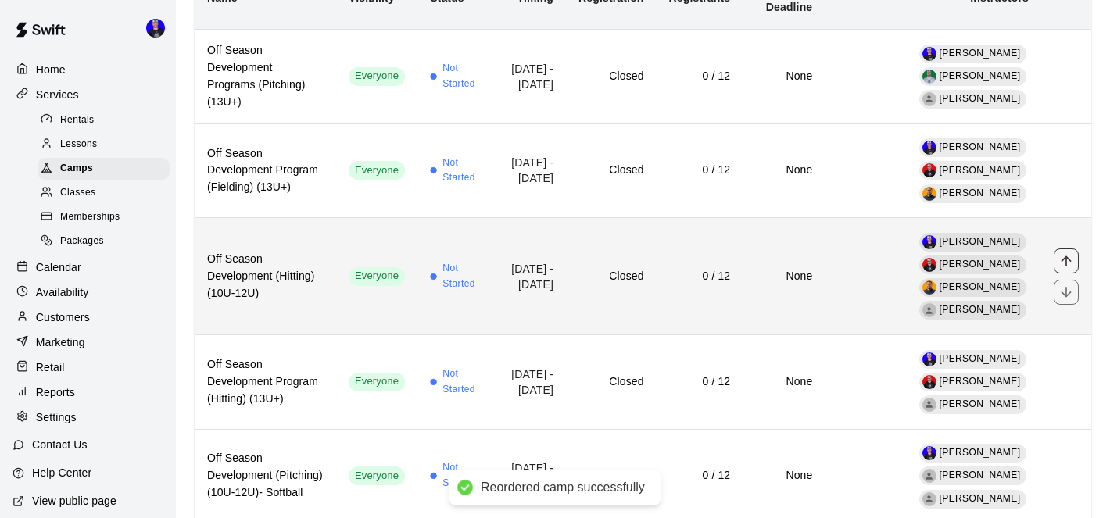
scroll to position [165, 0]
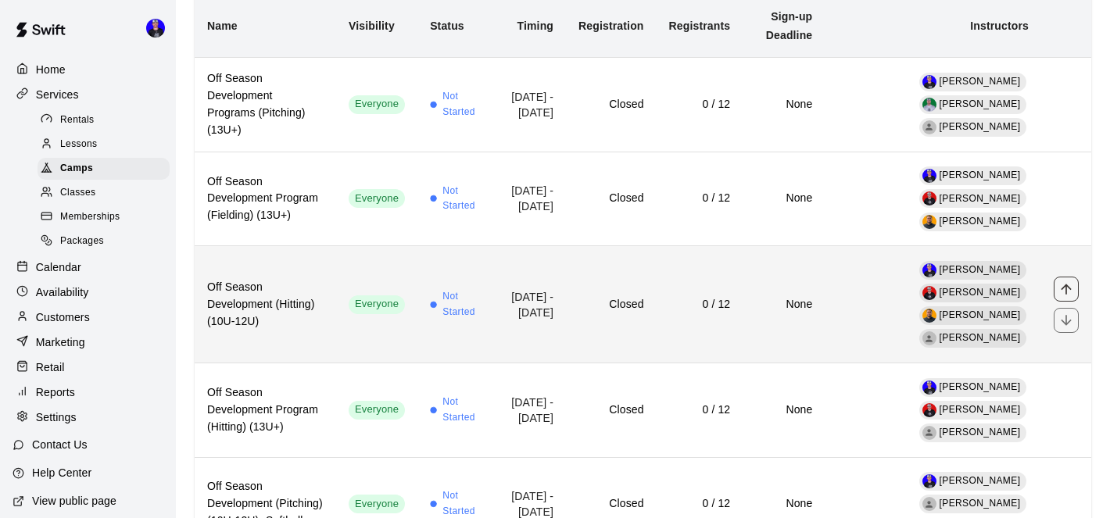
click at [1067, 281] on icon "move item up" at bounding box center [1067, 289] width 16 height 16
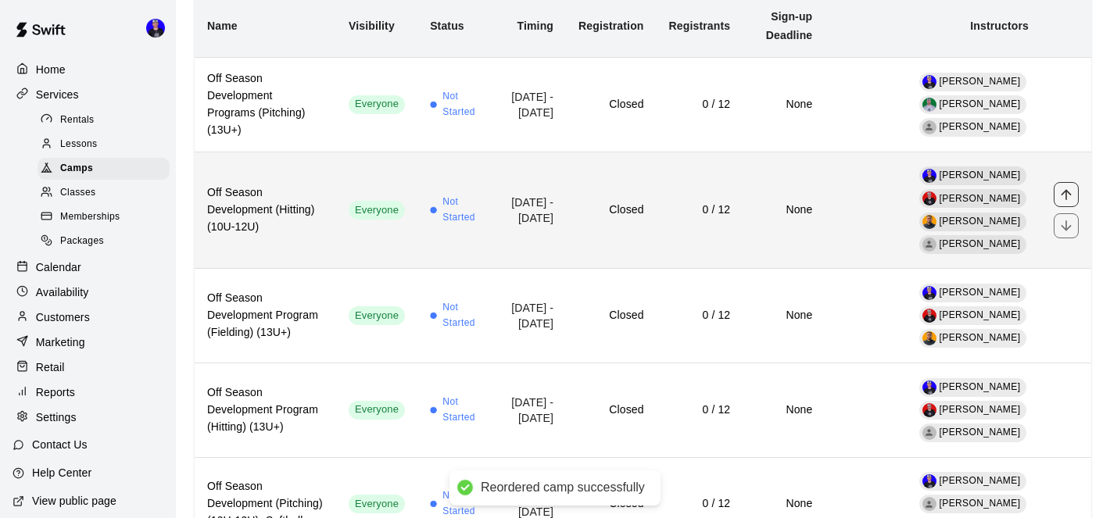
click at [1066, 189] on icon "move item up" at bounding box center [1066, 194] width 10 height 10
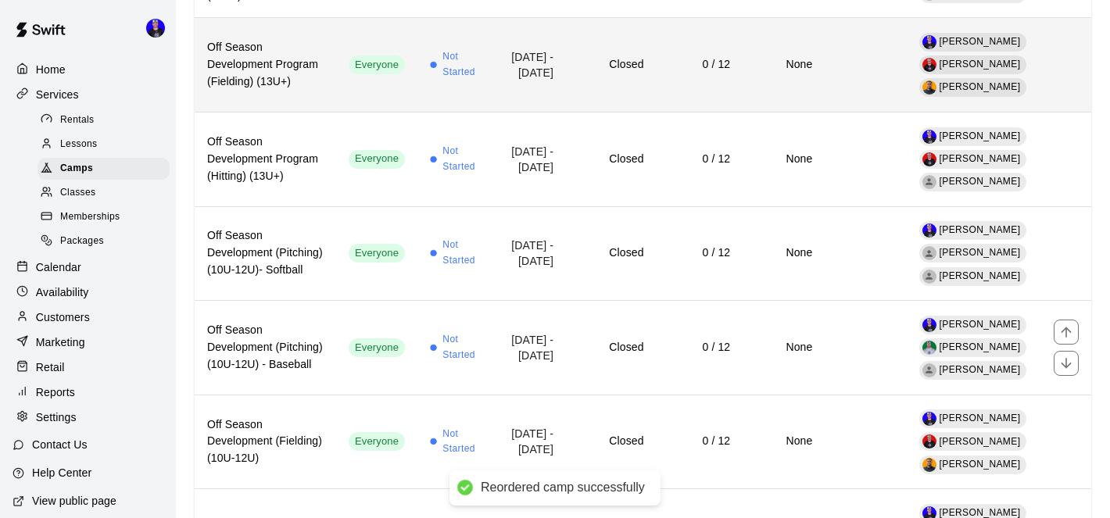
scroll to position [418, 0]
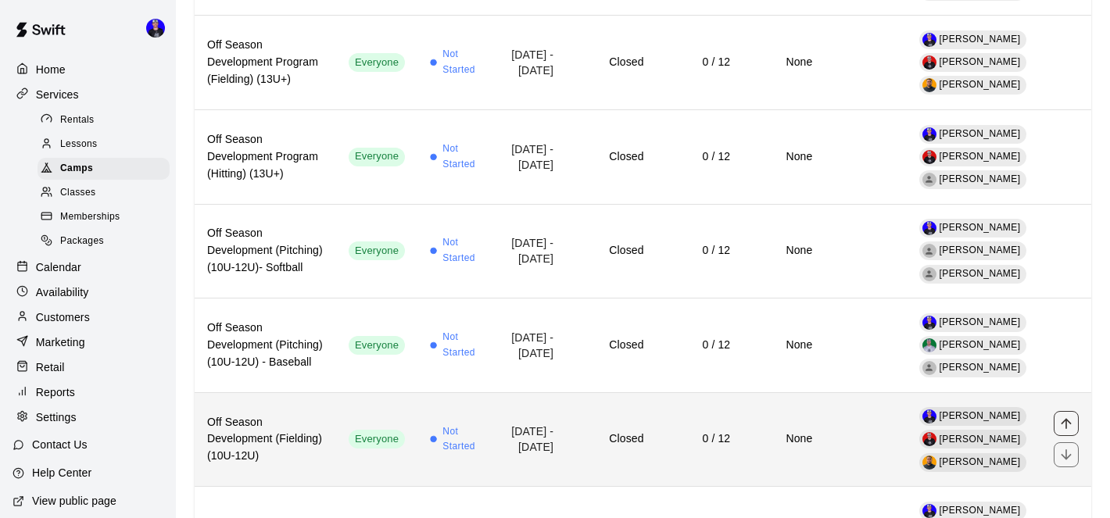
click at [1063, 419] on icon "move item up" at bounding box center [1066, 424] width 10 height 10
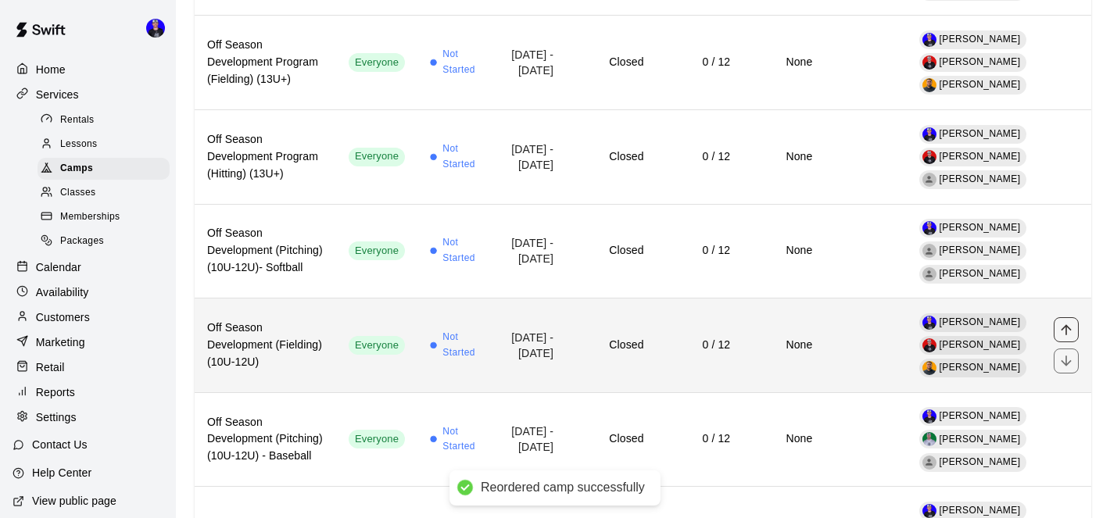
click at [1067, 322] on icon "move item up" at bounding box center [1067, 330] width 16 height 16
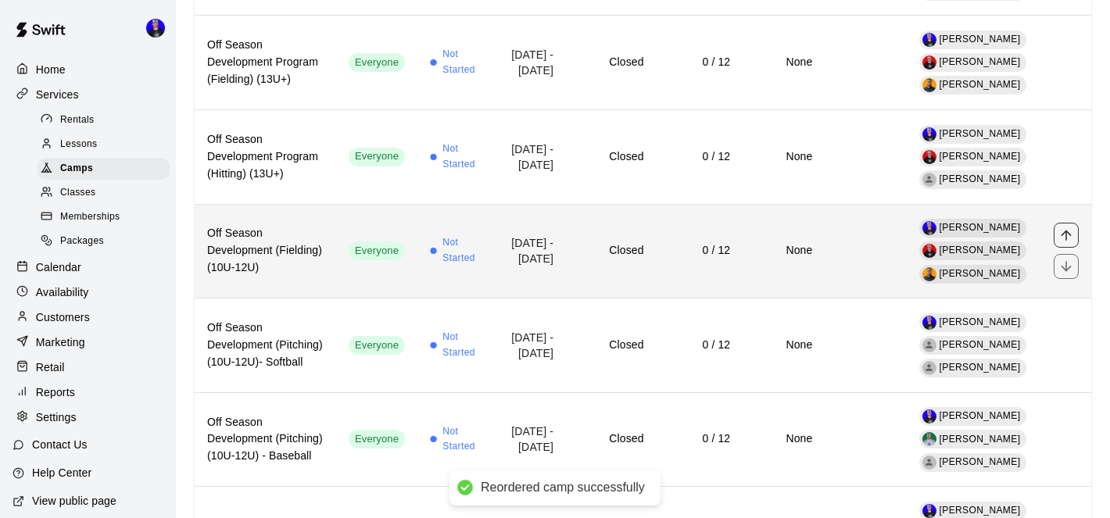
click at [1062, 227] on icon "move item up" at bounding box center [1067, 235] width 16 height 16
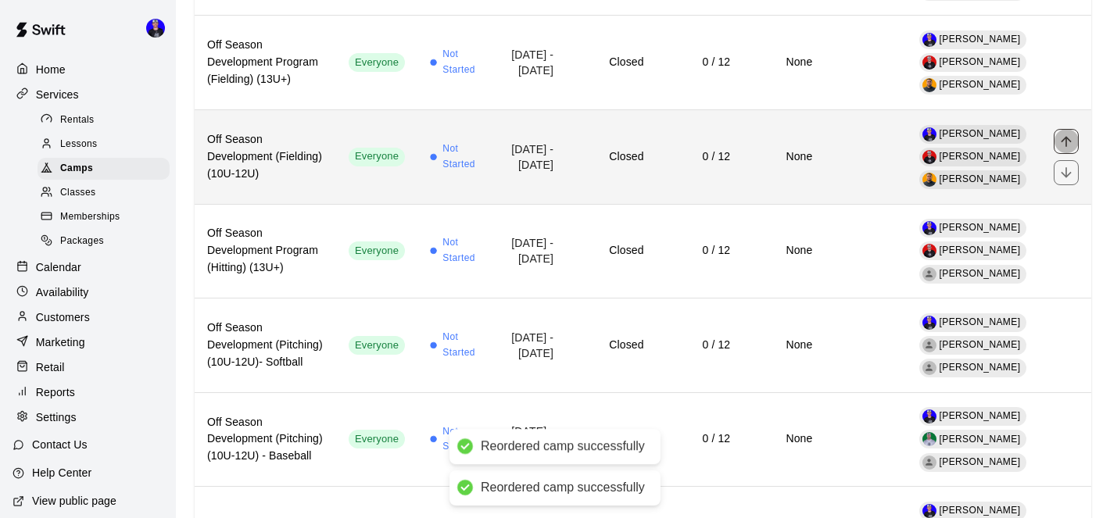
click at [1063, 136] on icon "move item up" at bounding box center [1066, 141] width 10 height 10
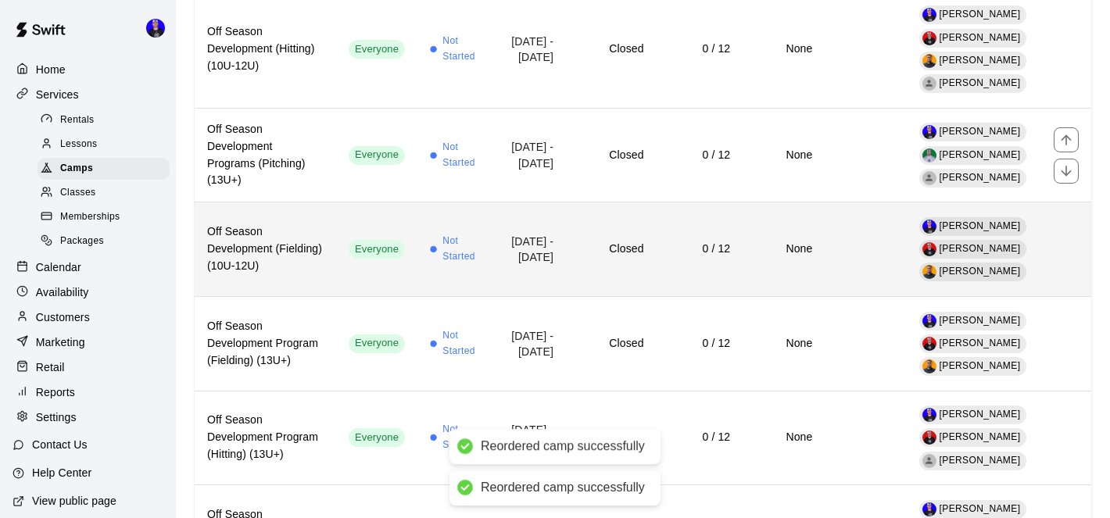
scroll to position [230, 0]
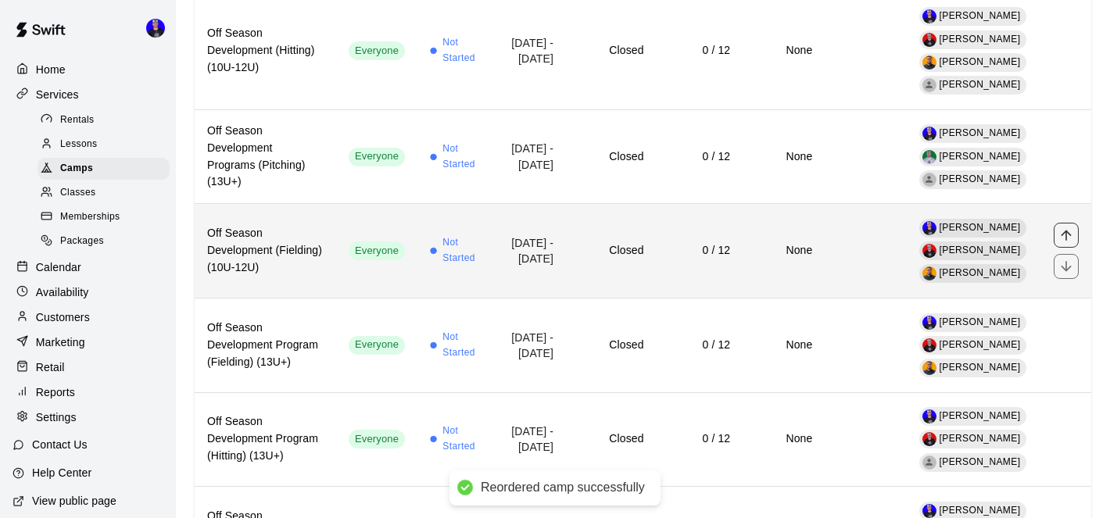
click at [1066, 231] on icon "move item up" at bounding box center [1066, 236] width 10 height 10
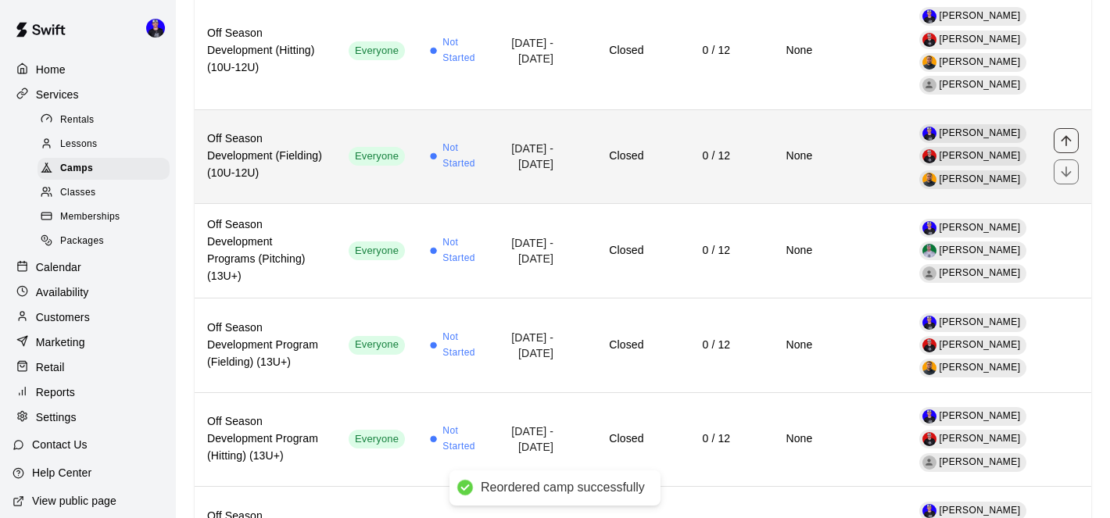
click at [1063, 133] on icon "move item up" at bounding box center [1067, 141] width 16 height 16
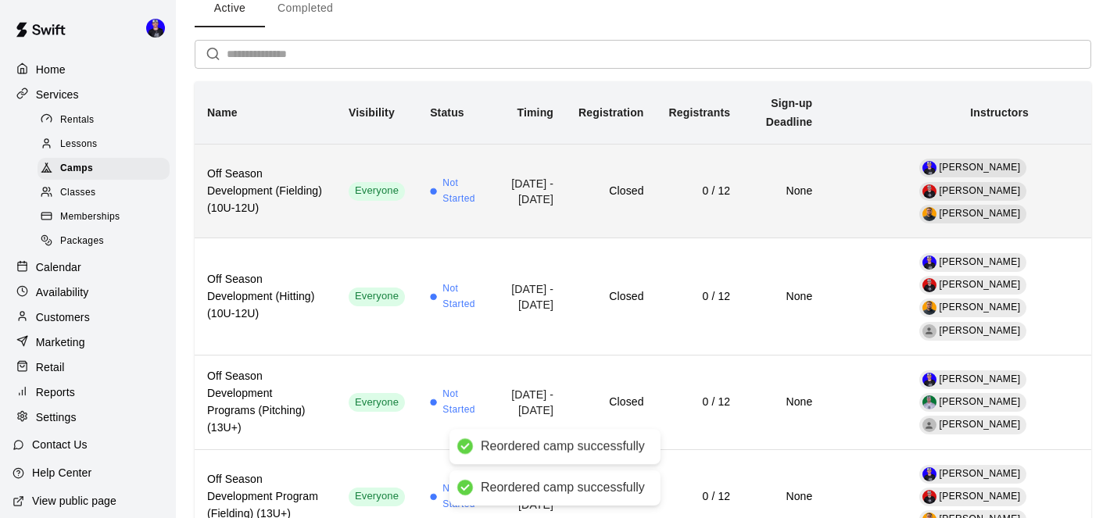
scroll to position [0, 0]
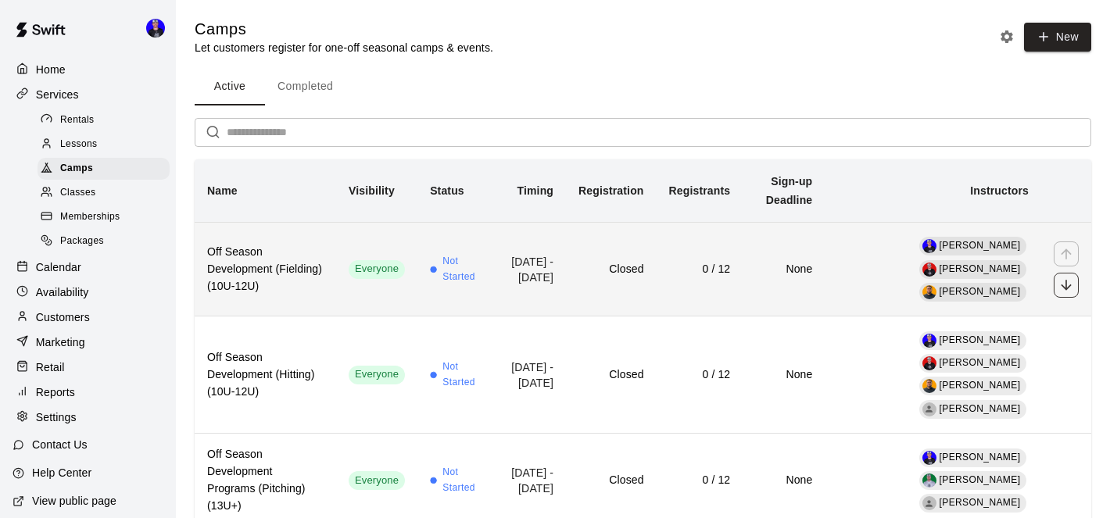
click at [1066, 280] on icon "move item down" at bounding box center [1066, 285] width 10 height 10
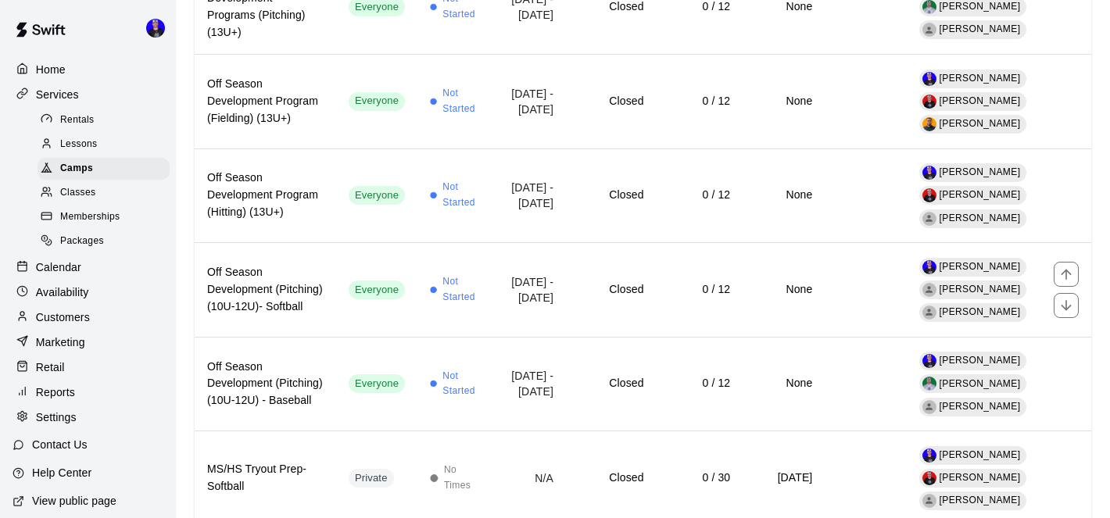
scroll to position [477, 0]
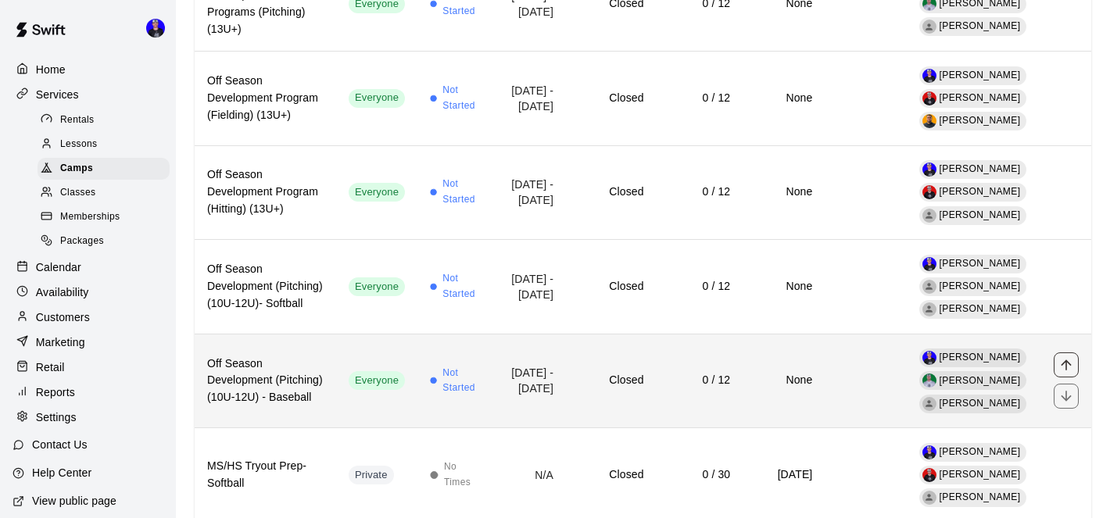
click at [1065, 360] on icon "move item up" at bounding box center [1066, 365] width 10 height 10
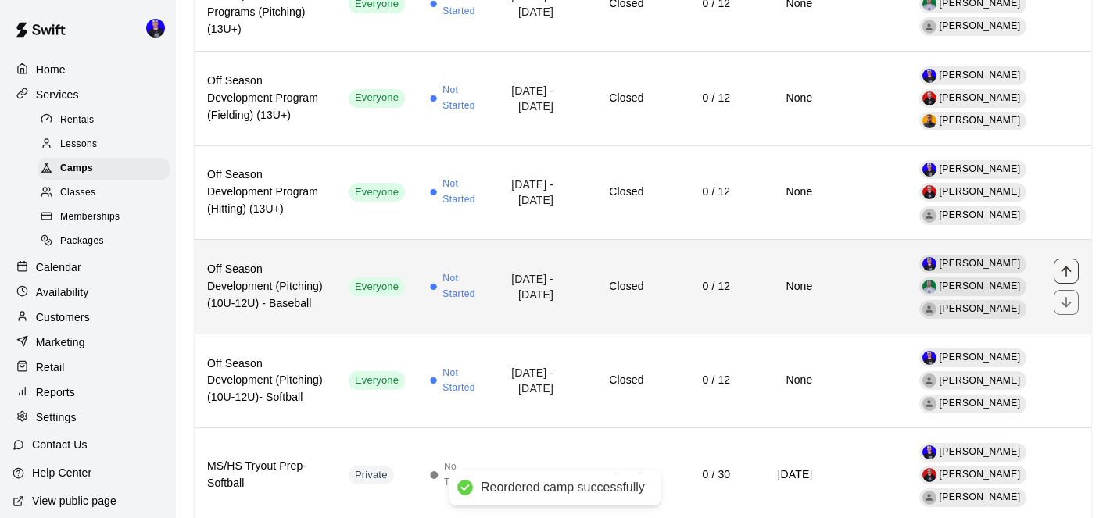
click at [1064, 263] on icon "move item up" at bounding box center [1067, 271] width 16 height 16
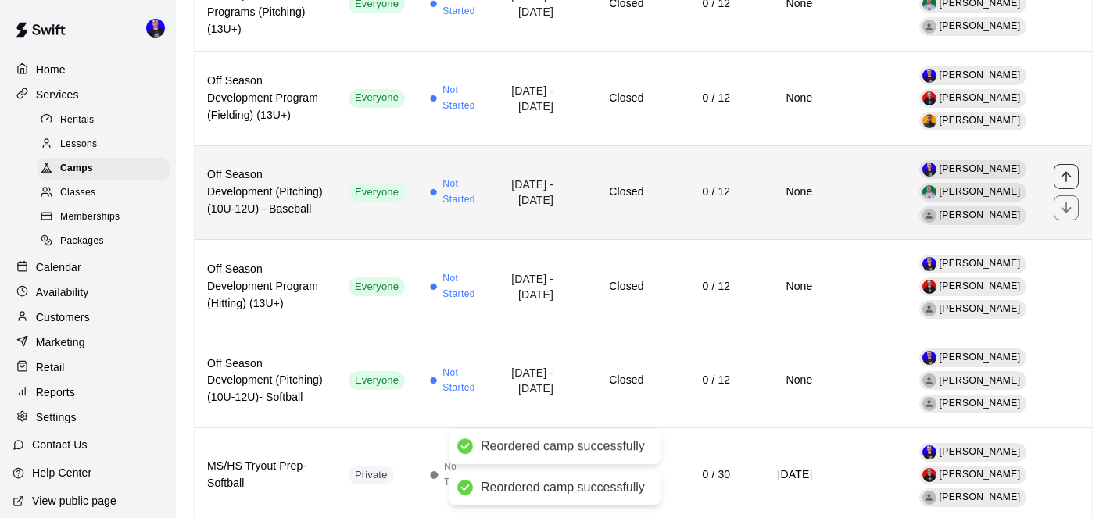
click at [1066, 172] on icon "move item up" at bounding box center [1066, 177] width 10 height 10
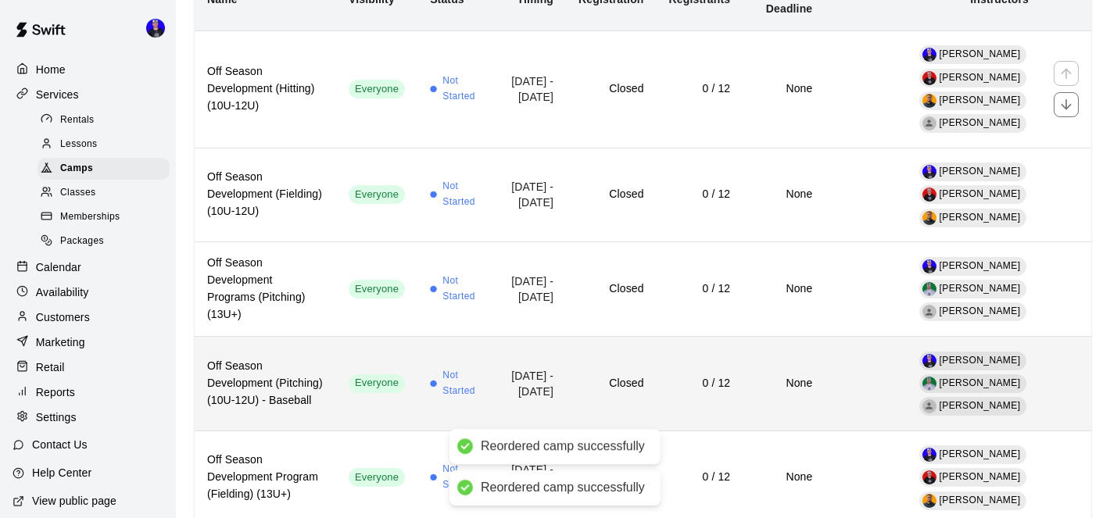
scroll to position [188, 0]
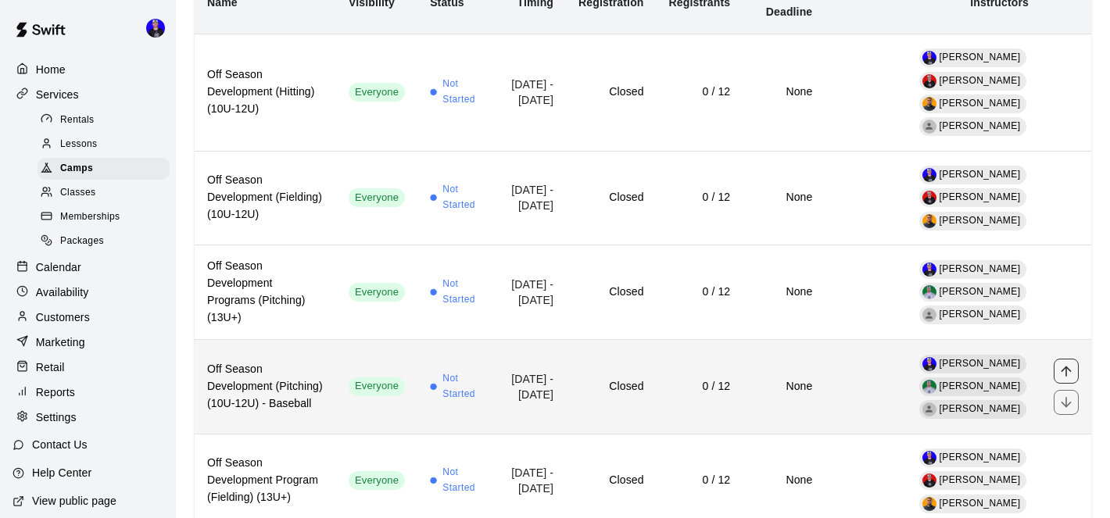
click at [1064, 364] on icon "move item up" at bounding box center [1067, 372] width 16 height 16
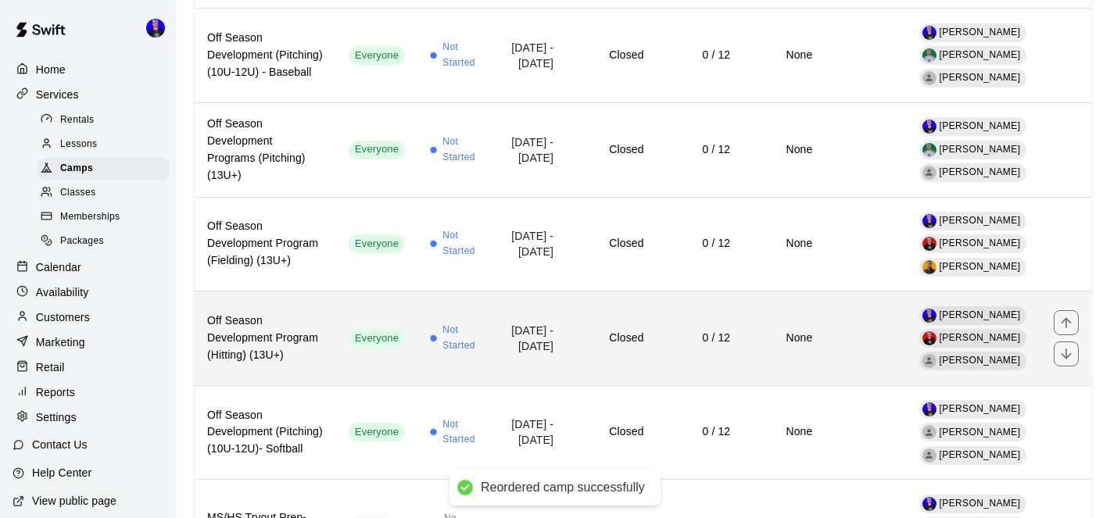
scroll to position [457, 0]
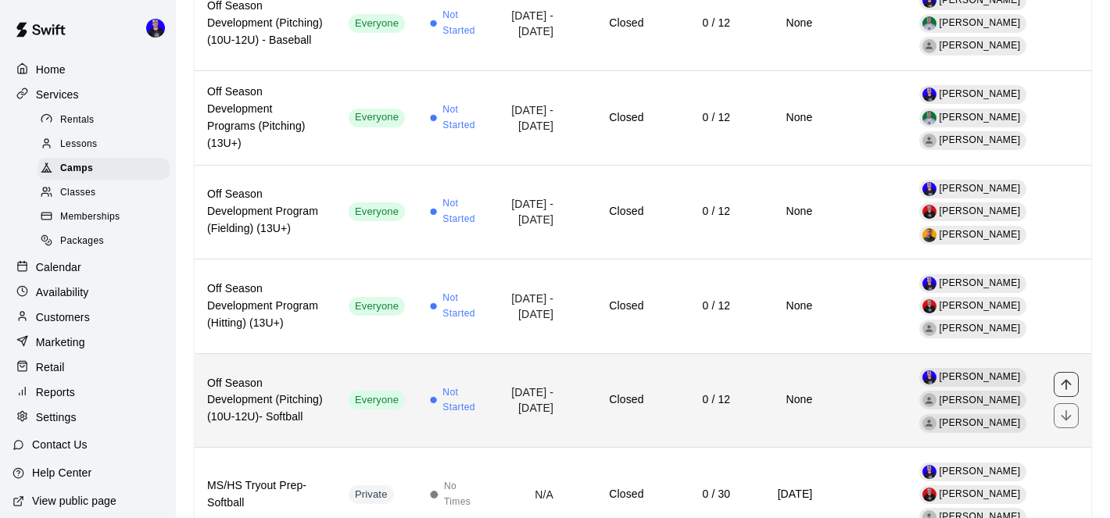
click at [1062, 377] on icon "move item up" at bounding box center [1067, 385] width 16 height 16
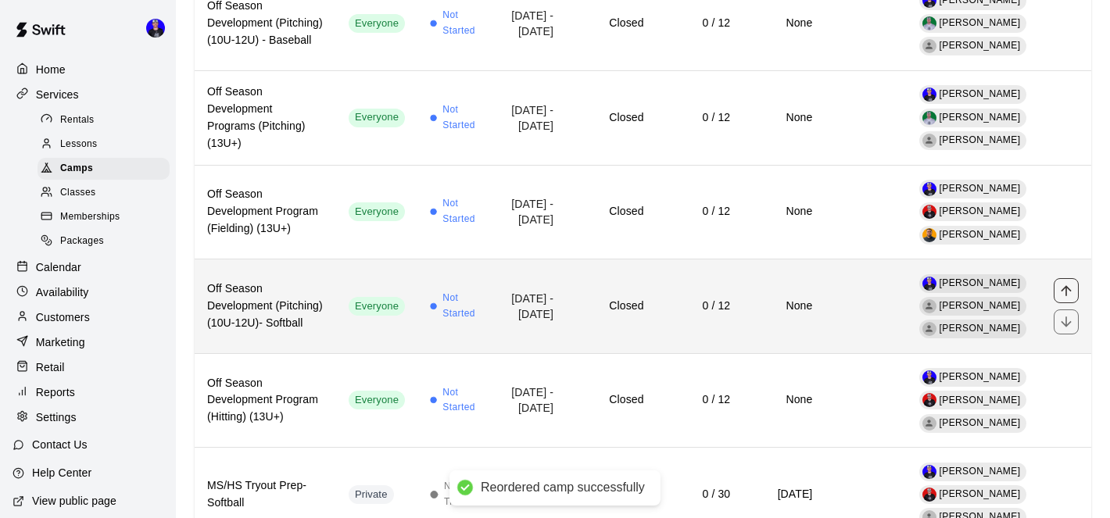
click at [1065, 283] on icon "move item up" at bounding box center [1067, 291] width 16 height 16
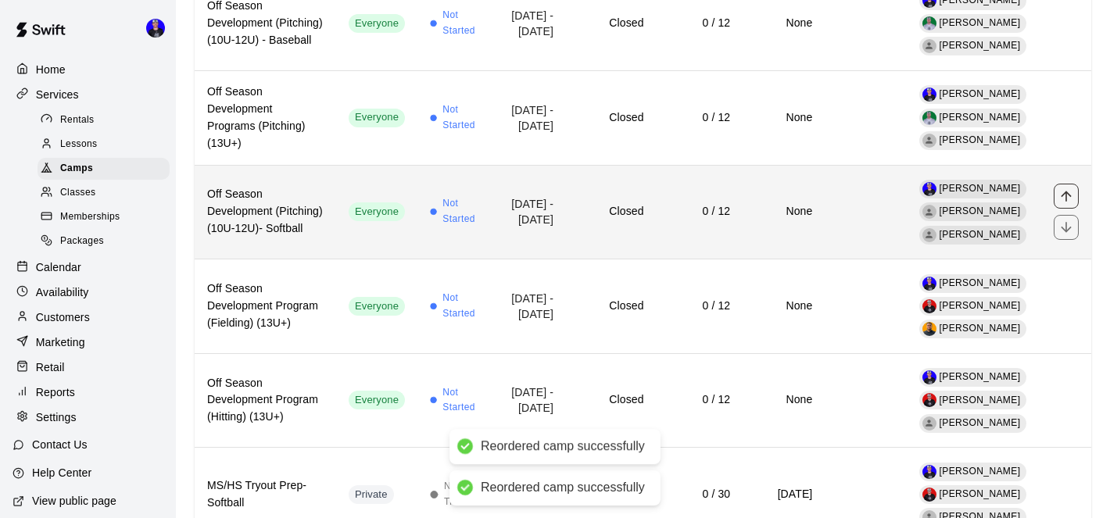
click at [1065, 188] on icon "move item up" at bounding box center [1067, 196] width 16 height 16
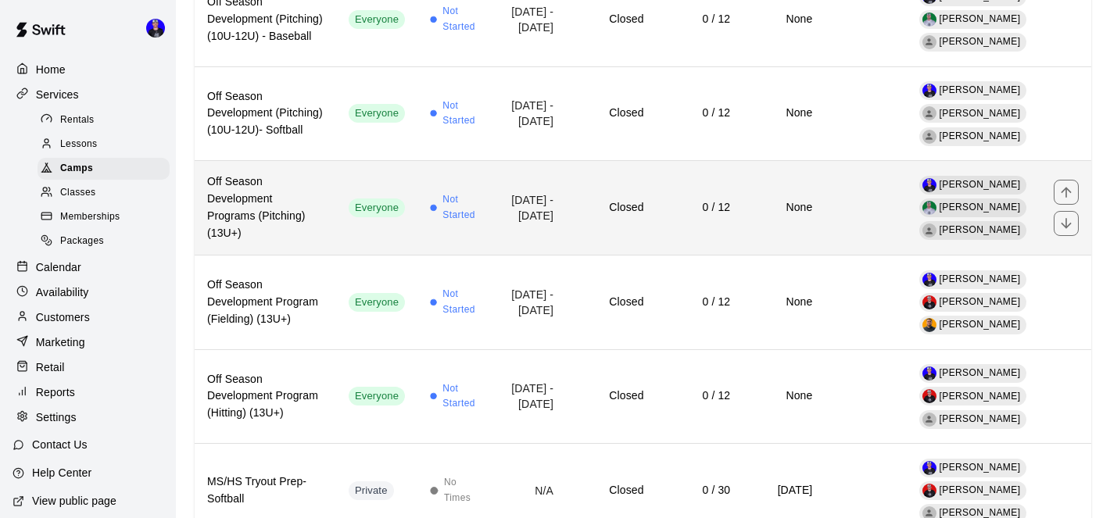
scroll to position [471, 0]
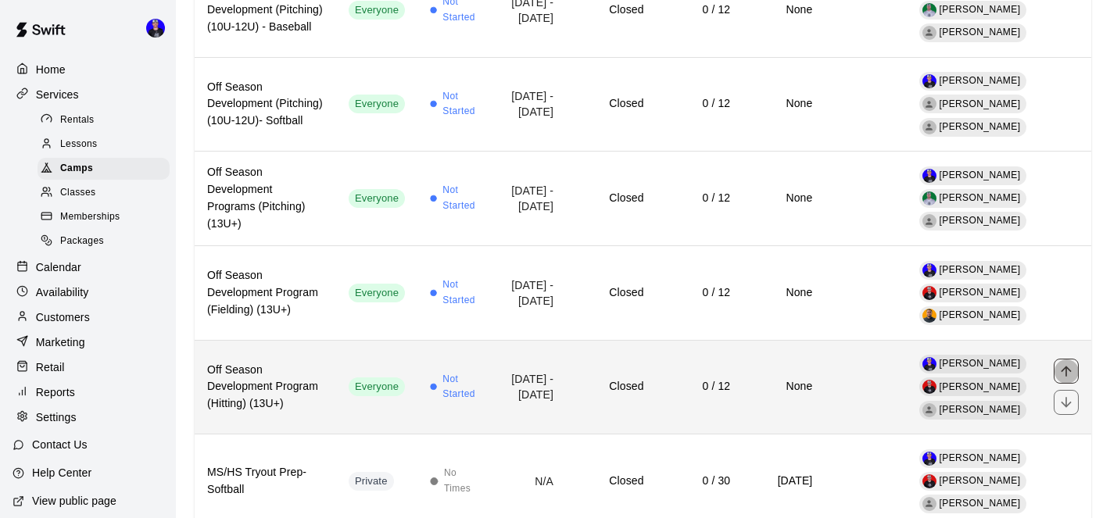
click at [1063, 364] on icon "move item up" at bounding box center [1067, 372] width 16 height 16
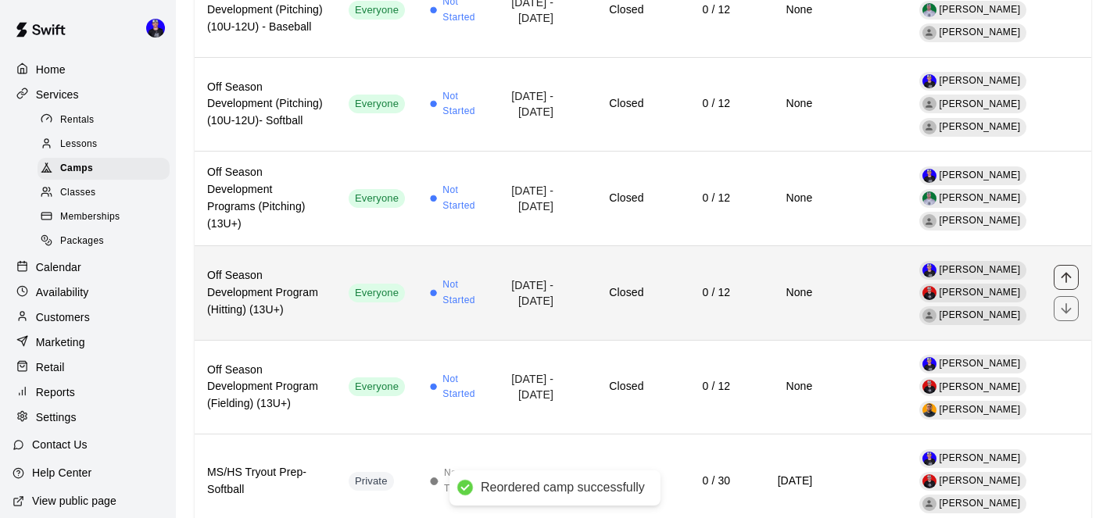
click at [1066, 272] on icon "move item up" at bounding box center [1066, 277] width 10 height 10
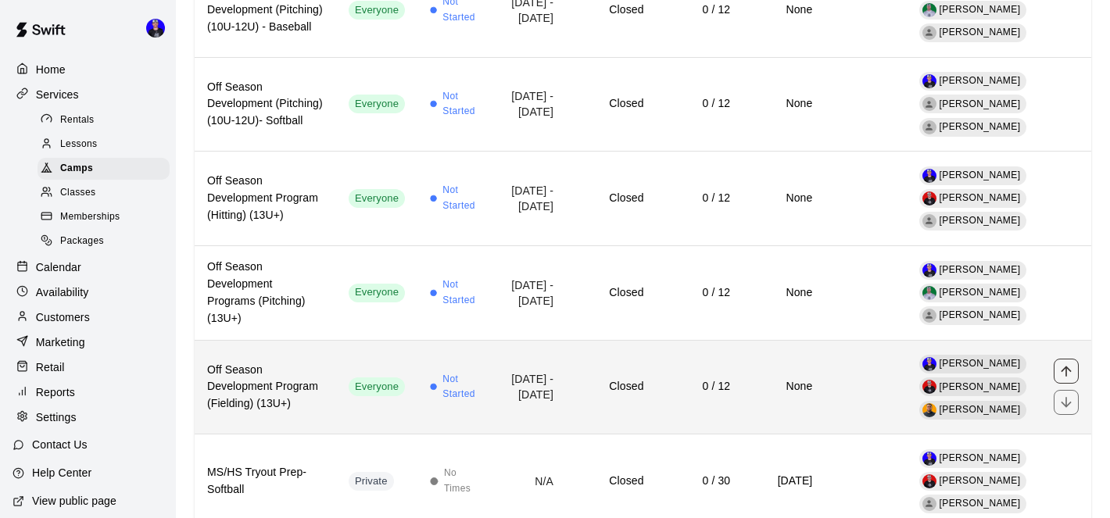
click at [1068, 364] on icon "move item up" at bounding box center [1067, 372] width 16 height 16
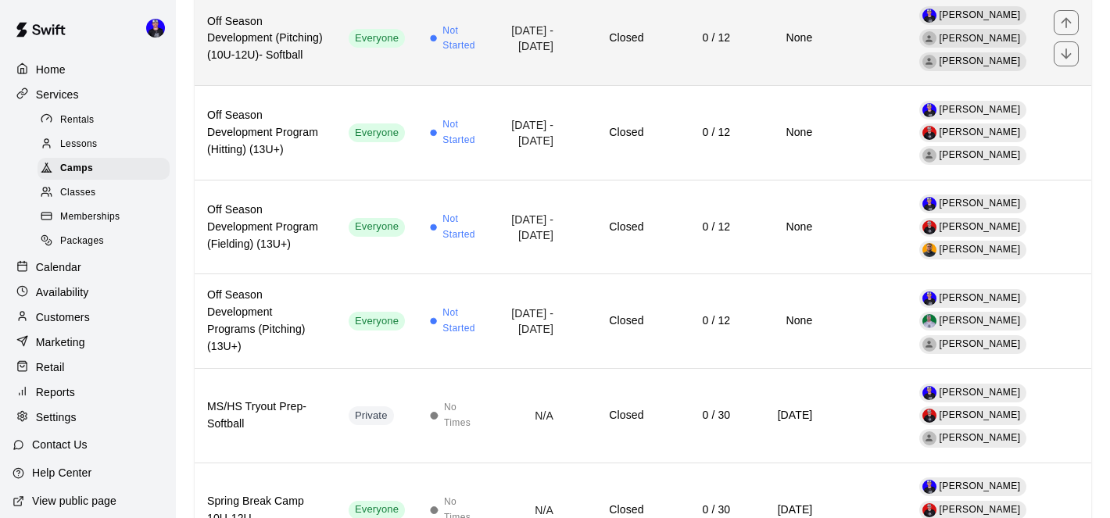
scroll to position [566, 0]
